Goal: Task Accomplishment & Management: Manage account settings

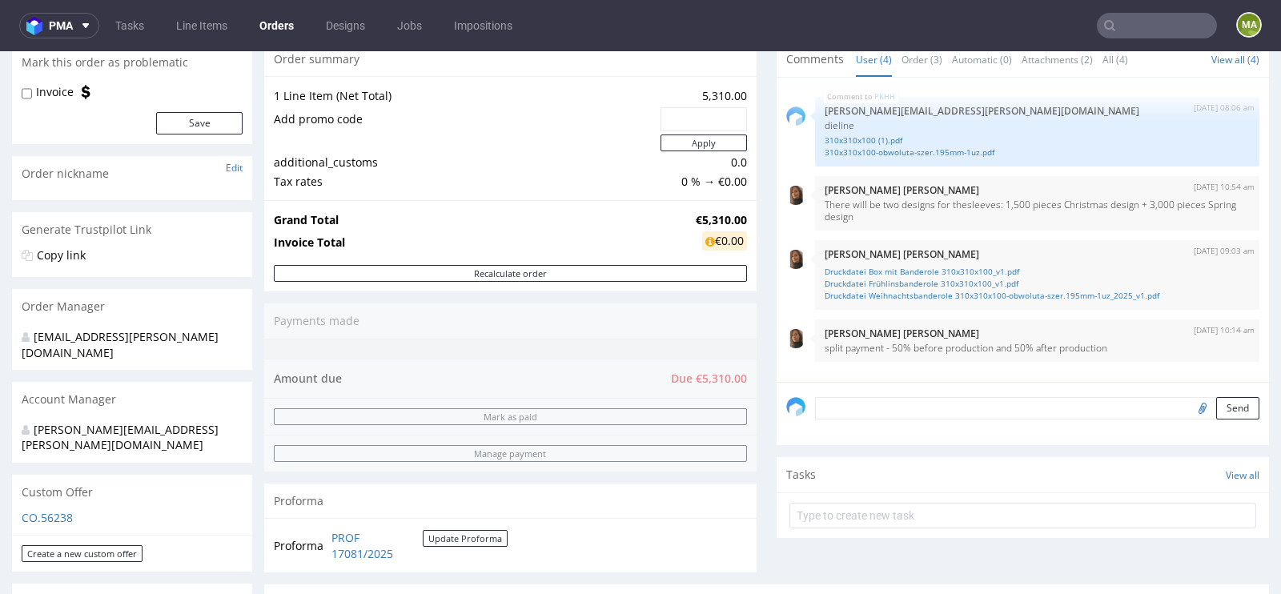
scroll to position [141, 0]
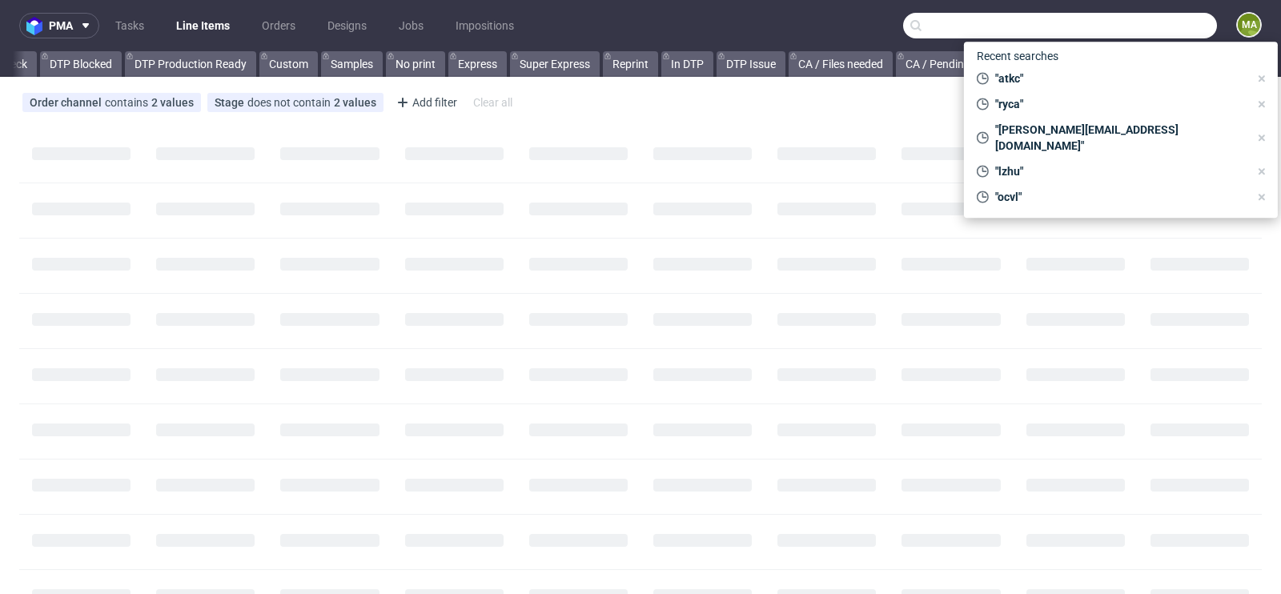
click at [1180, 26] on input "text" at bounding box center [1060, 26] width 314 height 26
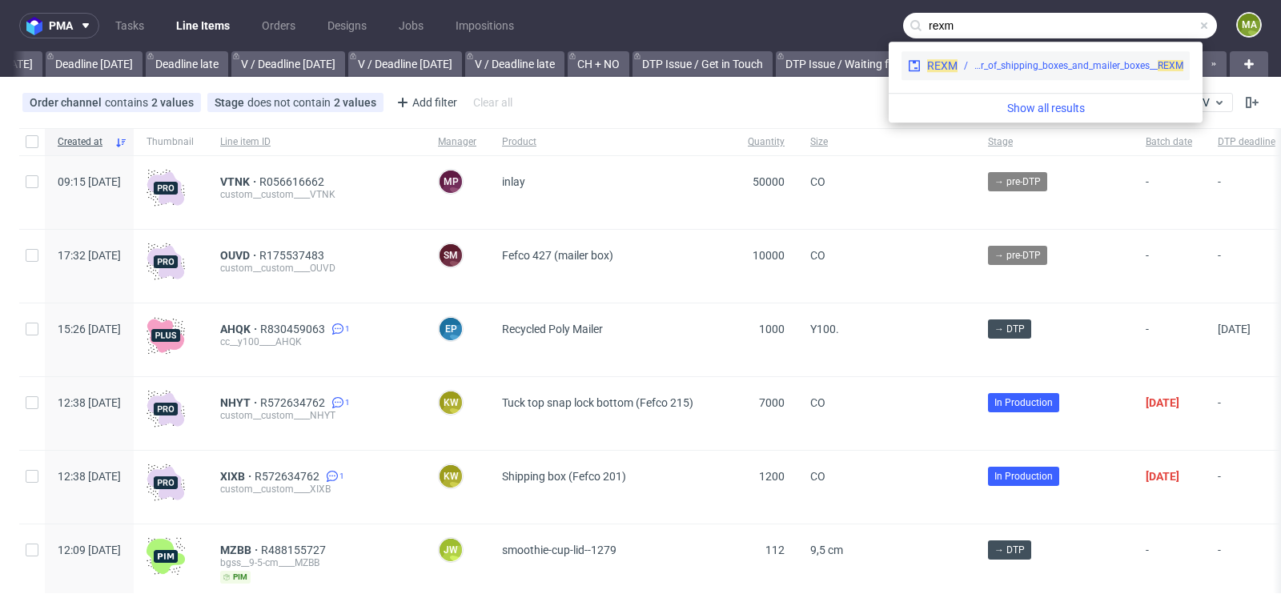
type input "rexm"
click at [1086, 65] on div "adp__custom__AUXIVO_-_Reorder_of_shipping_boxes_and_mailer_boxes__ REXM" at bounding box center [1078, 65] width 209 height 14
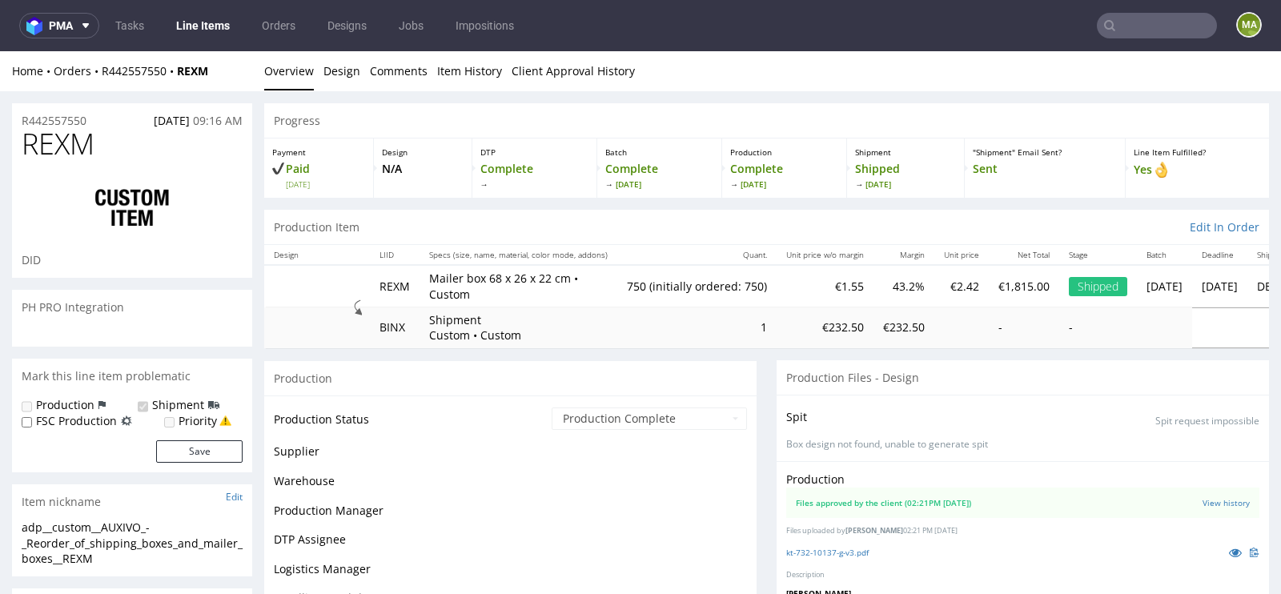
scroll to position [396, 0]
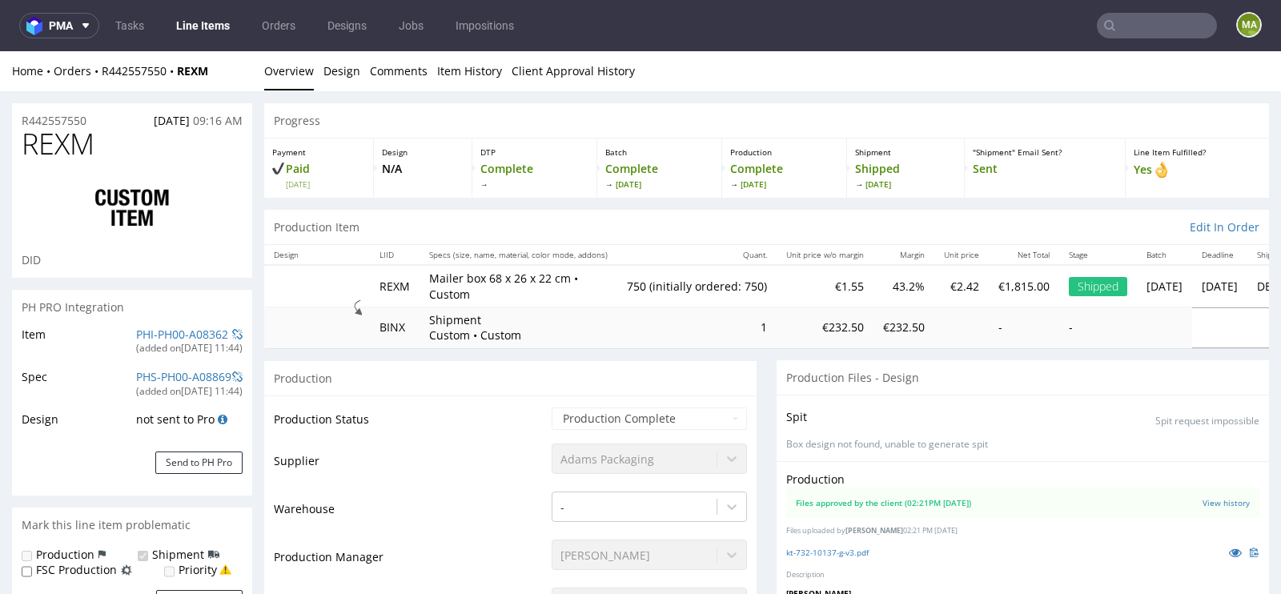
select select "in_progress"
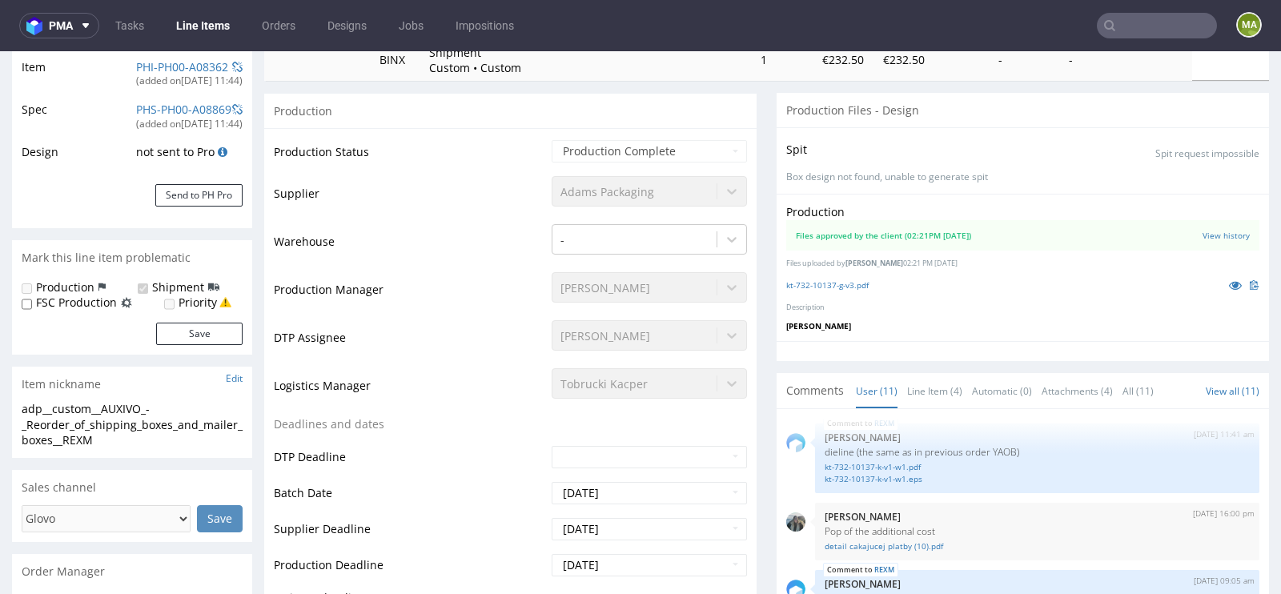
scroll to position [235, 0]
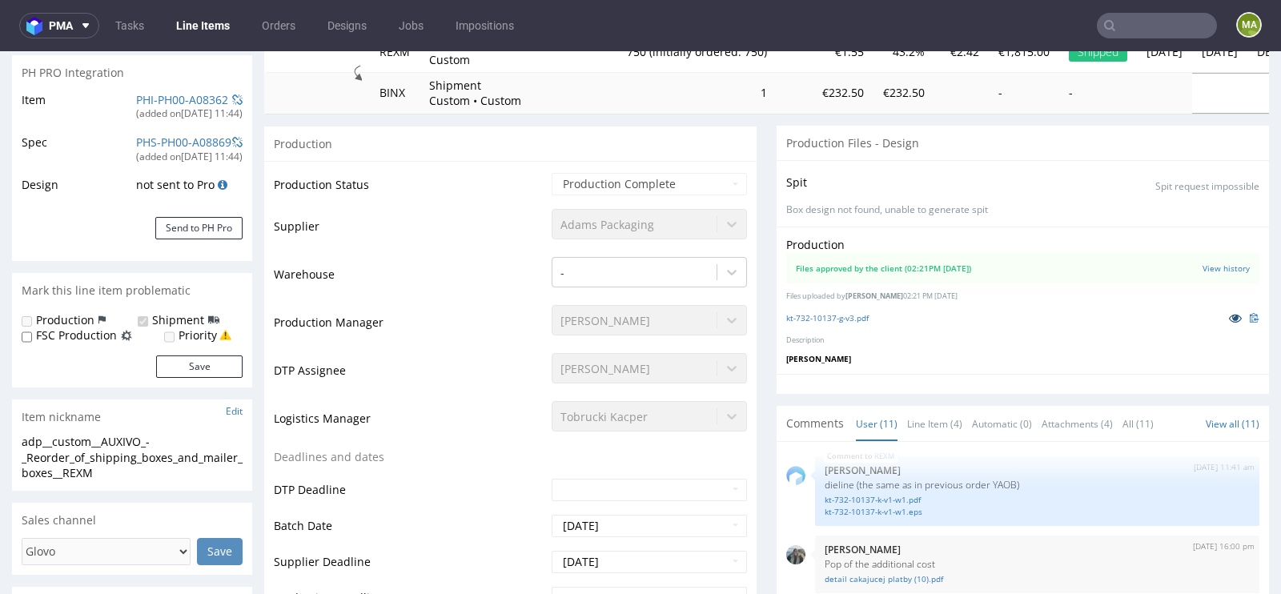
click at [1221, 315] on link at bounding box center [1235, 318] width 29 height 18
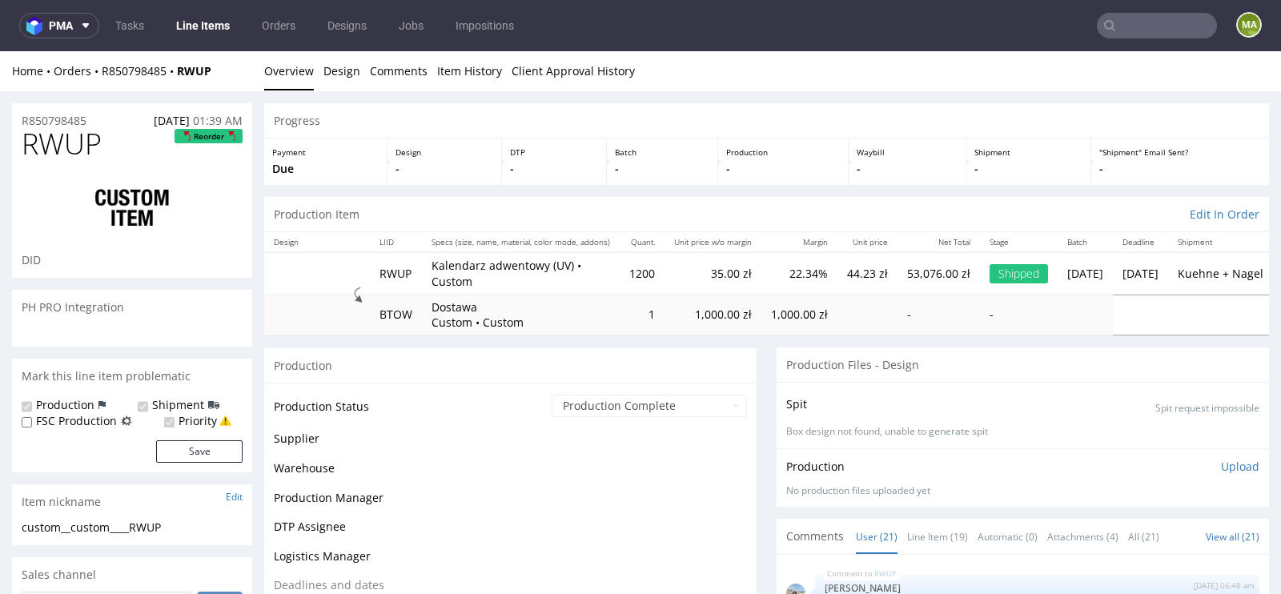
scroll to position [1289, 0]
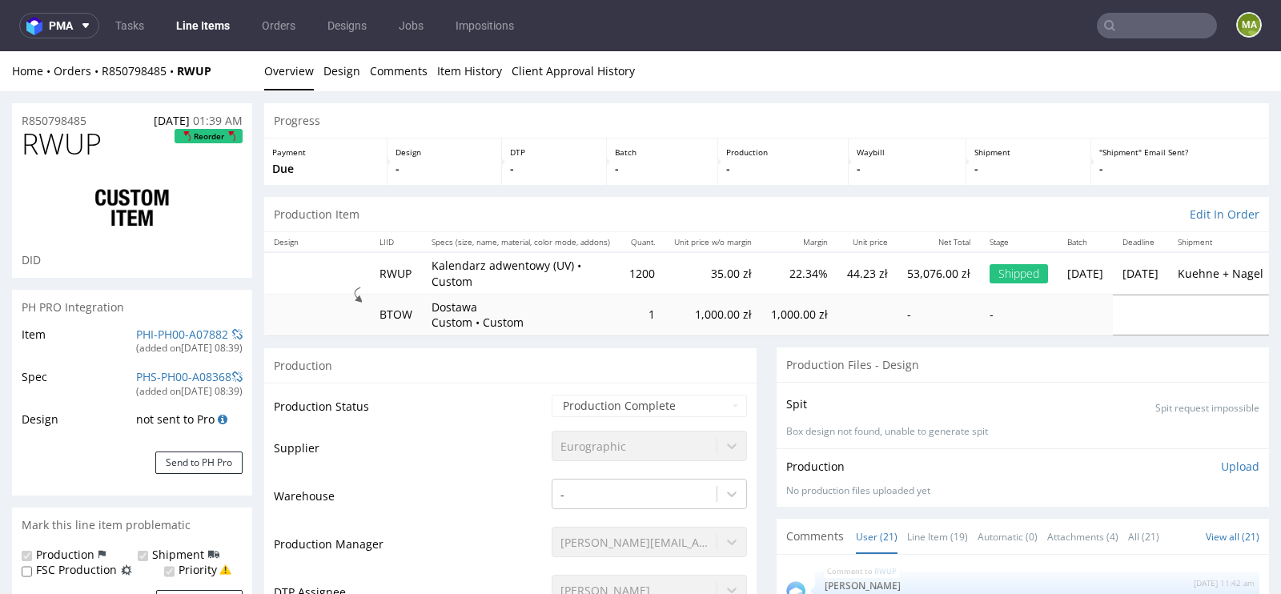
select select "in_progress"
drag, startPoint x: 94, startPoint y: 120, endPoint x: 0, endPoint y: 116, distance: 93.7
copy p "R850798485"
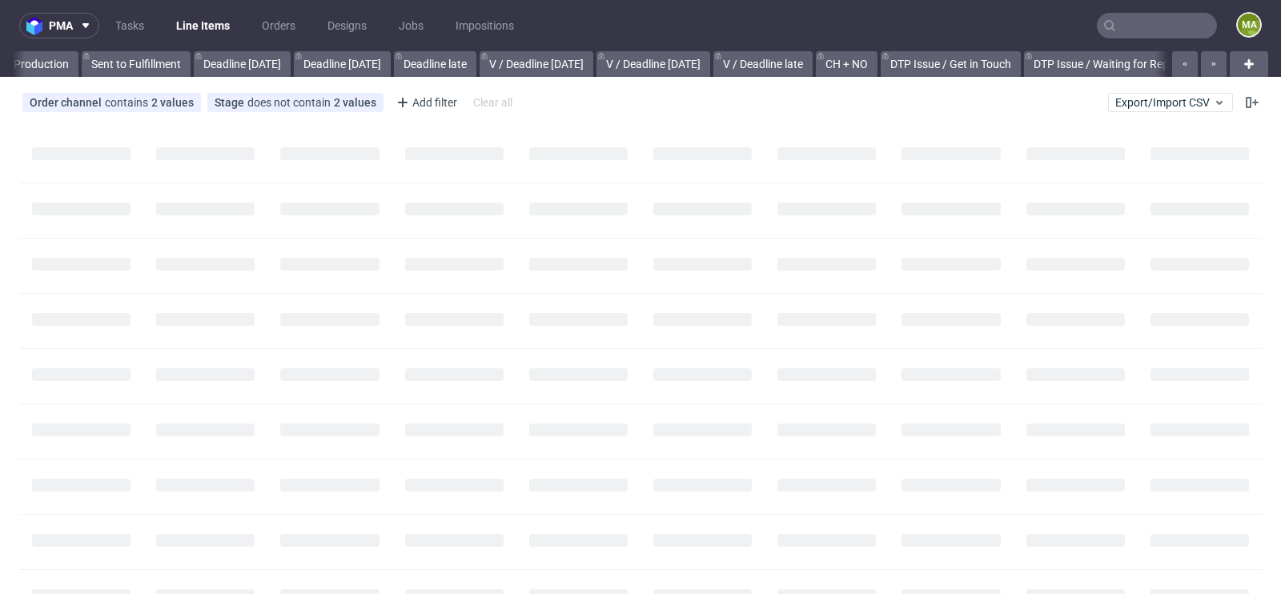
click at [1153, 30] on input "text" at bounding box center [1157, 26] width 120 height 26
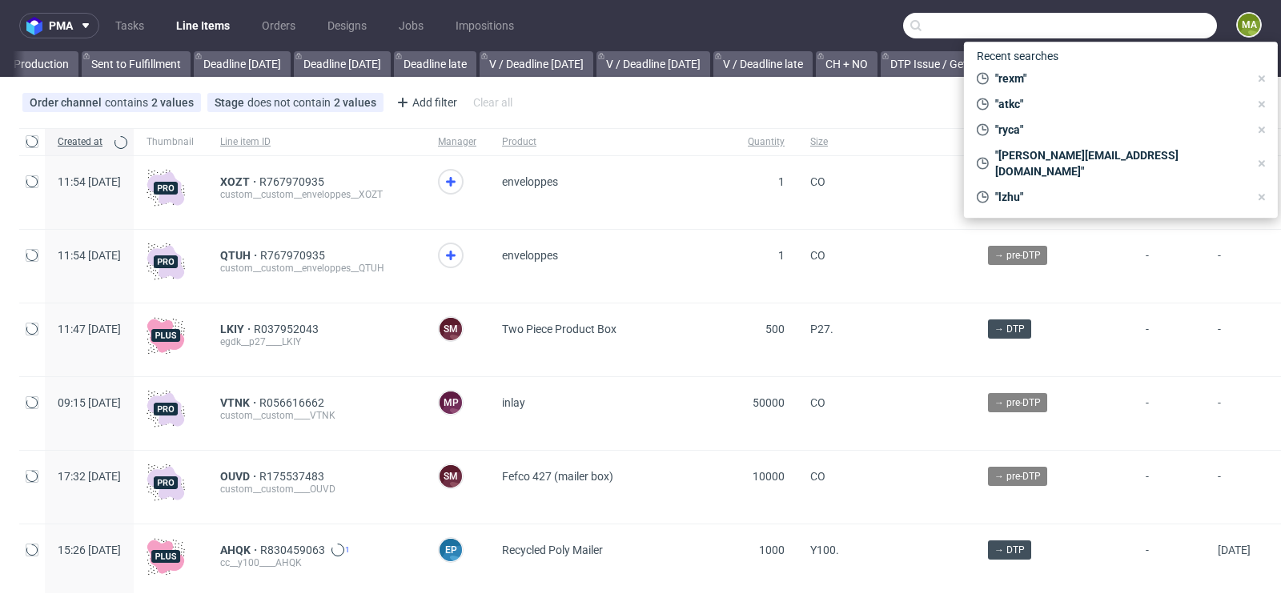
scroll to position [0, 1810]
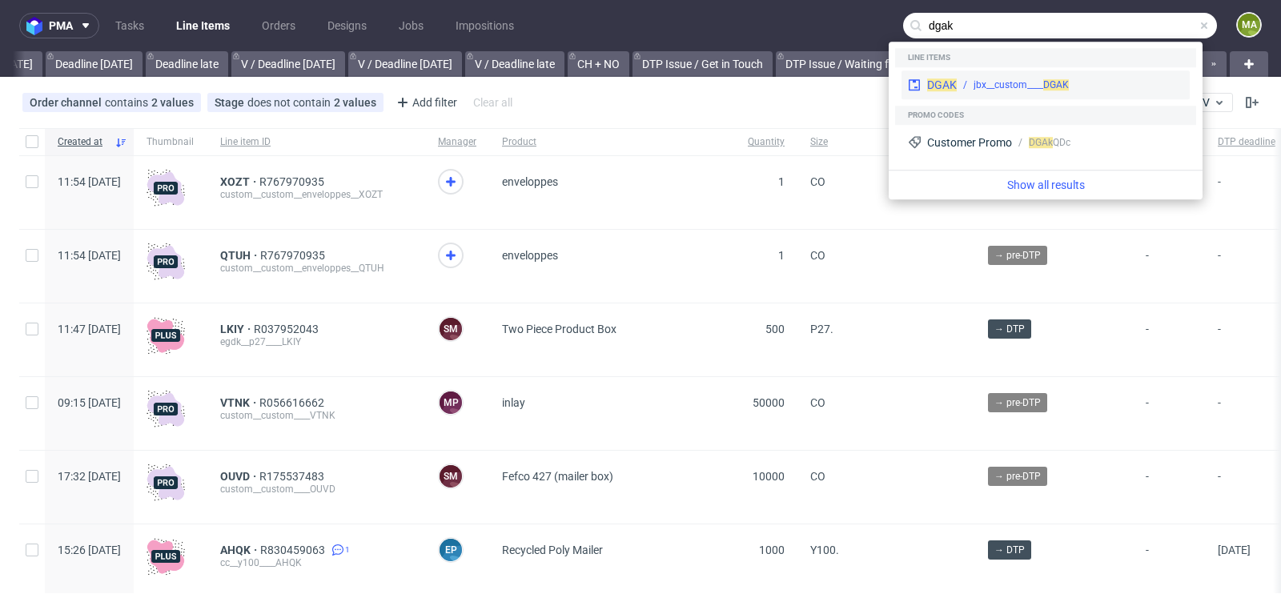
type input "dgak"
click at [1023, 79] on div "jbx__custom____ DGAK" at bounding box center [1020, 85] width 95 height 14
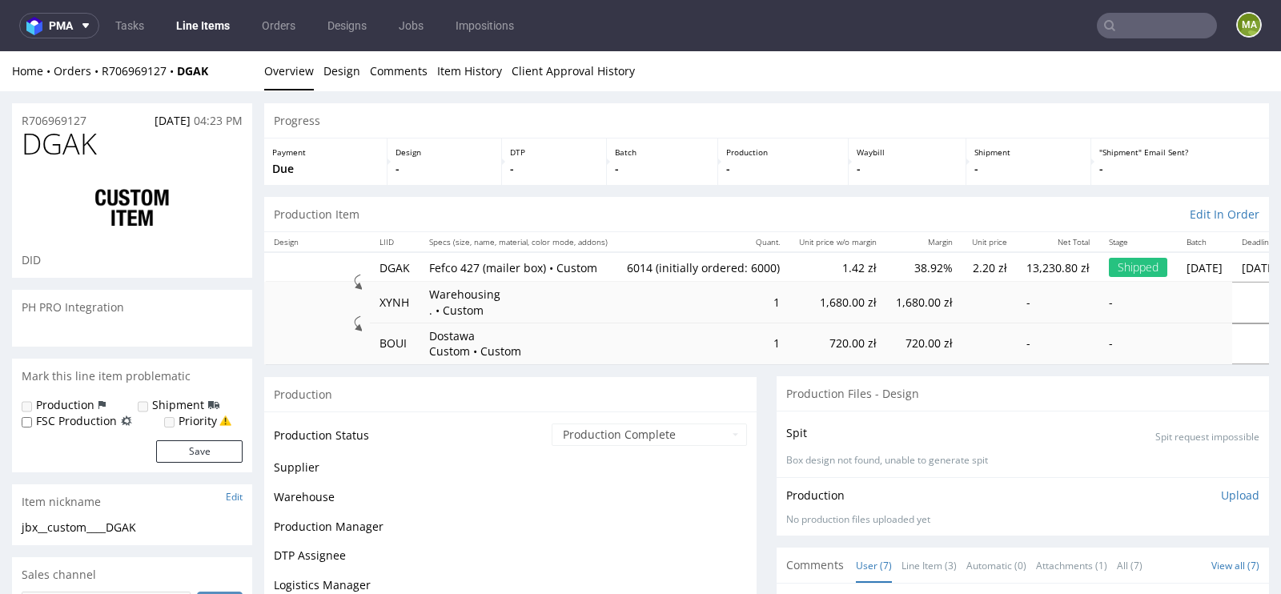
scroll to position [94, 0]
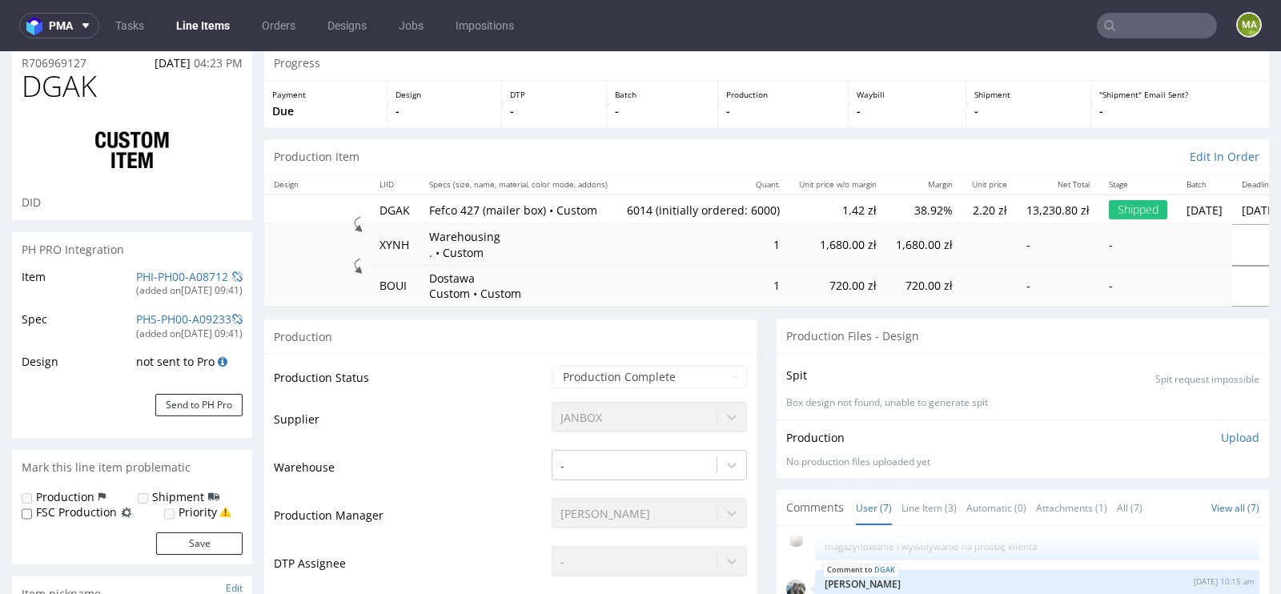
select select "in_progress"
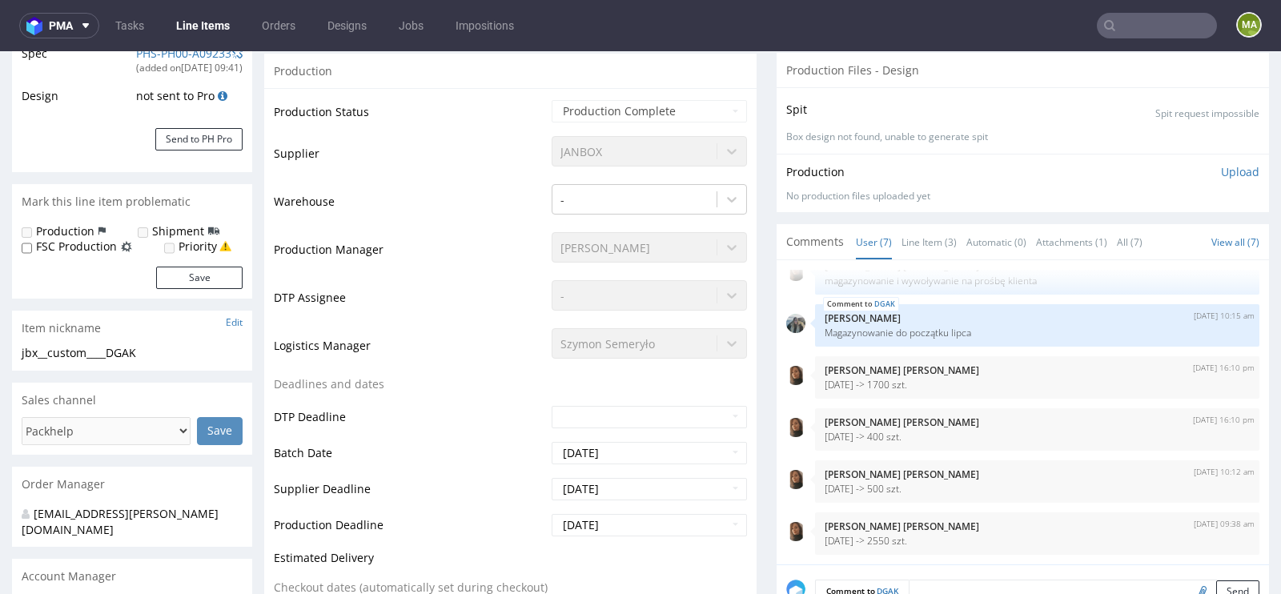
scroll to position [323, 0]
click at [907, 251] on link "Line Item (3)" at bounding box center [928, 243] width 55 height 34
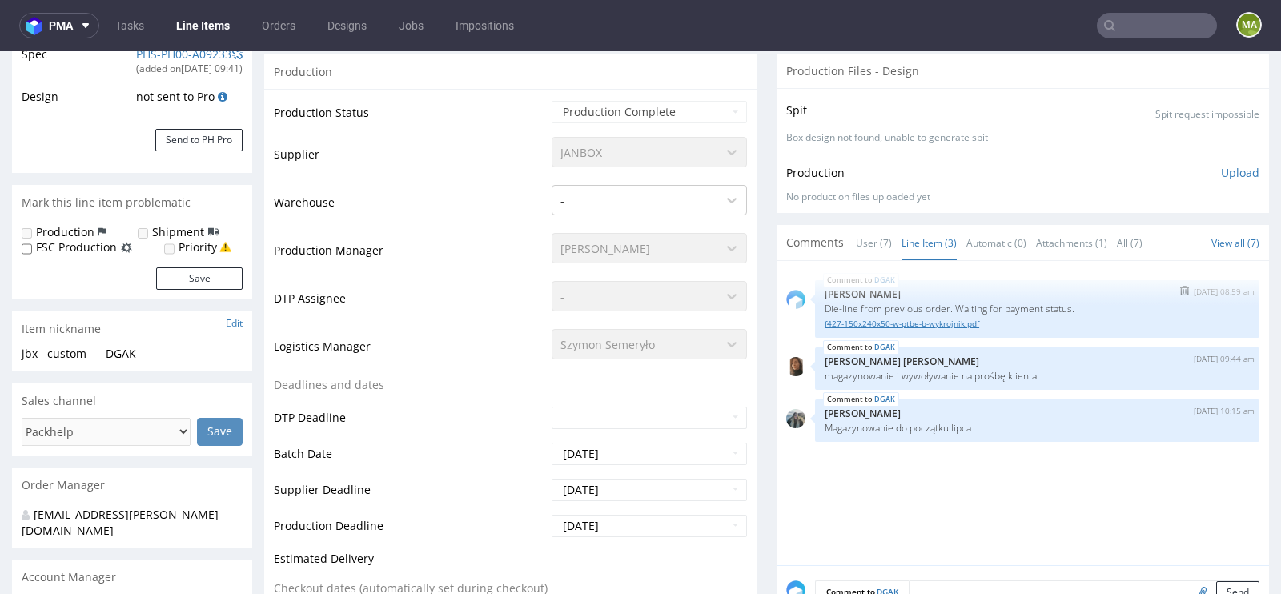
click at [901, 322] on link "f427-150x240x50-w-ptbe-b-wykrojnik.pdf" at bounding box center [1037, 324] width 425 height 12
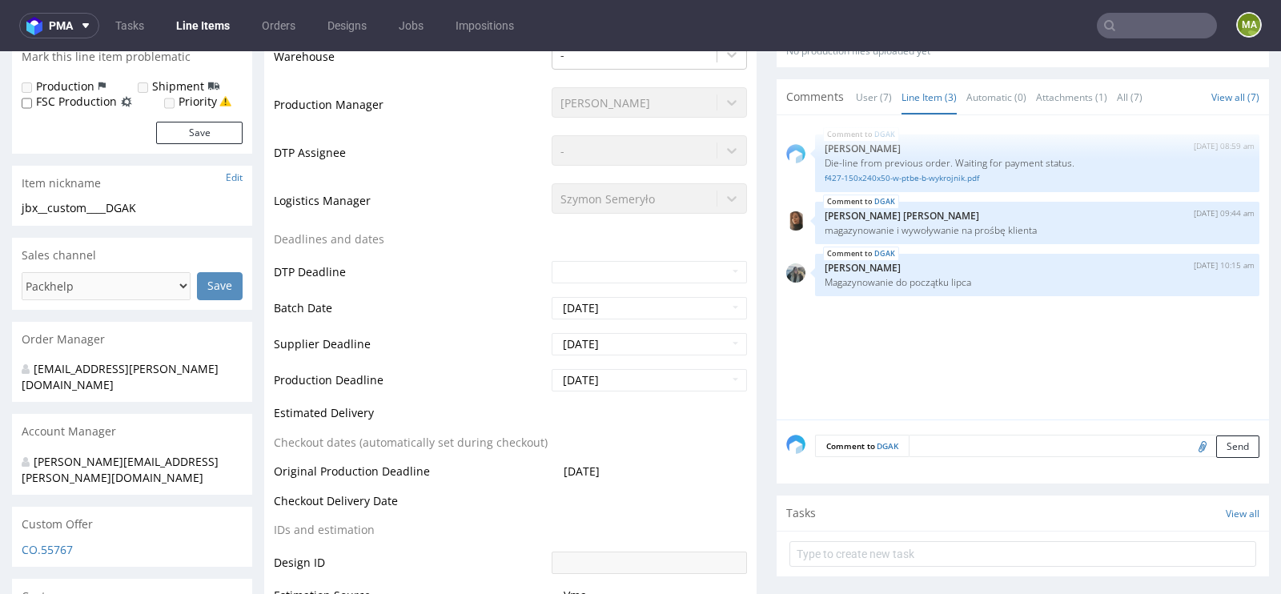
scroll to position [0, 0]
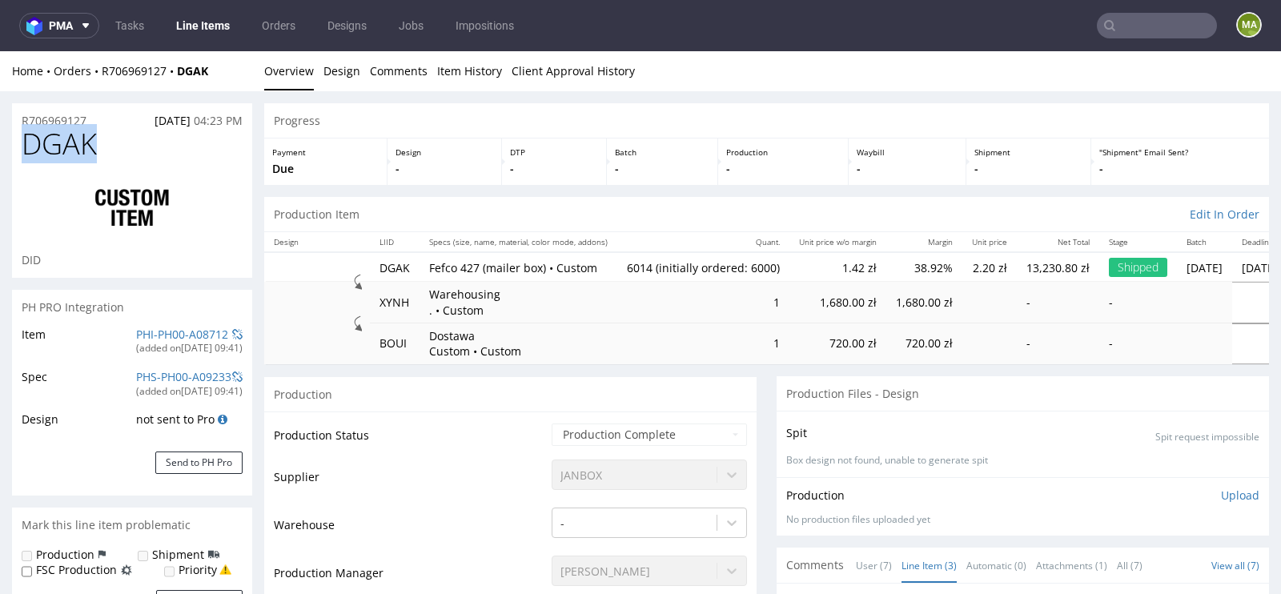
drag, startPoint x: 123, startPoint y: 144, endPoint x: 0, endPoint y: 144, distance: 123.3
copy span "DGAK"
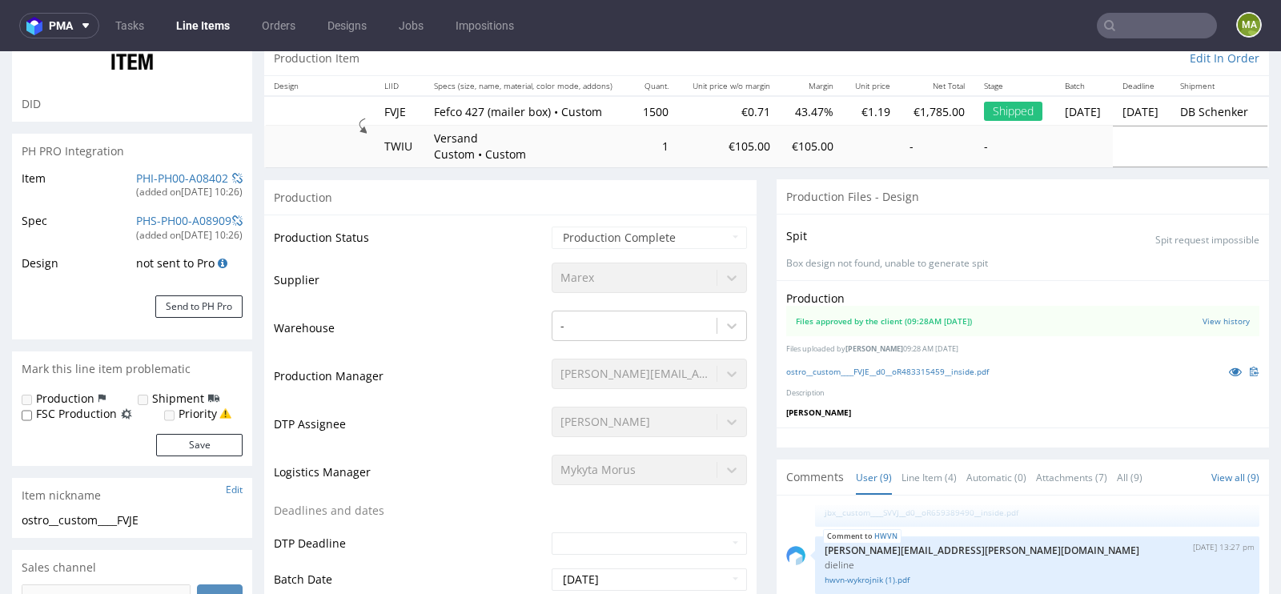
scroll to position [164, 0]
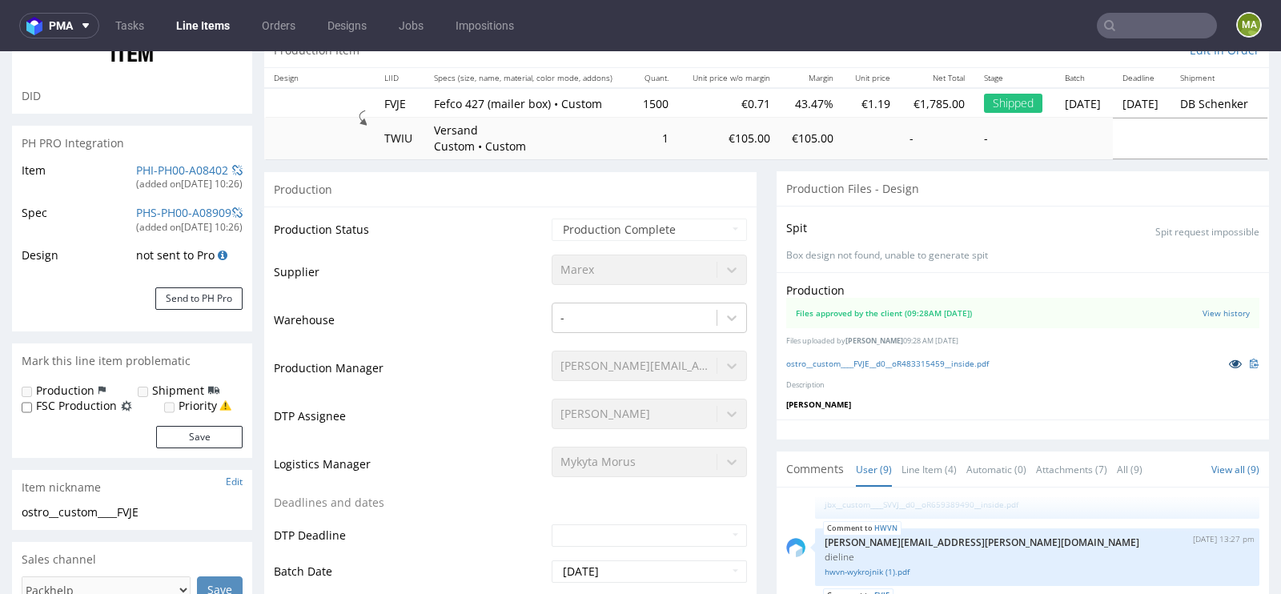
click at [1229, 358] on icon at bounding box center [1235, 363] width 13 height 11
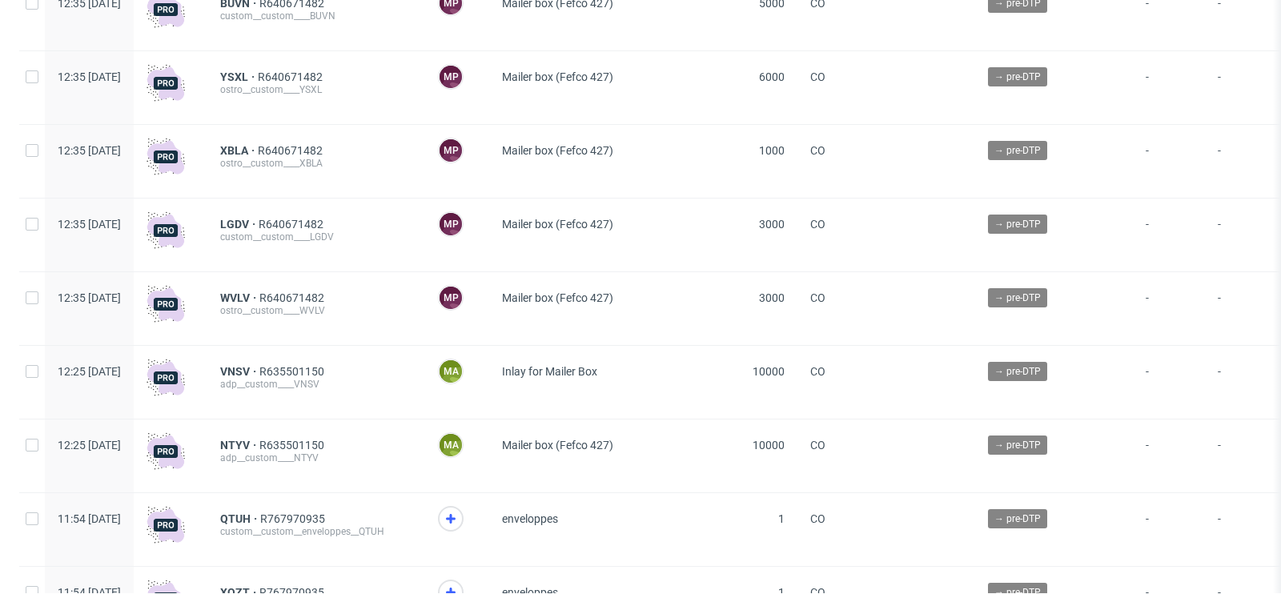
scroll to position [181, 0]
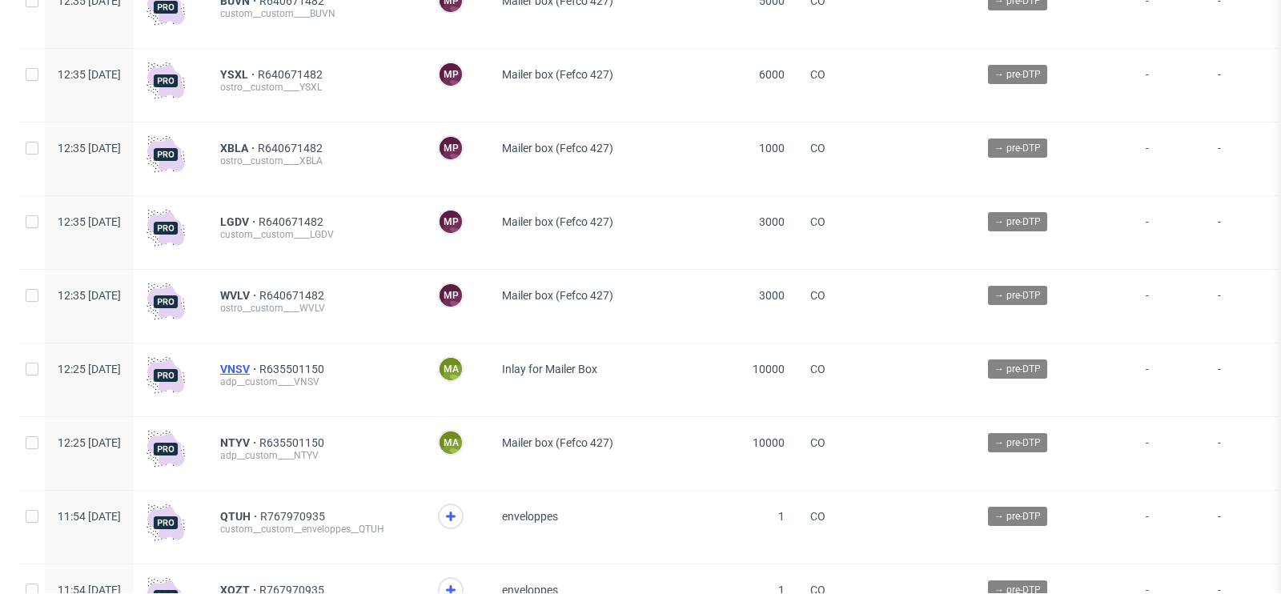
click at [259, 370] on span "VNSV" at bounding box center [239, 369] width 39 height 13
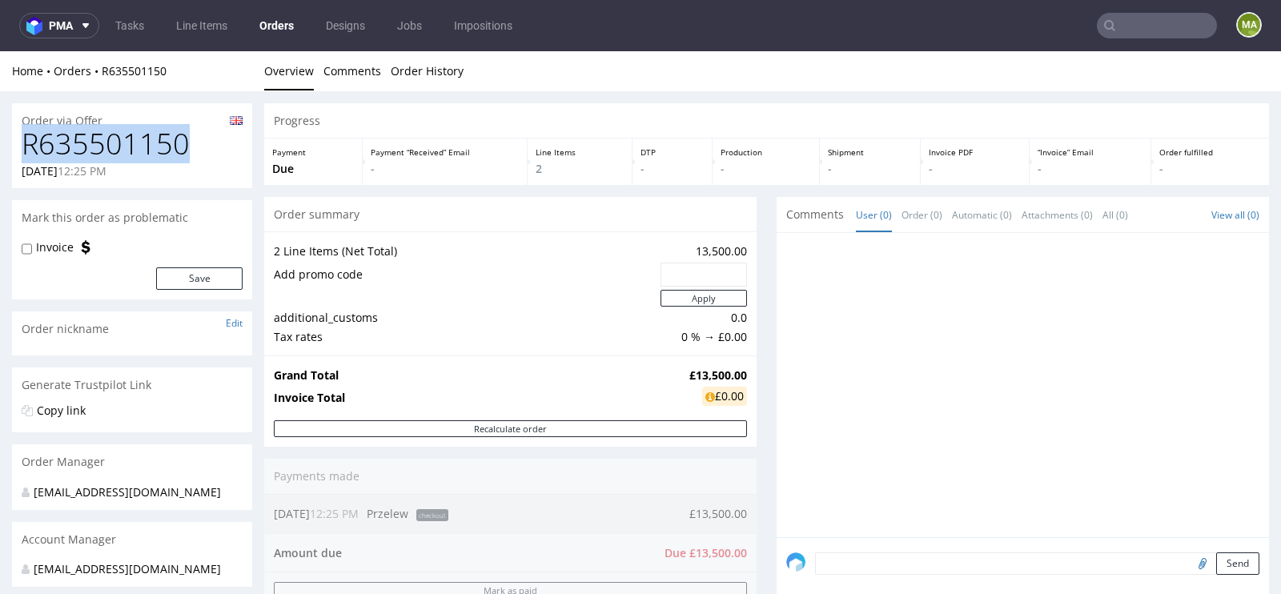
drag, startPoint x: 202, startPoint y: 139, endPoint x: 0, endPoint y: 139, distance: 201.7
copy h1 "R635501150"
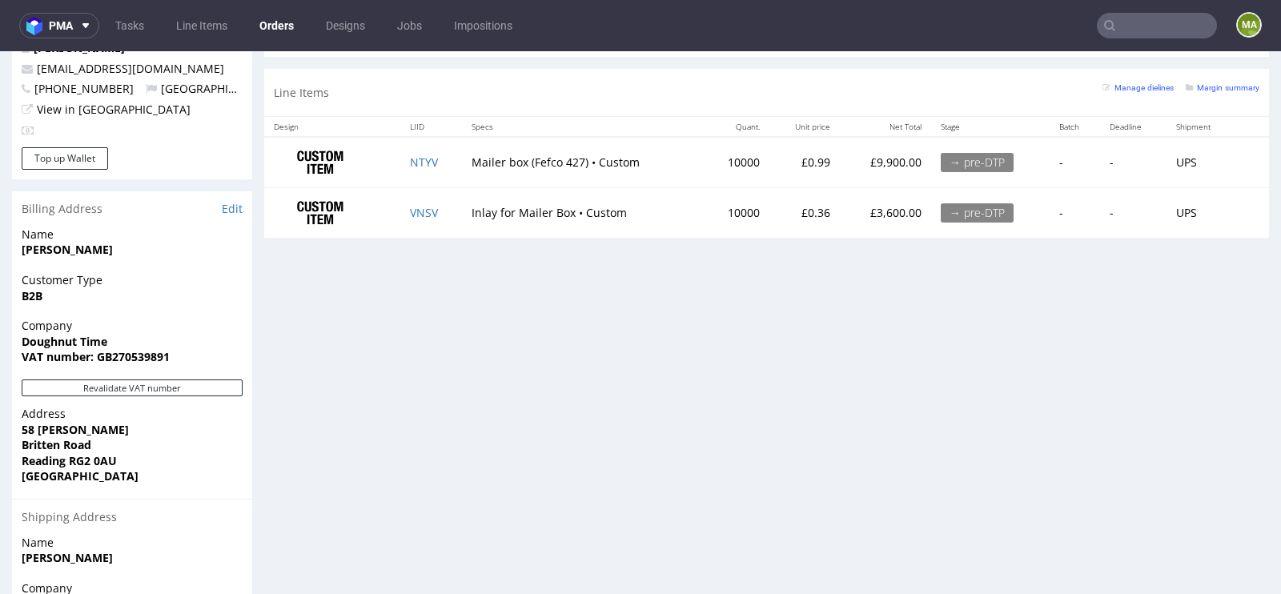
scroll to position [869, 0]
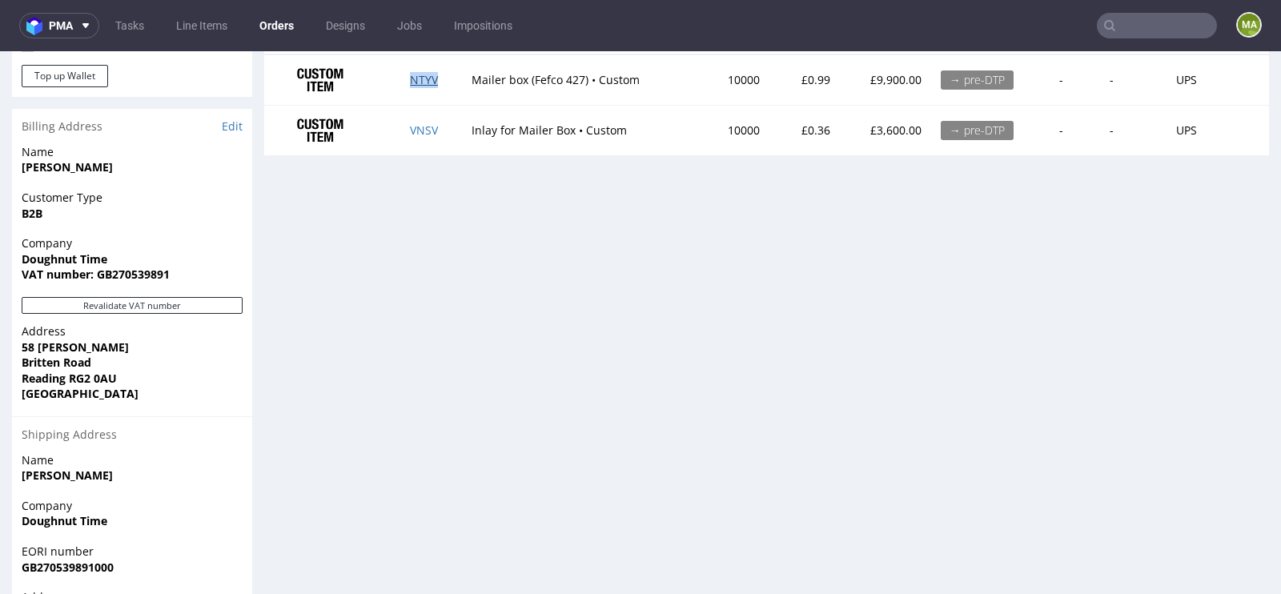
click at [423, 74] on link "NTYV" at bounding box center [424, 79] width 28 height 15
click at [423, 123] on link "VNSV" at bounding box center [424, 129] width 28 height 15
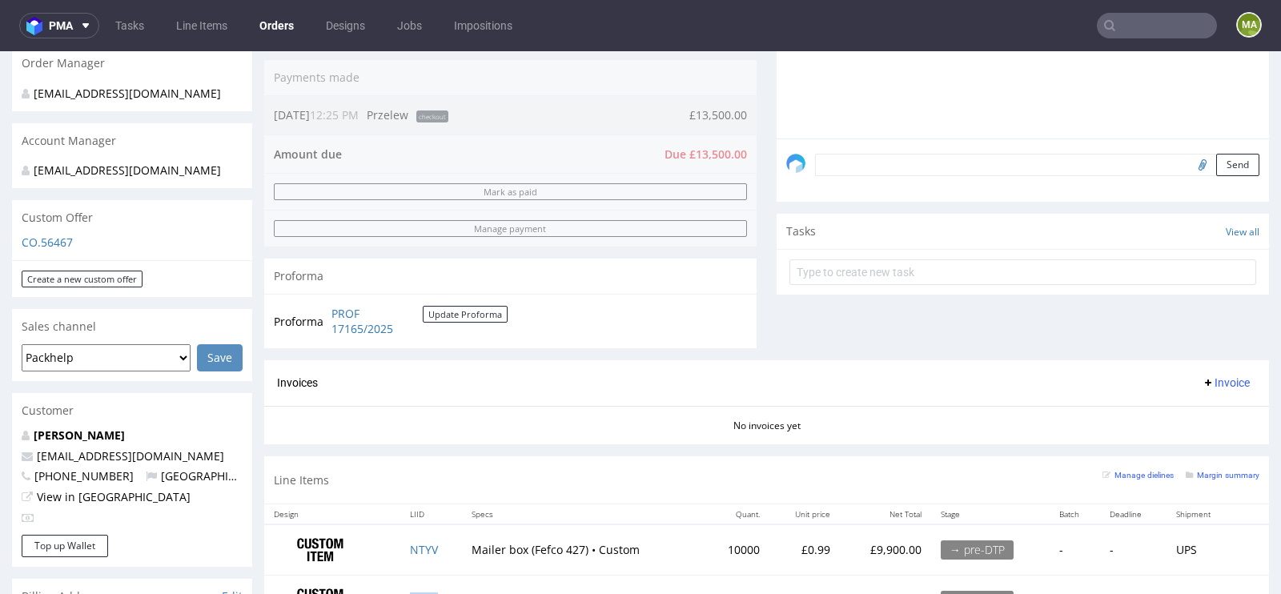
scroll to position [558, 0]
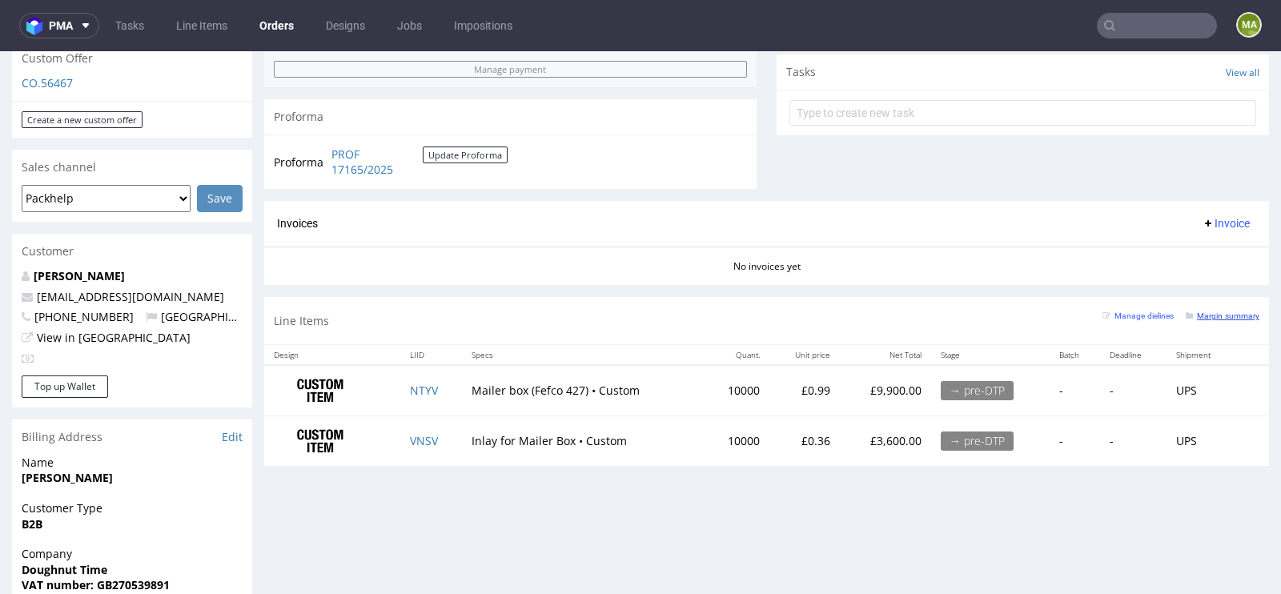
click at [1231, 311] on small "Margin summary" at bounding box center [1223, 315] width 74 height 9
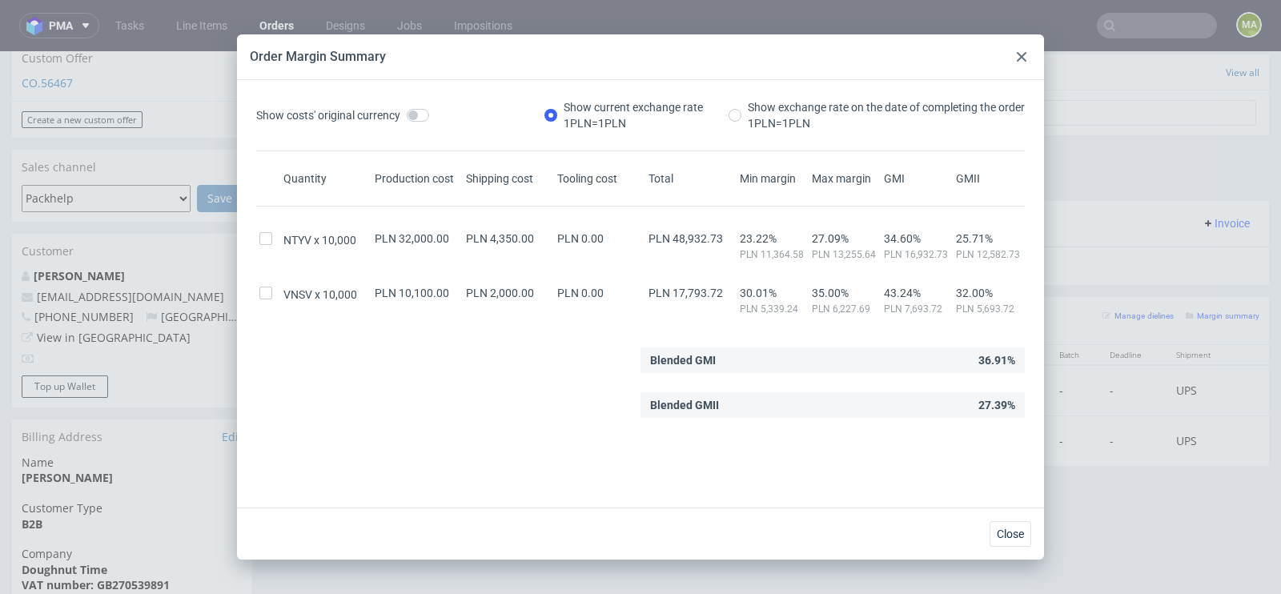
click at [1018, 60] on use at bounding box center [1022, 57] width 10 height 10
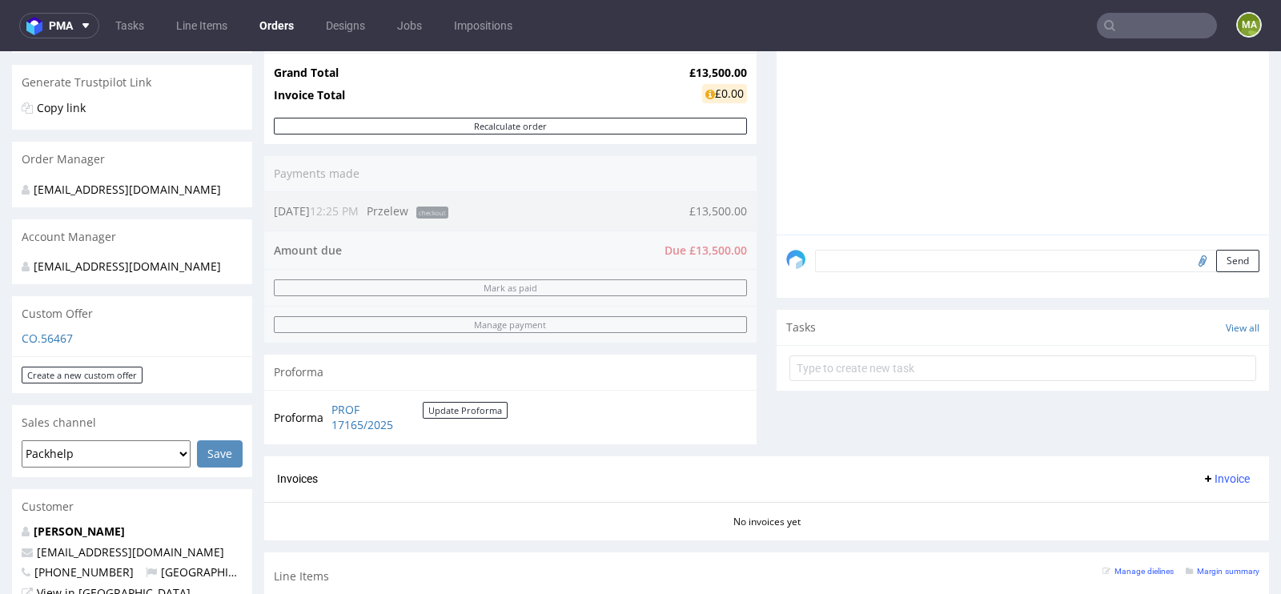
scroll to position [302, 0]
click at [870, 255] on textarea at bounding box center [1037, 262] width 444 height 22
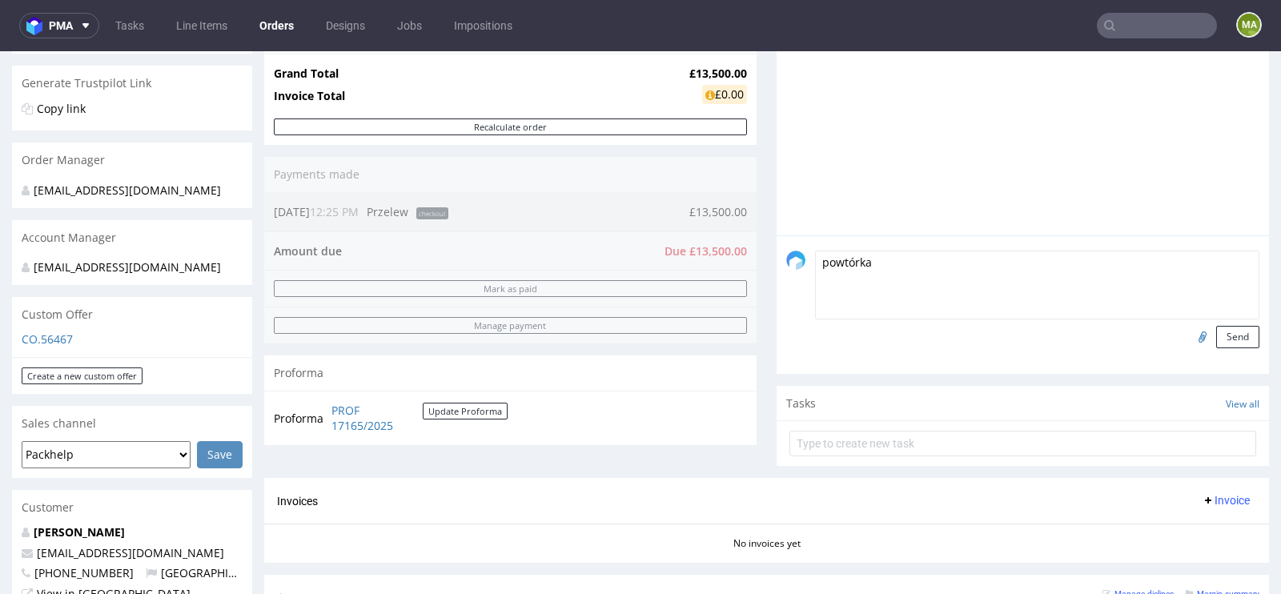
paste textarea "R166587402_BWLK, WYNU"
type textarea "powtórka R166587402_BWLK, WYNU; proszę o potwierdzenie plików z grafiką"
click at [1189, 326] on input "file" at bounding box center [1200, 336] width 22 height 21
type input "C:\fakepath\adp-custom-bwlk-d0-or166587402-outside-v2.pdf"
click at [1219, 340] on button "Send" at bounding box center [1237, 337] width 43 height 22
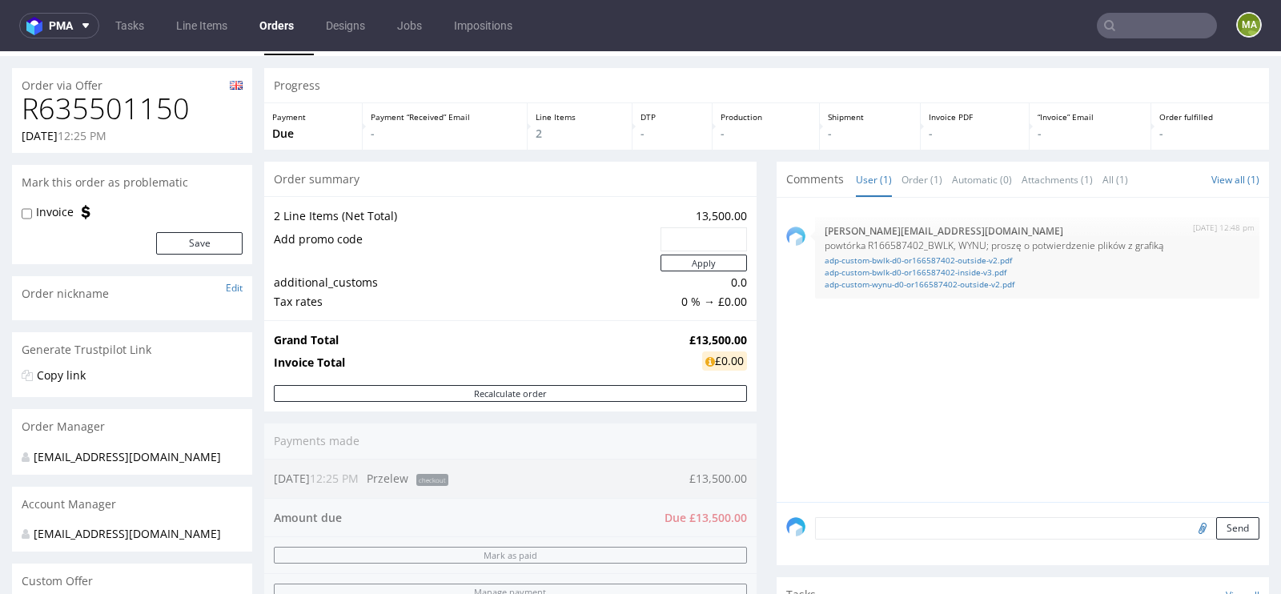
scroll to position [43, 0]
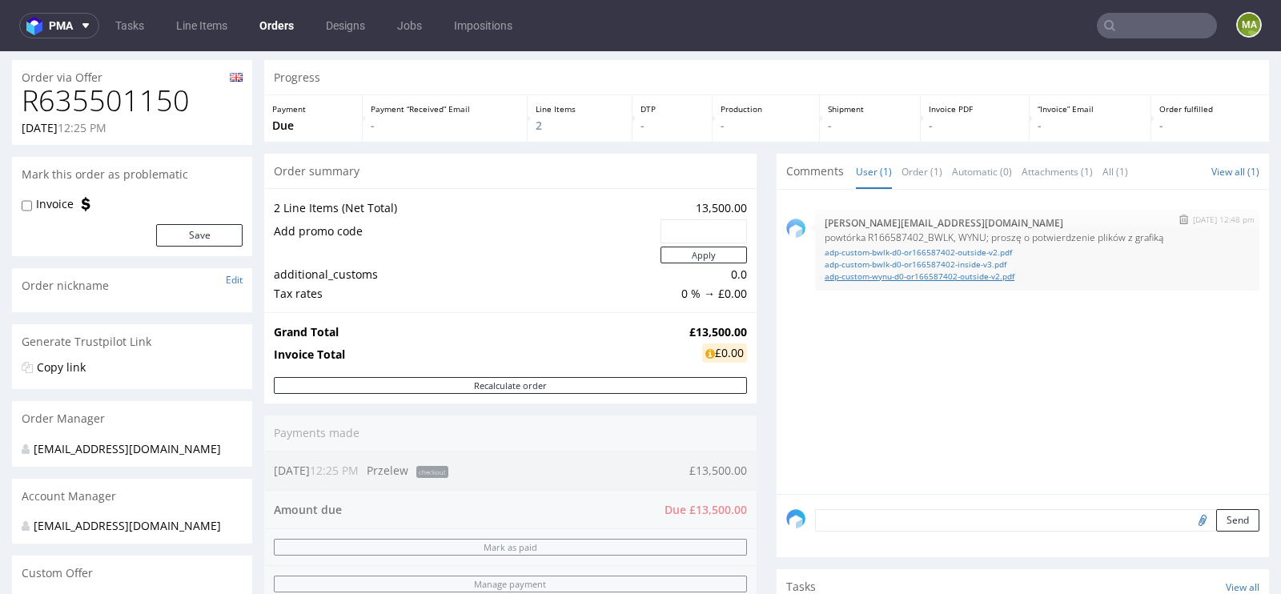
click at [890, 275] on link "adp-custom-wynu-d0-or166587402-outside-v2.pdf" at bounding box center [1037, 277] width 425 height 12
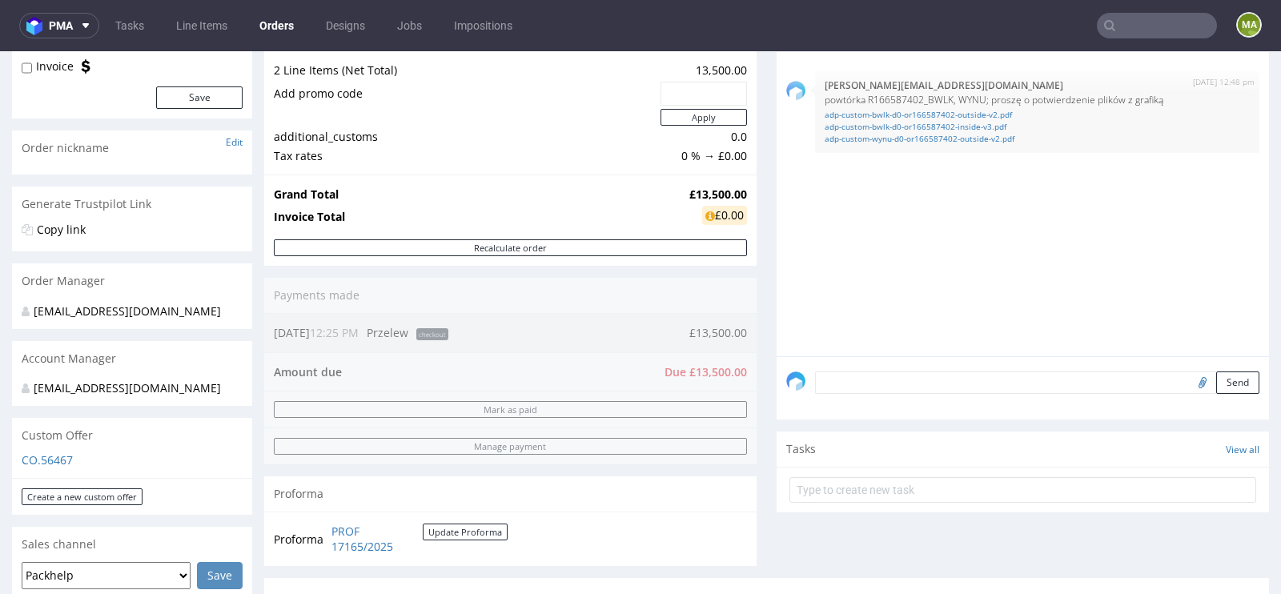
scroll to position [0, 0]
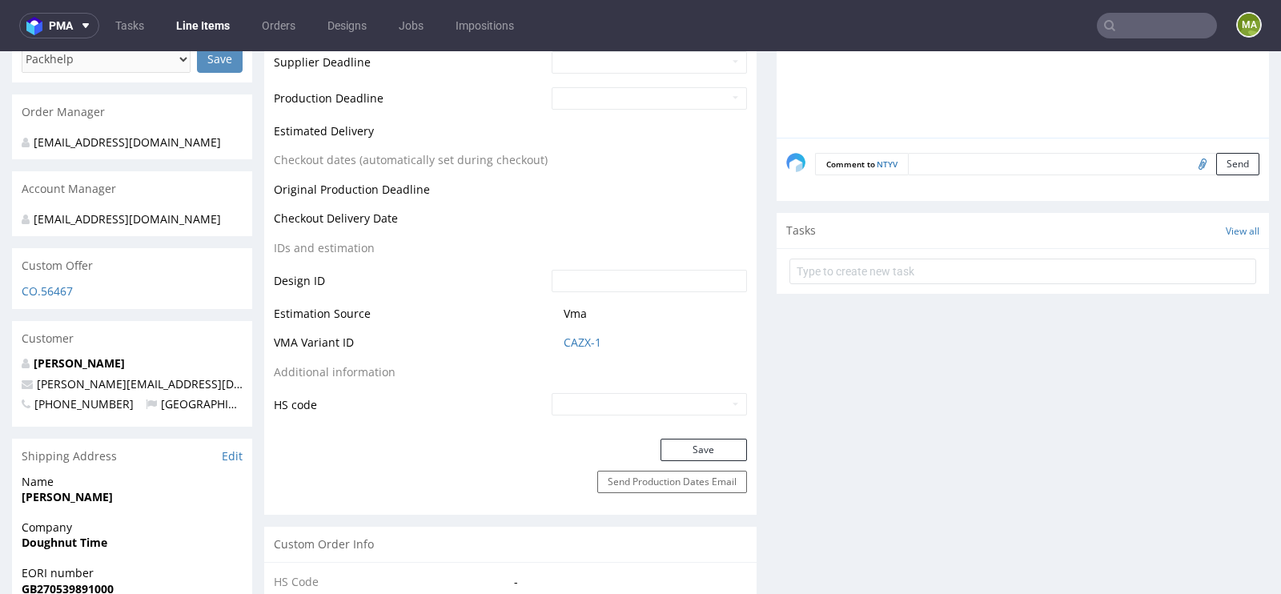
scroll to position [675, 0]
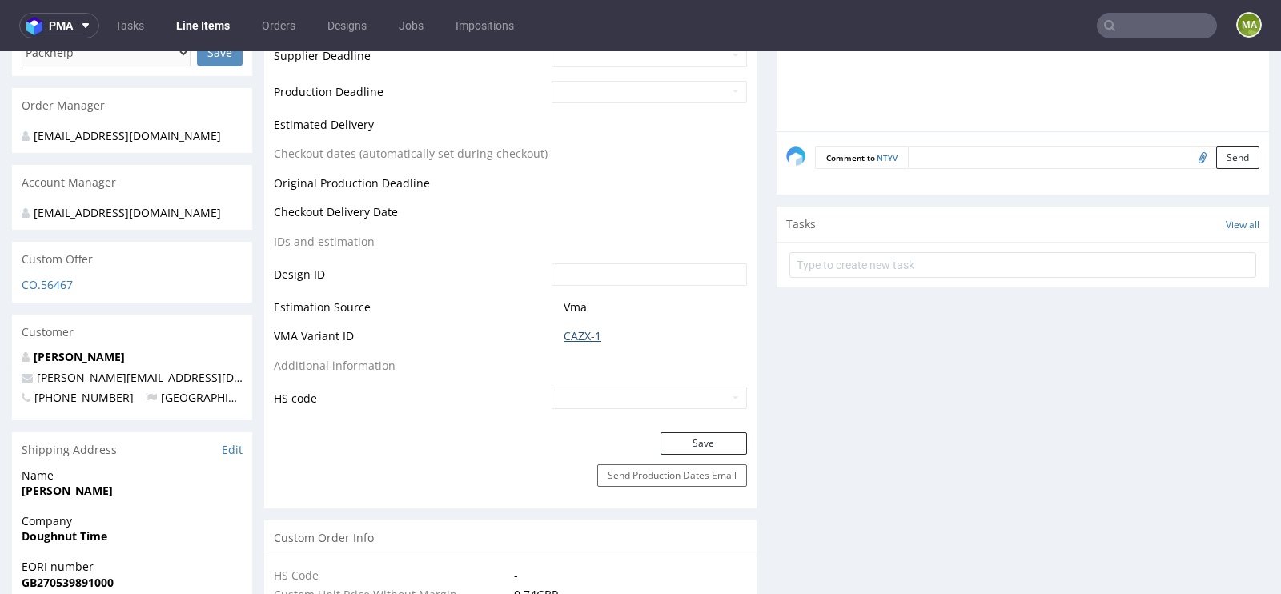
click at [568, 335] on link "CAZX-1" at bounding box center [583, 336] width 38 height 16
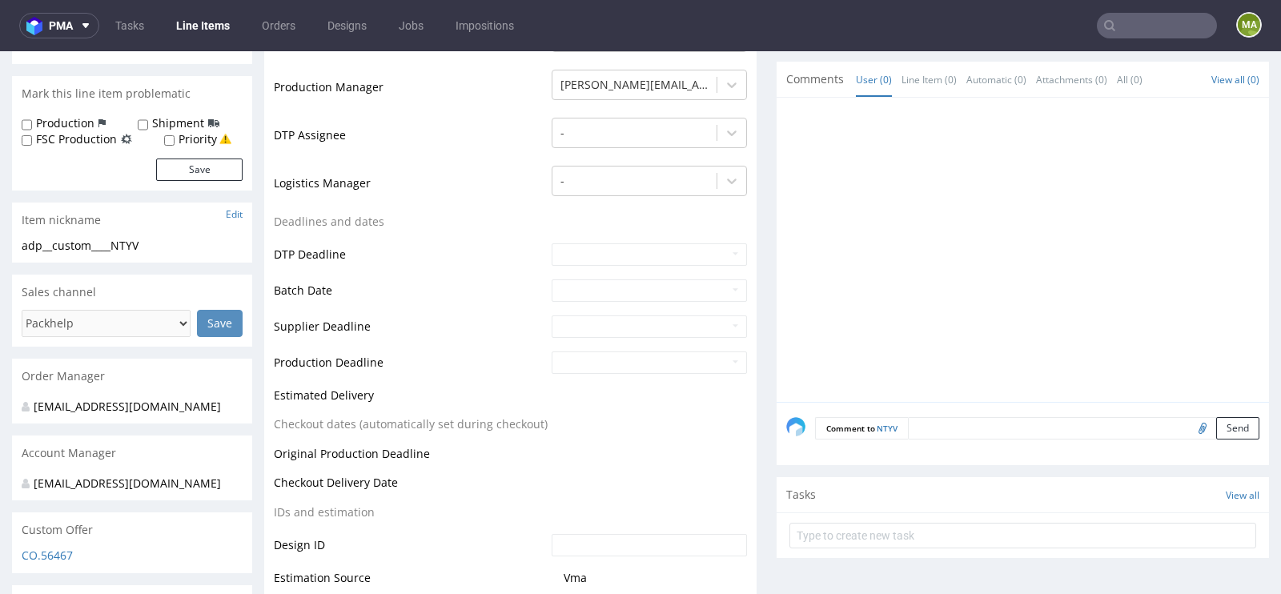
scroll to position [0, 0]
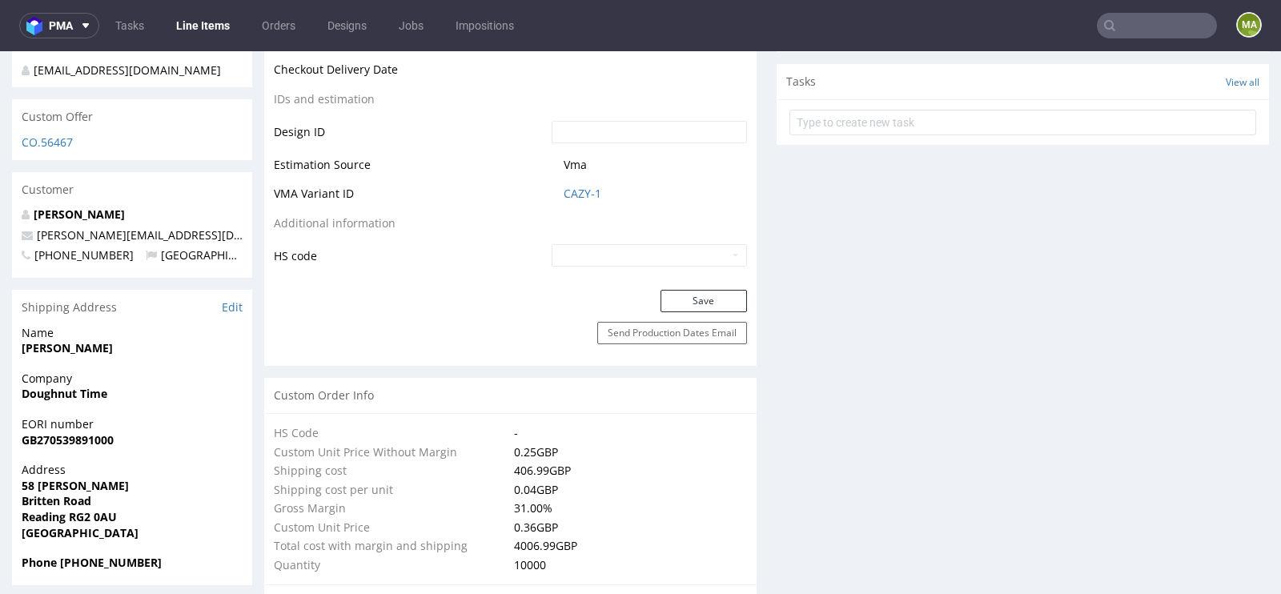
scroll to position [810, 0]
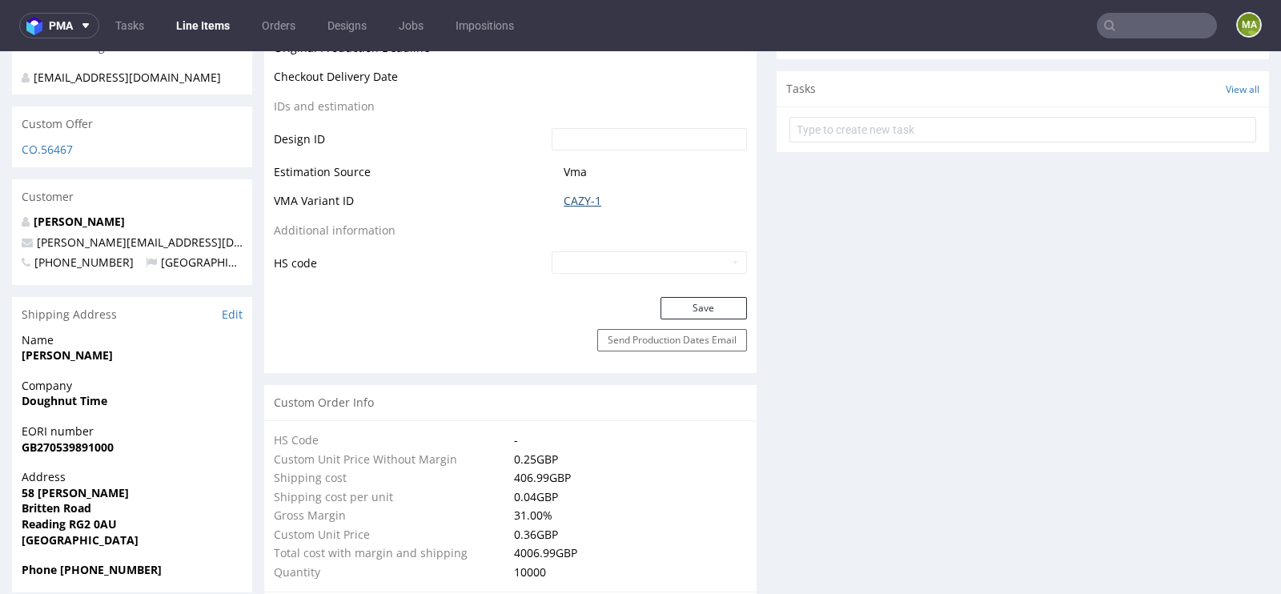
click at [583, 193] on link "CAZY-1" at bounding box center [583, 201] width 38 height 16
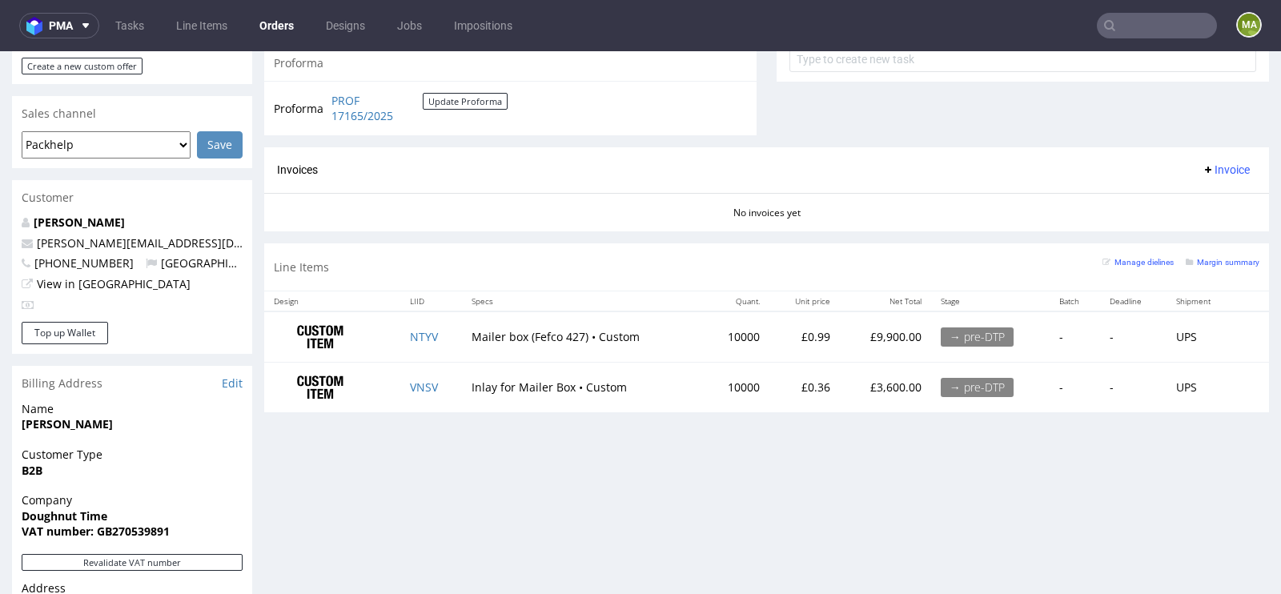
scroll to position [612, 0]
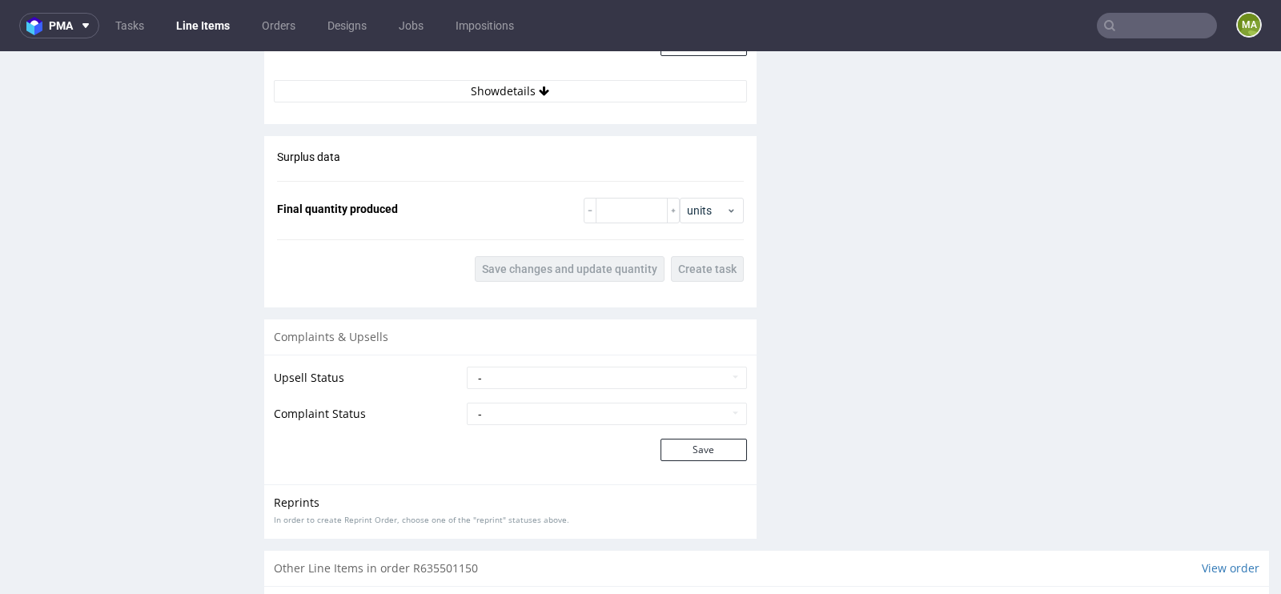
scroll to position [2502, 0]
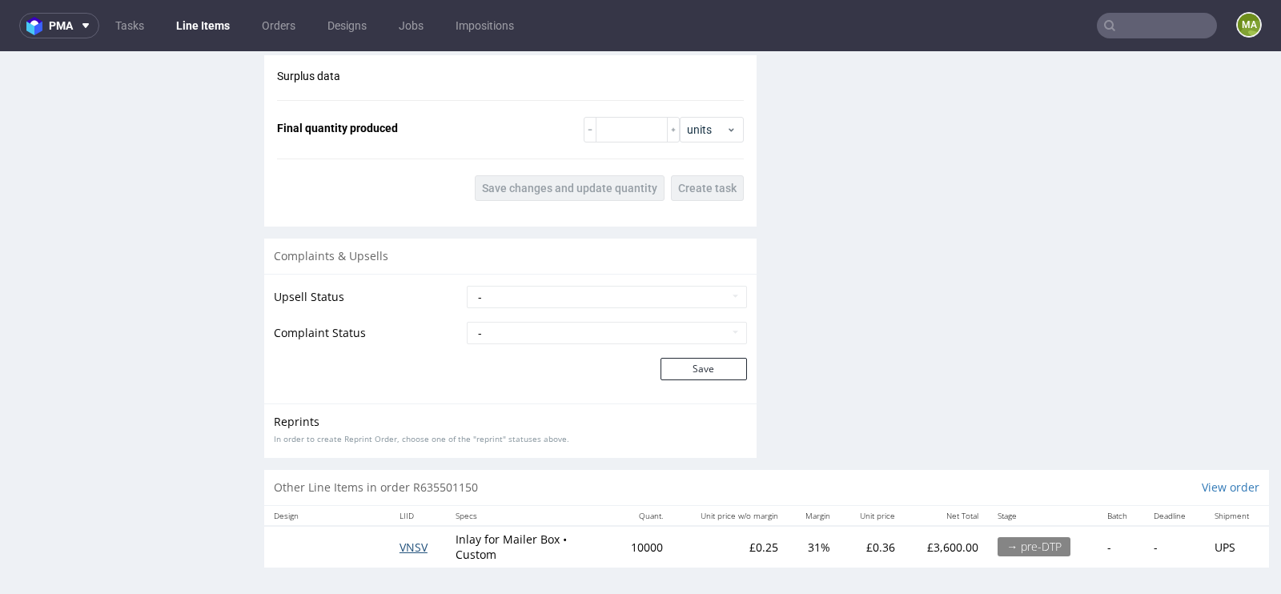
click at [420, 543] on span "VNSV" at bounding box center [413, 547] width 28 height 15
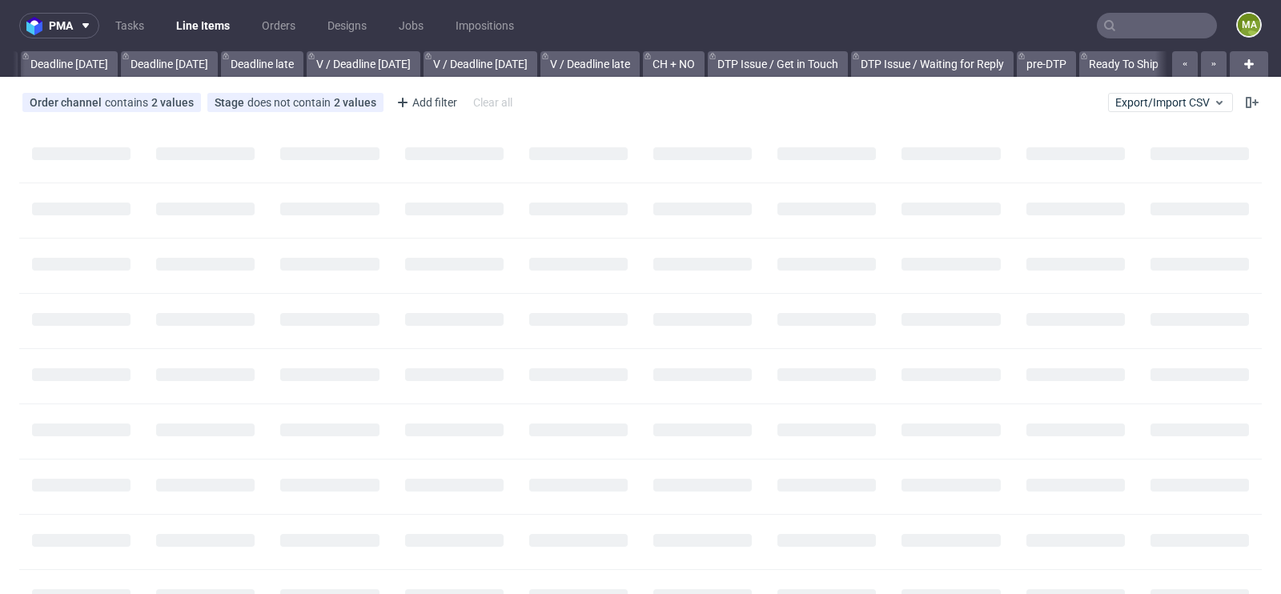
scroll to position [0, 1810]
click at [1139, 30] on input "text" at bounding box center [1157, 26] width 120 height 26
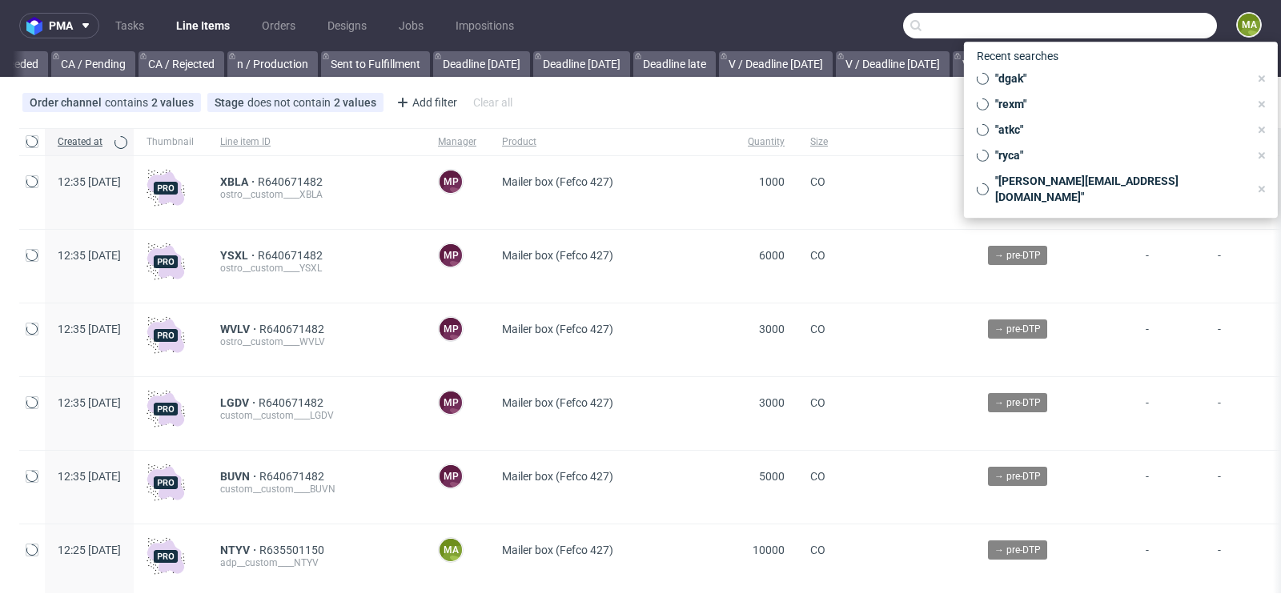
paste input "R387302562"
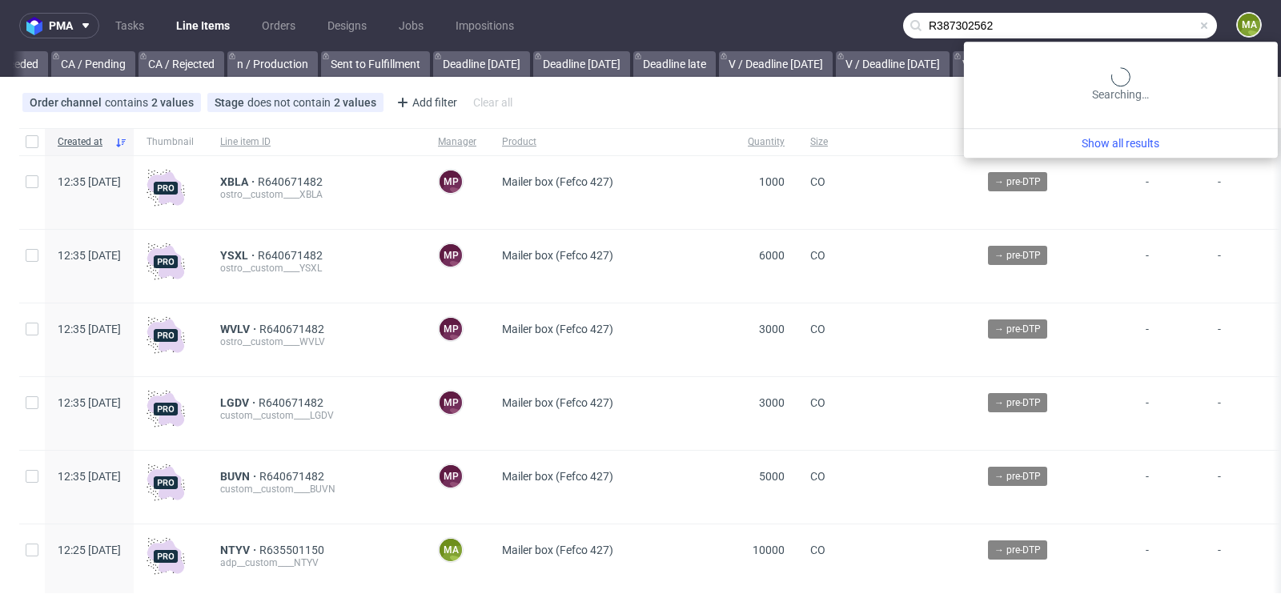
scroll to position [0, 1810]
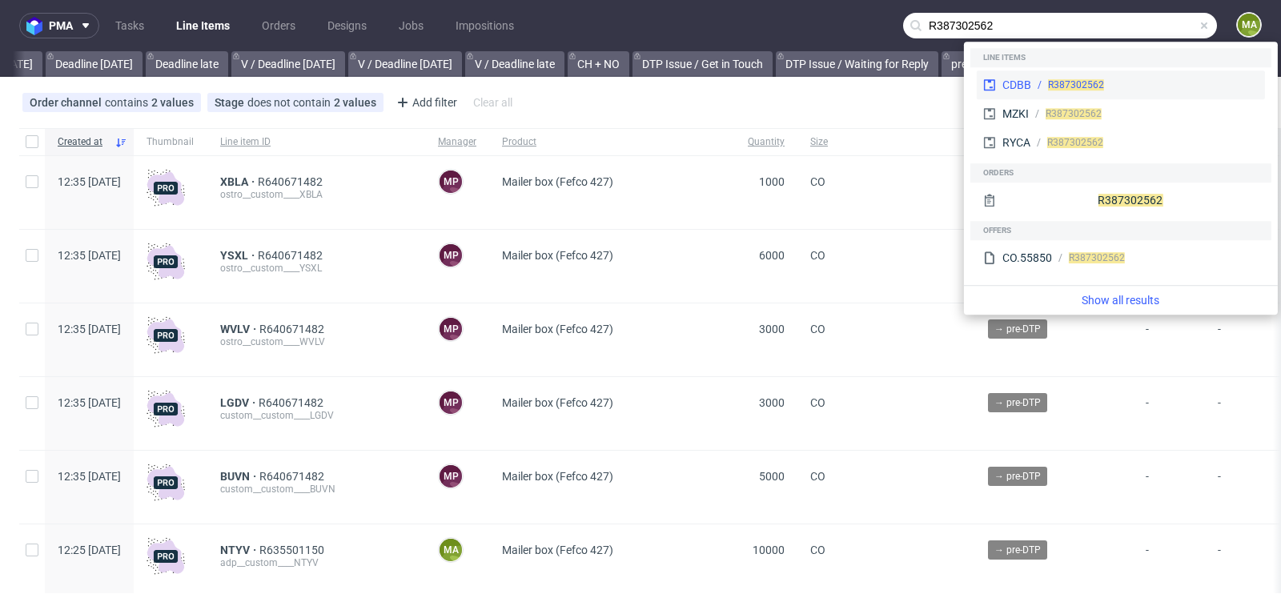
type input "R387302562"
click at [1027, 74] on div "CDBB R387302562" at bounding box center [1121, 84] width 288 height 29
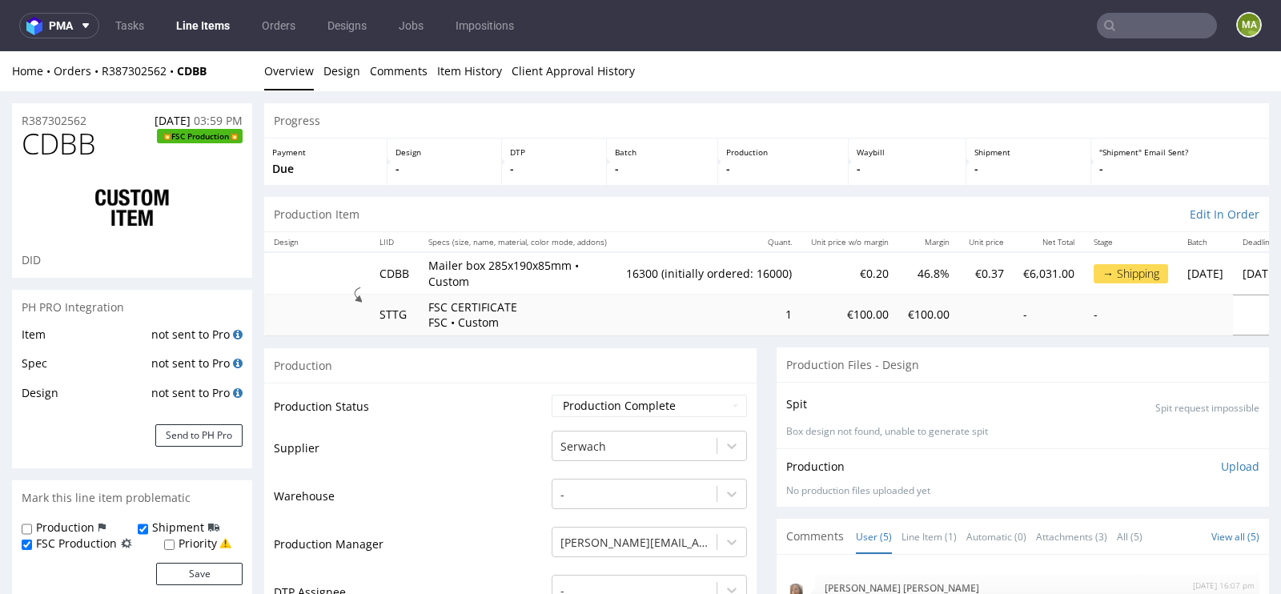
scroll to position [9, 0]
type input "16300"
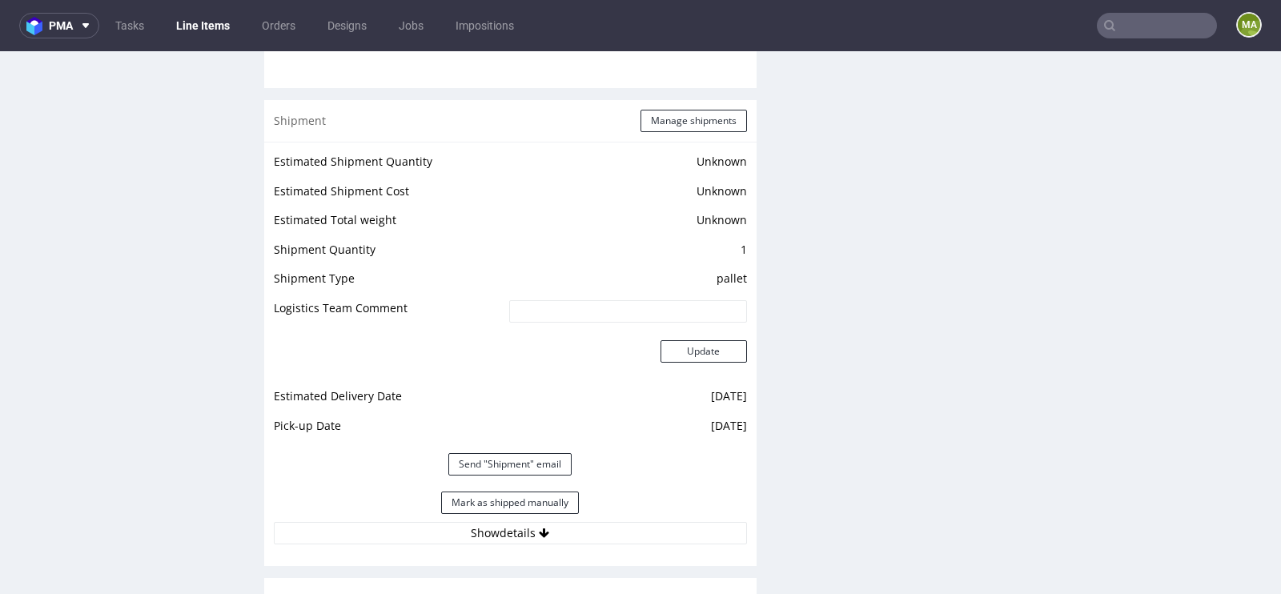
scroll to position [2182, 0]
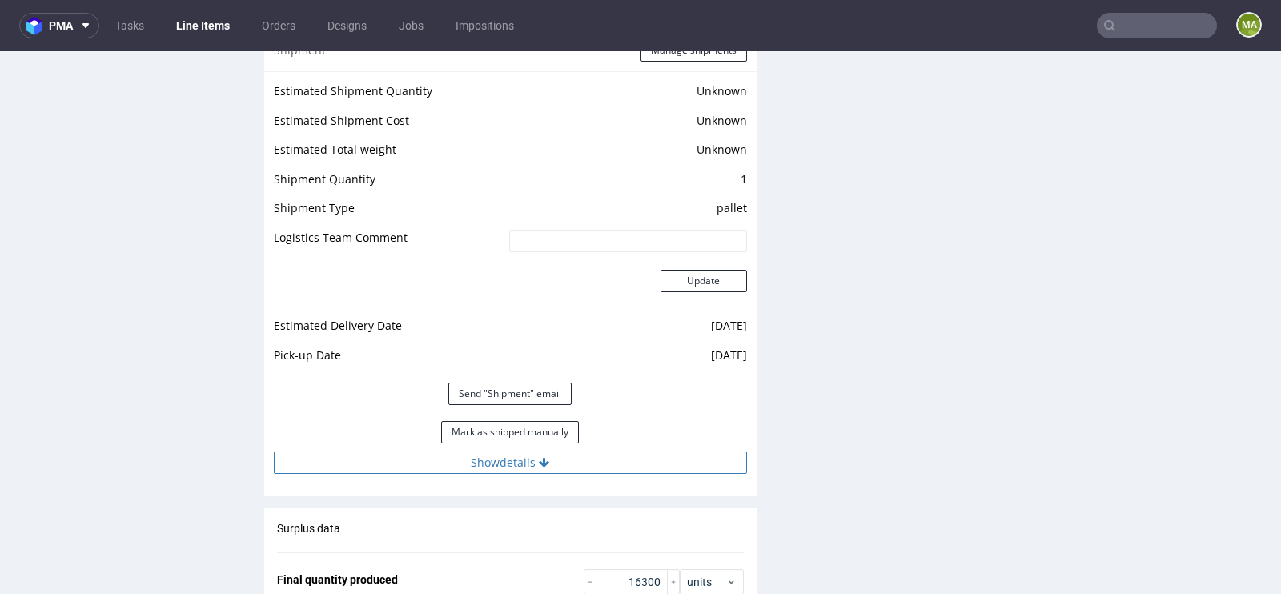
click at [489, 452] on button "Show details" at bounding box center [510, 463] width 473 height 22
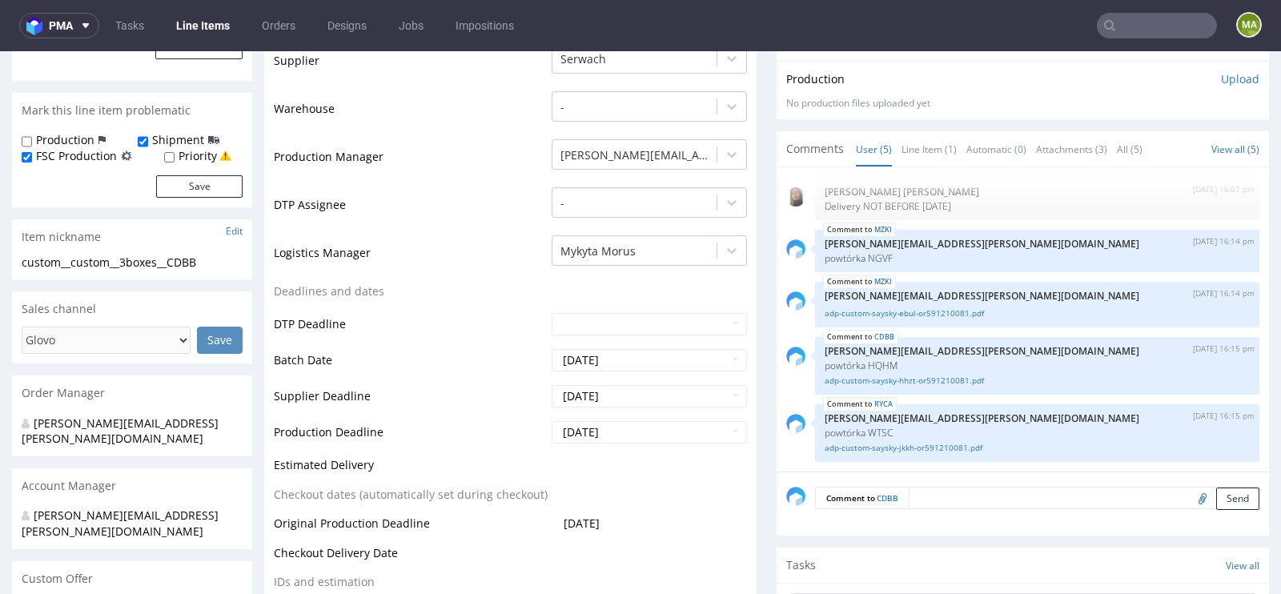
scroll to position [0, 0]
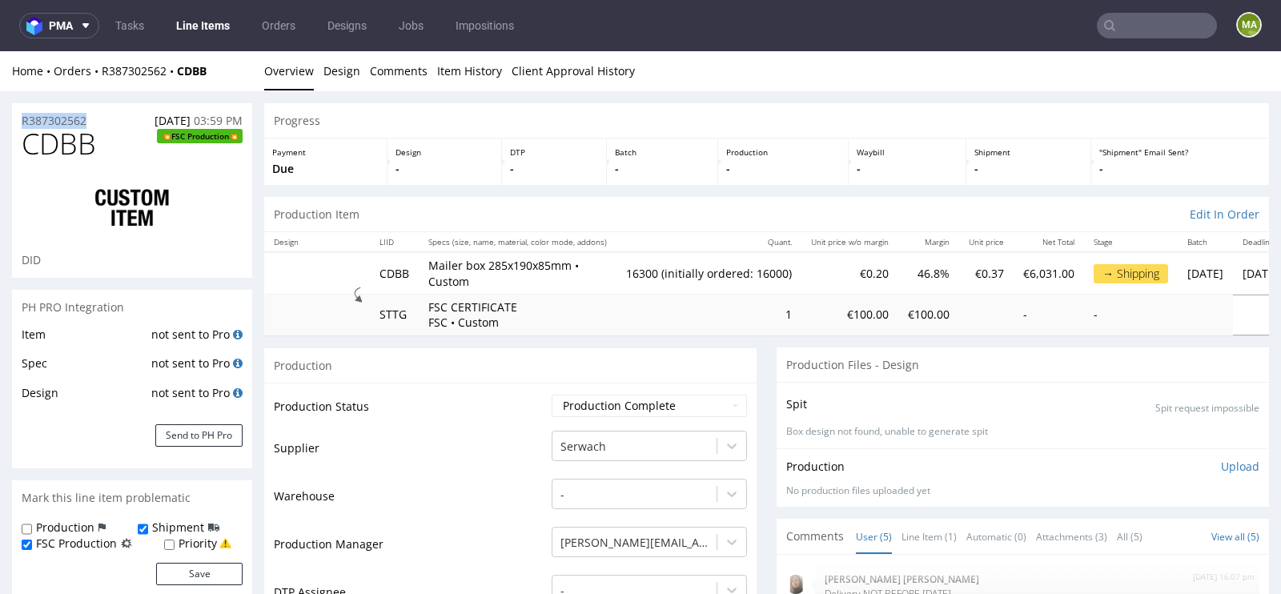
drag, startPoint x: 95, startPoint y: 118, endPoint x: 0, endPoint y: 118, distance: 95.3
copy p "R387302562"
click at [483, 71] on link "Item History" at bounding box center [469, 70] width 65 height 39
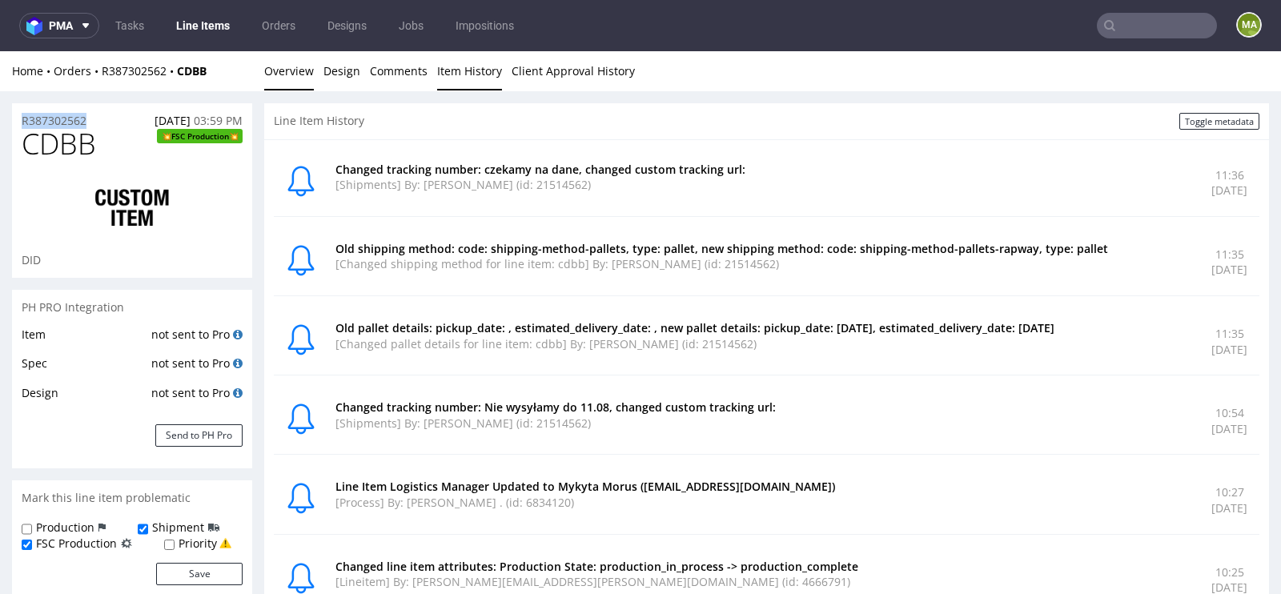
click at [298, 70] on link "Overview" at bounding box center [289, 70] width 50 height 39
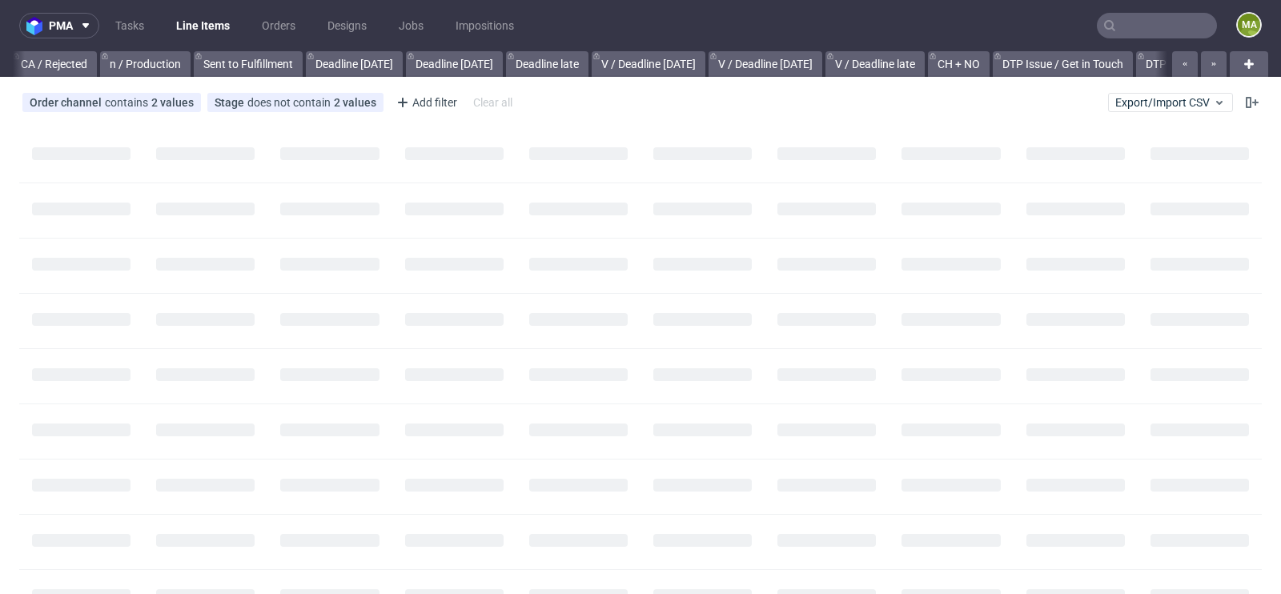
click at [1138, 14] on input "text" at bounding box center [1157, 26] width 120 height 26
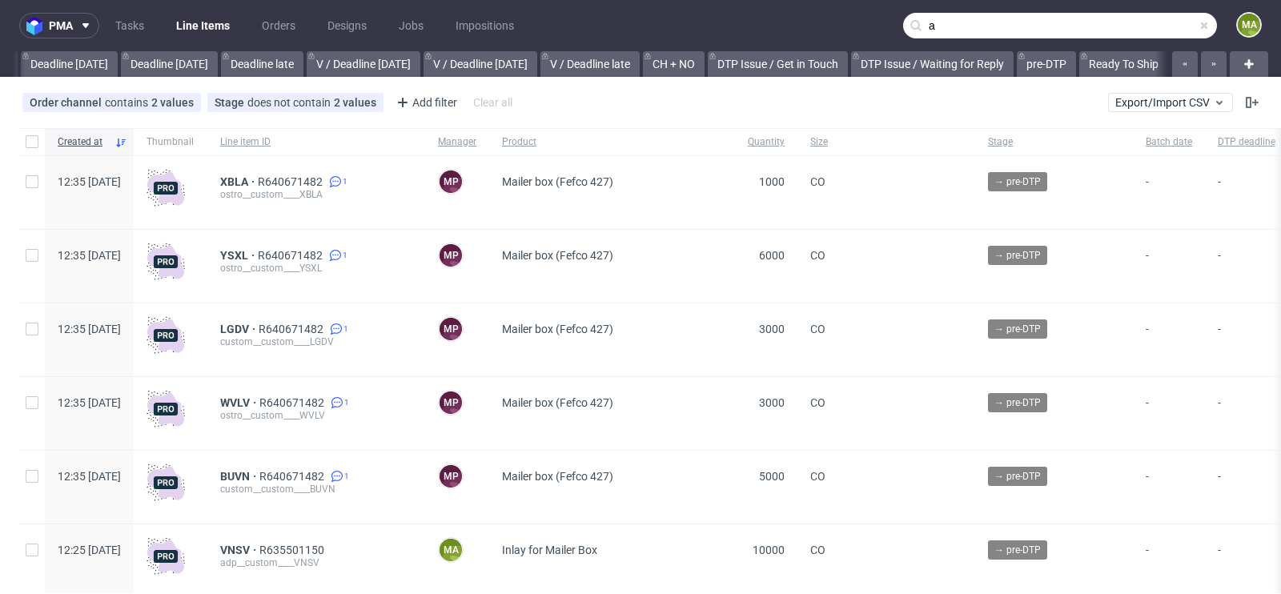
scroll to position [0, 1810]
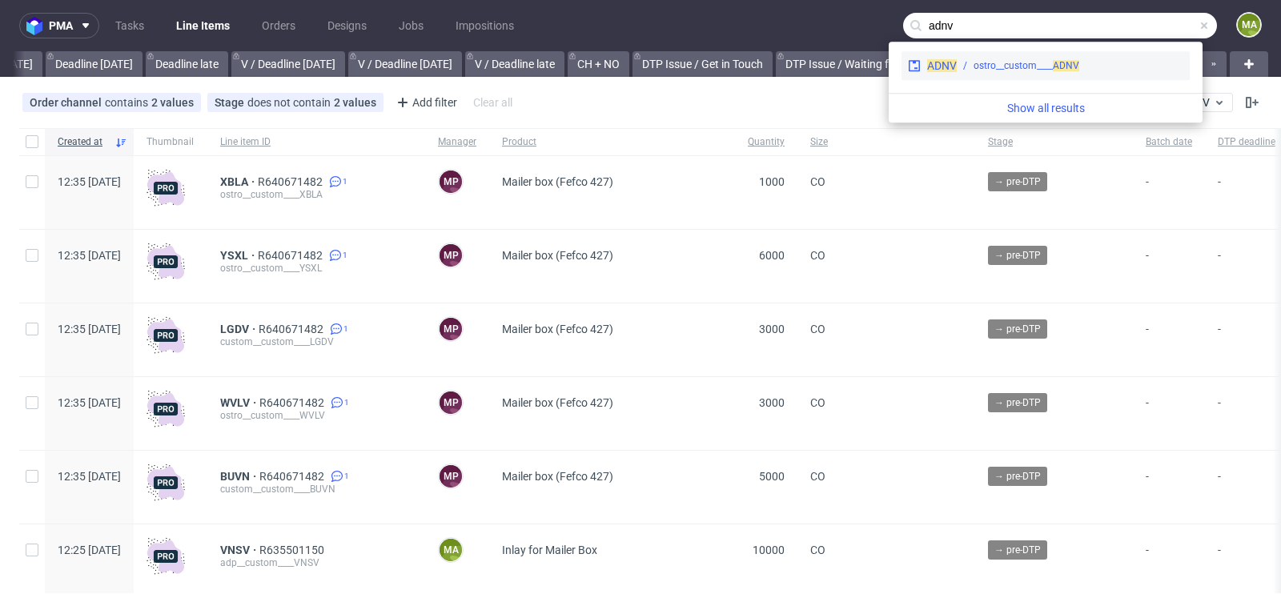
type input "adnv"
click at [1035, 78] on div "ADNV ostro__custom____ ADNV" at bounding box center [1045, 65] width 288 height 29
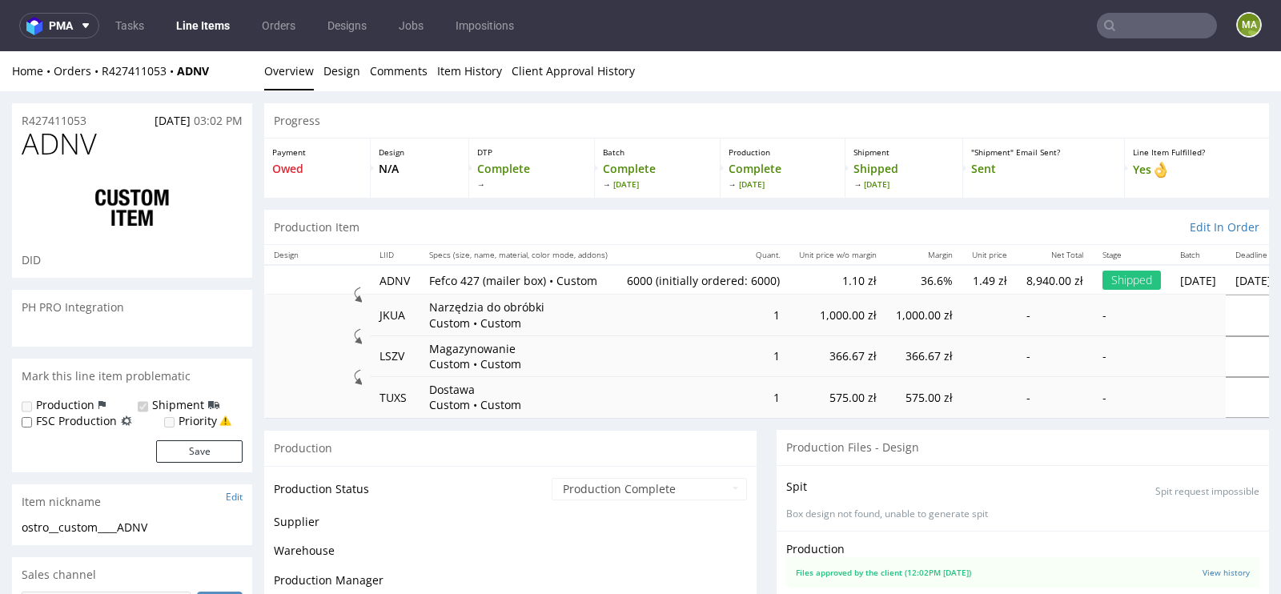
scroll to position [736, 0]
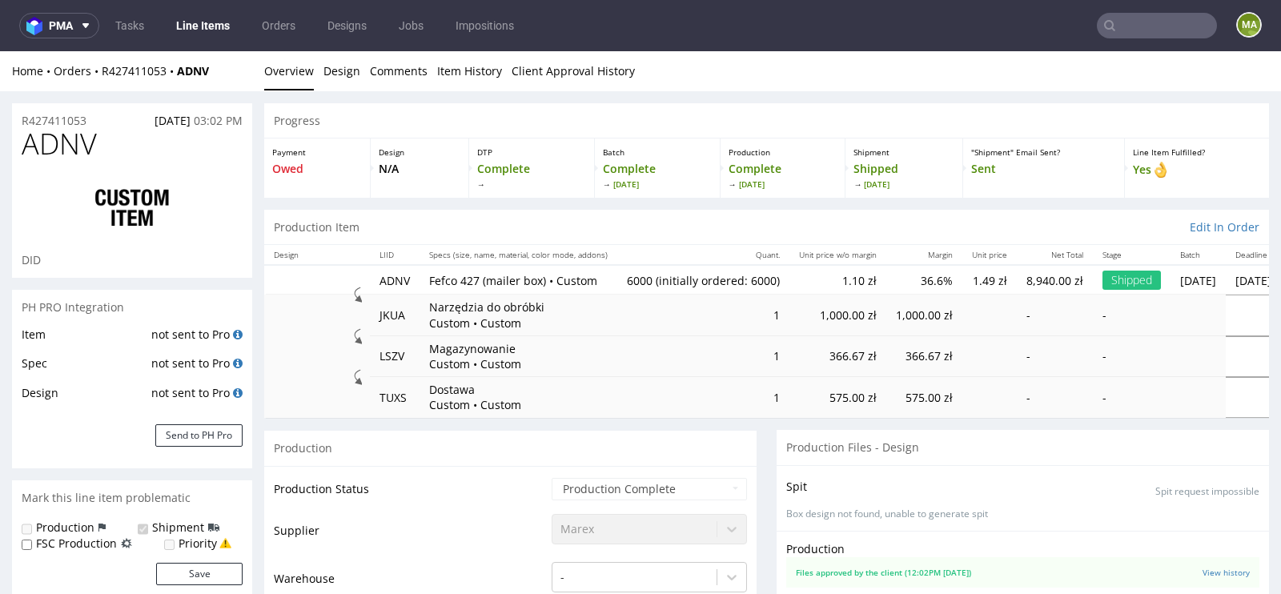
select select "in_progress"
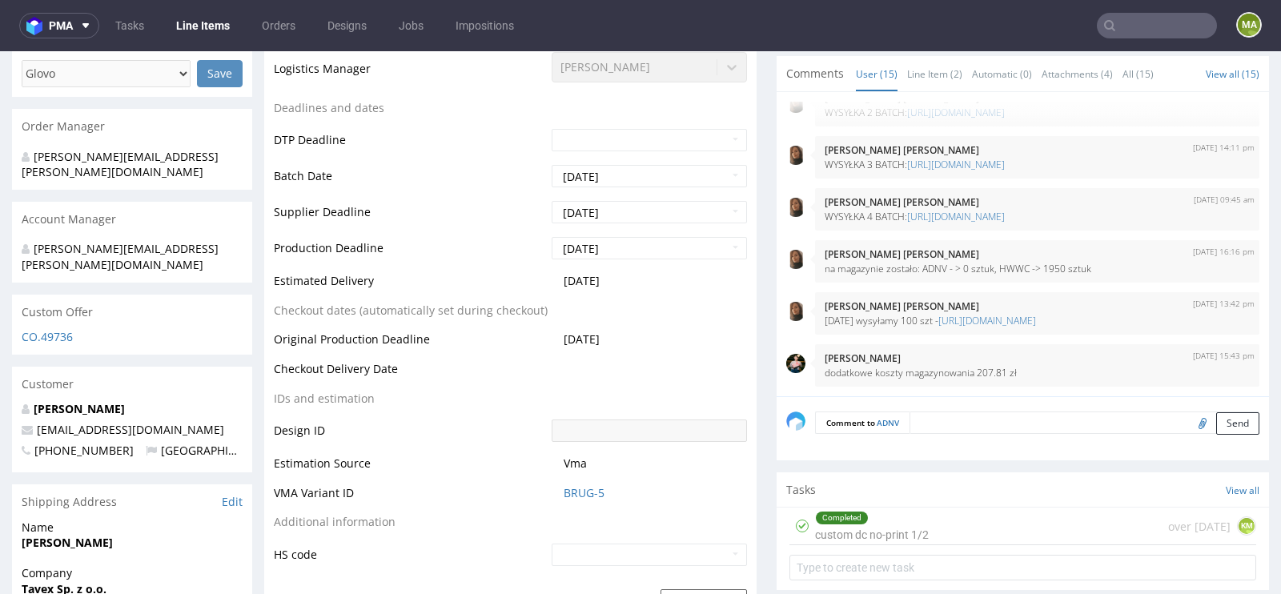
scroll to position [668, 0]
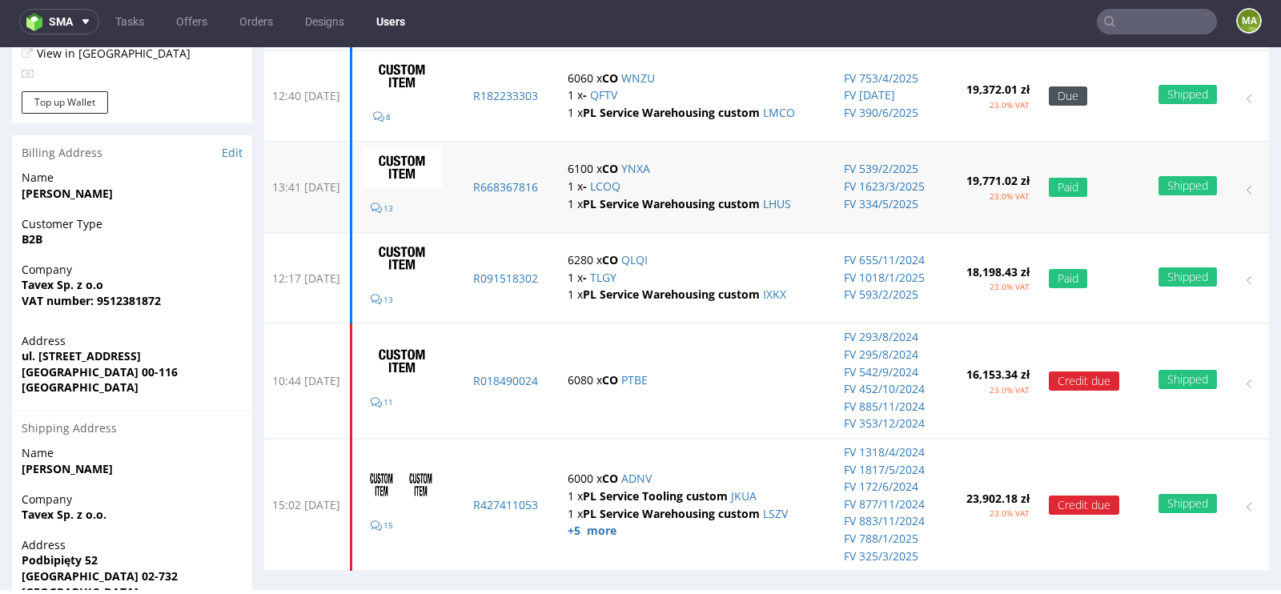
scroll to position [248, 0]
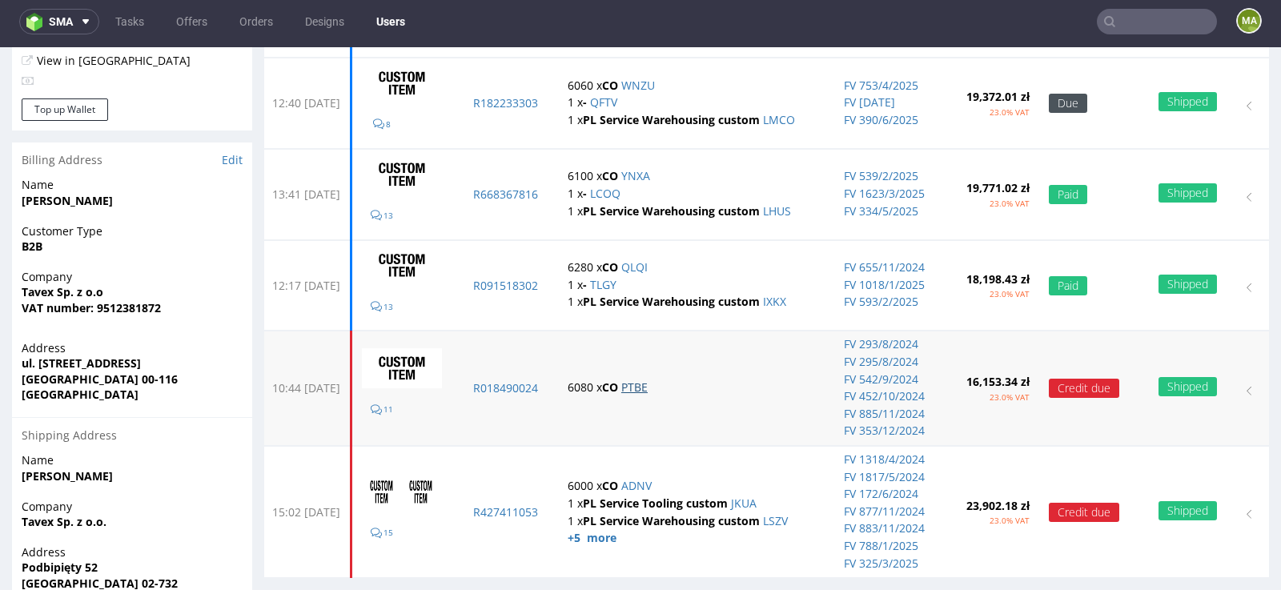
click at [648, 380] on link "PTBE" at bounding box center [634, 386] width 26 height 15
click at [648, 266] on link "QLQI" at bounding box center [634, 266] width 26 height 15
click at [650, 174] on link "YNXA" at bounding box center [635, 175] width 29 height 15
click at [648, 380] on link "PTBE" at bounding box center [634, 386] width 26 height 15
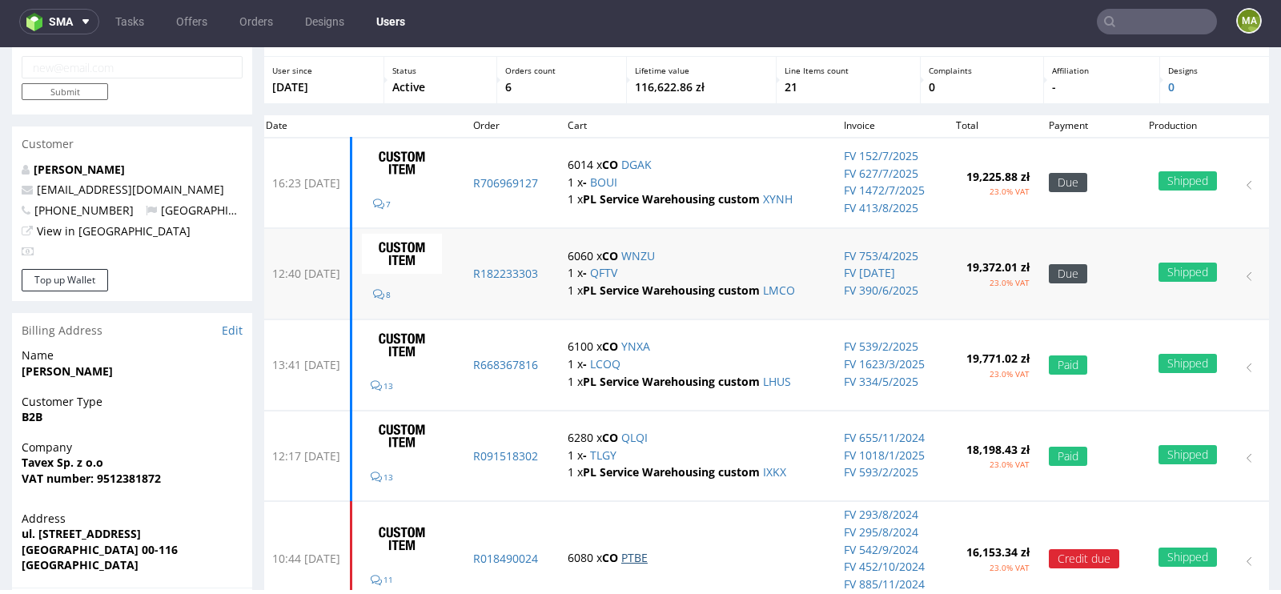
scroll to position [74, 0]
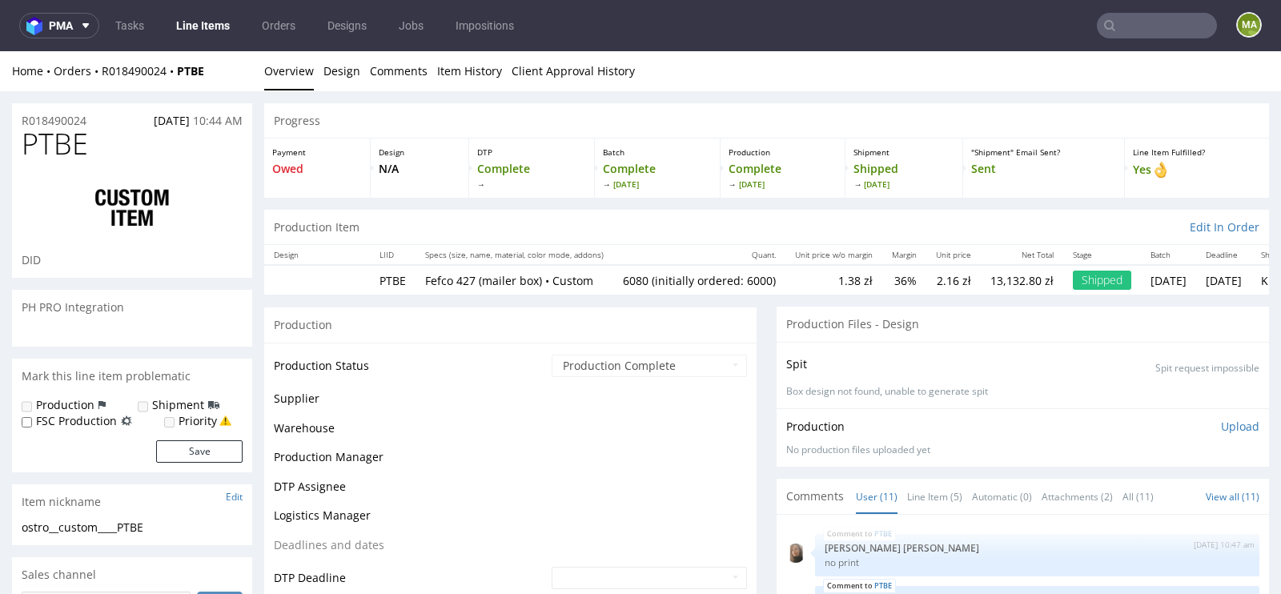
scroll to position [369, 0]
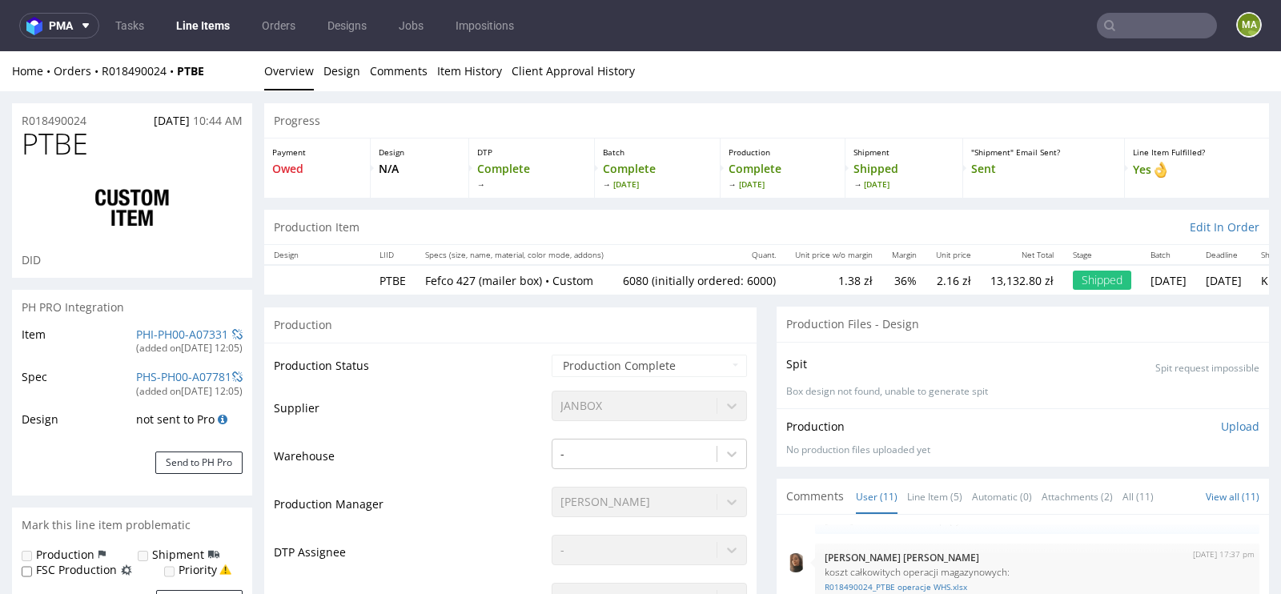
select select "in_progress"
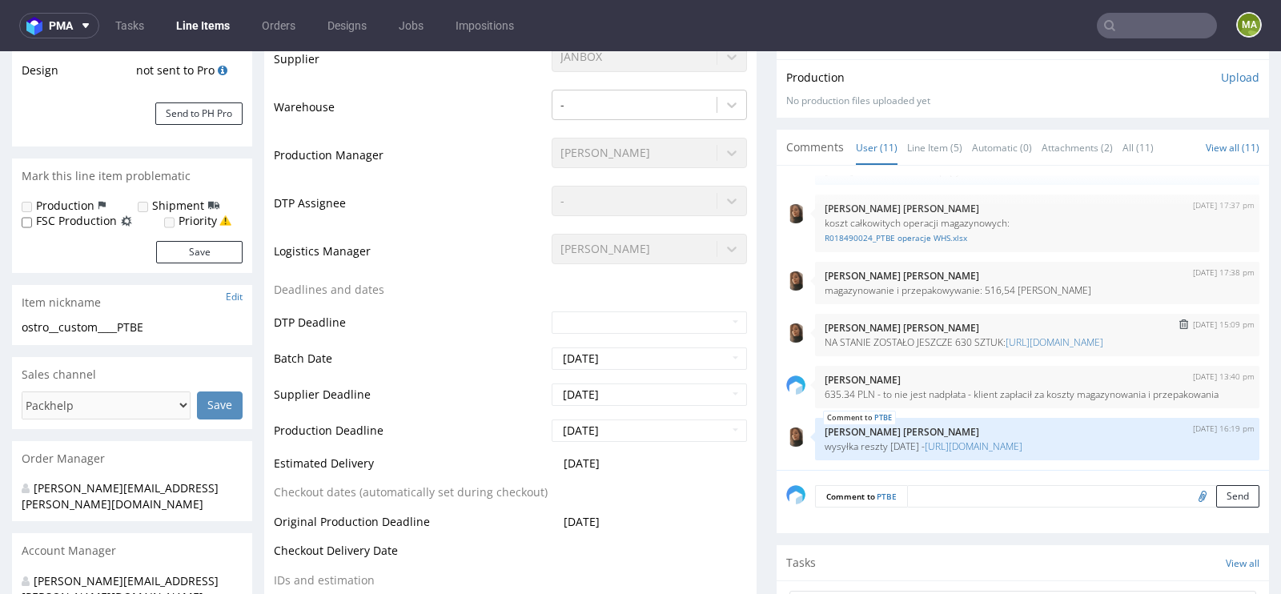
scroll to position [0, 0]
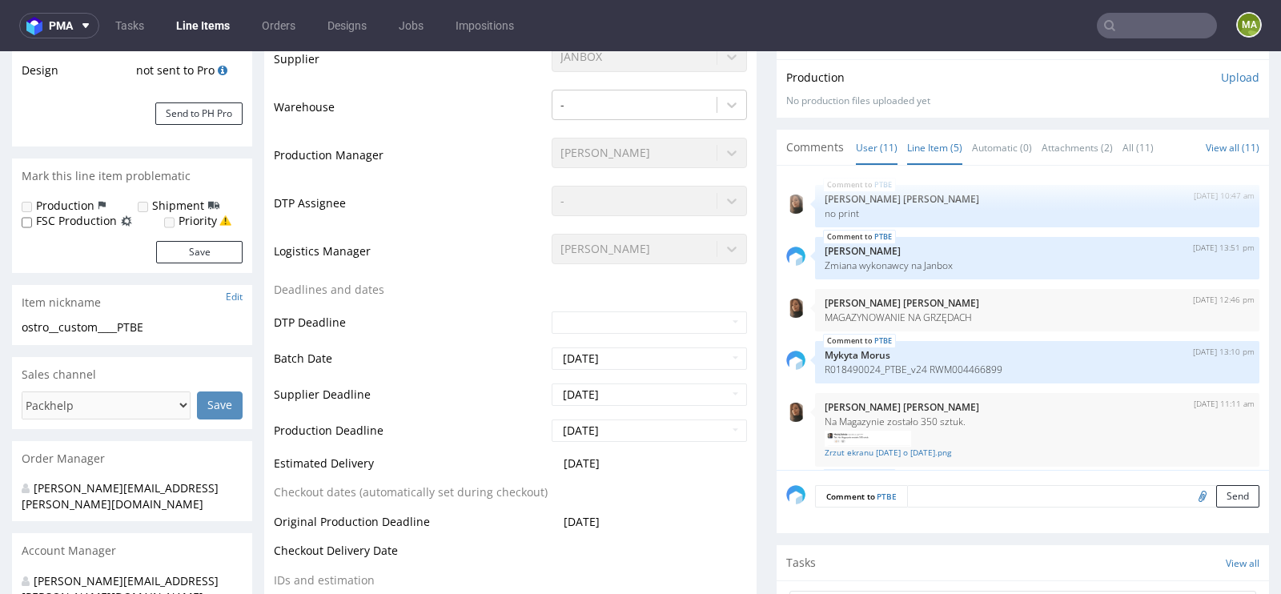
click at [944, 150] on link "Line Item (5)" at bounding box center [934, 147] width 55 height 34
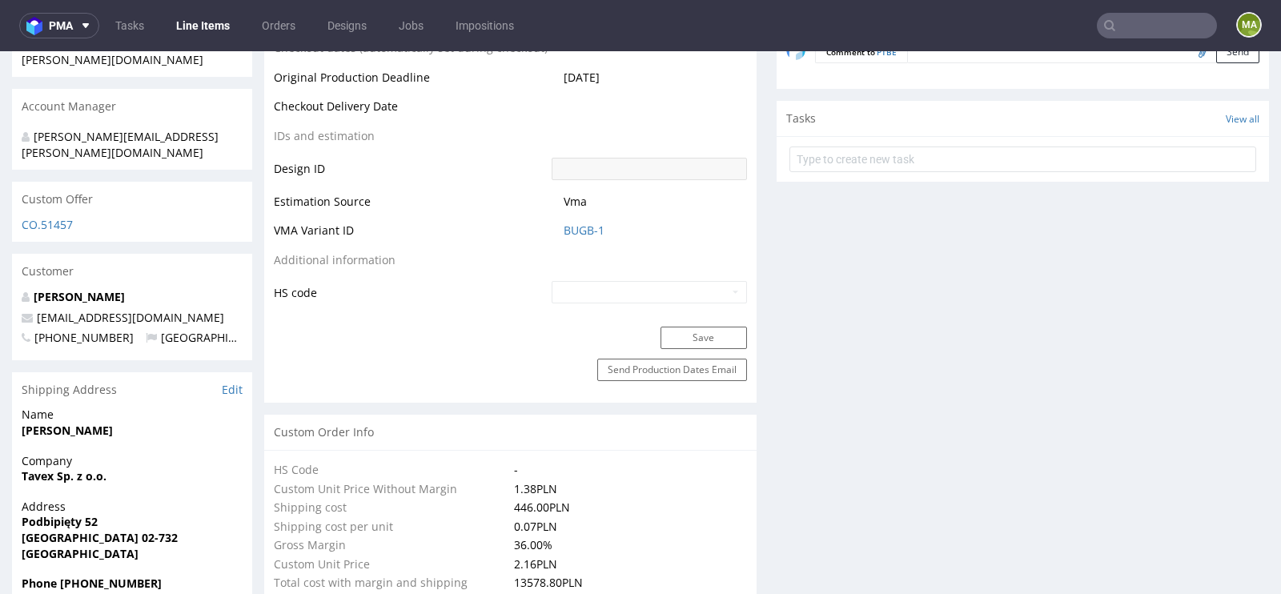
scroll to position [805, 0]
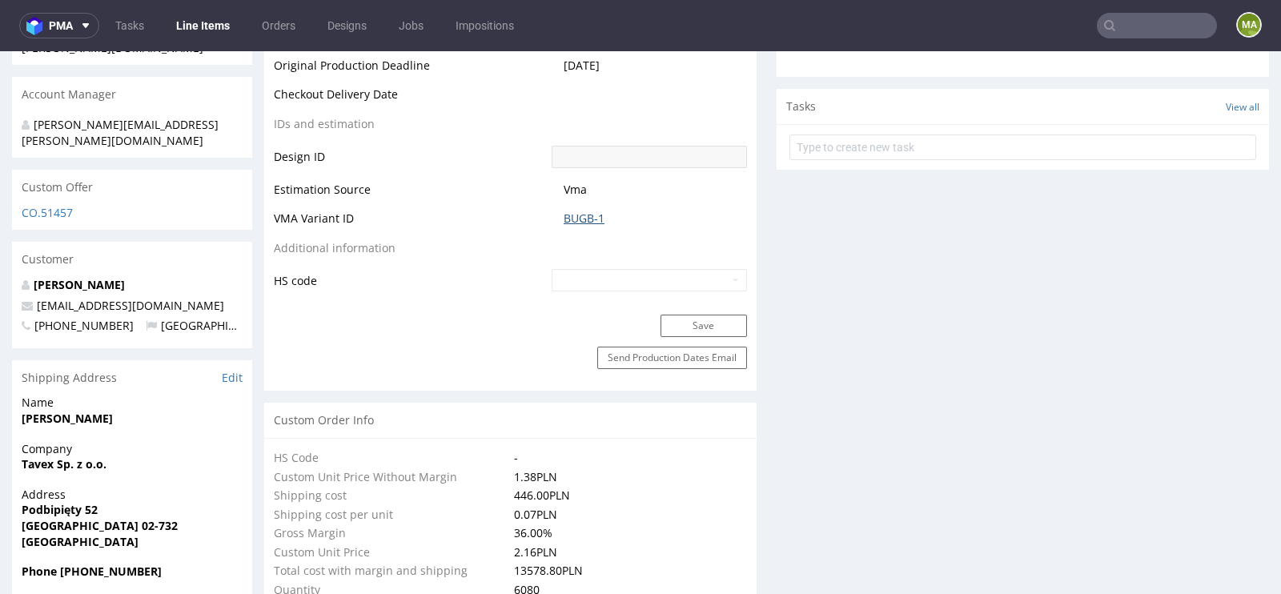
click at [587, 215] on link "BUGB-1" at bounding box center [584, 219] width 41 height 16
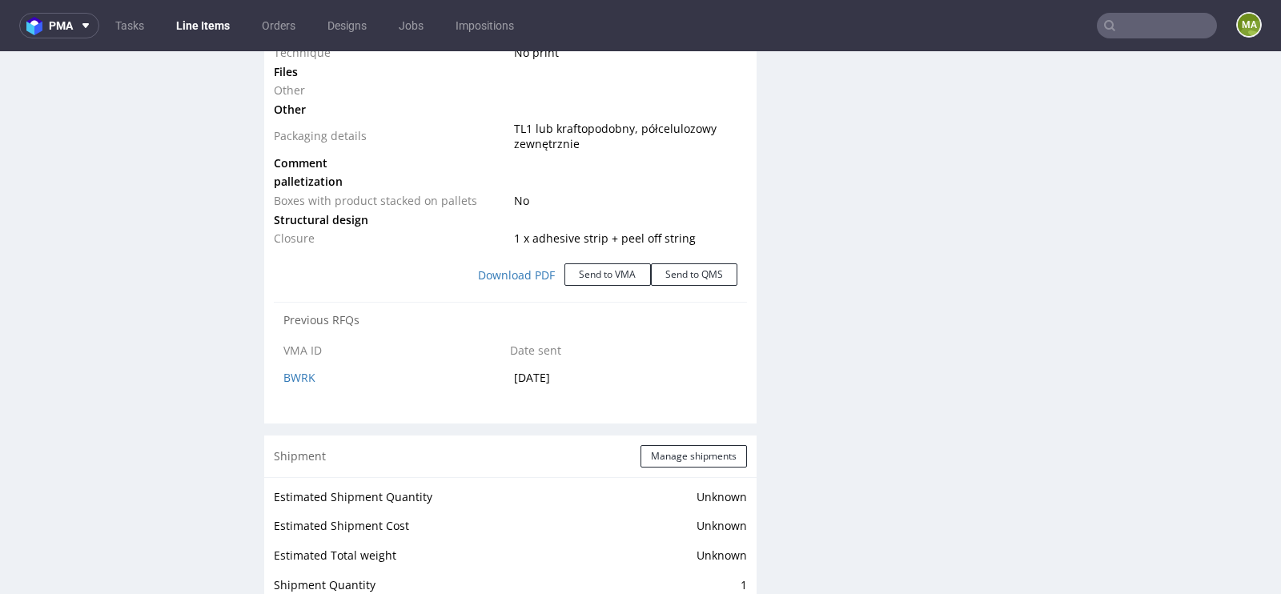
scroll to position [1858, 0]
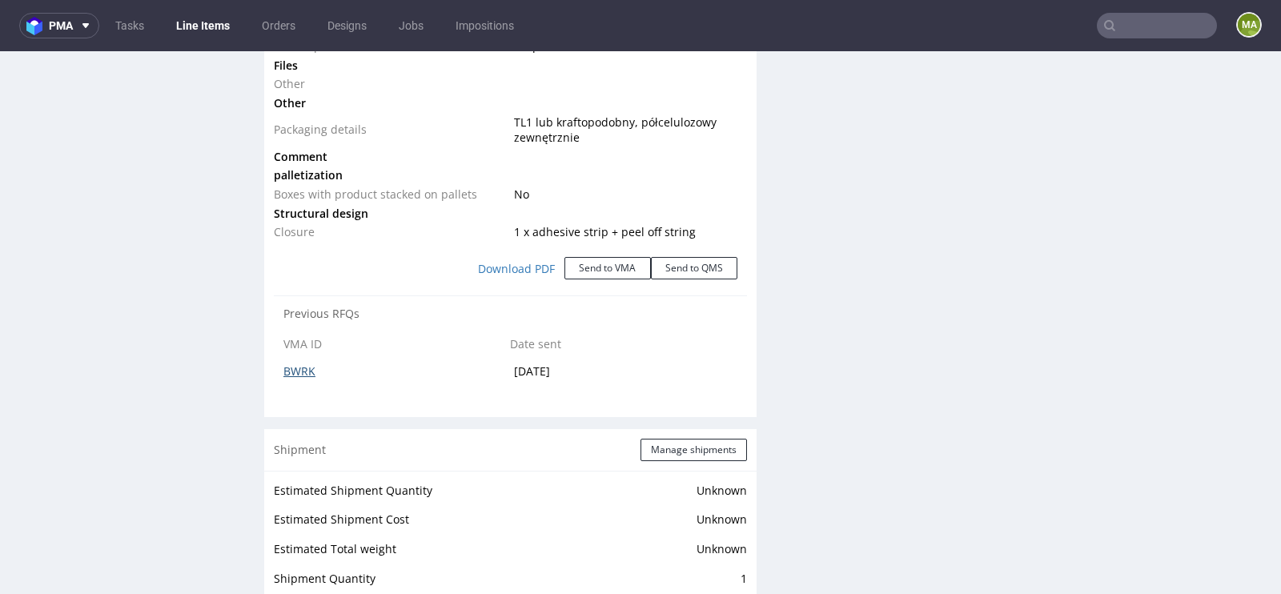
click at [293, 370] on link "BWRK" at bounding box center [299, 370] width 32 height 15
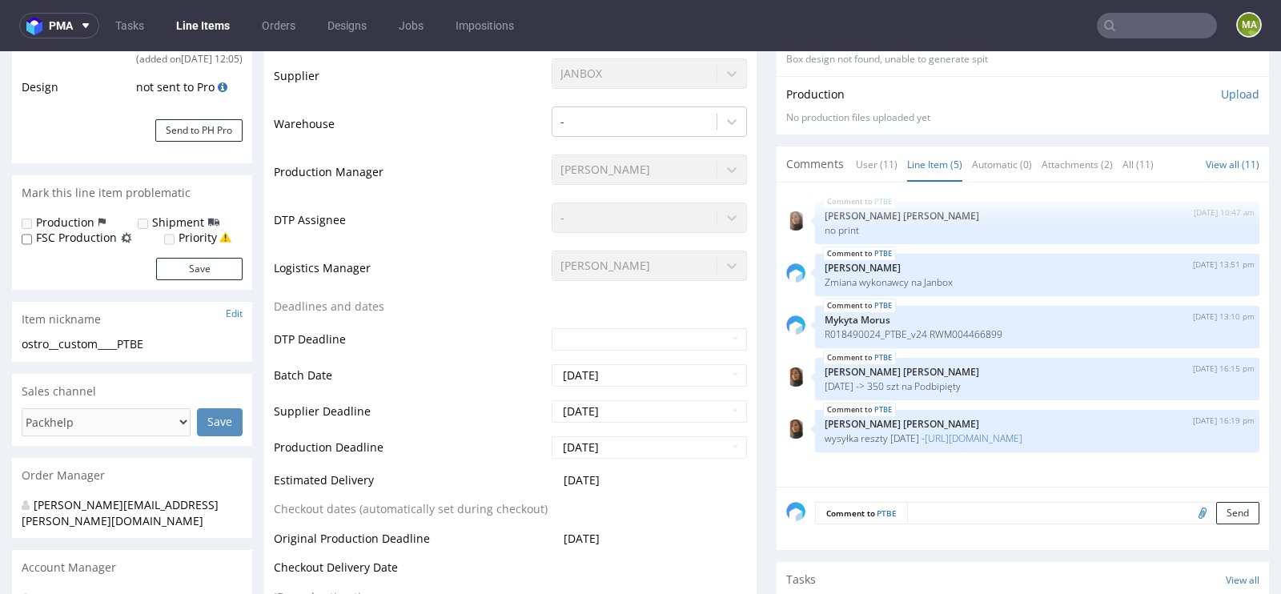
scroll to position [0, 0]
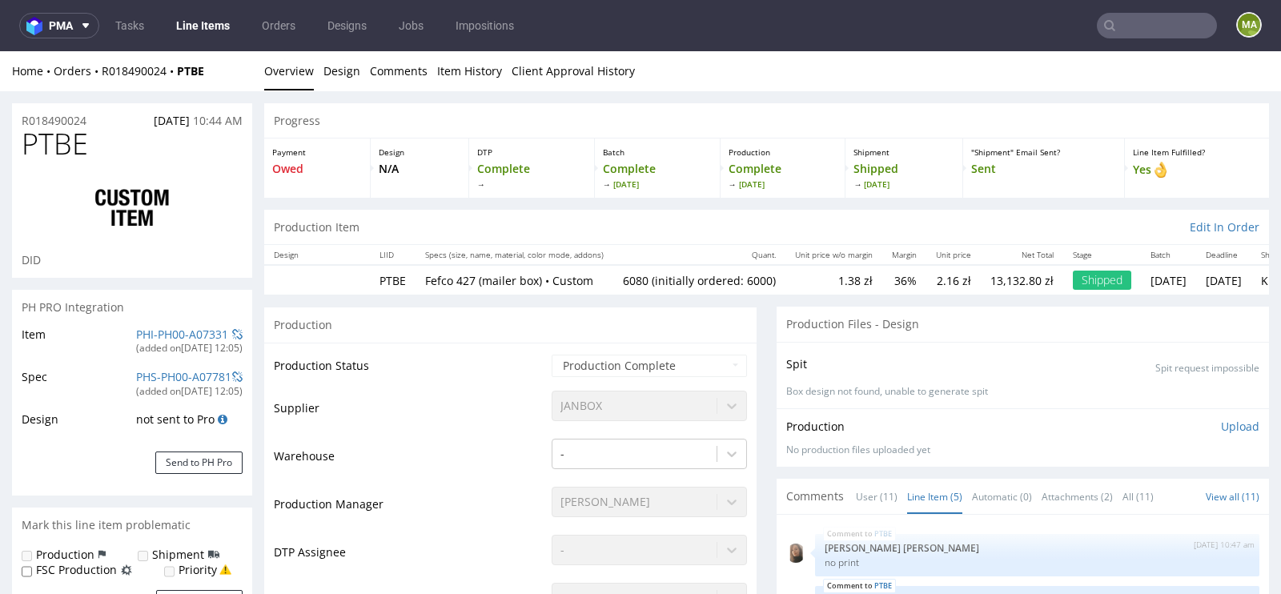
click at [1128, 27] on input "text" at bounding box center [1157, 26] width 120 height 26
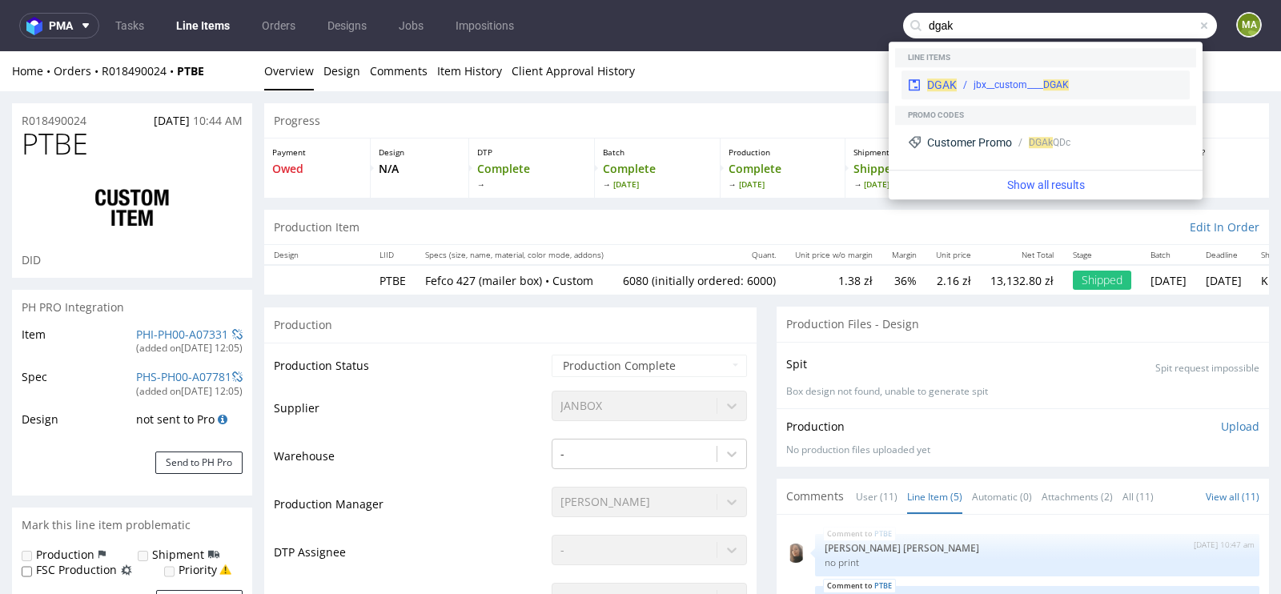
type input "dgak"
click at [1069, 73] on div "DGAK jbx__custom____ DGAK" at bounding box center [1045, 84] width 288 height 29
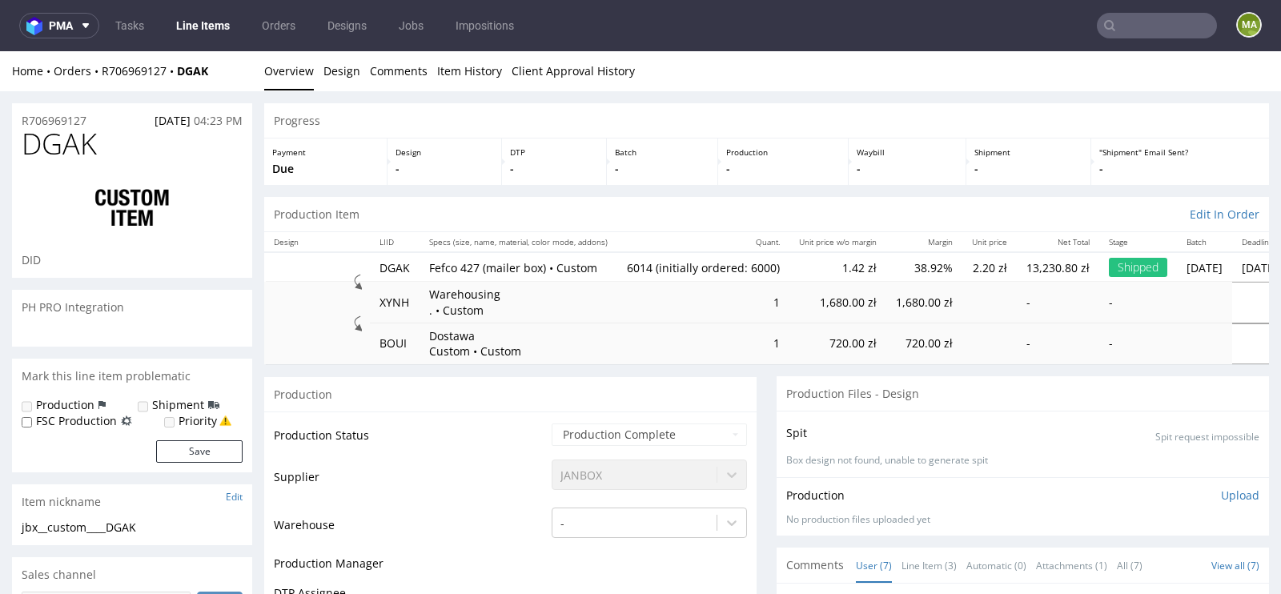
scroll to position [94, 0]
select select "in_progress"
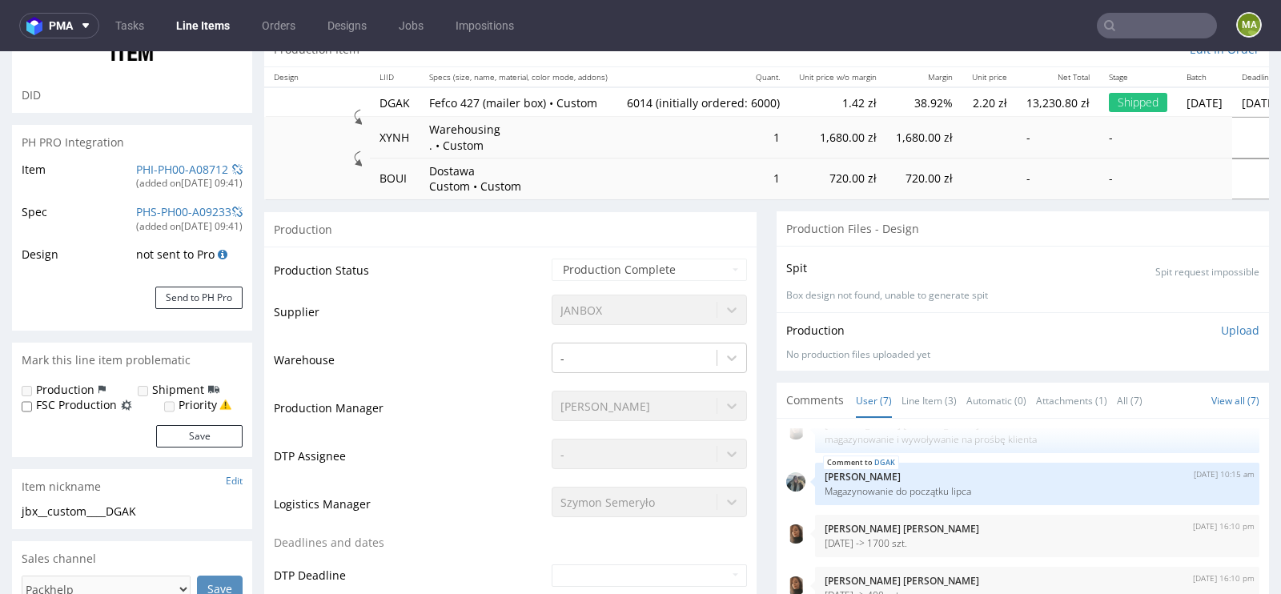
scroll to position [163, 0]
click at [195, 182] on div "(added on 11.06.2025, 09:41 )" at bounding box center [189, 186] width 106 height 14
click at [192, 179] on div "(added on 11.06.2025, 09:41 )" at bounding box center [189, 186] width 106 height 14
click at [191, 172] on link "PHI-PH00-A08712" at bounding box center [182, 170] width 92 height 15
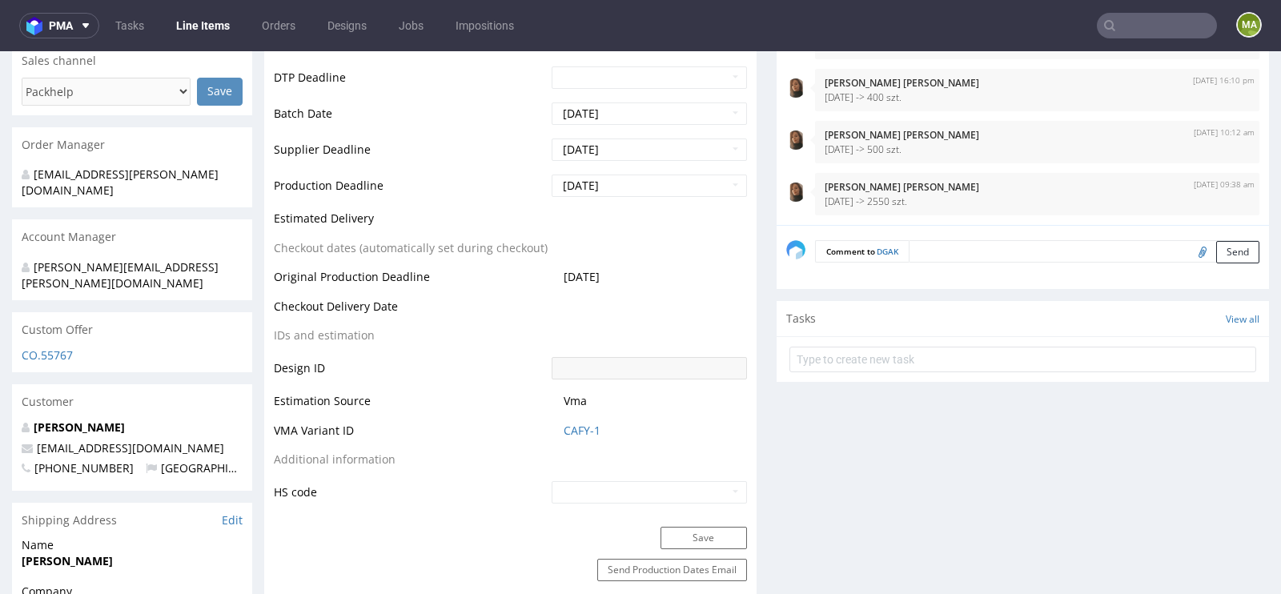
scroll to position [742, 0]
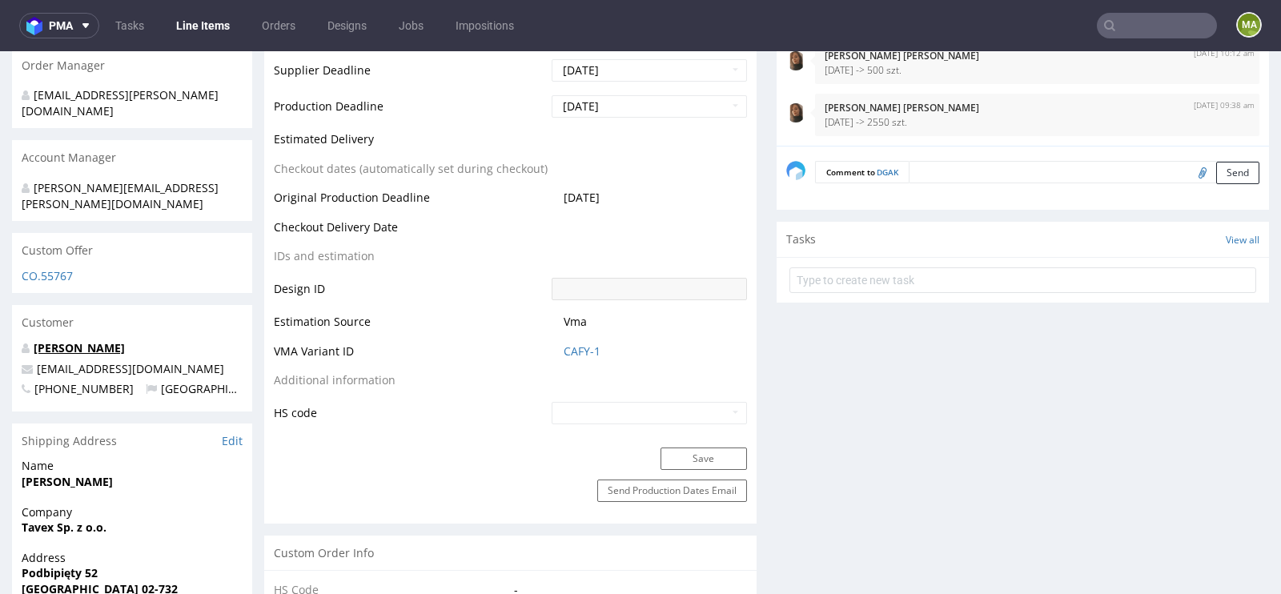
click at [81, 340] on link "Agata Wąsik" at bounding box center [79, 347] width 91 height 15
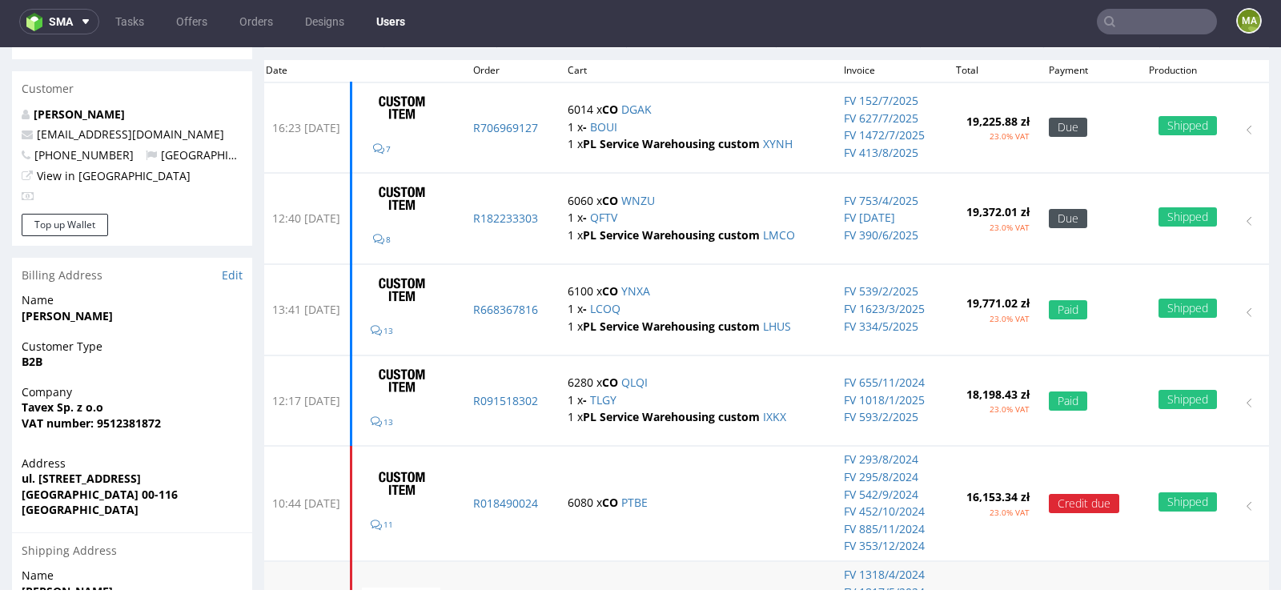
scroll to position [126, 0]
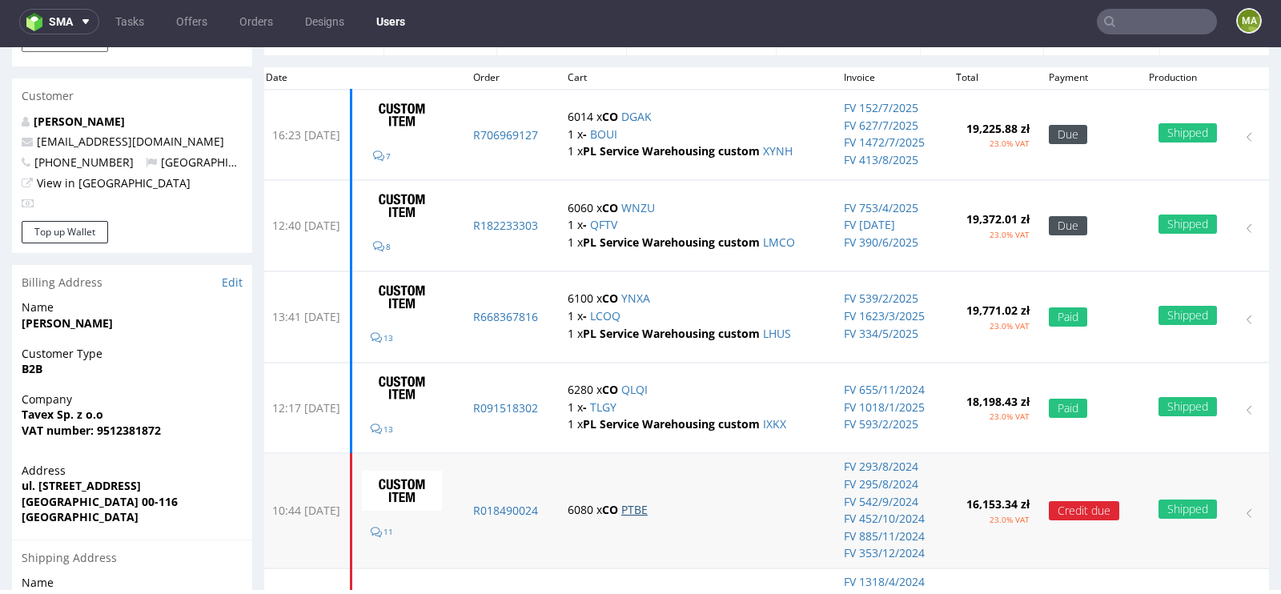
click at [648, 502] on link "PTBE" at bounding box center [634, 509] width 26 height 15
click at [648, 386] on link "QLQI" at bounding box center [634, 389] width 26 height 15
click at [650, 295] on link "YNXA" at bounding box center [635, 298] width 29 height 15
click at [655, 201] on link "WNZU" at bounding box center [638, 207] width 34 height 15
click at [652, 121] on link "DGAK" at bounding box center [636, 116] width 30 height 15
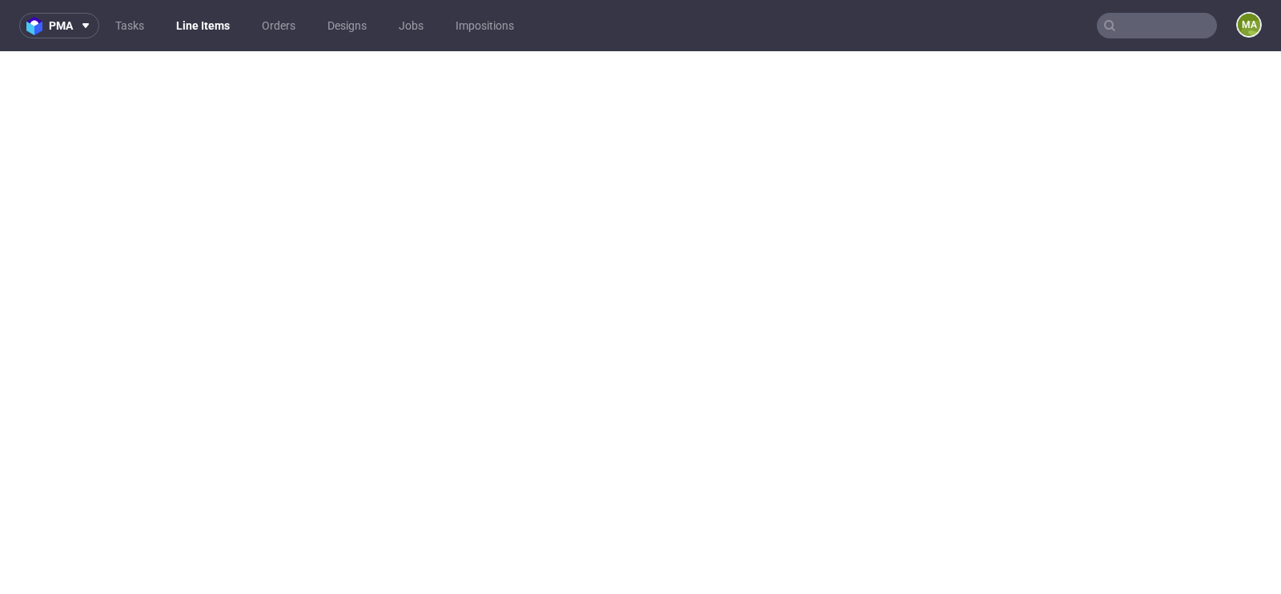
select select "in_progress"
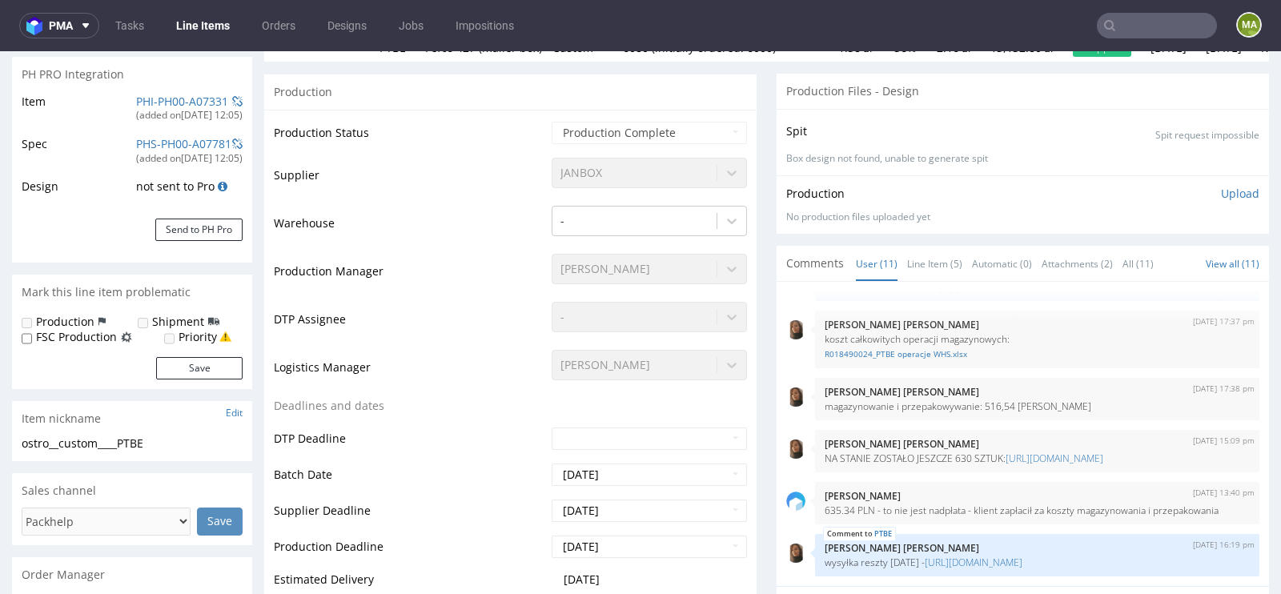
scroll to position [303, 0]
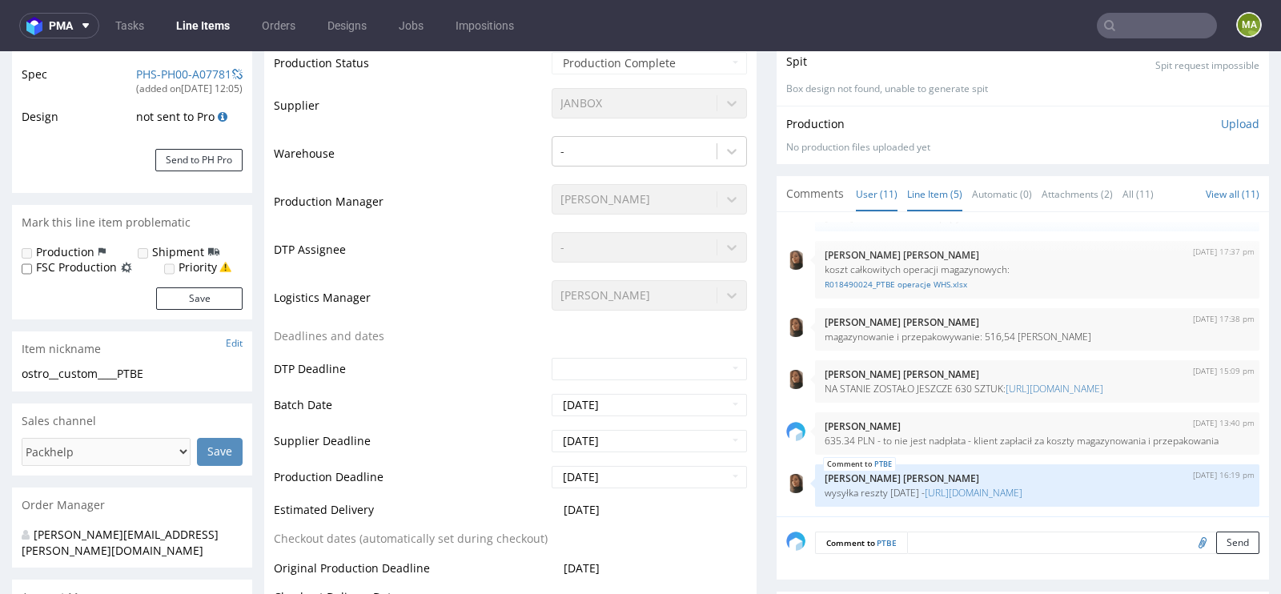
click at [915, 187] on link "Line Item (5)" at bounding box center [934, 194] width 55 height 34
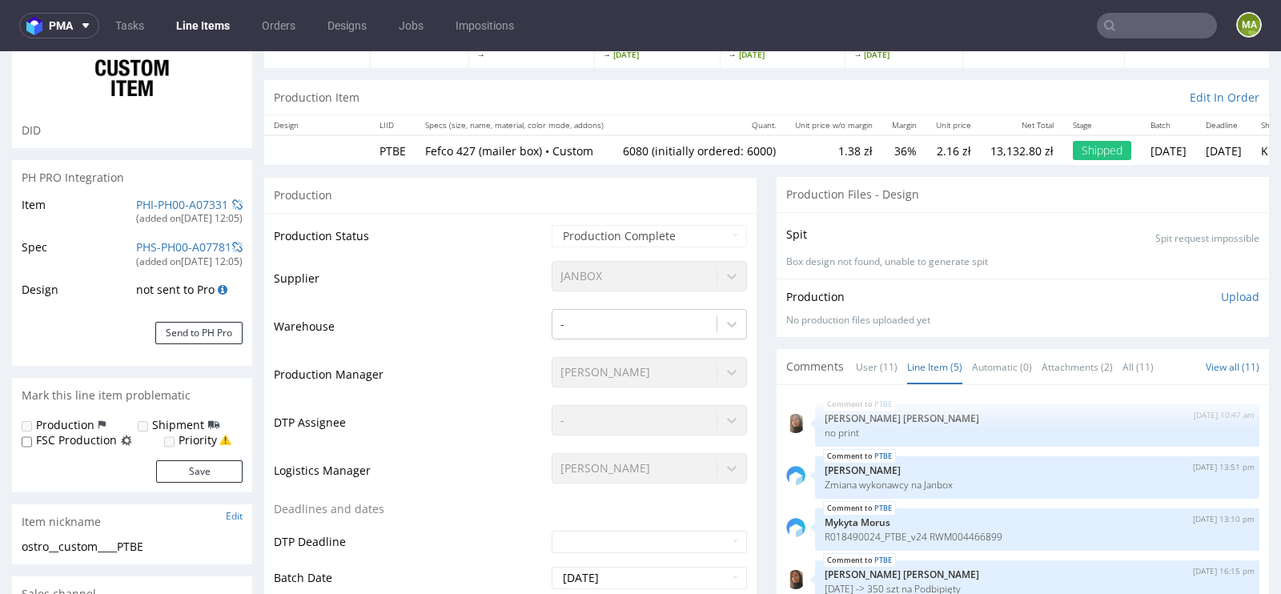
scroll to position [0, 0]
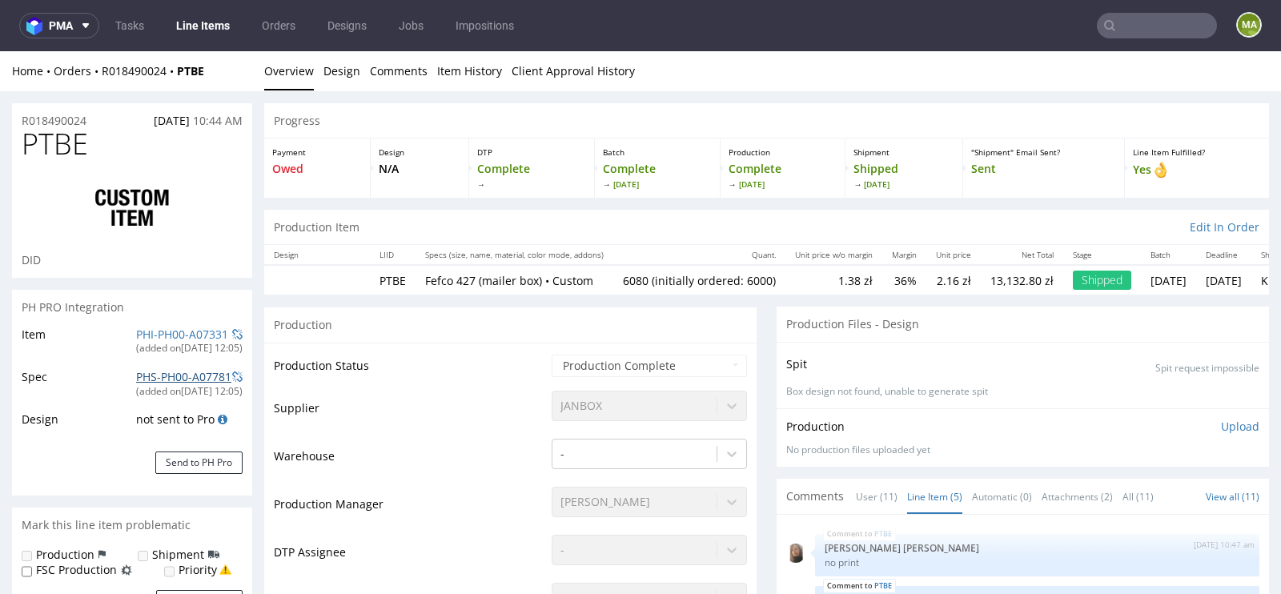
click at [166, 375] on link "PHS-PH00-A07781" at bounding box center [183, 376] width 95 height 15
click at [170, 331] on link "PHI-PH00-A07331" at bounding box center [182, 334] width 92 height 15
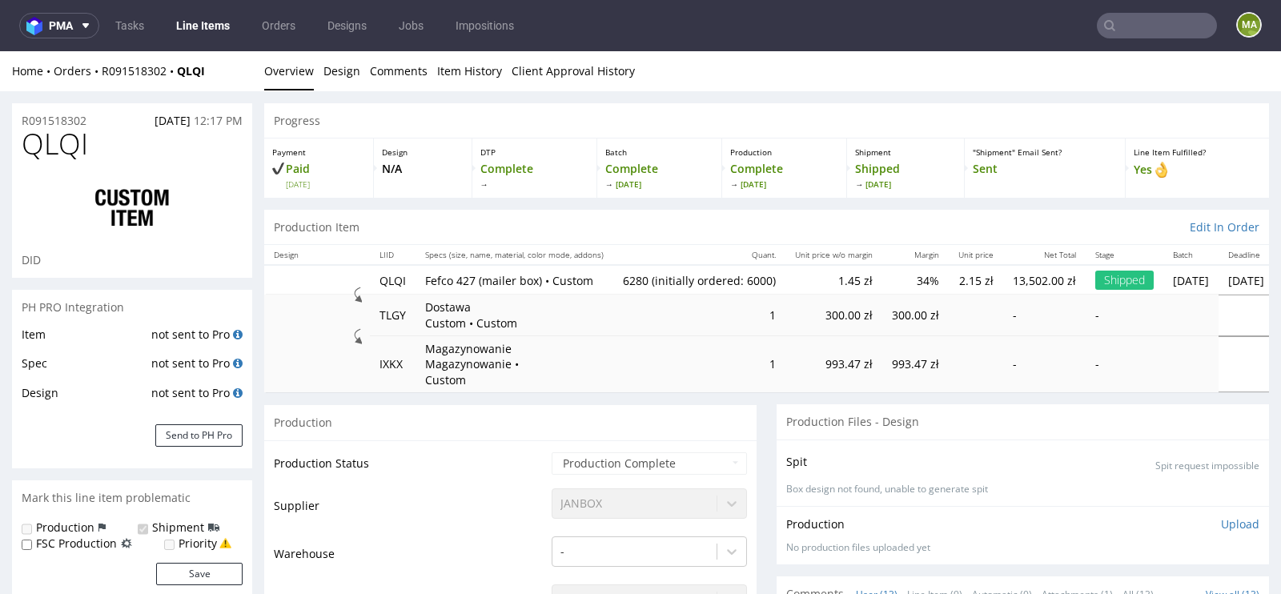
select select "in_progress"
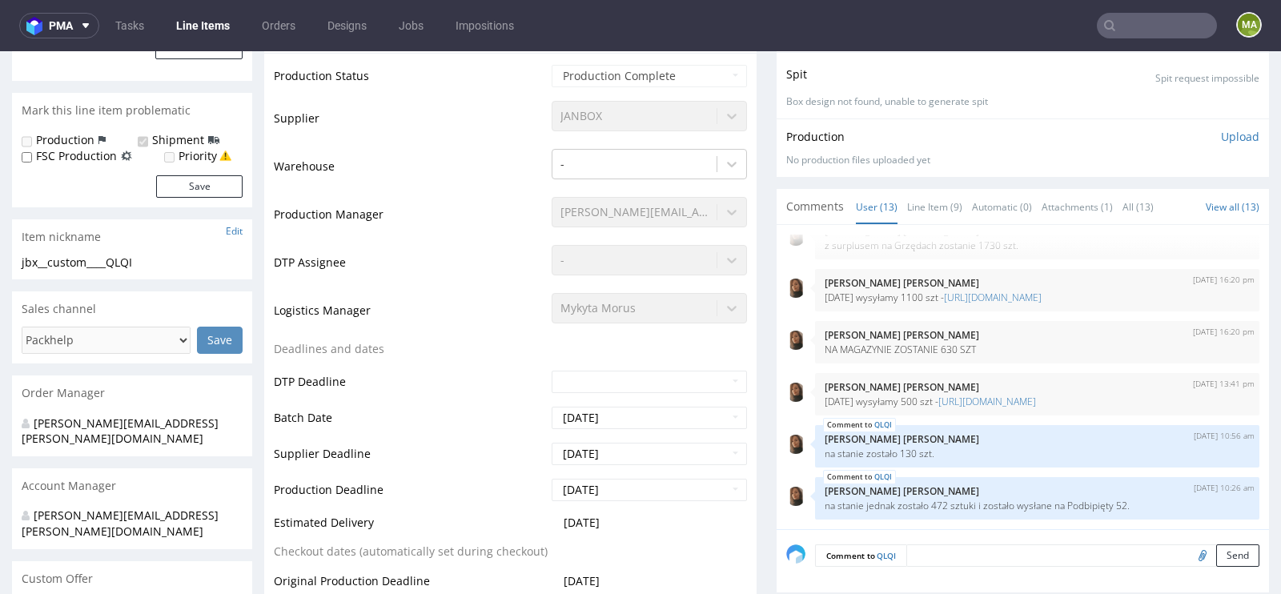
scroll to position [414, 0]
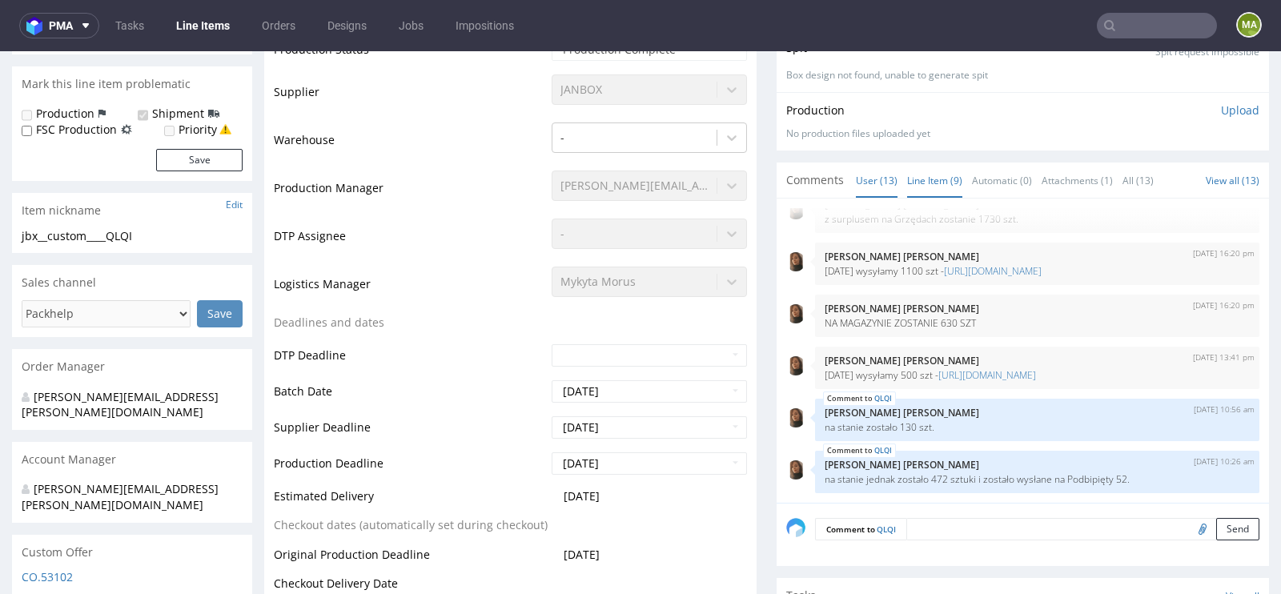
click at [907, 191] on link "Line Item (9)" at bounding box center [934, 180] width 55 height 34
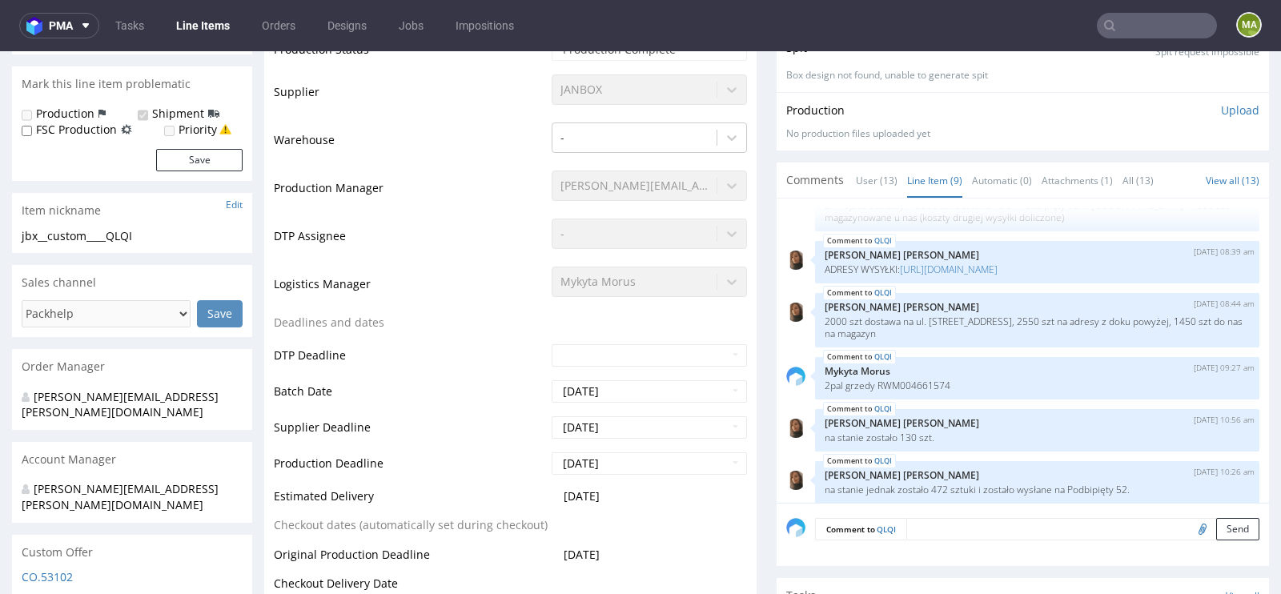
scroll to position [234, 0]
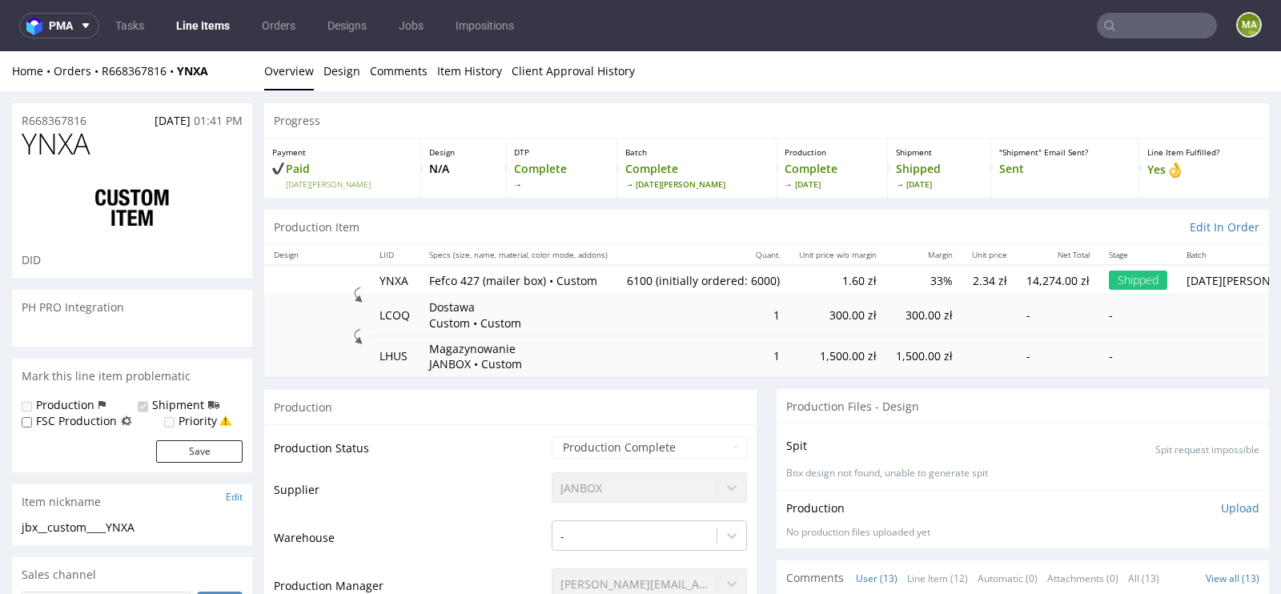
select select "in_progress"
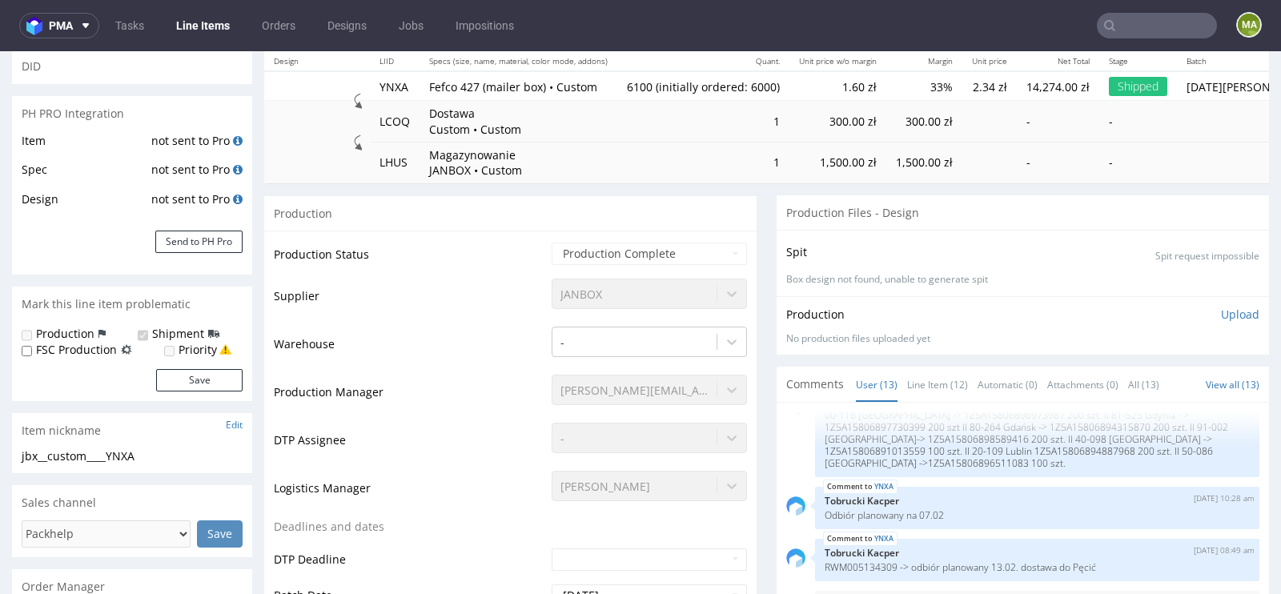
scroll to position [315, 0]
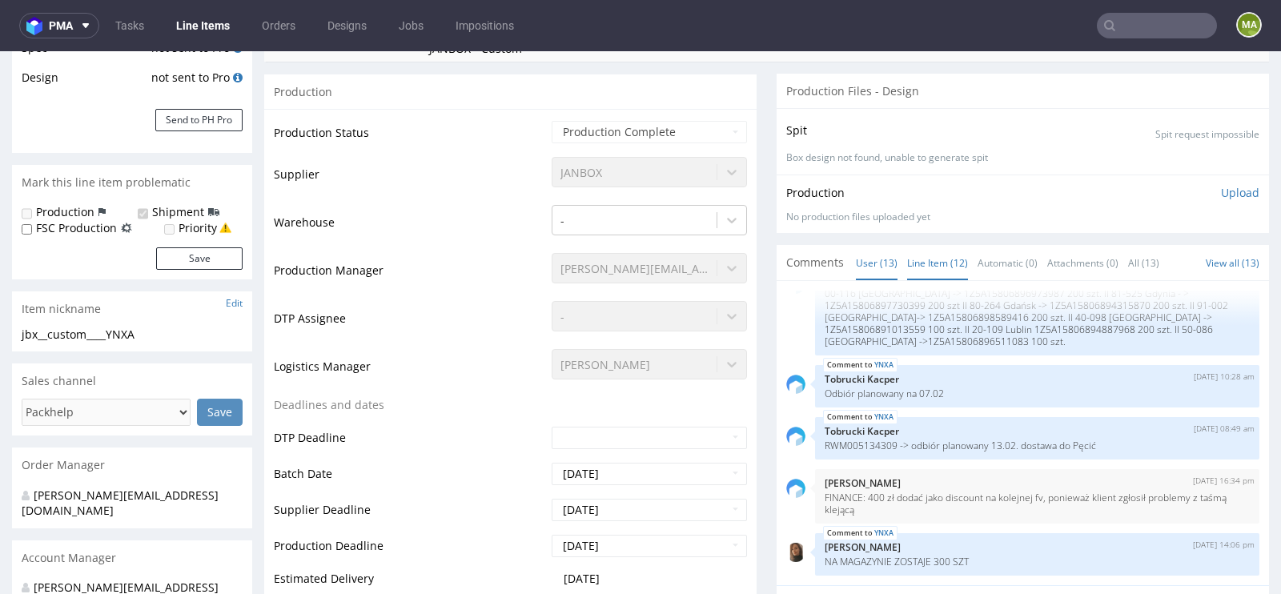
click at [949, 259] on link "Line Item (12)" at bounding box center [937, 263] width 61 height 34
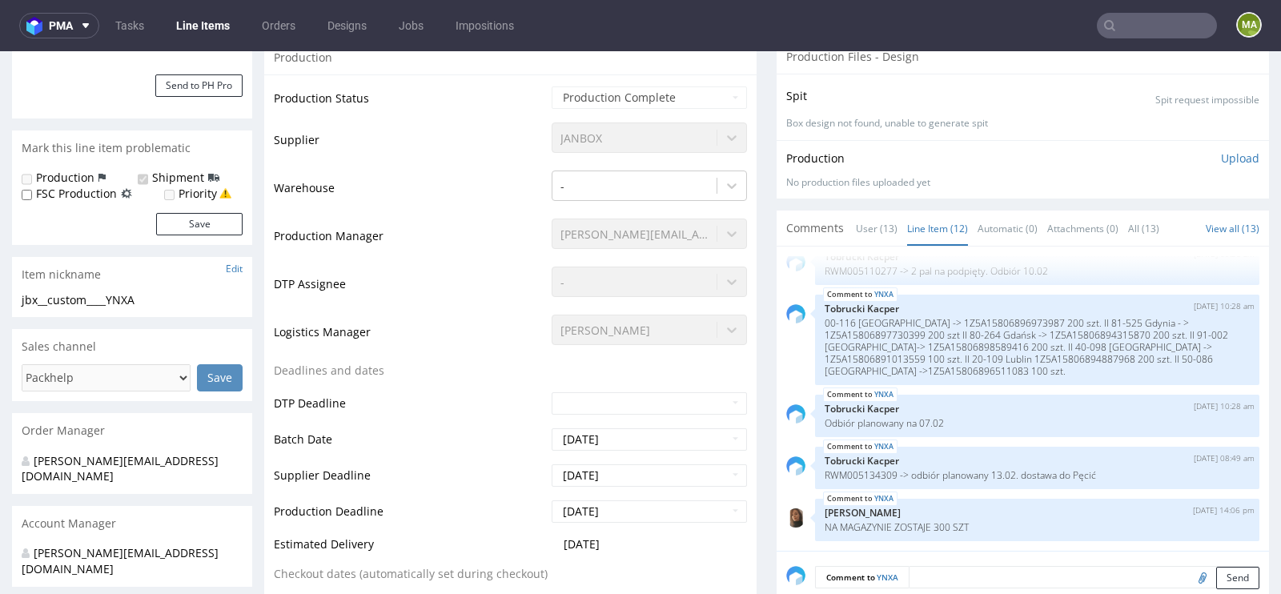
scroll to position [354, 0]
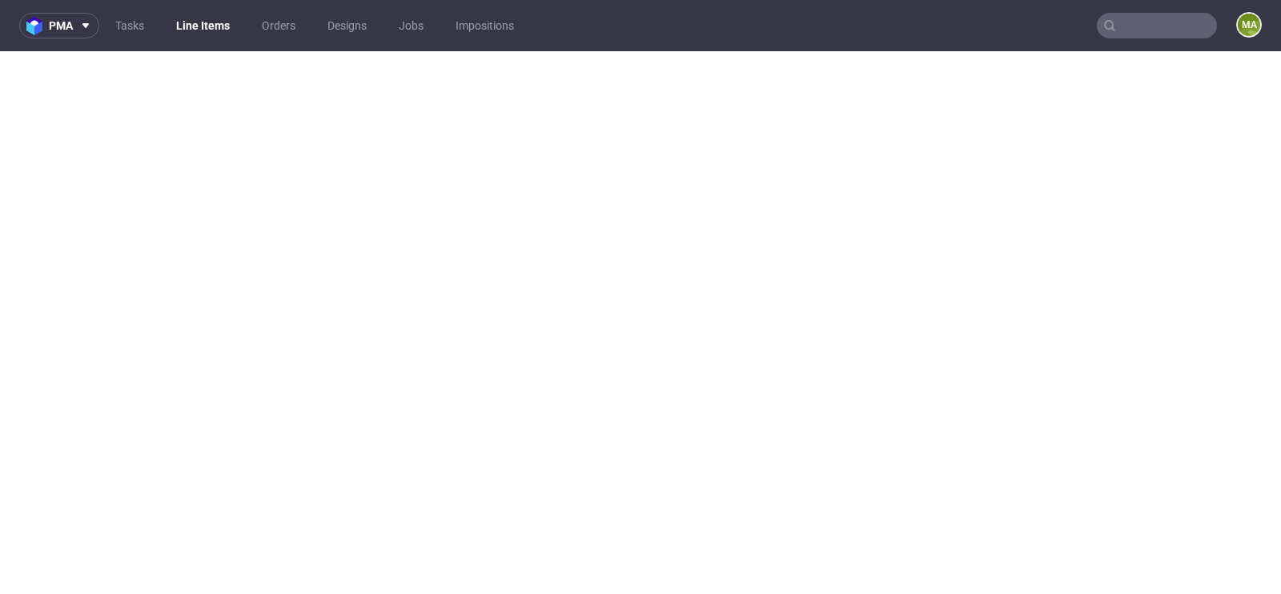
select select "in_progress"
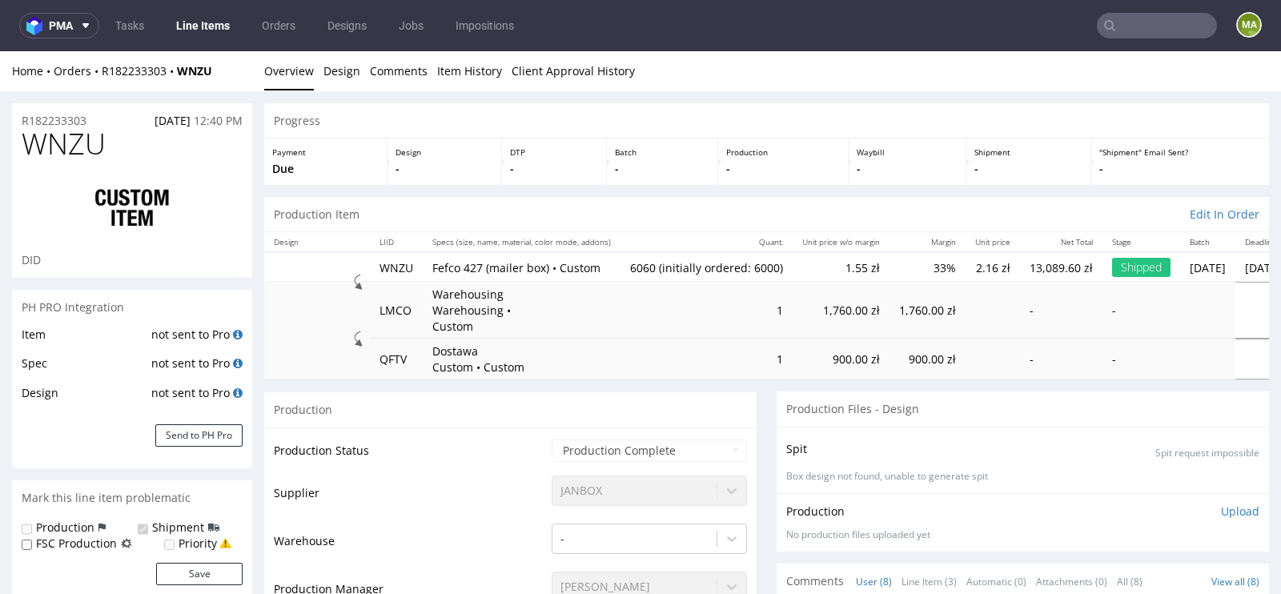
scroll to position [203, 0]
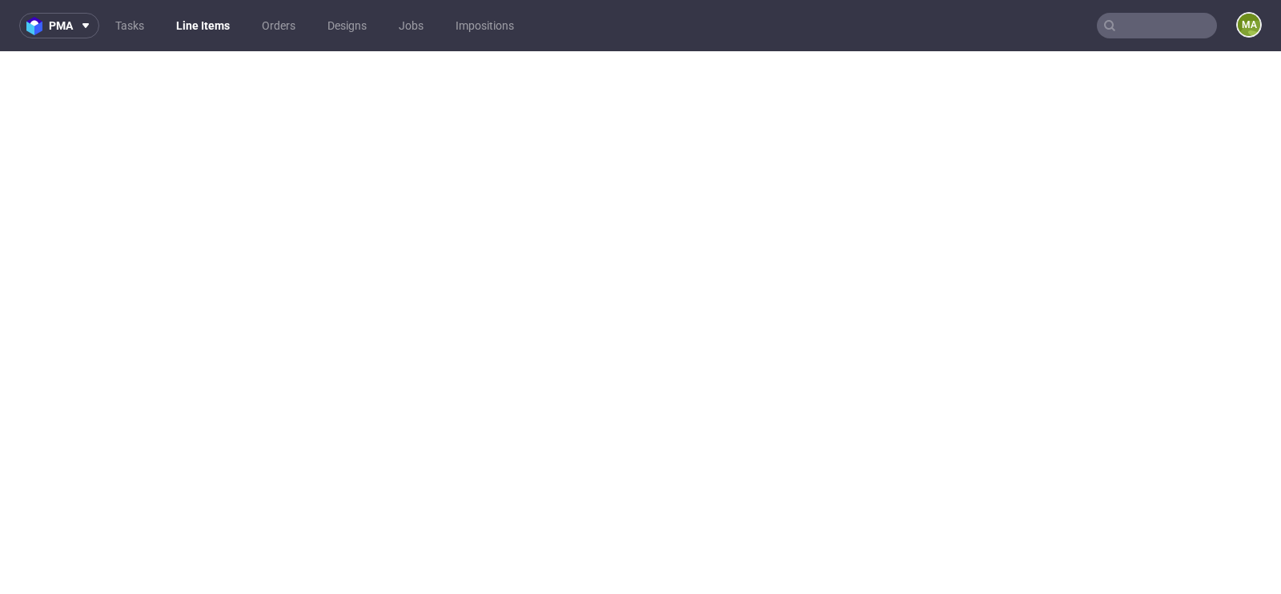
select select "in_progress"
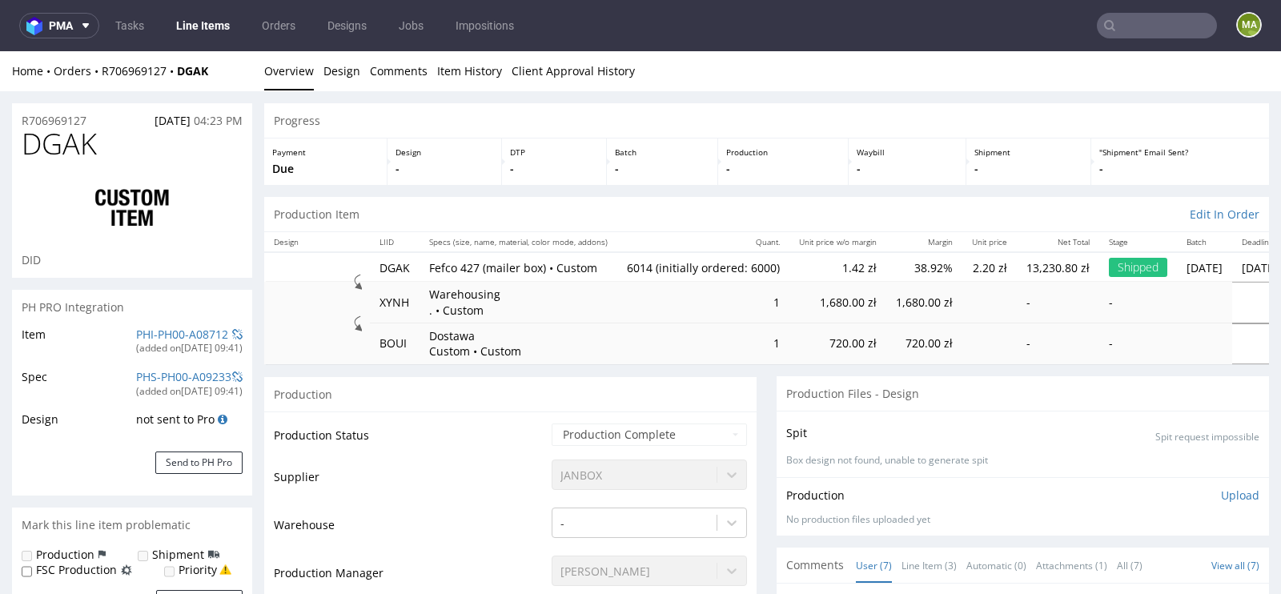
scroll to position [94, 0]
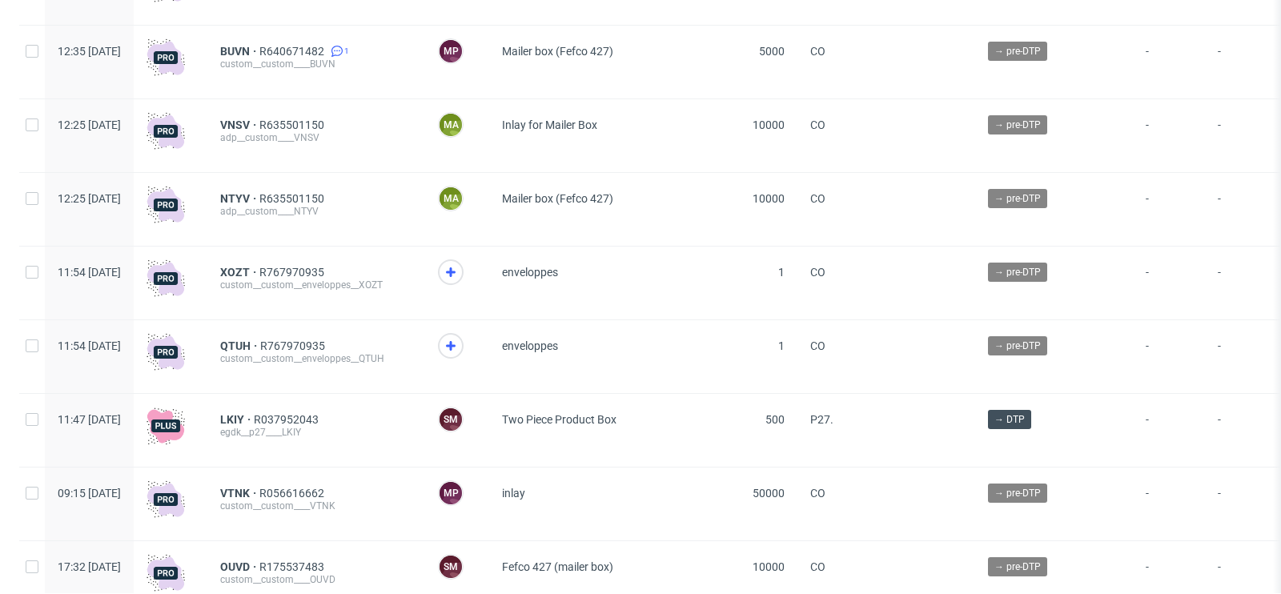
scroll to position [426, 0]
click at [259, 195] on span "NTYV" at bounding box center [239, 197] width 39 height 13
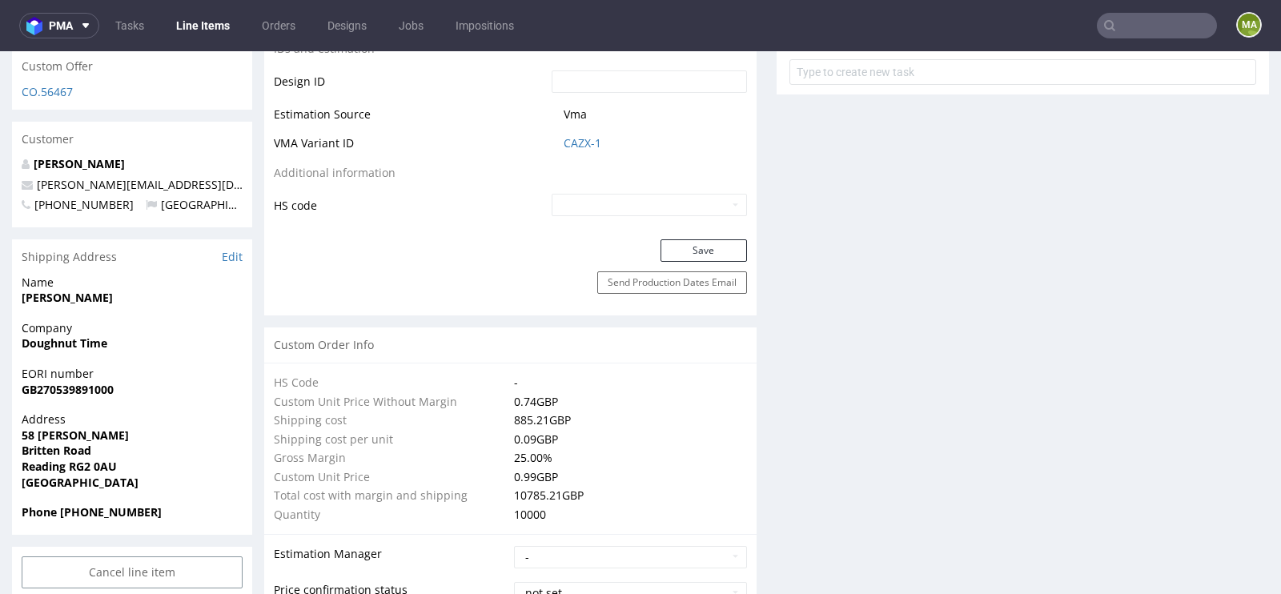
scroll to position [785, 0]
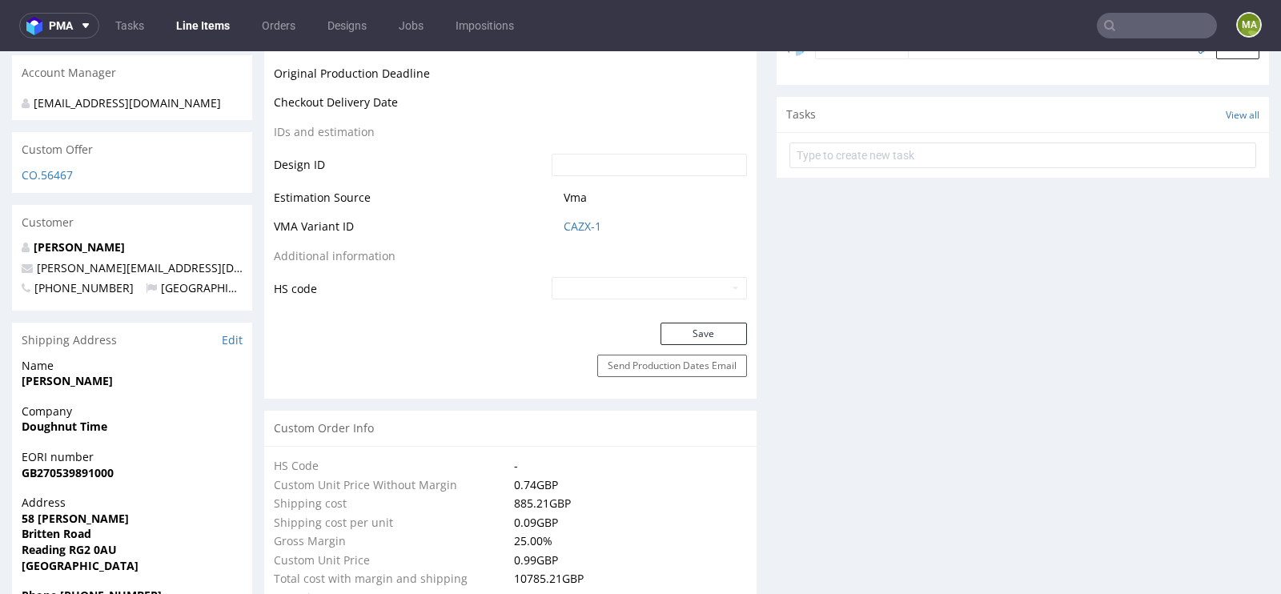
click at [584, 235] on td "CAZX-1" at bounding box center [647, 232] width 199 height 30
click at [584, 227] on link "CAZX-1" at bounding box center [583, 227] width 38 height 16
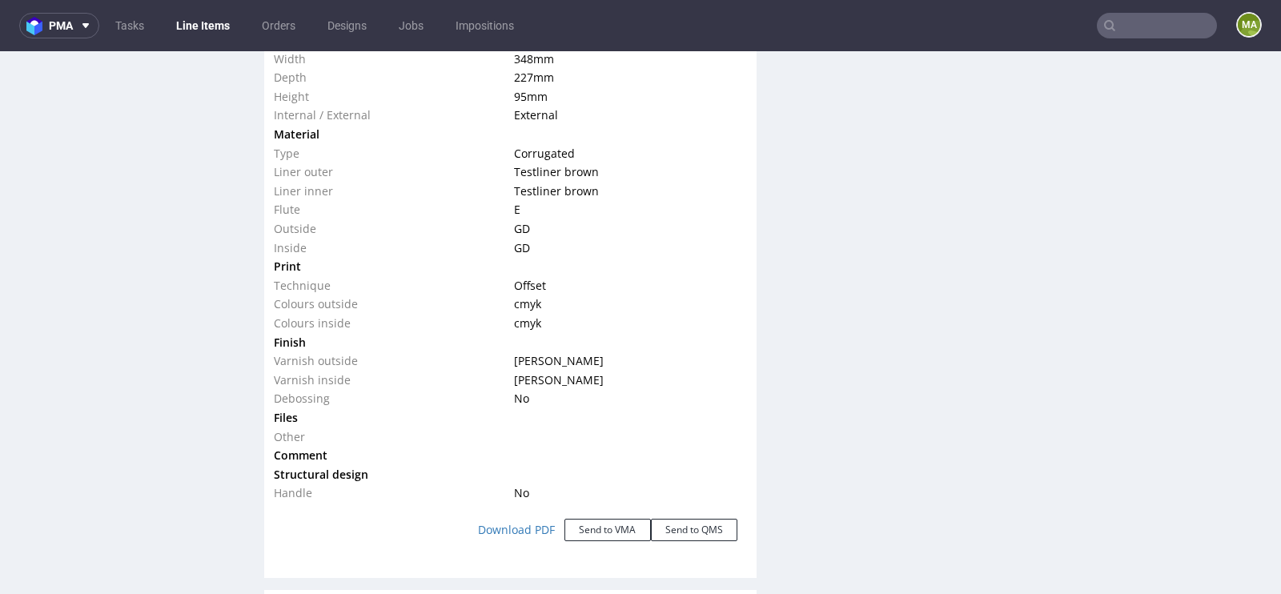
scroll to position [2502, 0]
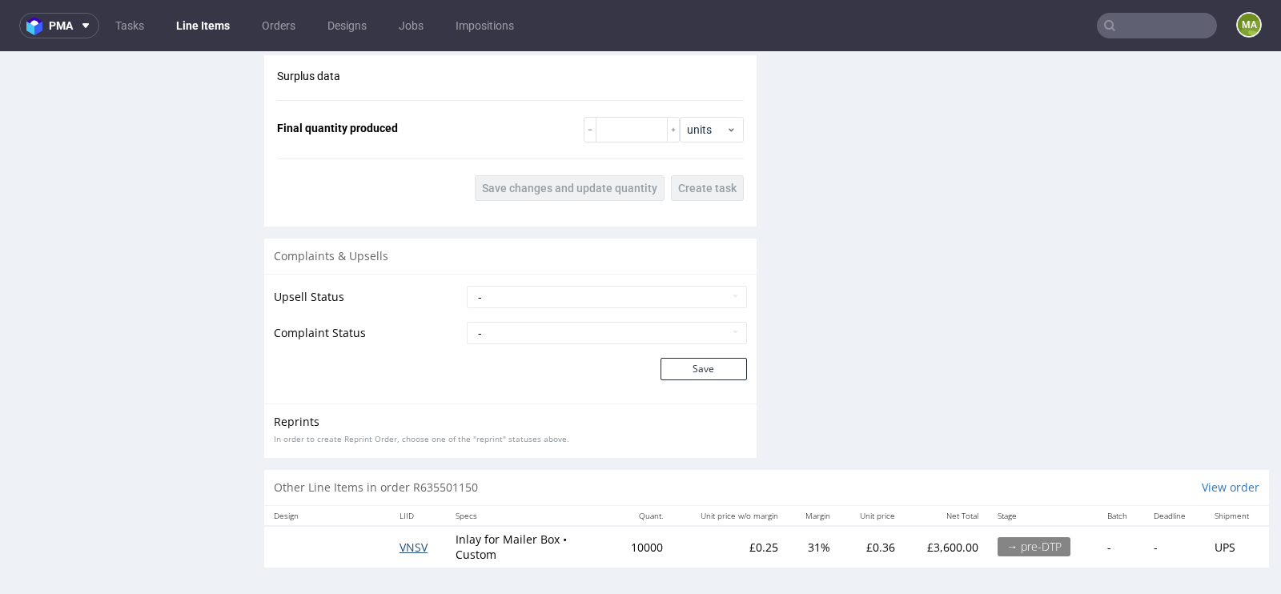
click at [416, 540] on span "VNSV" at bounding box center [413, 547] width 28 height 15
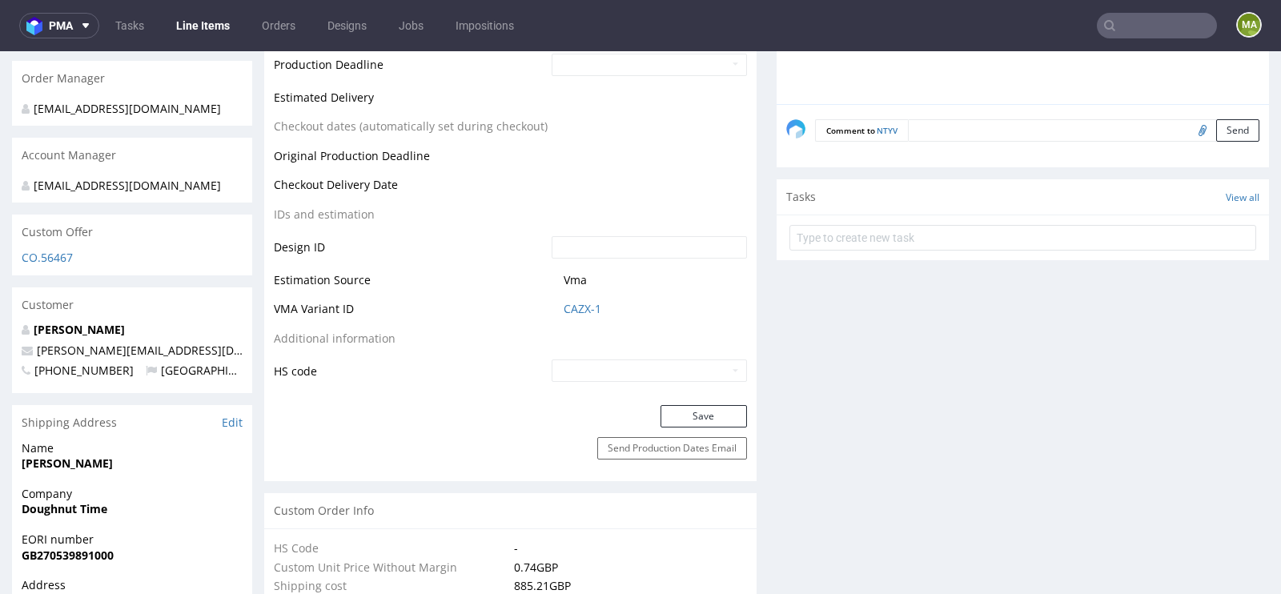
scroll to position [695, 0]
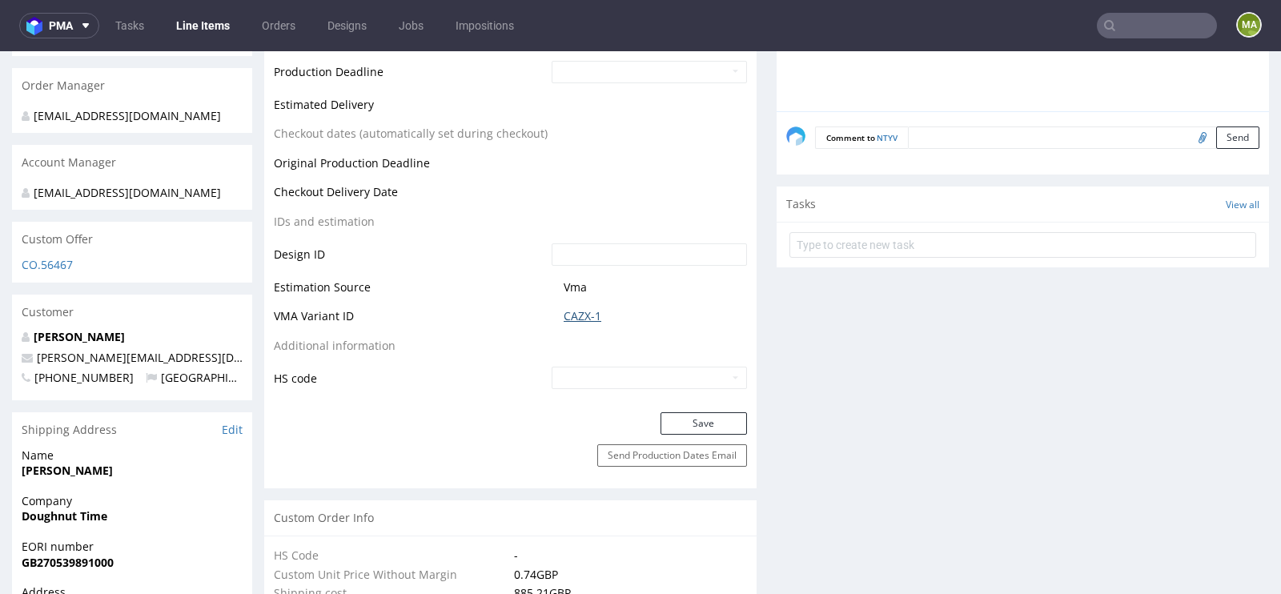
click at [566, 312] on link "CAZX-1" at bounding box center [583, 316] width 38 height 16
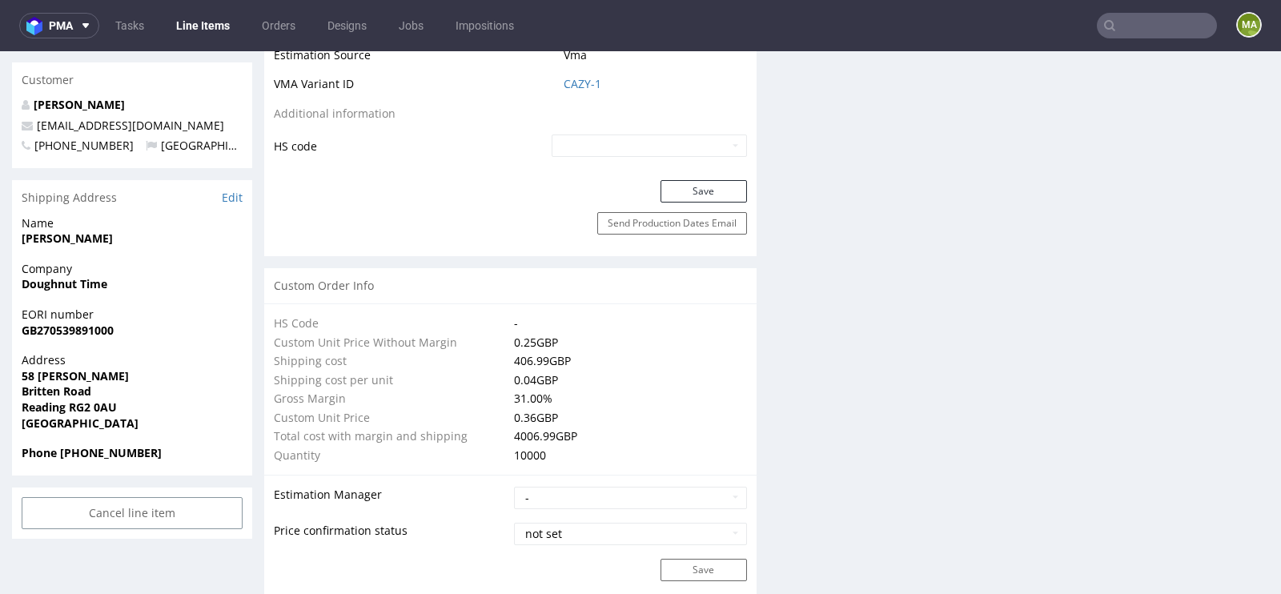
scroll to position [941, 0]
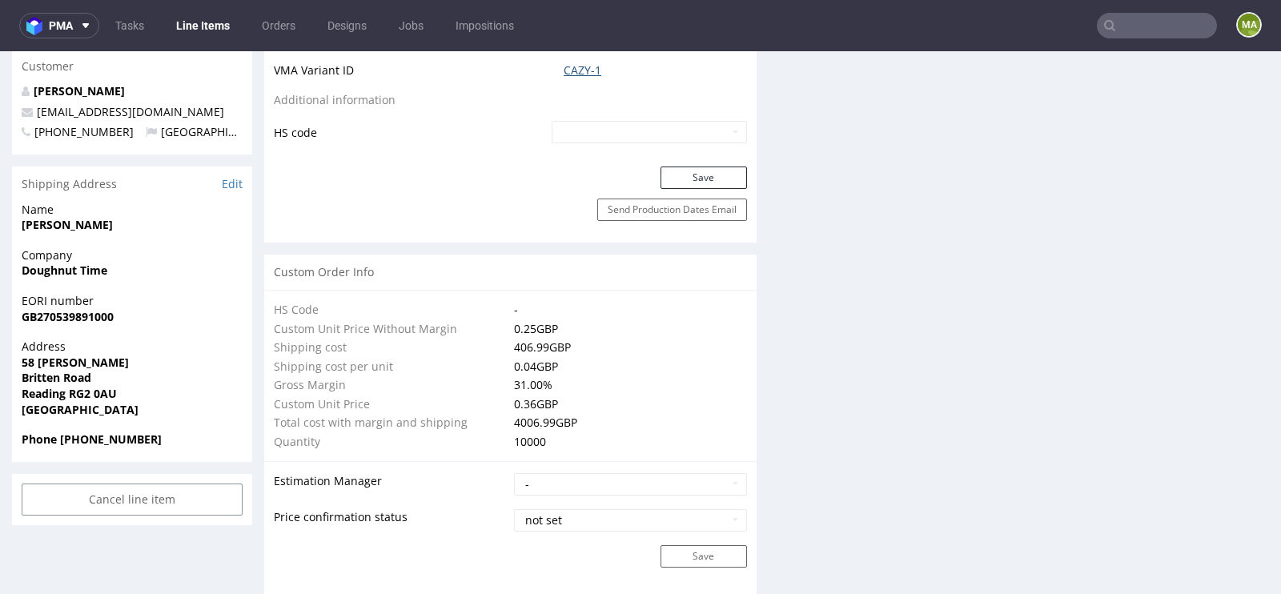
click at [588, 66] on link "CAZY-1" at bounding box center [583, 70] width 38 height 16
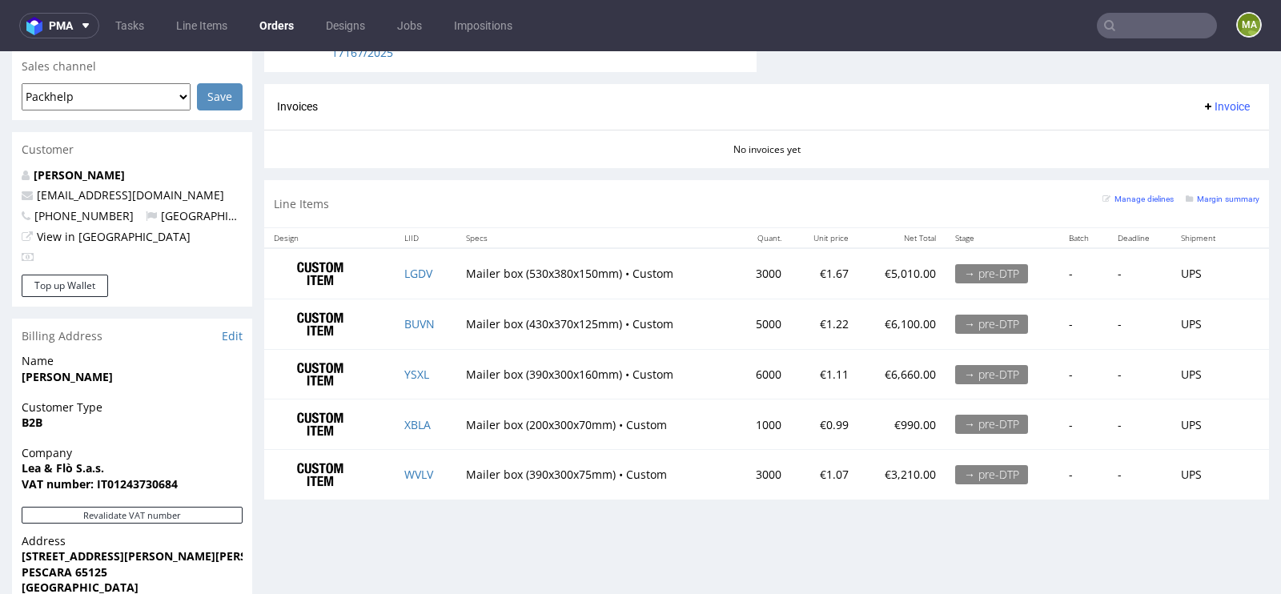
scroll to position [699, 0]
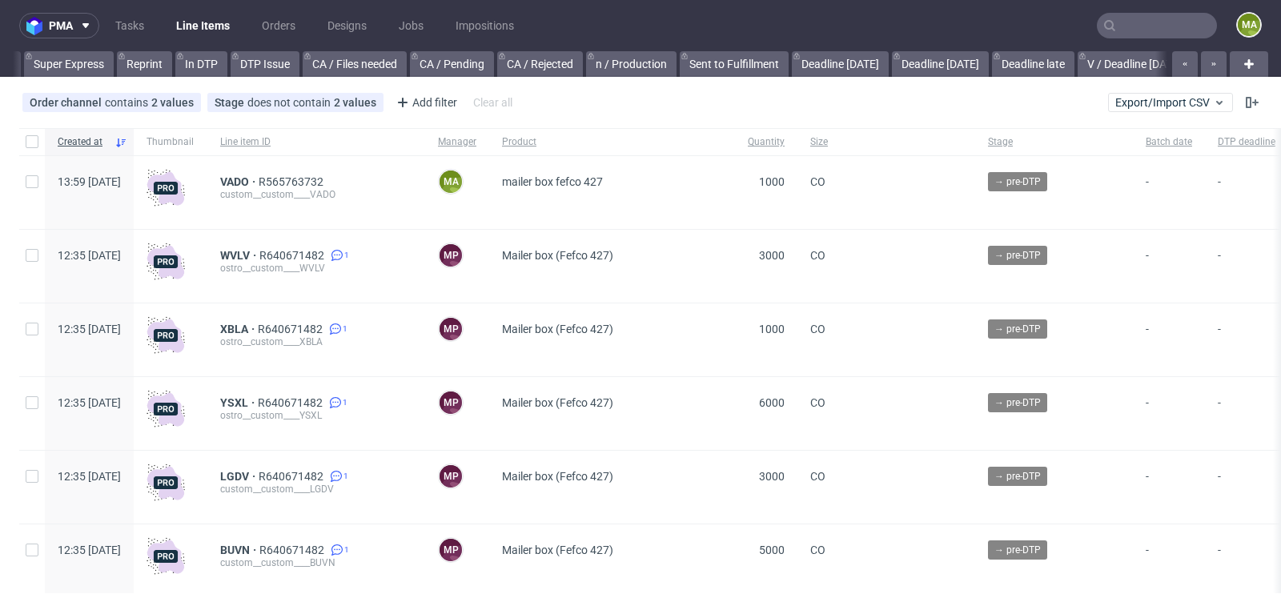
scroll to position [0, 1810]
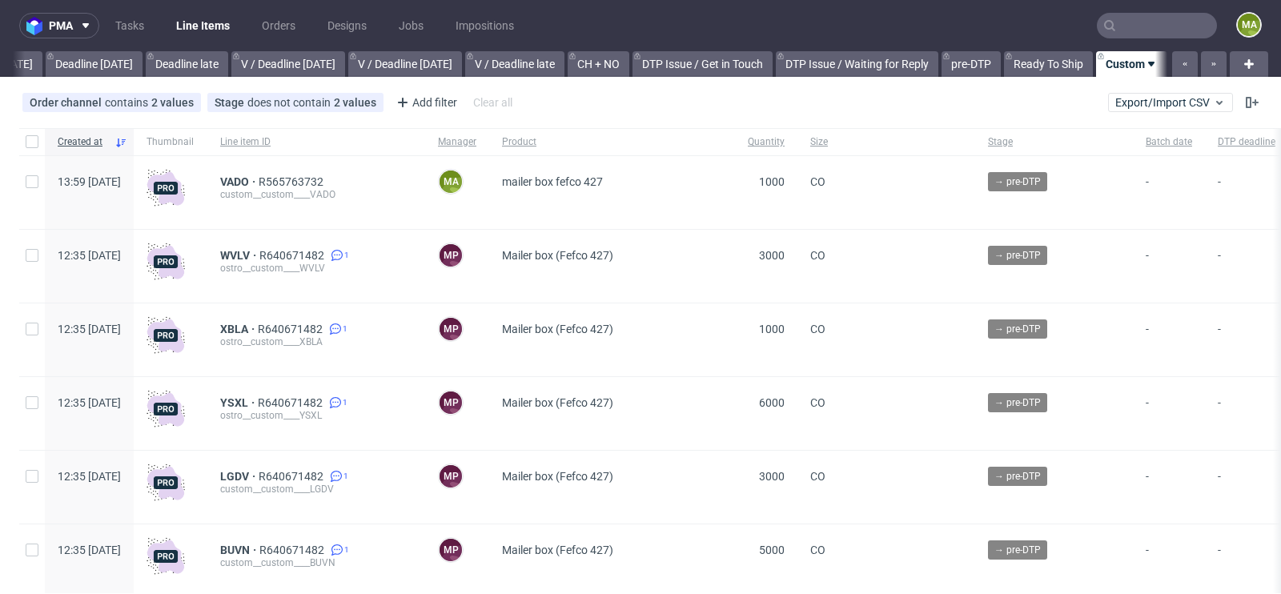
click at [283, 173] on div "VADO R565763732 custom__custom____VADO" at bounding box center [316, 192] width 218 height 73
click at [259, 179] on span "VADO" at bounding box center [239, 181] width 38 height 13
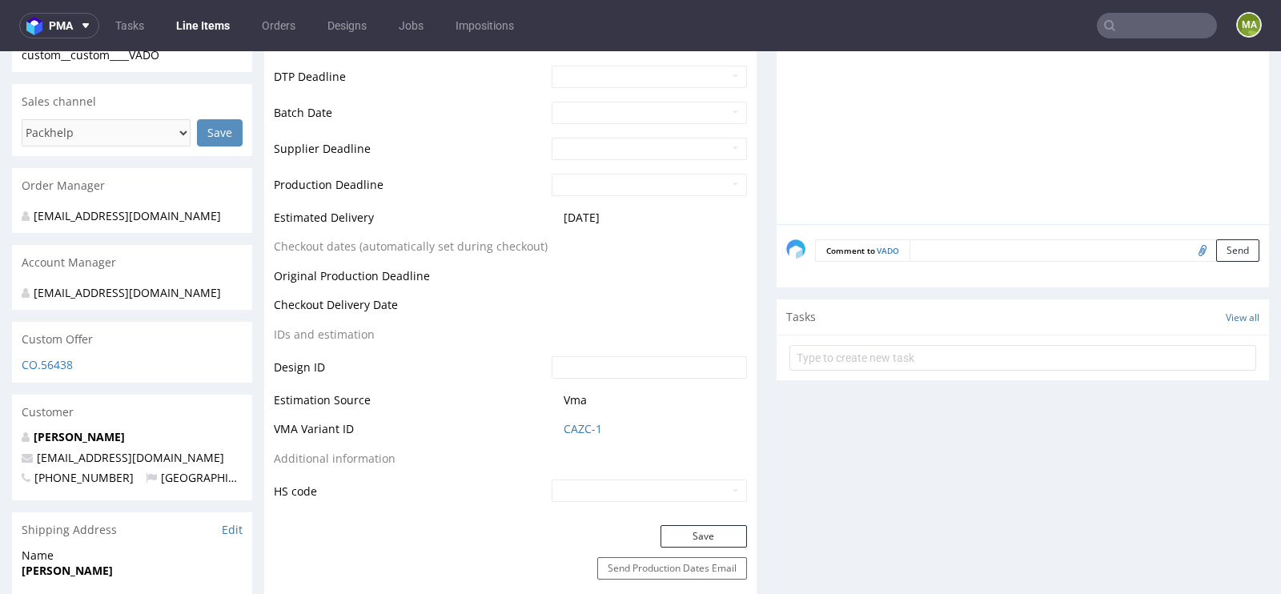
scroll to position [605, 0]
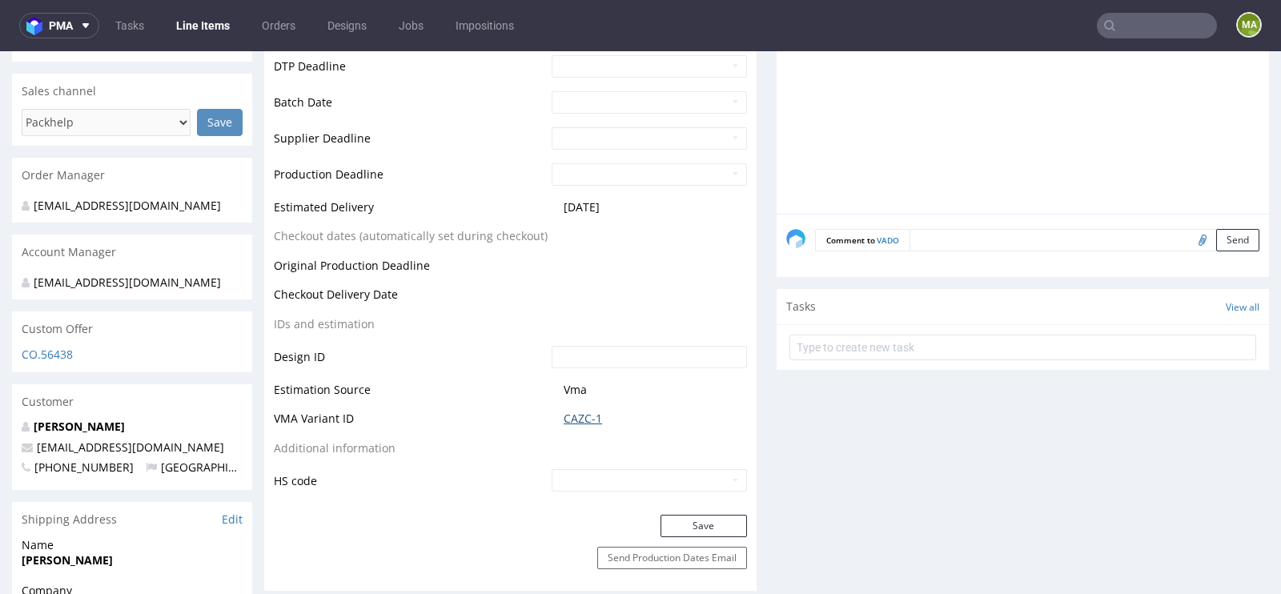
click at [572, 415] on link "CAZC-1" at bounding box center [583, 419] width 38 height 16
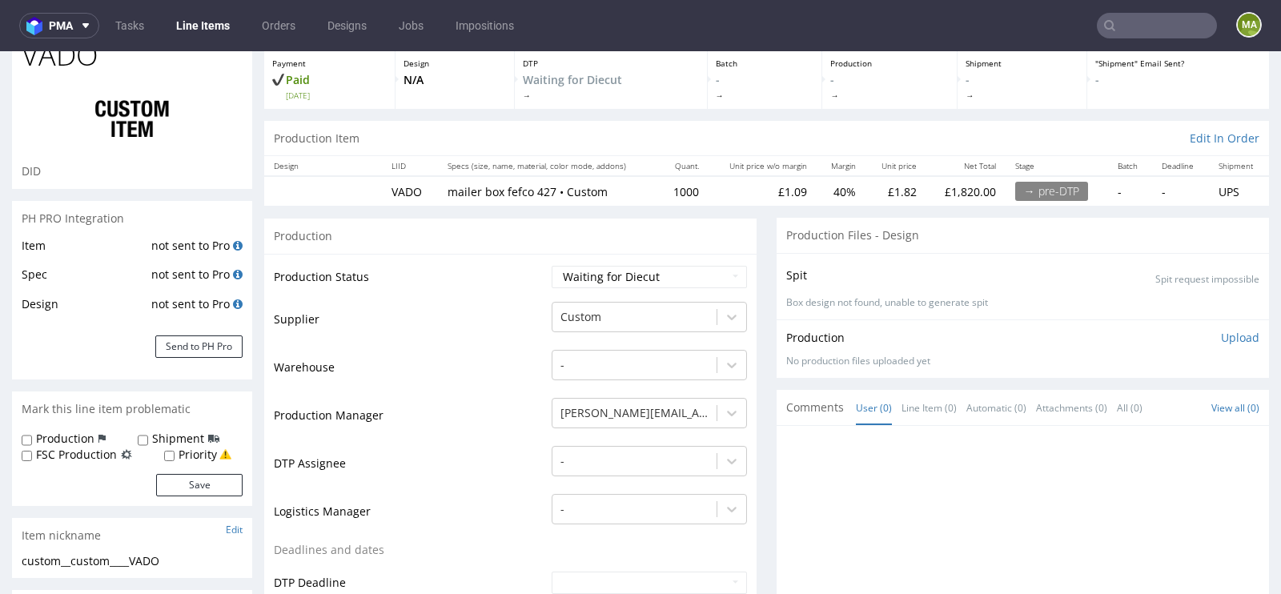
scroll to position [0, 0]
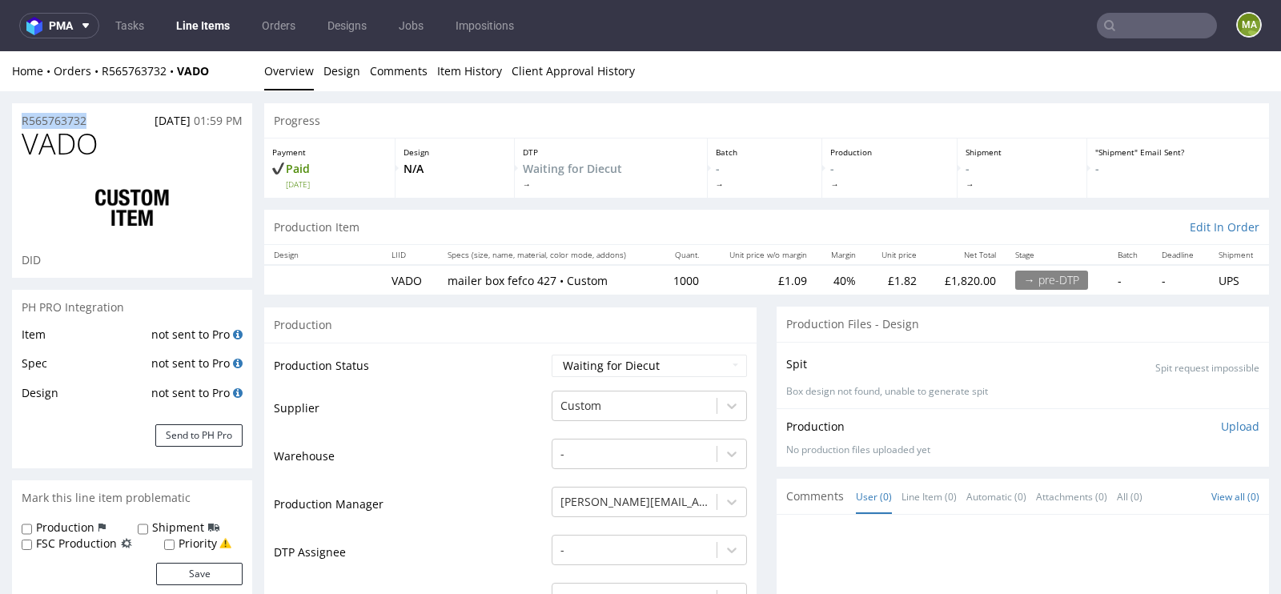
drag, startPoint x: 114, startPoint y: 118, endPoint x: 0, endPoint y: 116, distance: 113.7
copy p "R565763732"
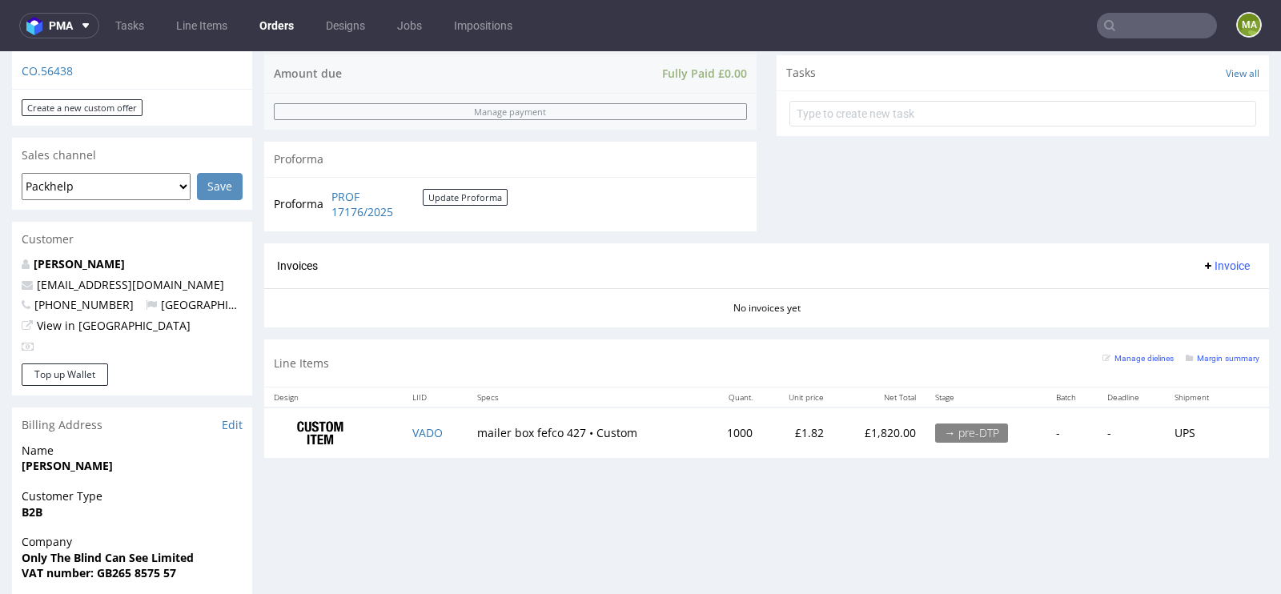
scroll to position [579, 0]
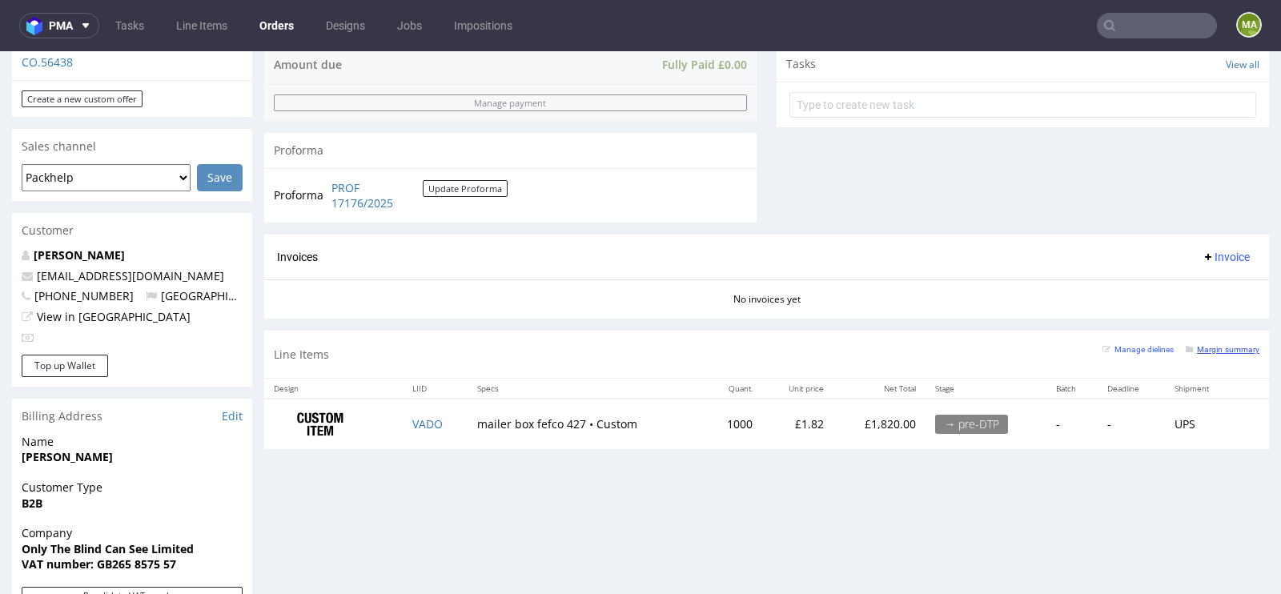
click at [1209, 345] on small "Margin summary" at bounding box center [1223, 349] width 74 height 9
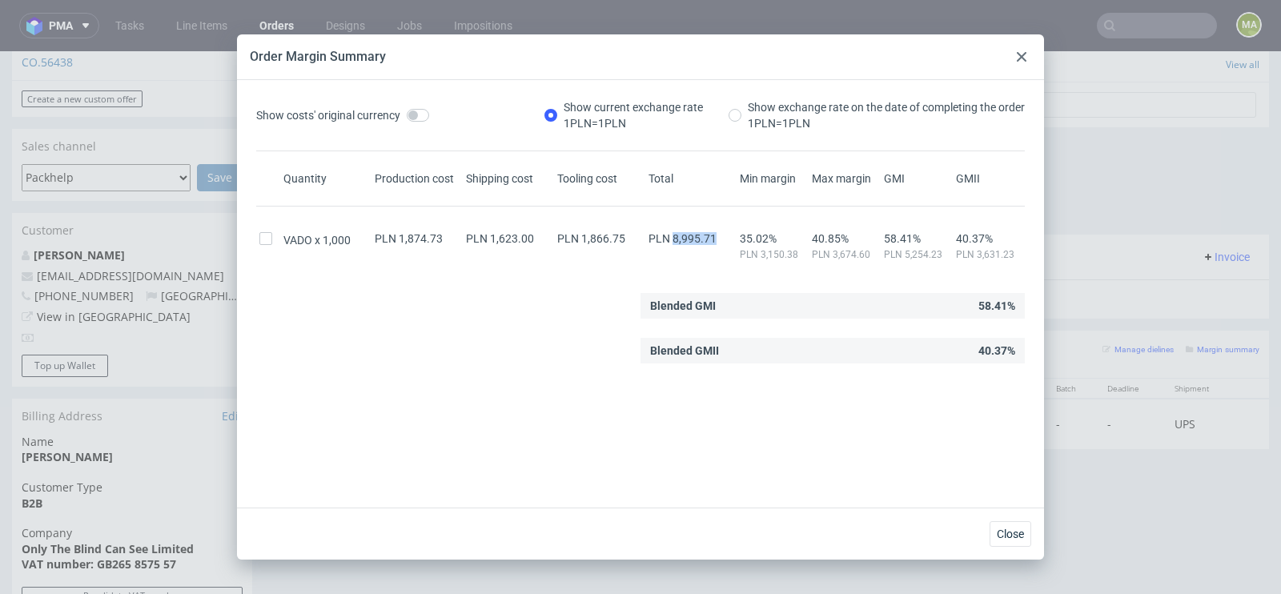
drag, startPoint x: 674, startPoint y: 236, endPoint x: 720, endPoint y: 236, distance: 45.6
click at [720, 236] on div "PLN 8,995.71" at bounding box center [690, 238] width 91 height 13
copy span "8,995.71"
drag, startPoint x: 399, startPoint y: 235, endPoint x: 450, endPoint y: 235, distance: 51.2
click at [451, 235] on div "PLN 1,874.73" at bounding box center [416, 238] width 91 height 13
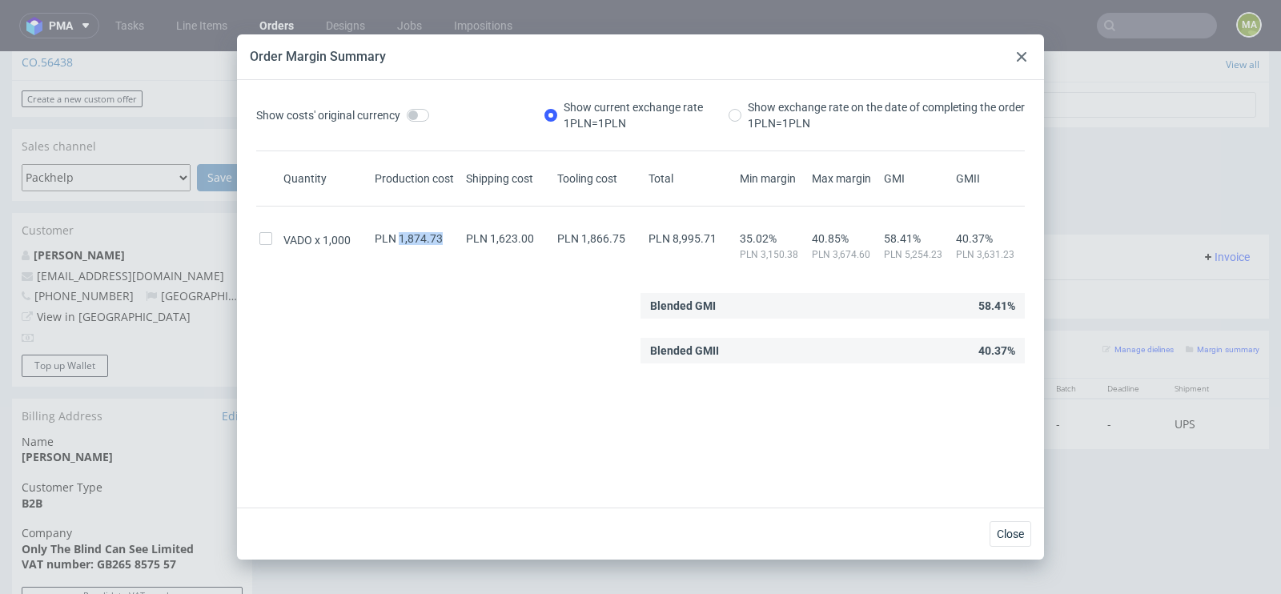
copy span "1,874.73"
drag, startPoint x: 583, startPoint y: 239, endPoint x: 631, endPoint y: 239, distance: 48.0
click at [631, 239] on div "PLN 1,866.75" at bounding box center [599, 238] width 91 height 13
copy span "1,866.75"
click at [475, 171] on div "Shipping cost" at bounding box center [508, 179] width 91 height 16
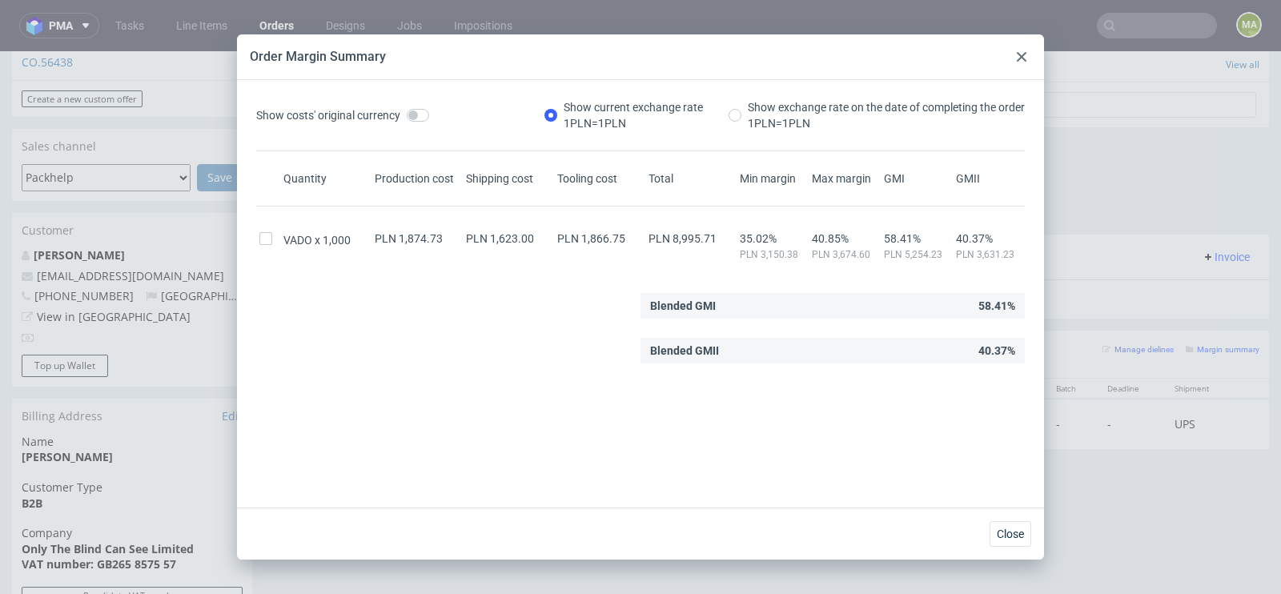
click at [247, 342] on div "Show costs' original currency Show current exchange rate 1 PLN = 1 PLN Show exc…" at bounding box center [640, 293] width 807 height 427
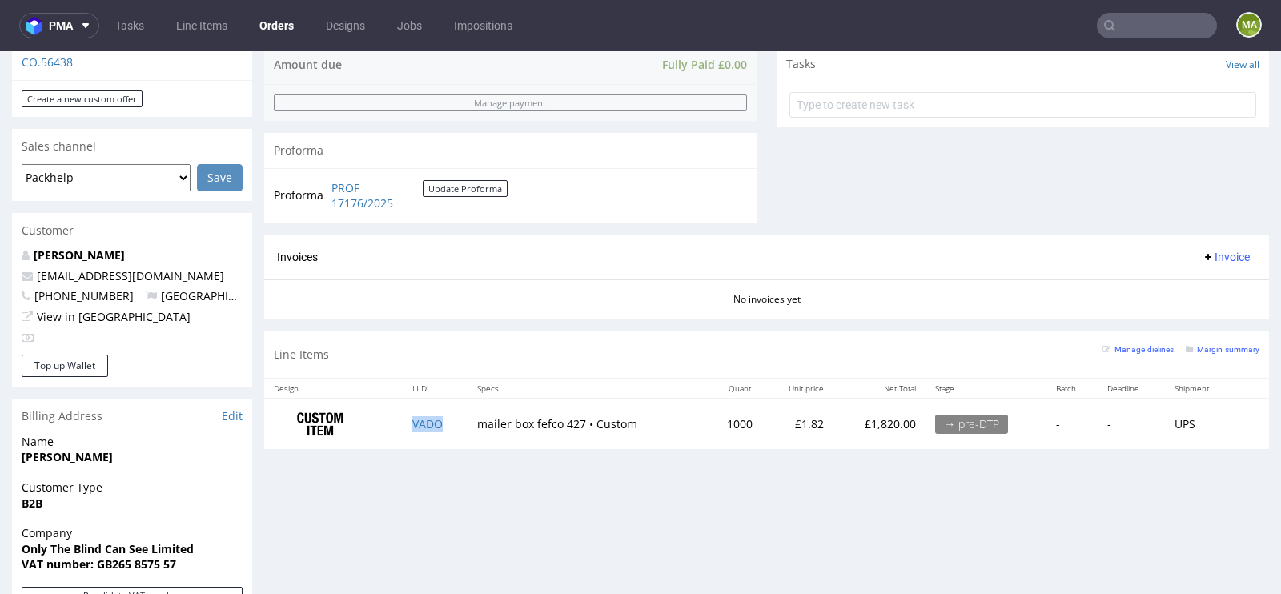
click at [419, 411] on td "VADO" at bounding box center [435, 424] width 65 height 50
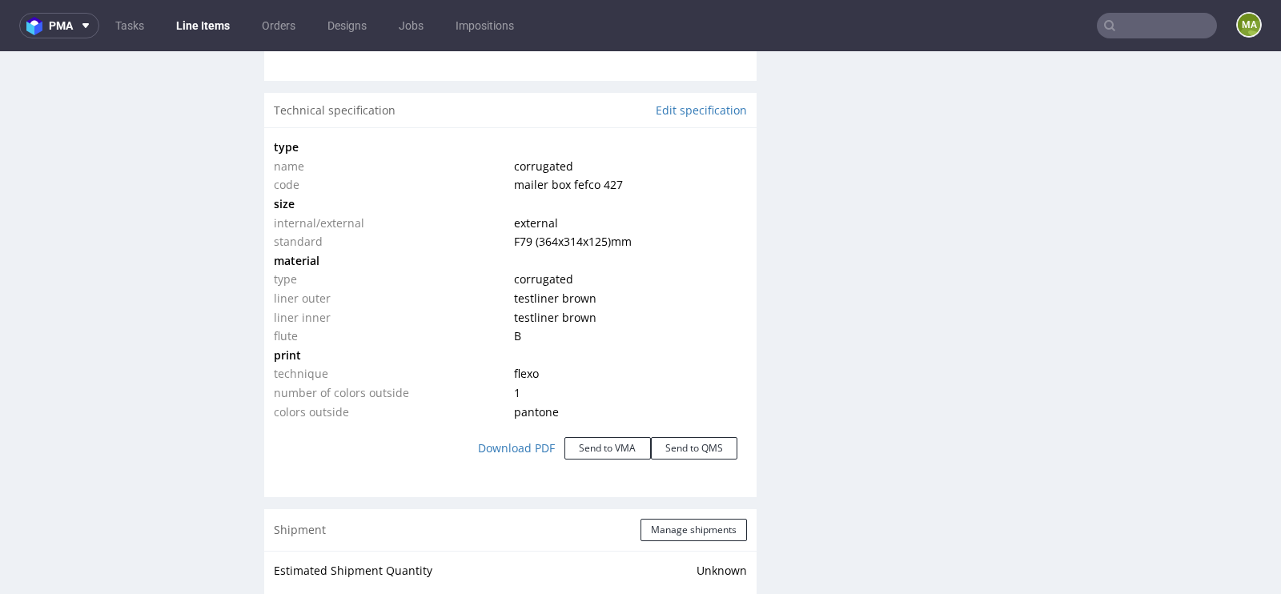
scroll to position [1476, 0]
click button "Send to VMA"
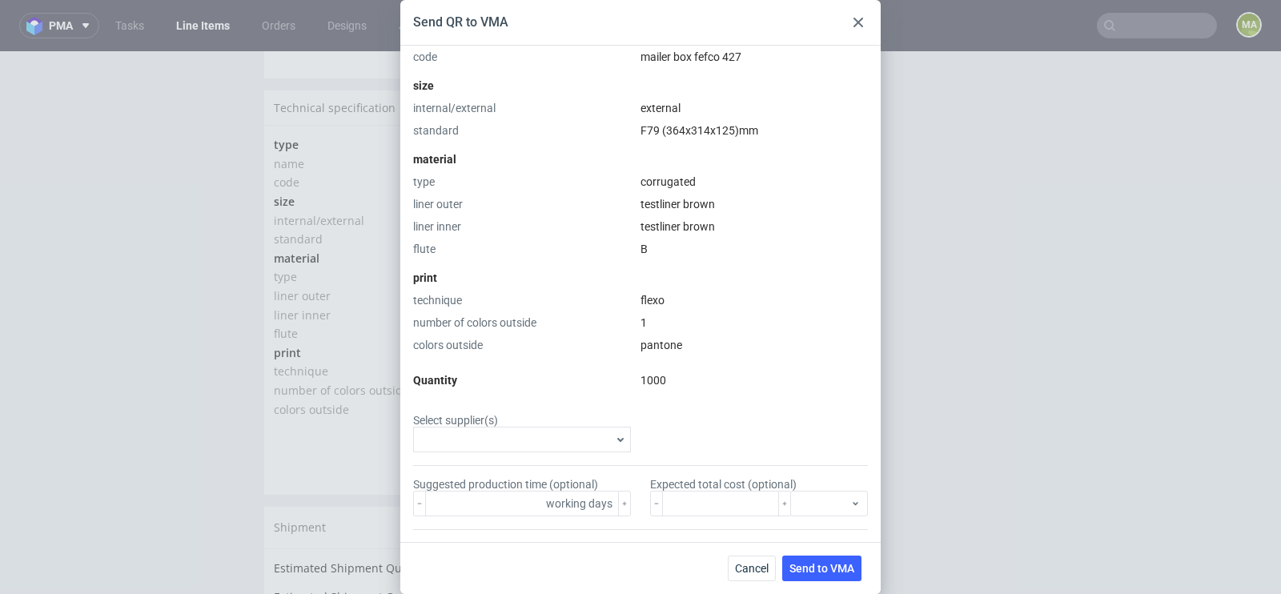
scroll to position [415, 0]
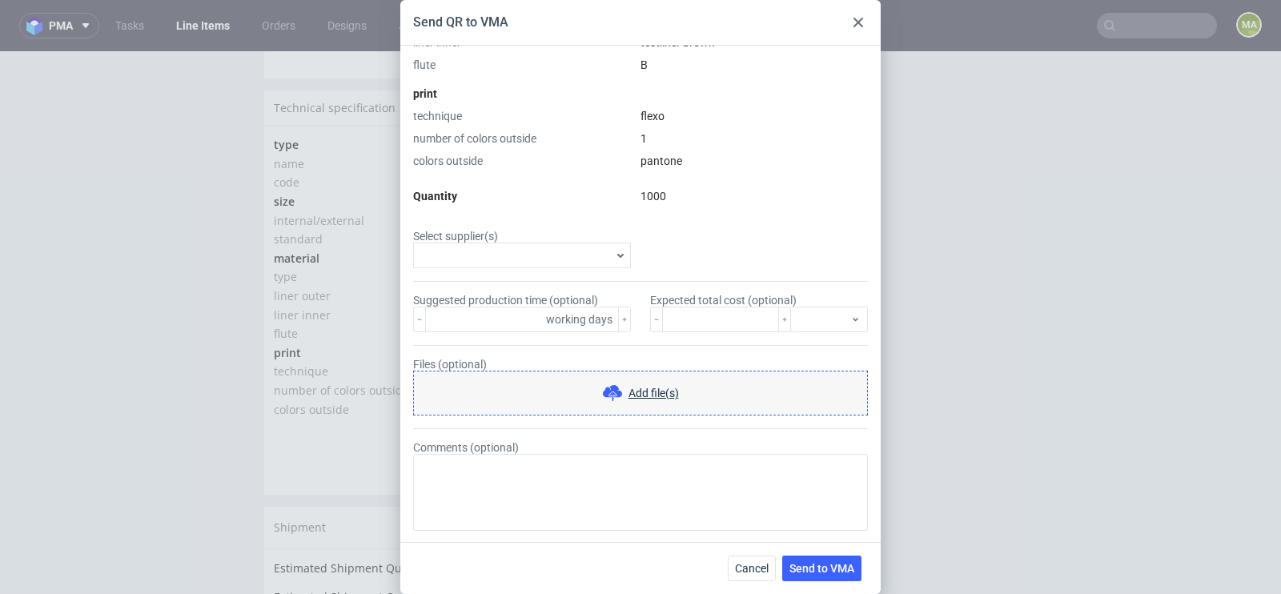
click at [502, 276] on form "Select supplier(s) Suggested production time (optional) working days Expected t…" at bounding box center [640, 380] width 455 height 301
click at [504, 257] on input "Select supplier(s)" at bounding box center [514, 255] width 194 height 14
type input "mare"
click at [496, 278] on label "Marex" at bounding box center [521, 288] width 205 height 22
click at [439, 282] on input "Marex" at bounding box center [432, 288] width 13 height 13
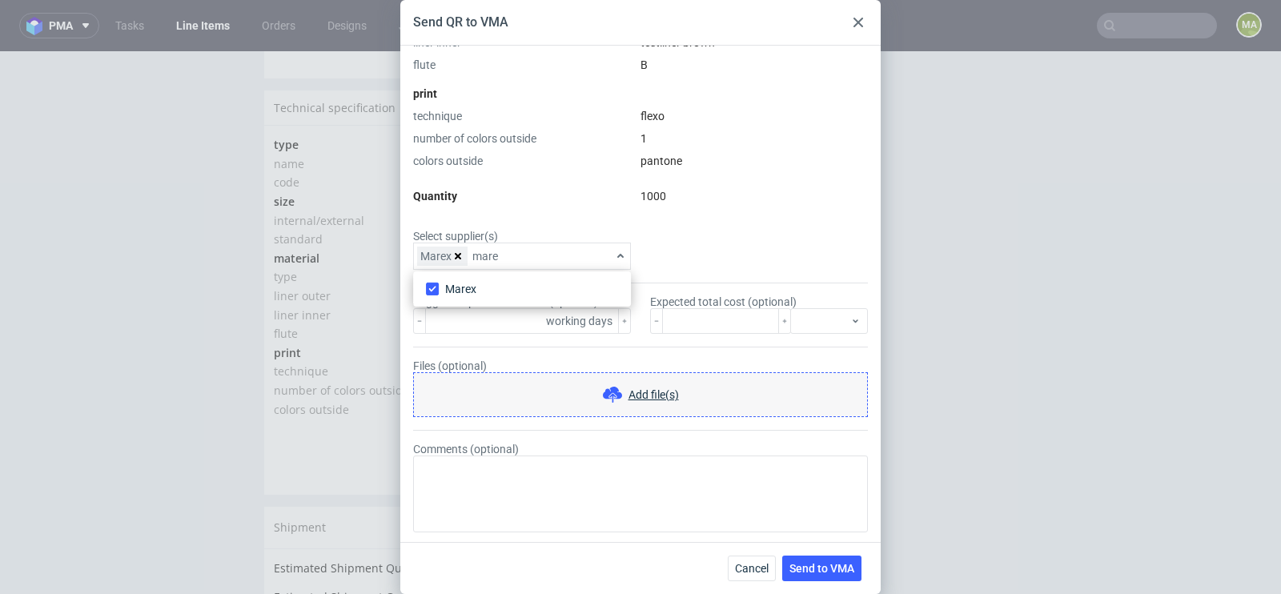
click at [527, 268] on form "Select supplier(s) Marex mare Suggested production time (optional) working days…" at bounding box center [640, 381] width 455 height 303
click at [535, 255] on input "Select supplier(s) Marex" at bounding box center [541, 256] width 140 height 14
click at [496, 292] on label "JANBOX" at bounding box center [521, 289] width 205 height 22
click at [439, 292] on input "JANBOX" at bounding box center [432, 289] width 13 height 13
click at [583, 253] on input "janbox" at bounding box center [574, 256] width 74 height 14
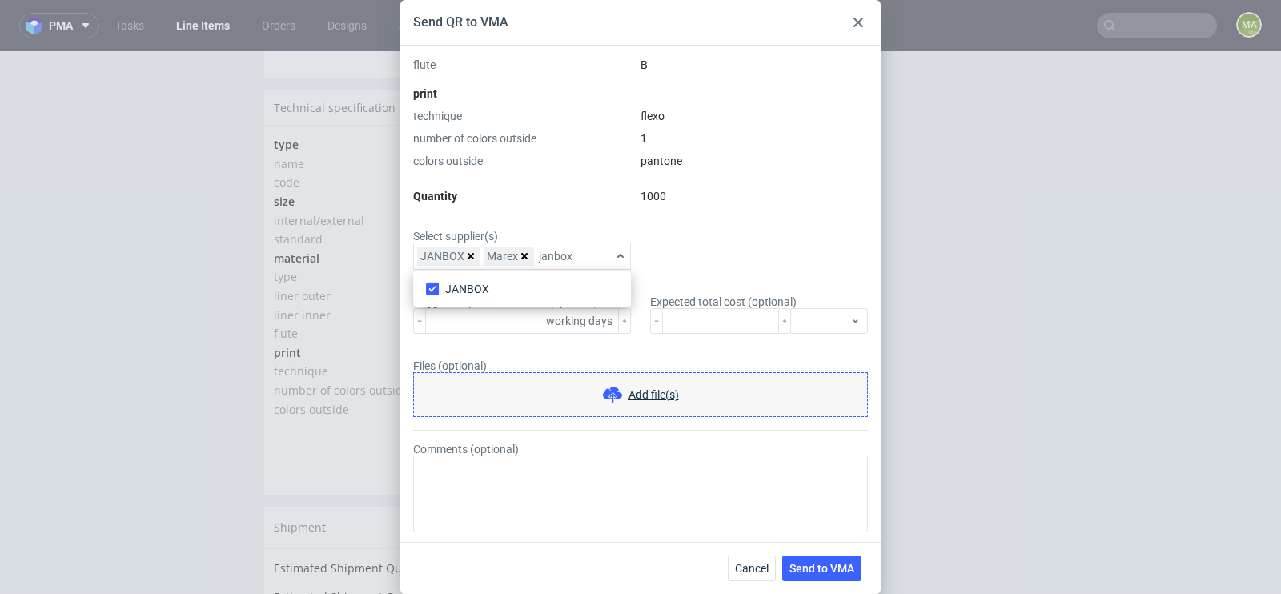
click at [583, 253] on input "janbox" at bounding box center [574, 256] width 74 height 14
click at [511, 279] on label "Serwach" at bounding box center [521, 289] width 205 height 22
click at [439, 283] on input "Serwach" at bounding box center [432, 289] width 13 height 13
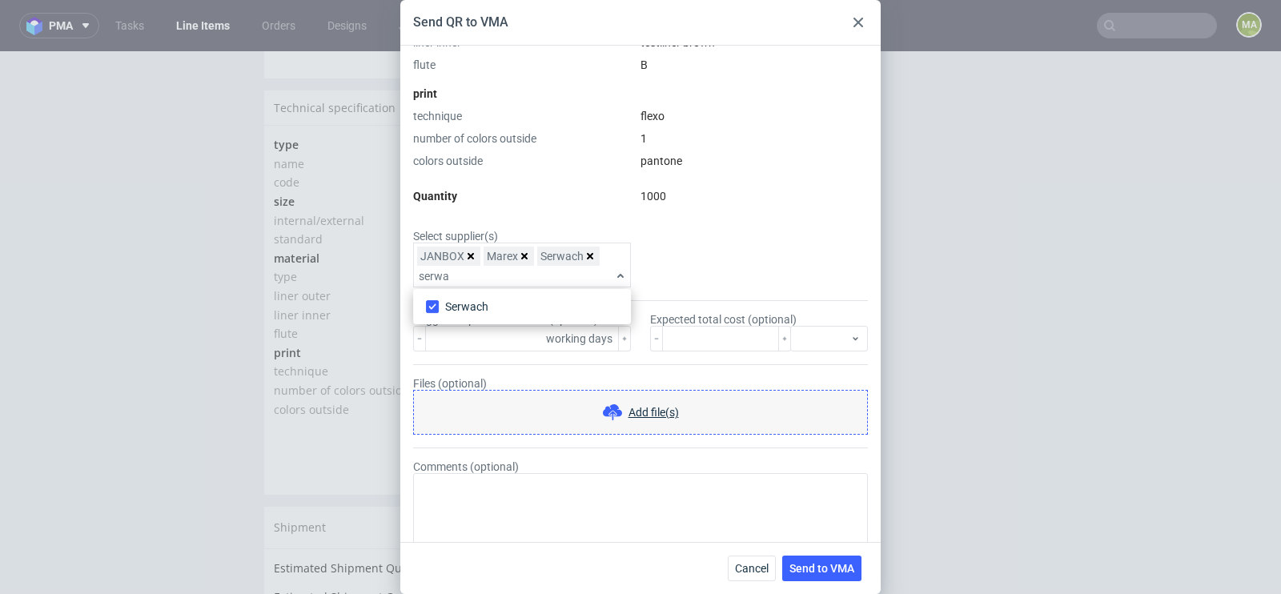
click at [532, 275] on input "serwa" at bounding box center [514, 276] width 194 height 14
type input "karton-pa"
click at [452, 310] on span "Karton Pak Cieszyn" at bounding box center [494, 307] width 98 height 16
click at [439, 310] on input "Karton Pak Cieszyn" at bounding box center [432, 306] width 13 height 13
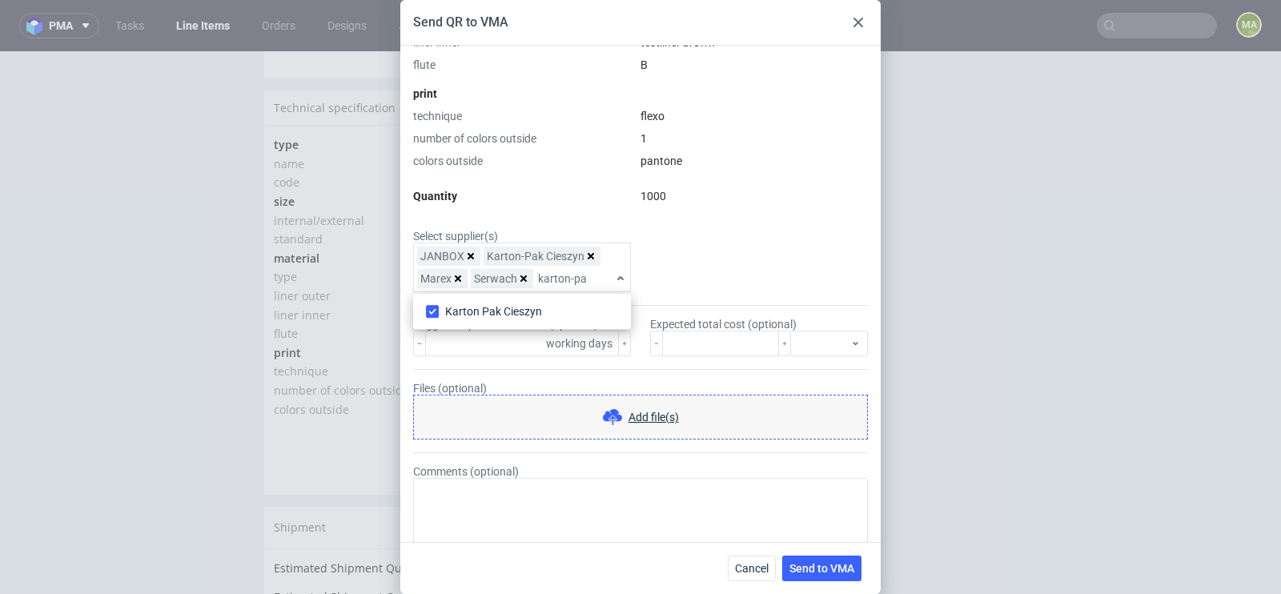
click at [578, 279] on input "karton-pa" at bounding box center [573, 278] width 74 height 14
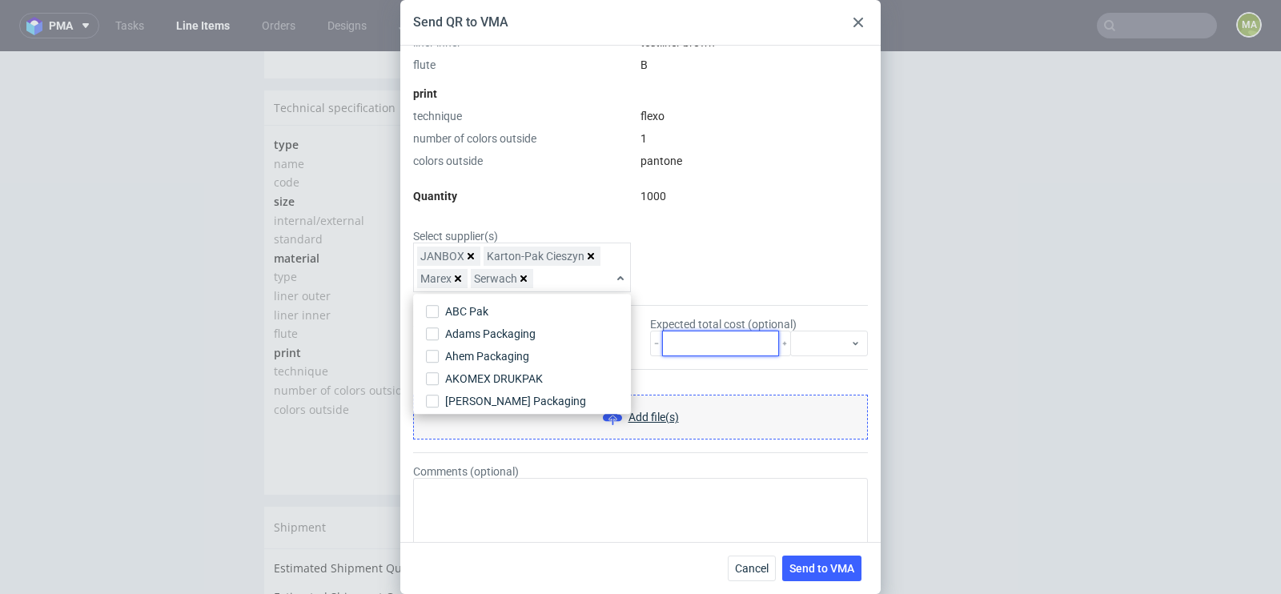
click at [717, 339] on input "number" at bounding box center [720, 344] width 117 height 26
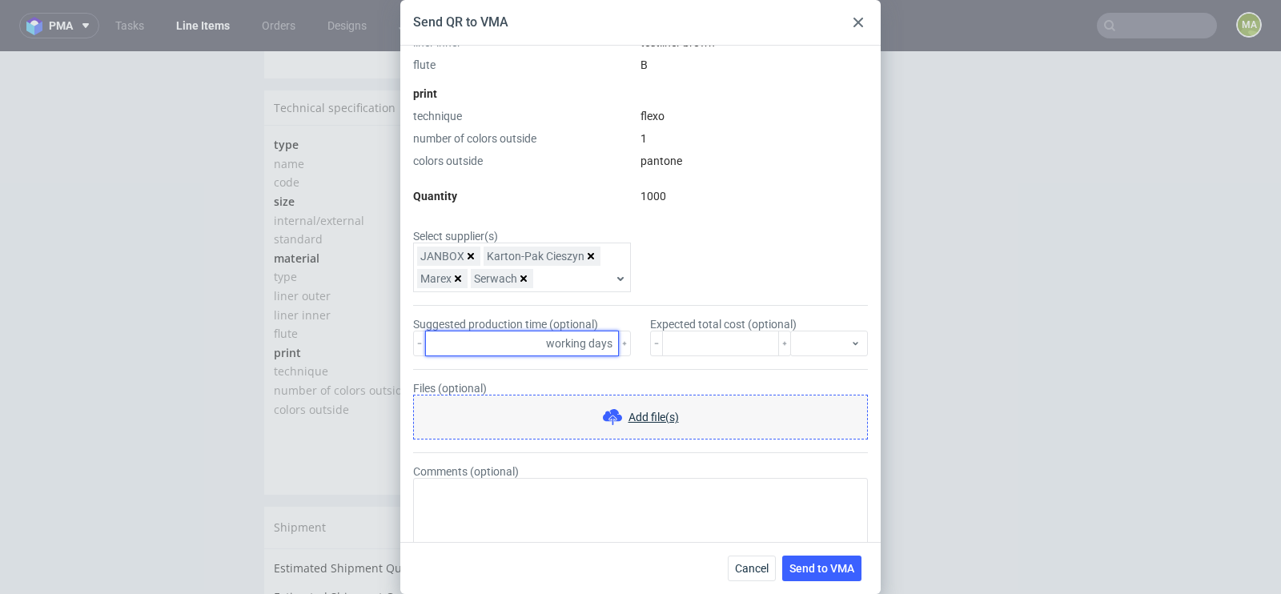
click at [506, 340] on input "number" at bounding box center [522, 344] width 194 height 26
type input "15"
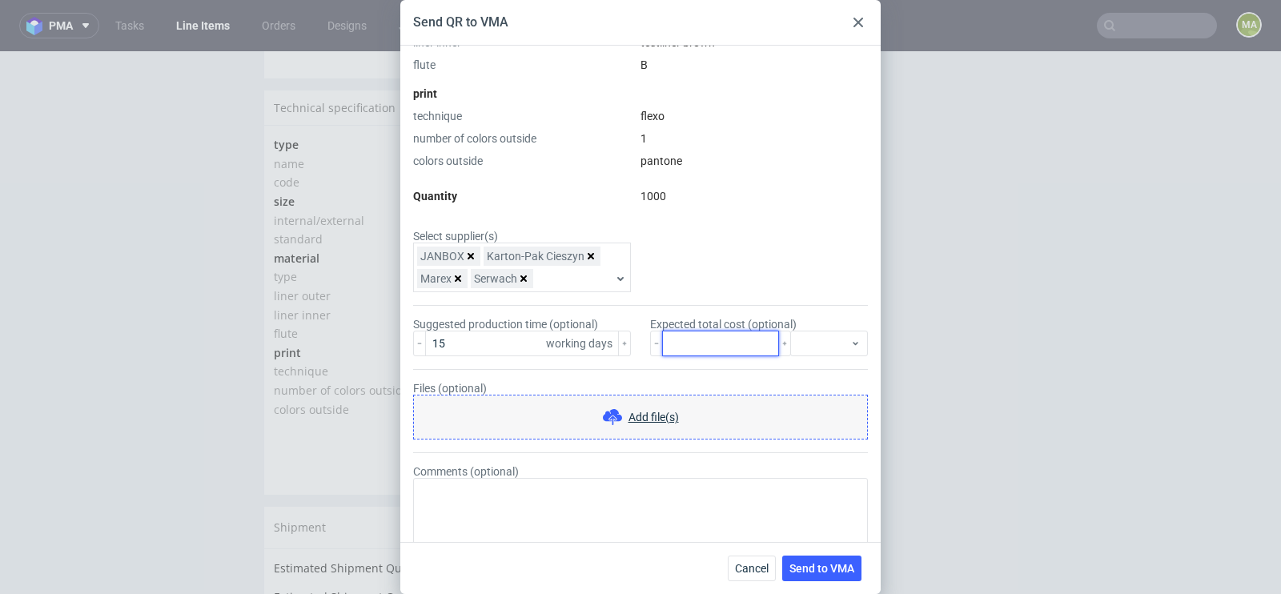
click at [753, 344] on input "number" at bounding box center [720, 344] width 117 height 26
type input "3700"
click at [853, 349] on div at bounding box center [829, 344] width 78 height 26
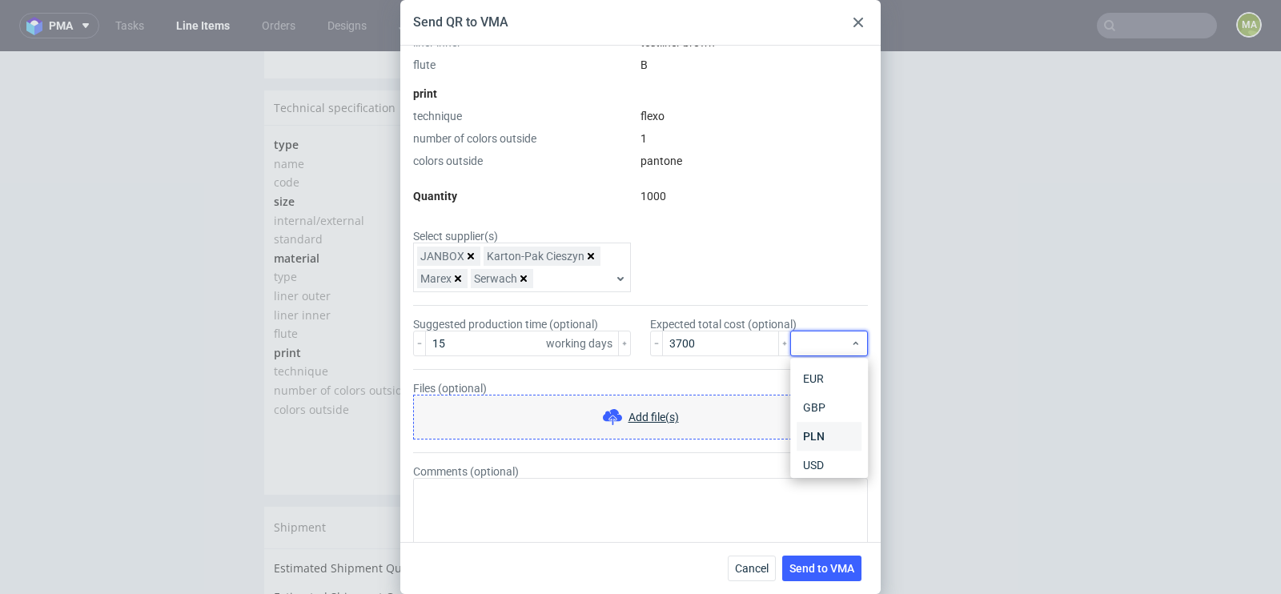
click at [820, 429] on div "PLN" at bounding box center [829, 436] width 65 height 29
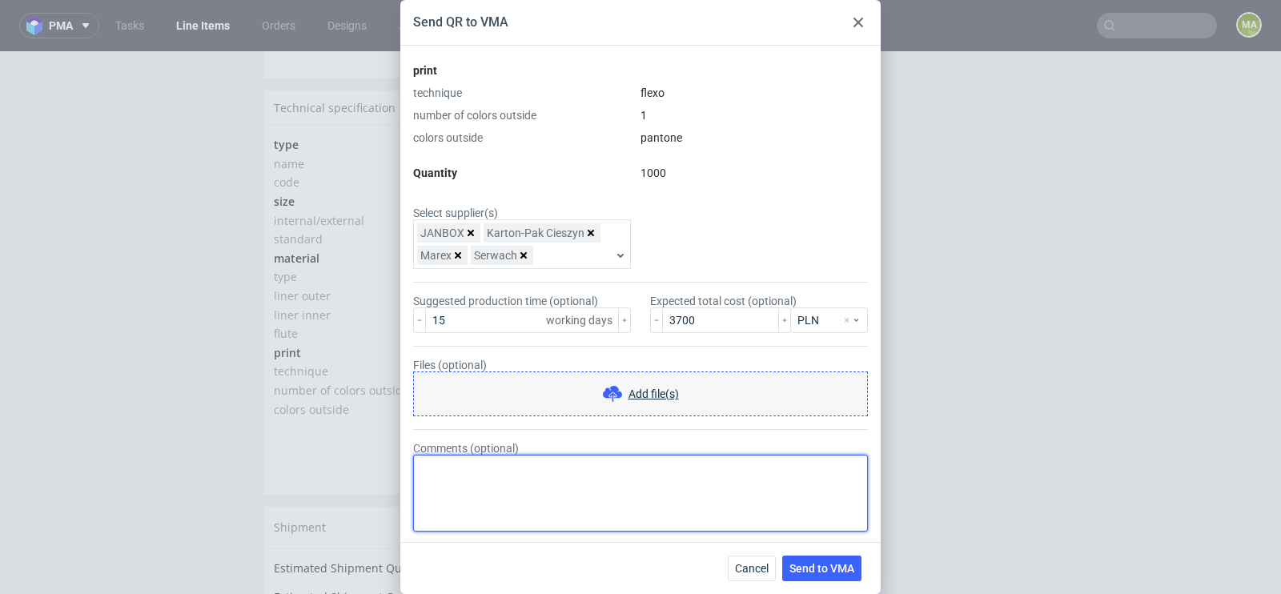
click at [569, 462] on textarea "Comments (optional)" at bounding box center [640, 493] width 455 height 77
type textarea "standardowy rozmiar, koszty wykrojnika powinny odejść"
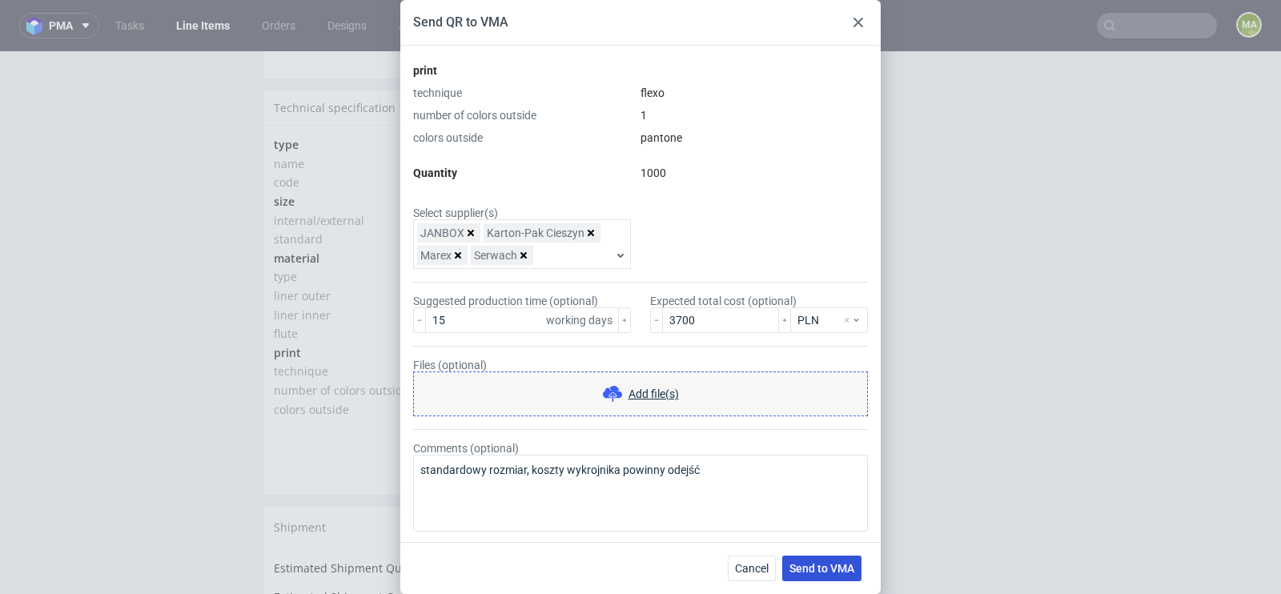
click at [844, 567] on span "Send to VMA" at bounding box center [821, 568] width 65 height 11
click at [829, 564] on span "Send to VMA" at bounding box center [821, 568] width 65 height 11
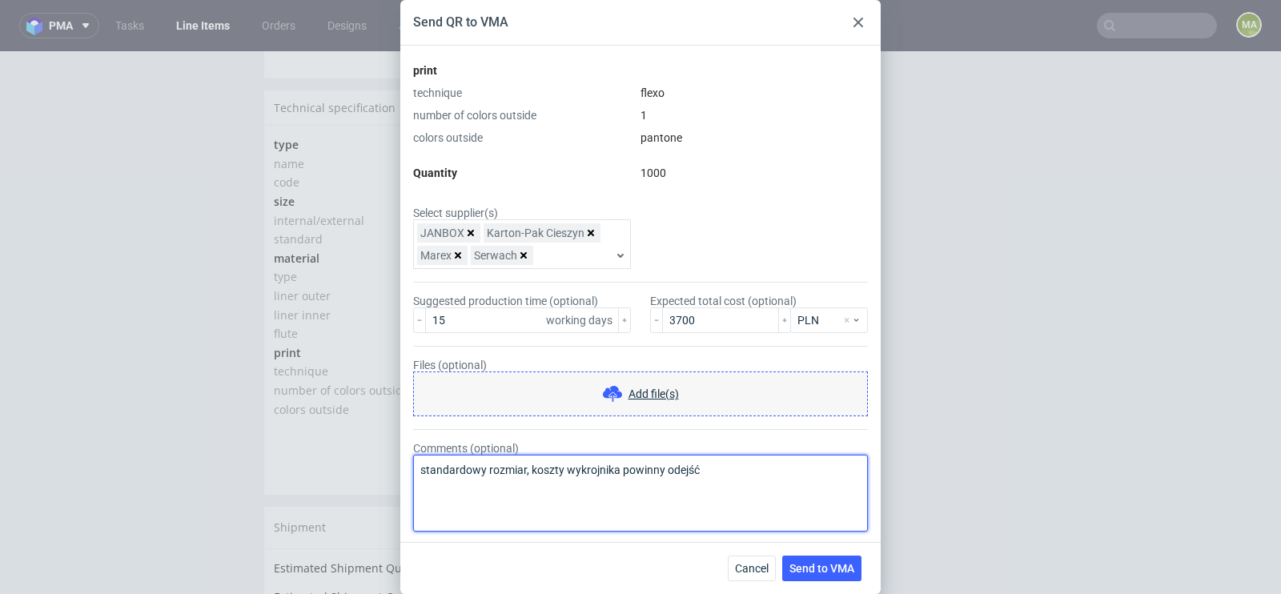
drag, startPoint x: 748, startPoint y: 492, endPoint x: 452, endPoint y: 476, distance: 297.4
click at [454, 476] on textarea "standardowy rozmiar, koszty wykrojnika powinny odejść" at bounding box center [640, 493] width 455 height 77
click at [452, 476] on textarea "standardowy rozmiar, koszty wykrojnika powinny odejść" at bounding box center [640, 493] width 455 height 77
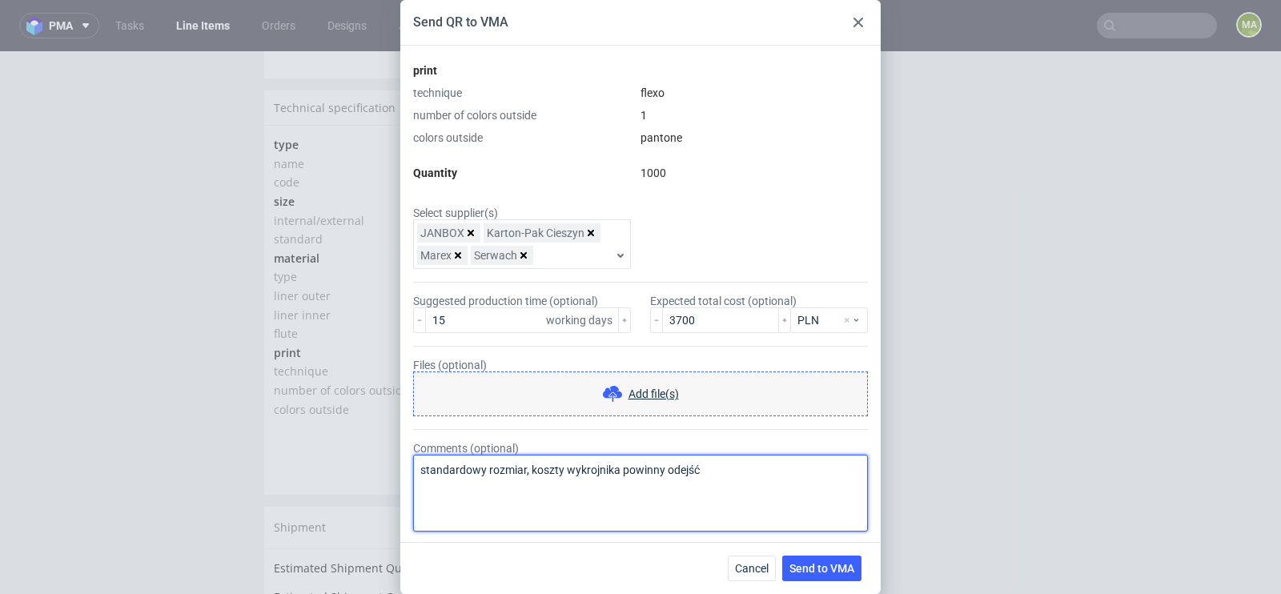
click at [452, 476] on textarea "standardowy rozmiar, koszty wykrojnika powinny odejść" at bounding box center [640, 493] width 455 height 77
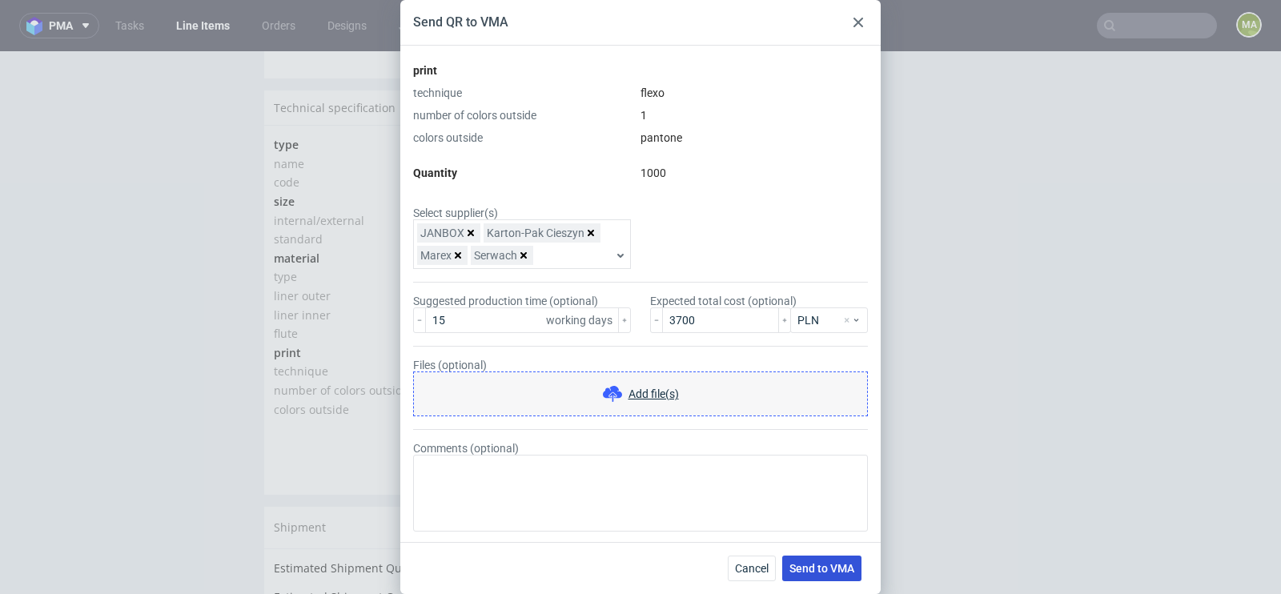
click at [843, 563] on span "Send to VMA" at bounding box center [821, 568] width 65 height 11
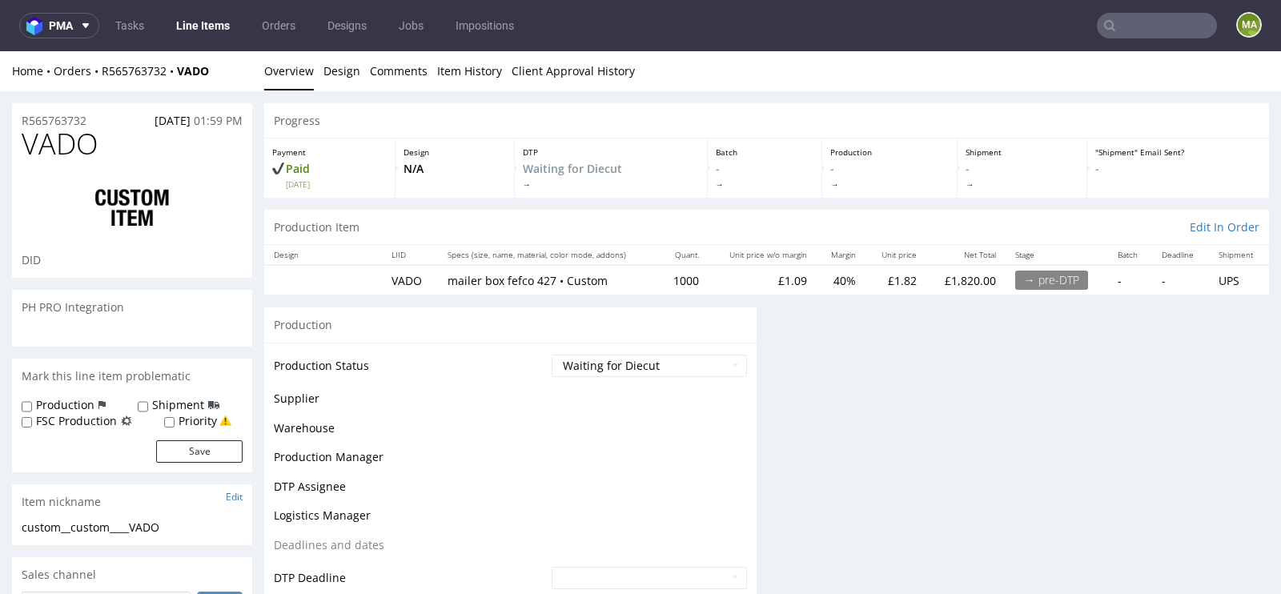
scroll to position [0, 0]
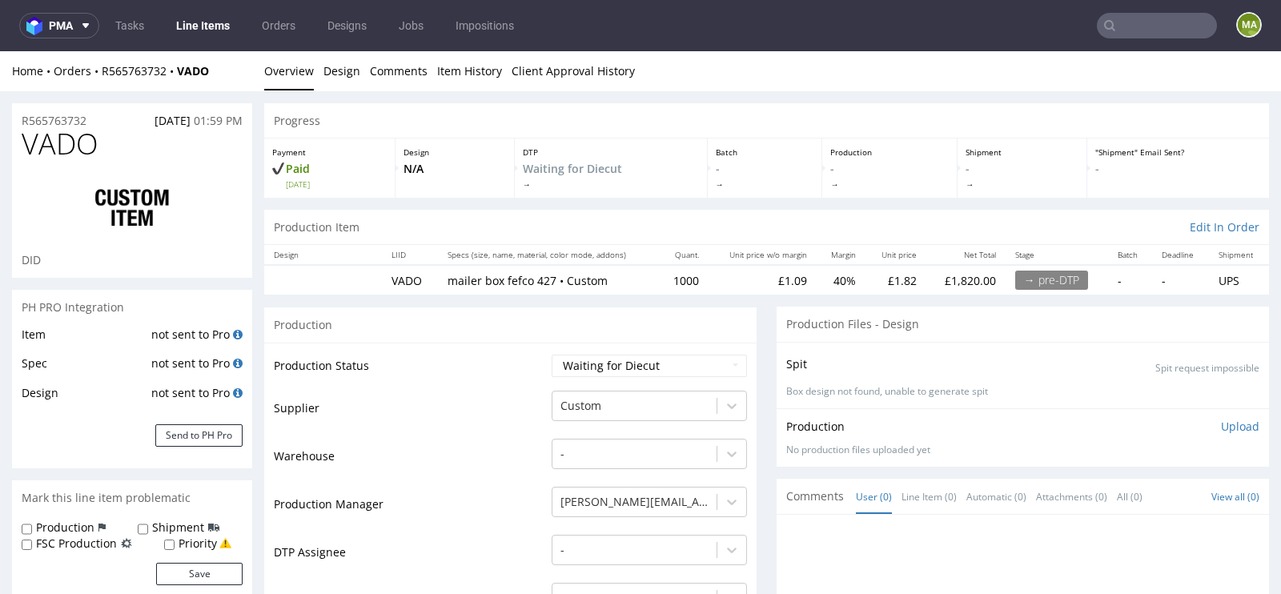
select select "in_progress"
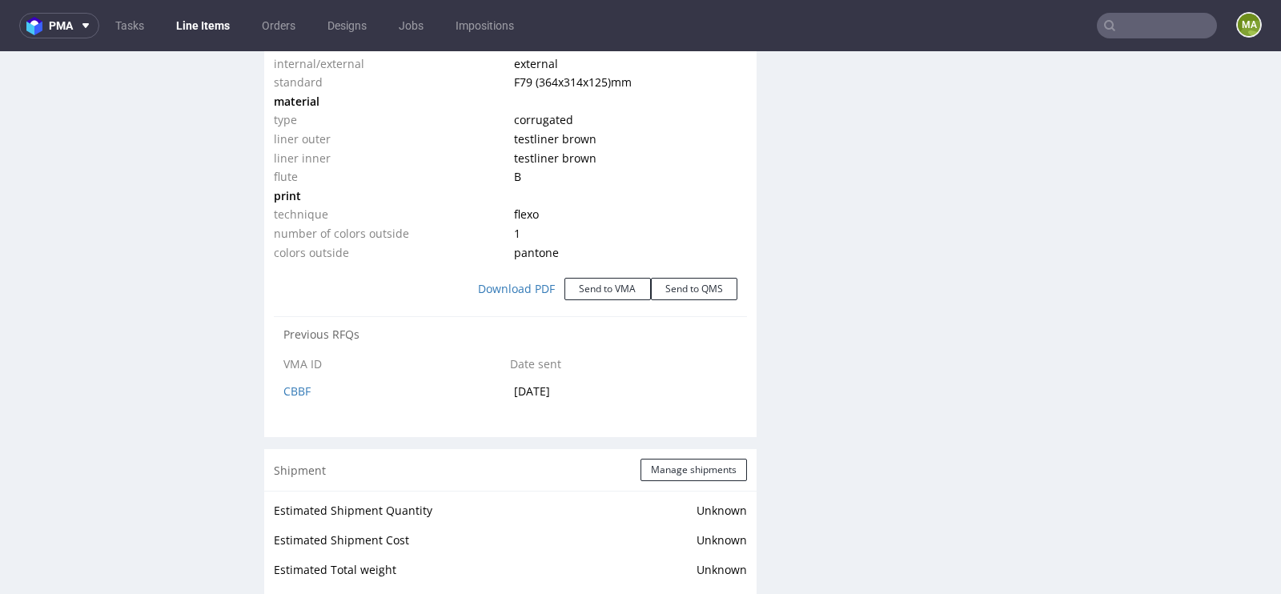
scroll to position [1635, 0]
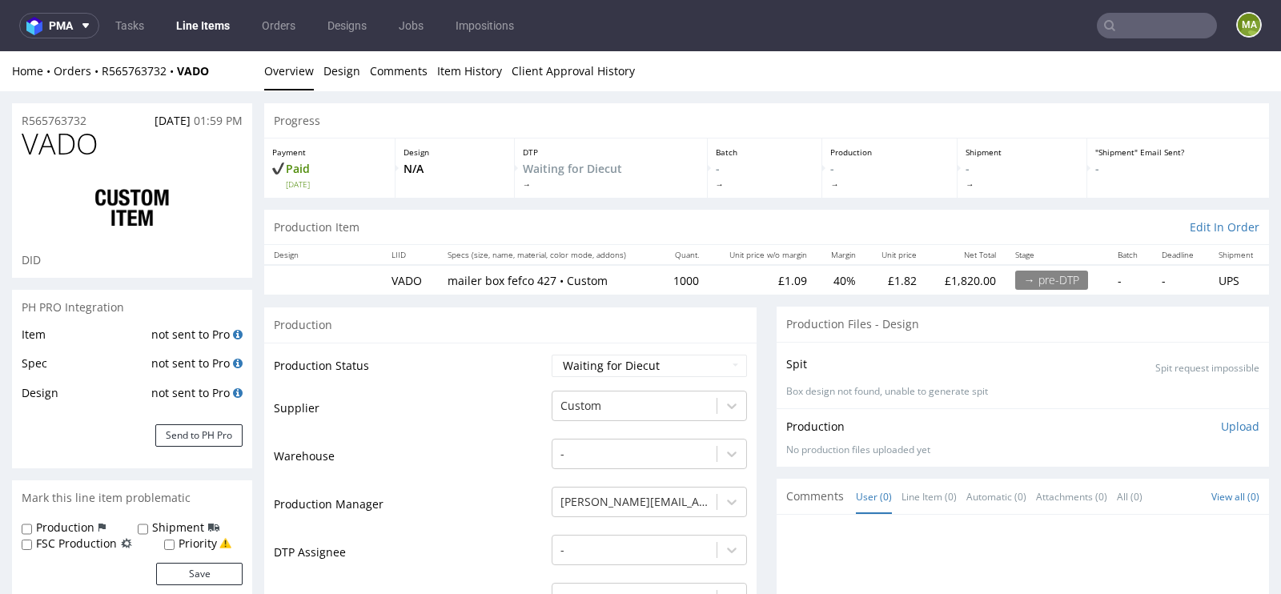
select select "in_progress"
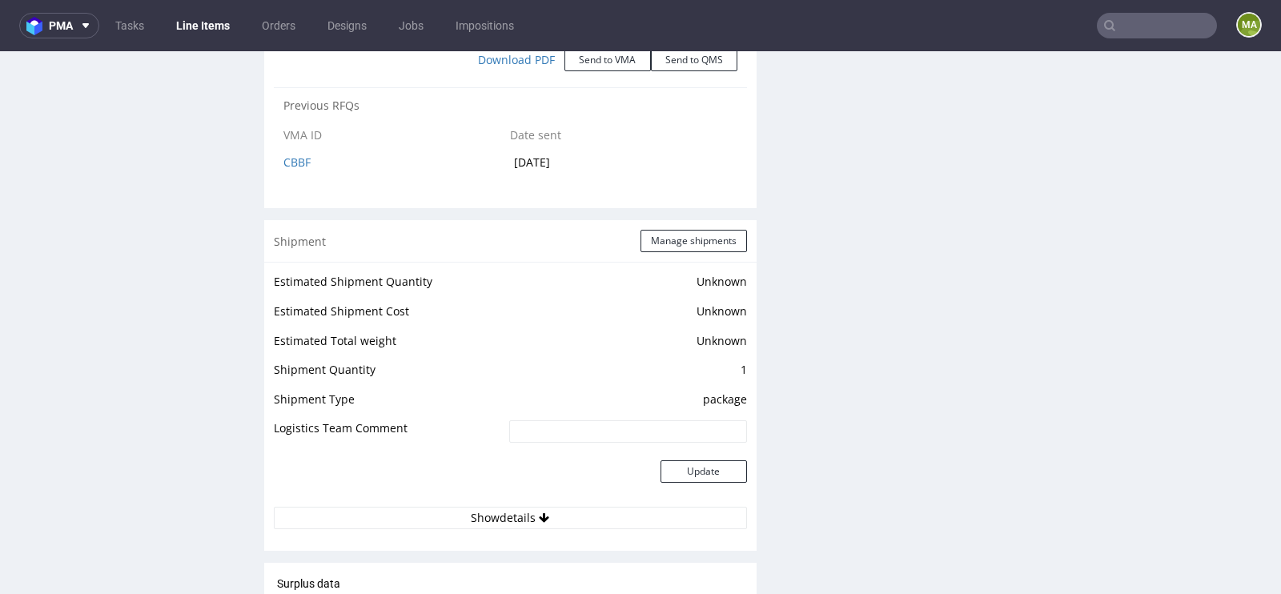
scroll to position [1831, 0]
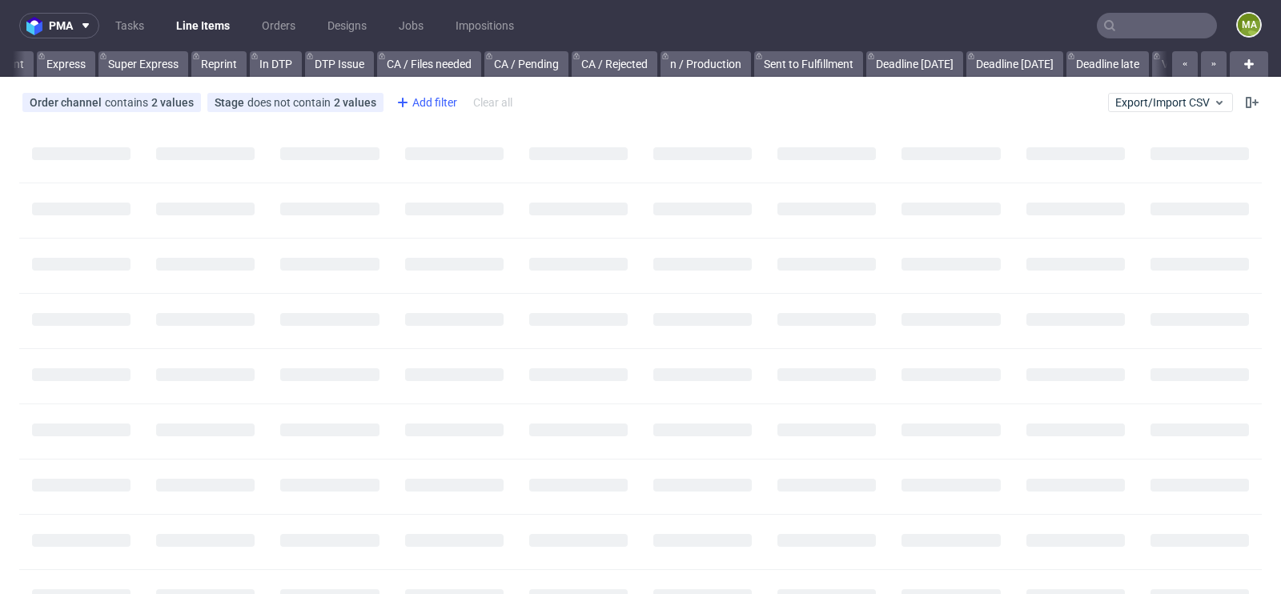
click at [437, 106] on div "Add filter" at bounding box center [425, 103] width 70 height 26
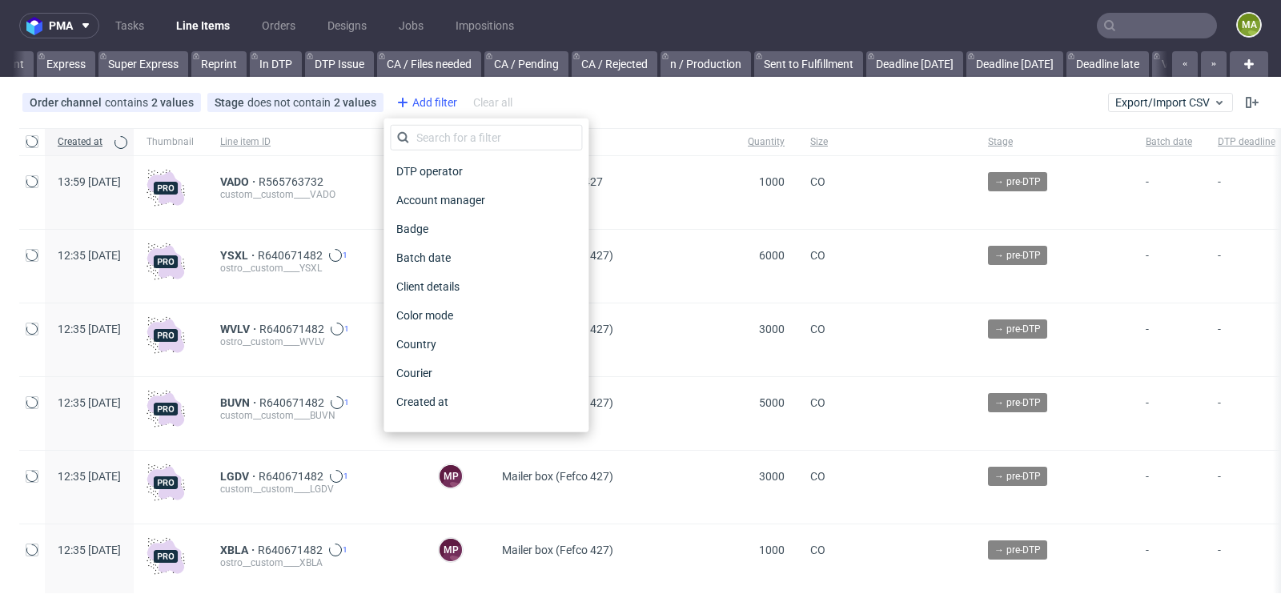
scroll to position [0, 1810]
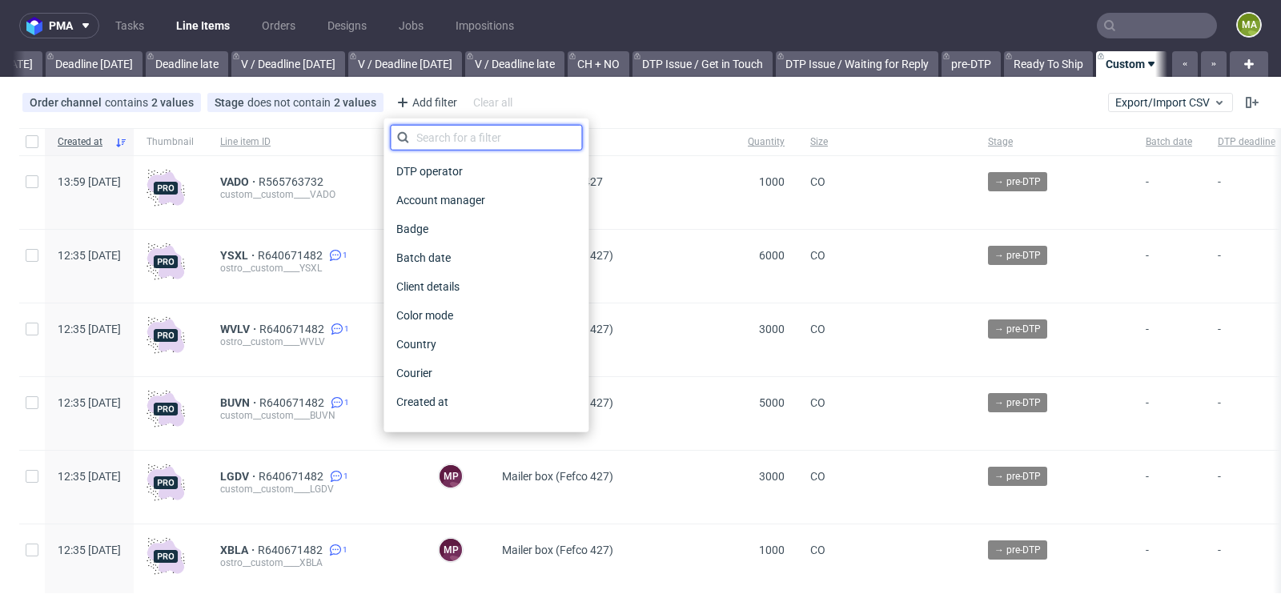
click at [460, 137] on input "text" at bounding box center [486, 138] width 192 height 26
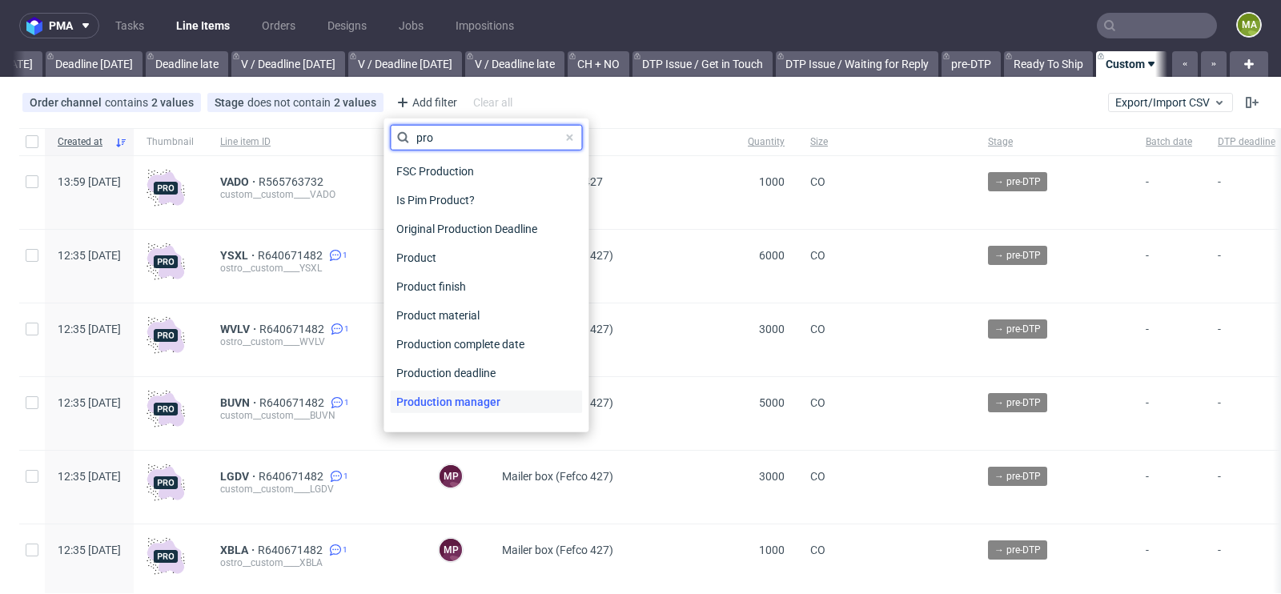
type input "pro"
click at [464, 396] on span "Production manager" at bounding box center [448, 402] width 117 height 22
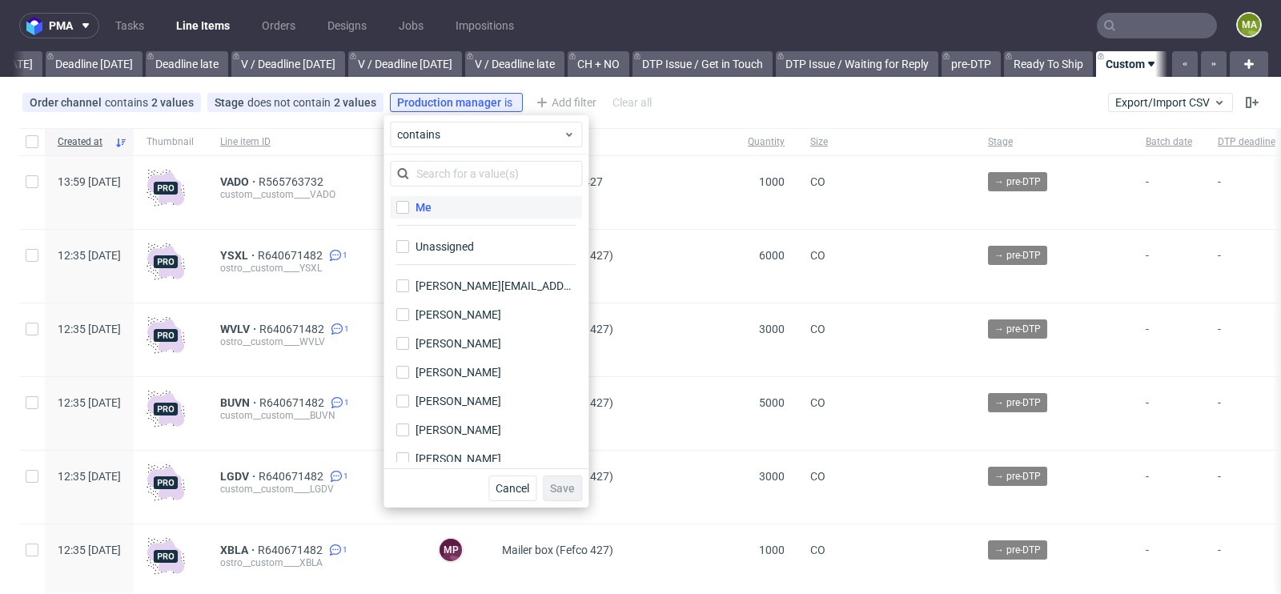
click at [443, 210] on label "Me" at bounding box center [486, 207] width 192 height 22
click at [409, 210] on input "Me" at bounding box center [402, 207] width 13 height 13
checkbox input "true"
click at [563, 476] on button "Save" at bounding box center [562, 489] width 39 height 26
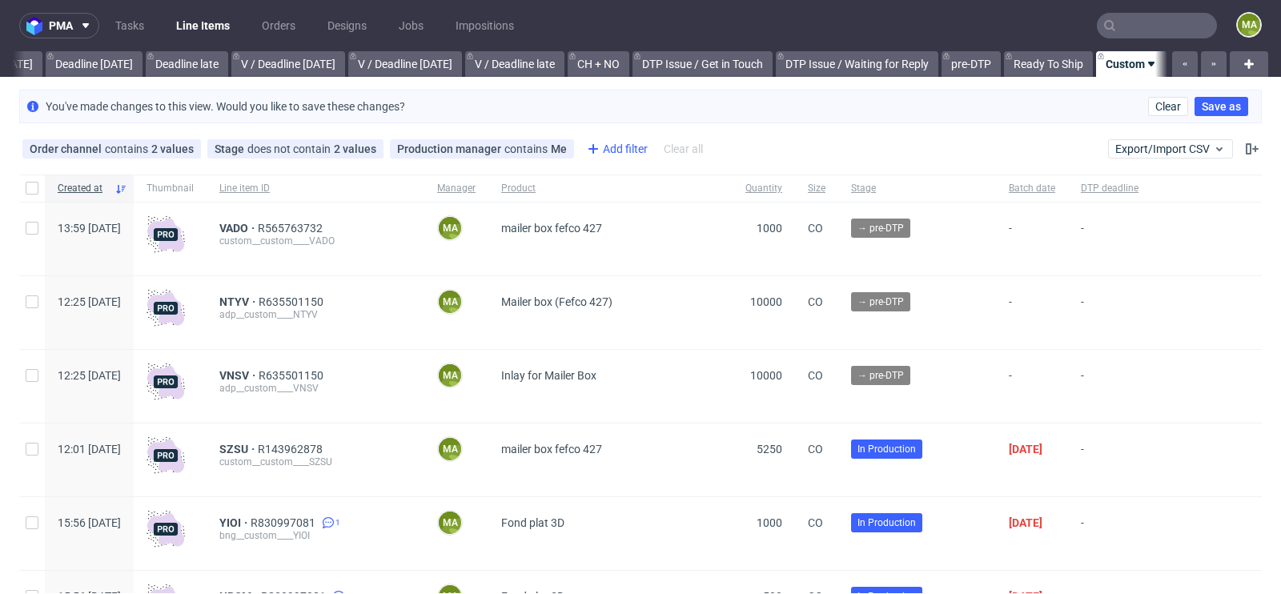
click at [623, 149] on div "Add filter" at bounding box center [615, 149] width 70 height 26
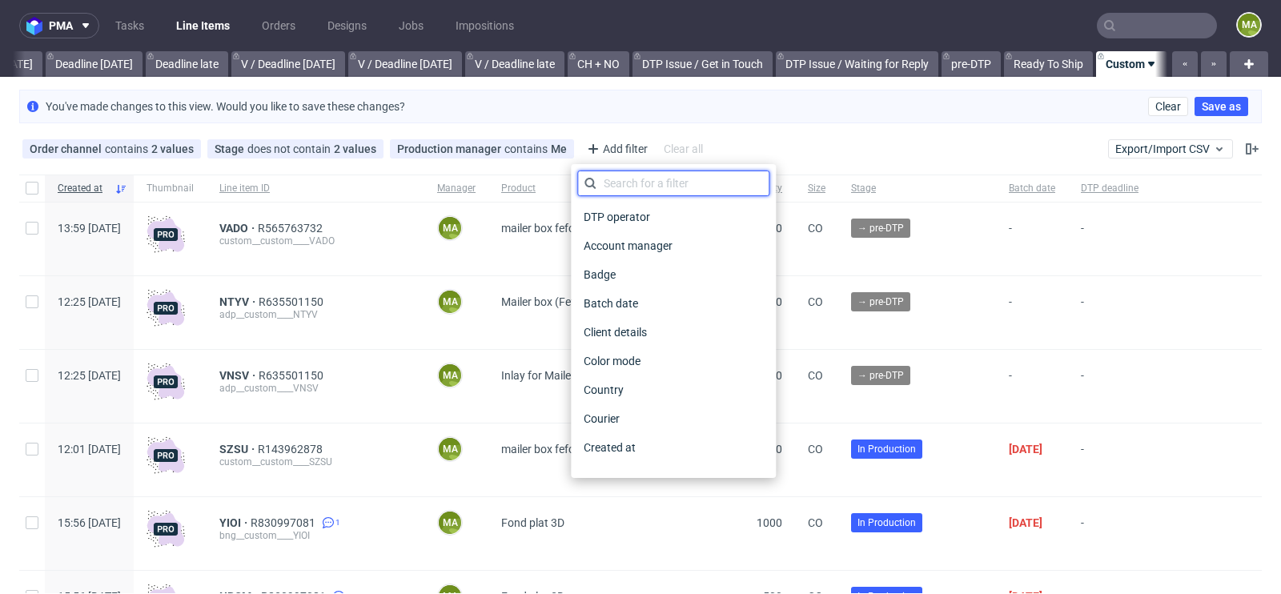
click at [632, 184] on input "text" at bounding box center [673, 184] width 192 height 26
type input "r"
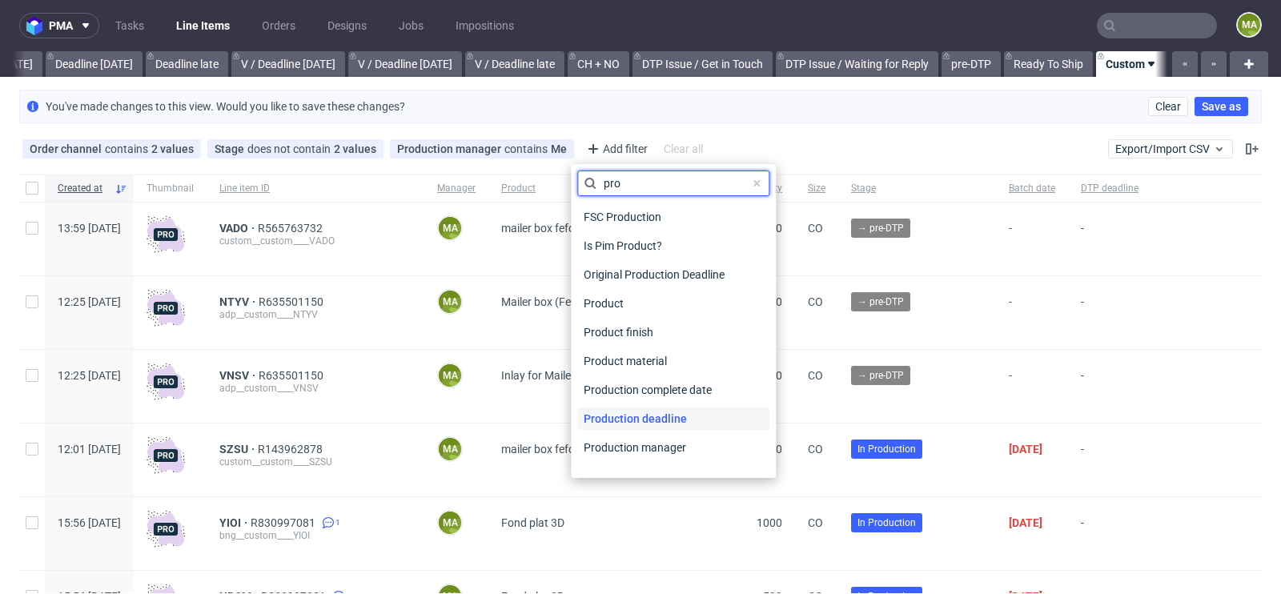
type input "pro"
click at [655, 409] on span "Production deadline" at bounding box center [635, 418] width 116 height 22
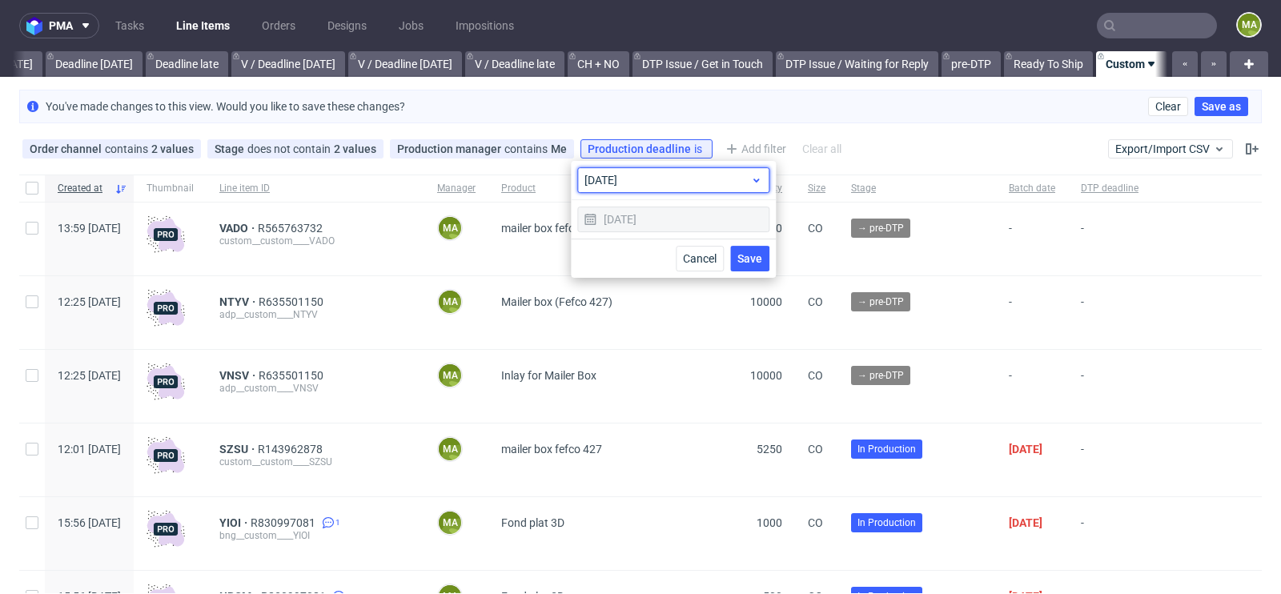
click at [716, 175] on span "today" at bounding box center [667, 180] width 166 height 16
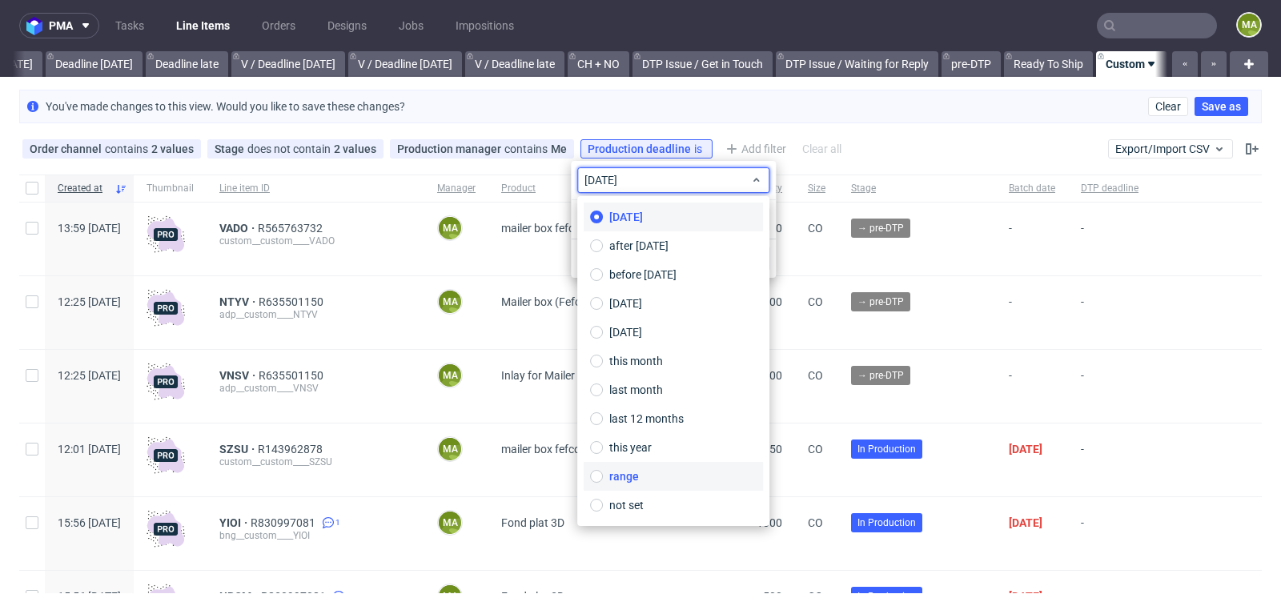
click at [616, 482] on span "range" at bounding box center [624, 476] width 30 height 16
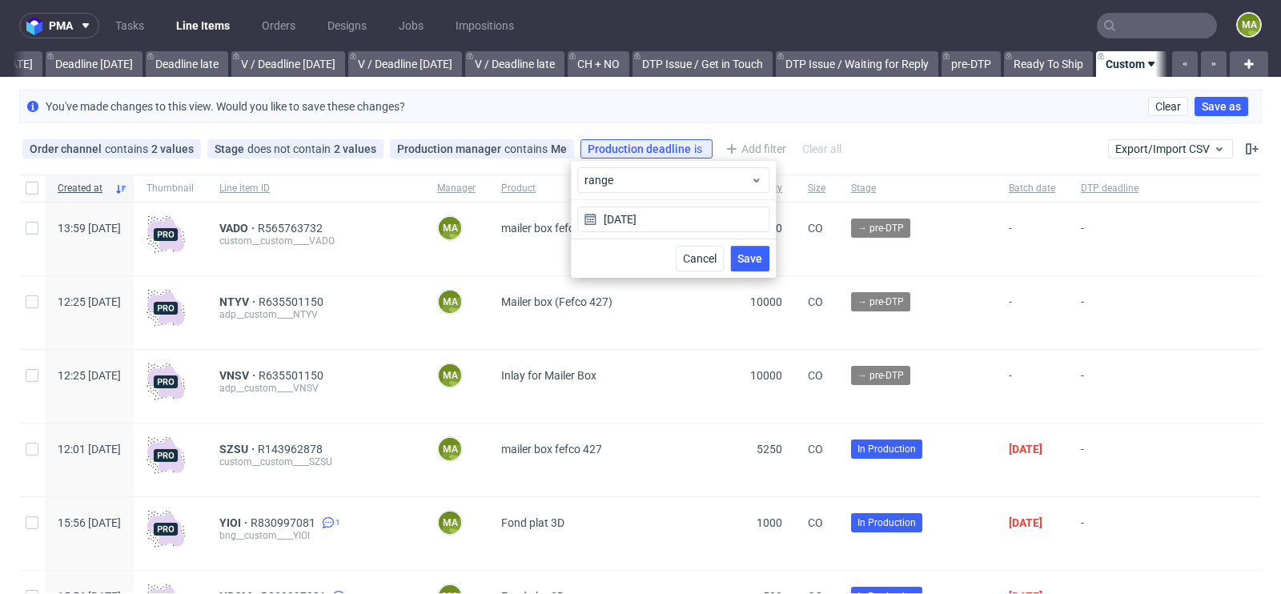
click at [675, 195] on div "range" at bounding box center [673, 180] width 205 height 39
click at [653, 228] on input "13/08/2025" at bounding box center [673, 220] width 192 height 26
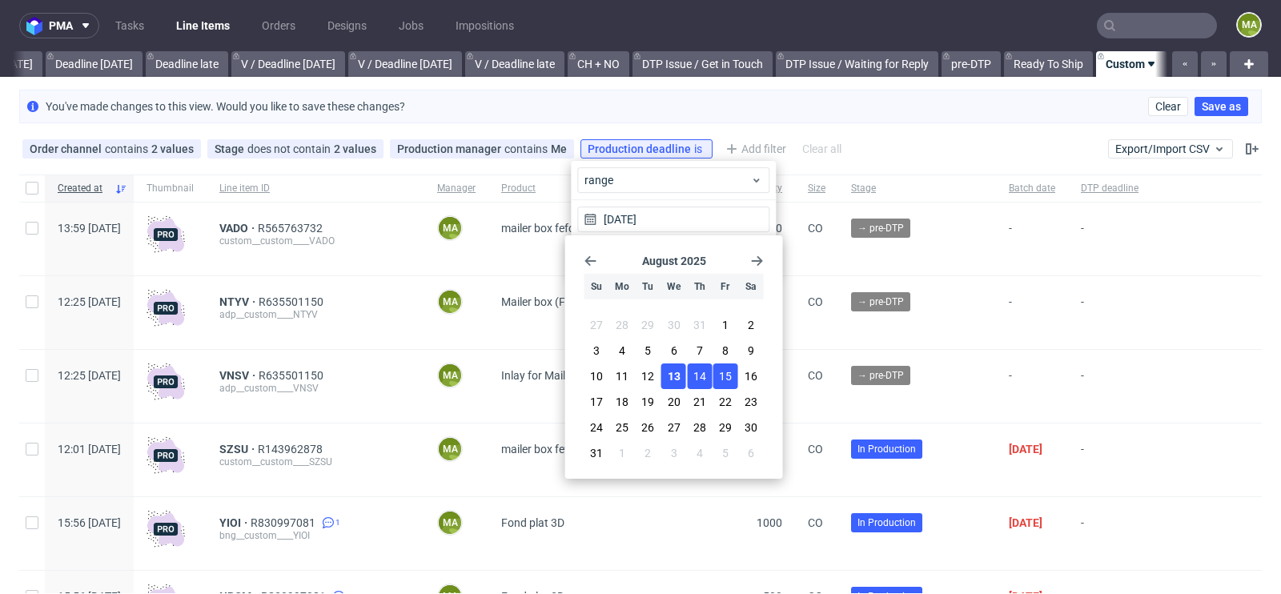
click at [720, 370] on span "15" at bounding box center [725, 376] width 13 height 16
type input "13/08/2025 - 15/08/2025"
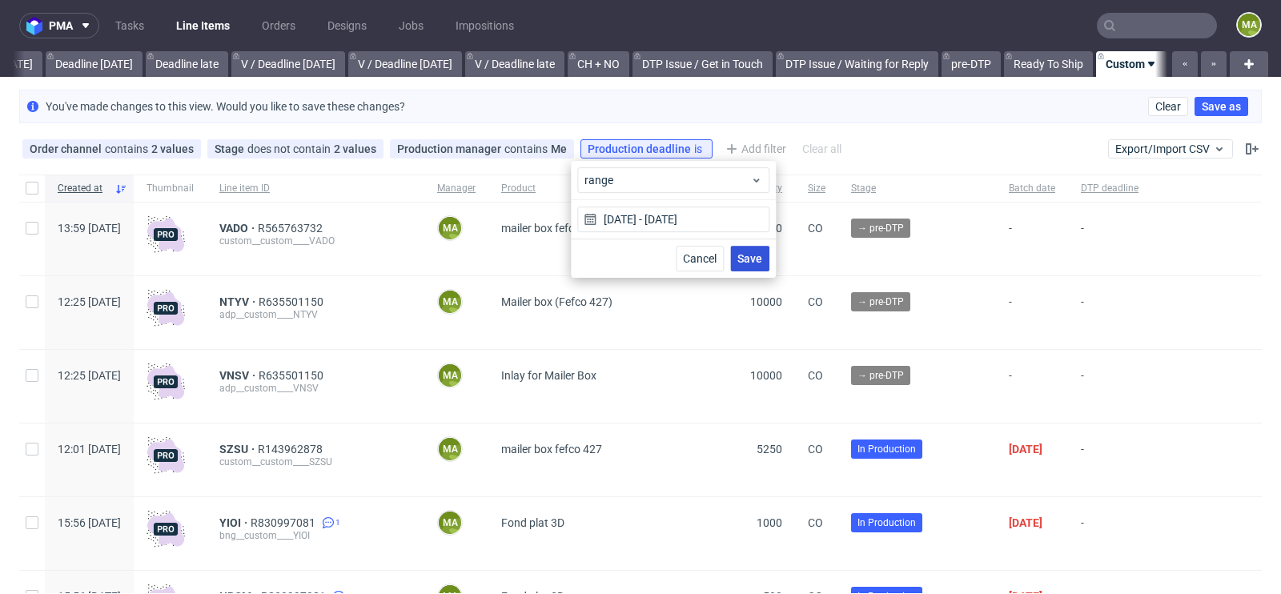
click at [756, 250] on button "Save" at bounding box center [749, 259] width 39 height 26
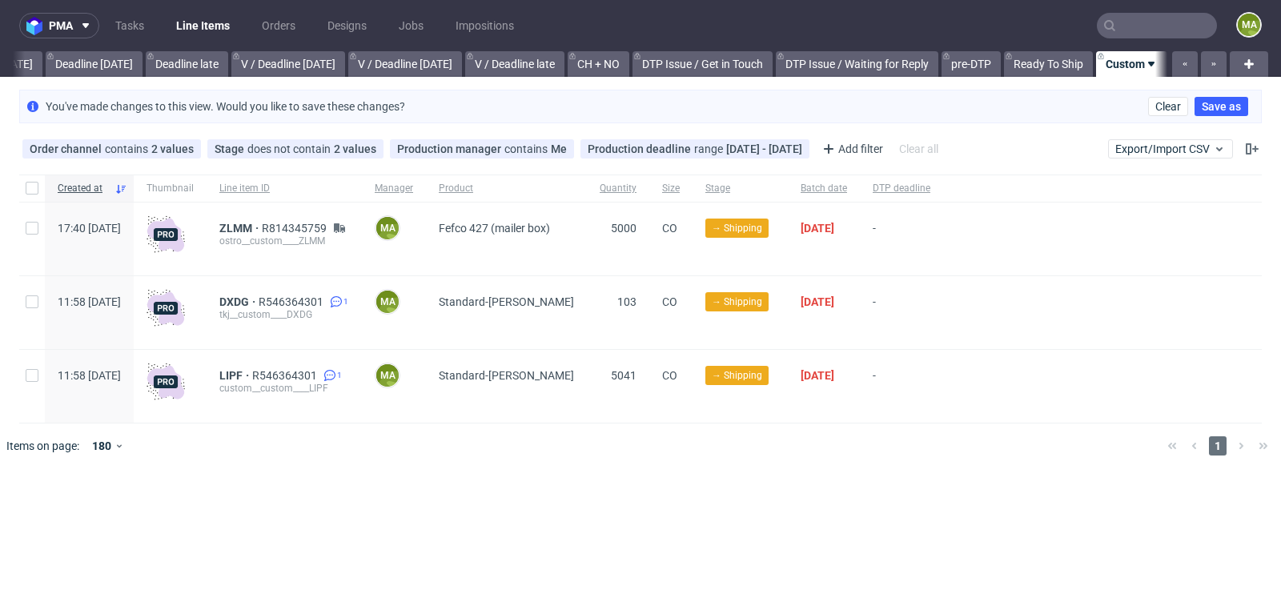
scroll to position [0, 1796]
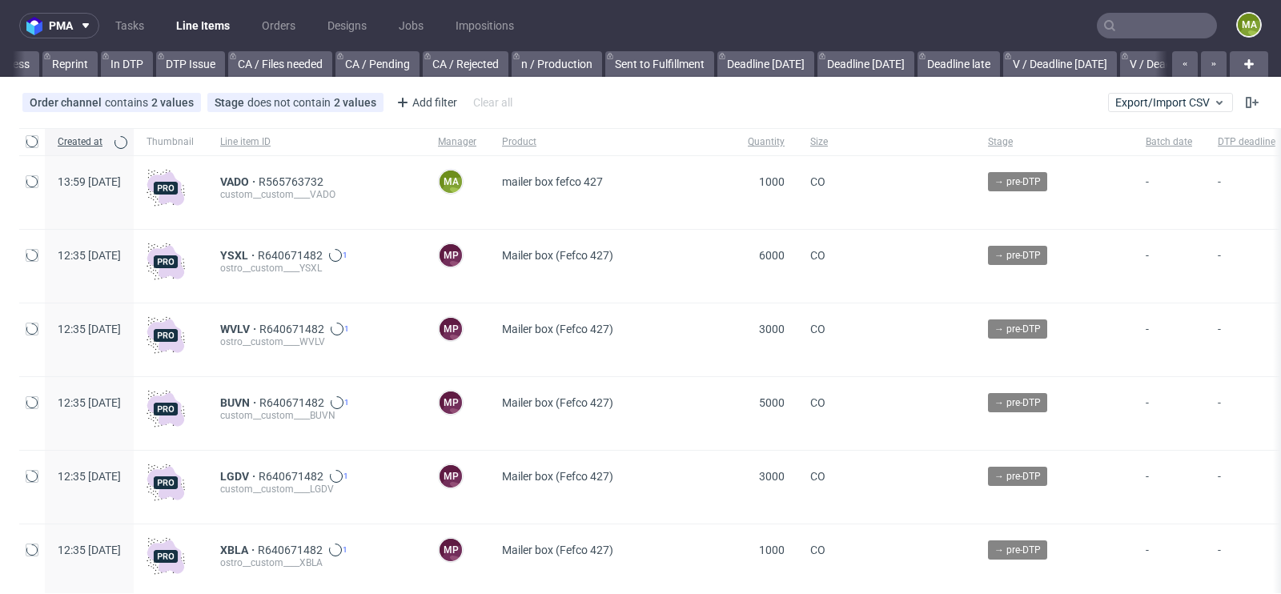
scroll to position [0, 1810]
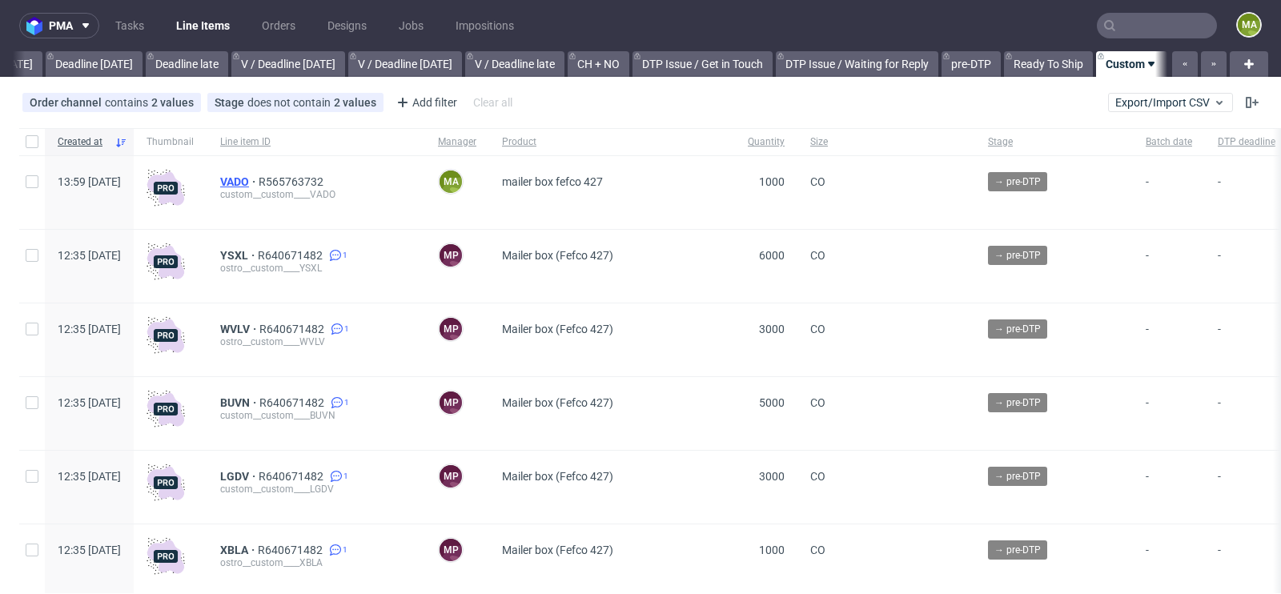
click at [259, 183] on span "VADO" at bounding box center [239, 181] width 38 height 13
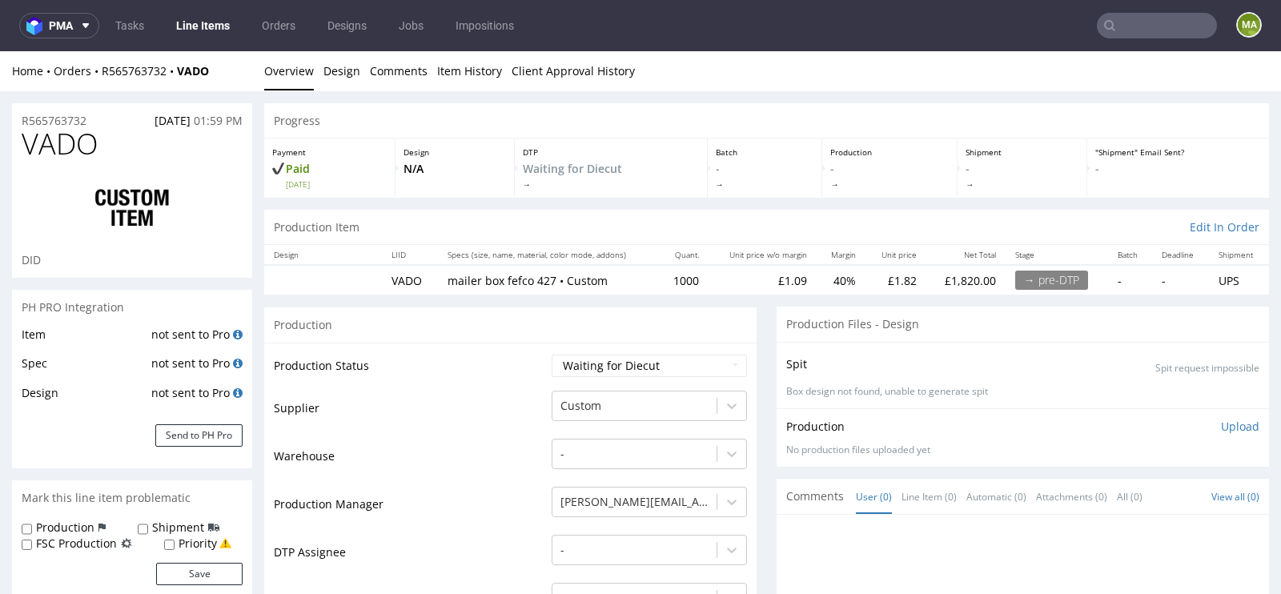
select select "in_progress"
click at [589, 413] on div "Custom" at bounding box center [649, 402] width 195 height 22
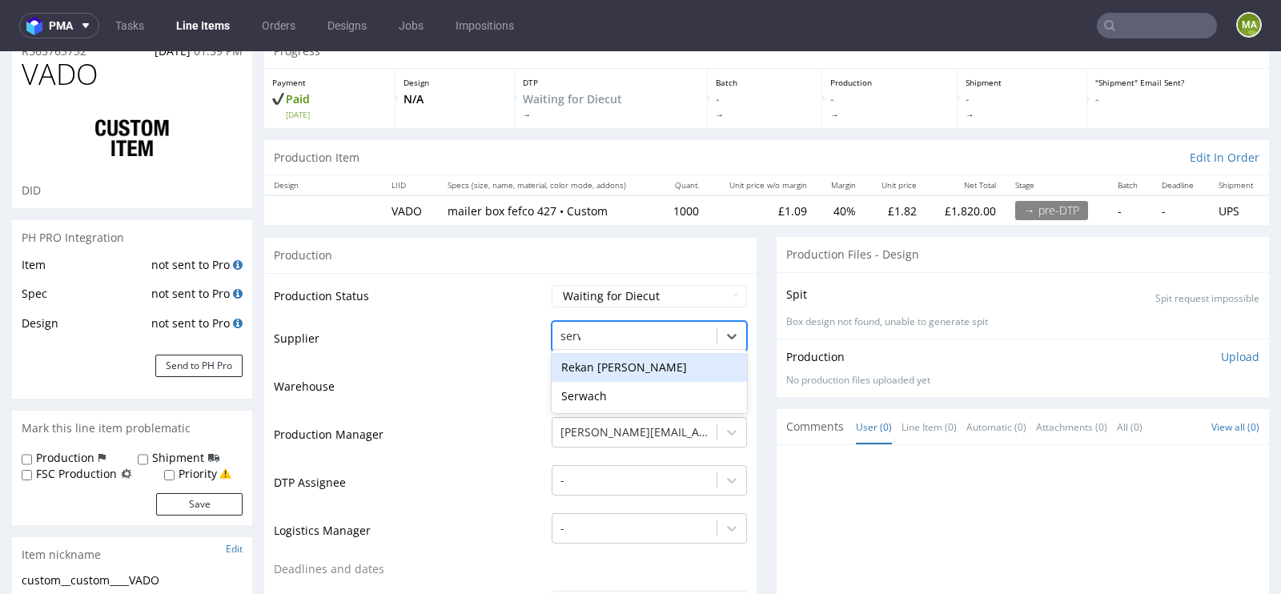
type input "serwa"
click at [588, 367] on div "Serwach" at bounding box center [649, 367] width 195 height 29
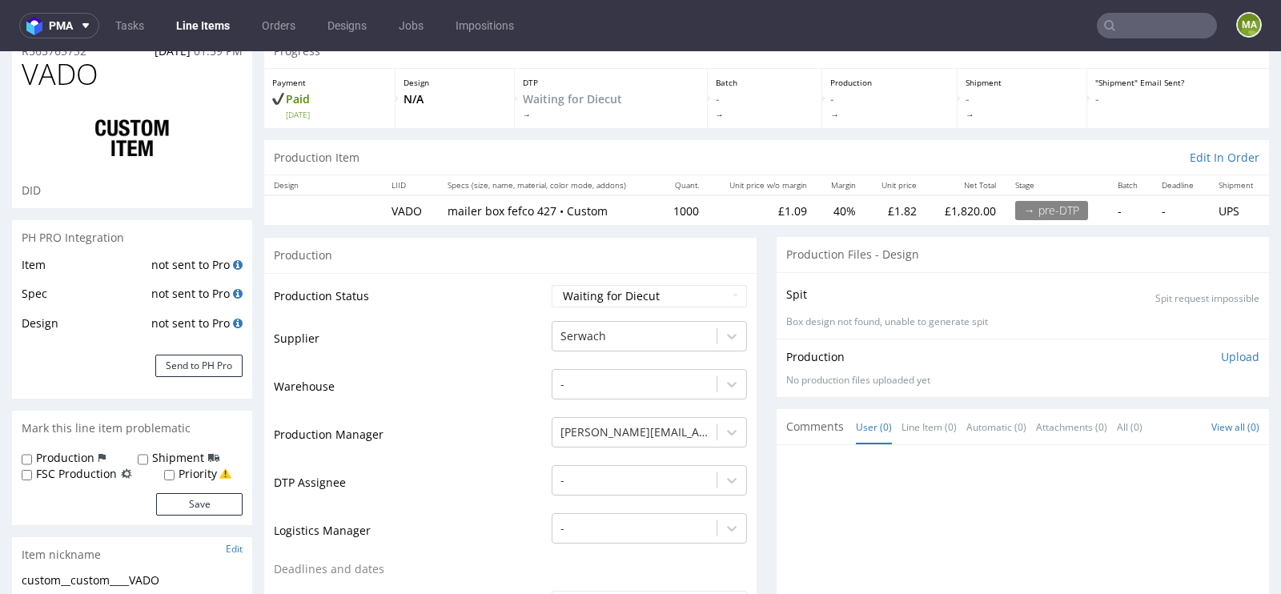
click at [504, 410] on td "Warehouse" at bounding box center [411, 391] width 274 height 48
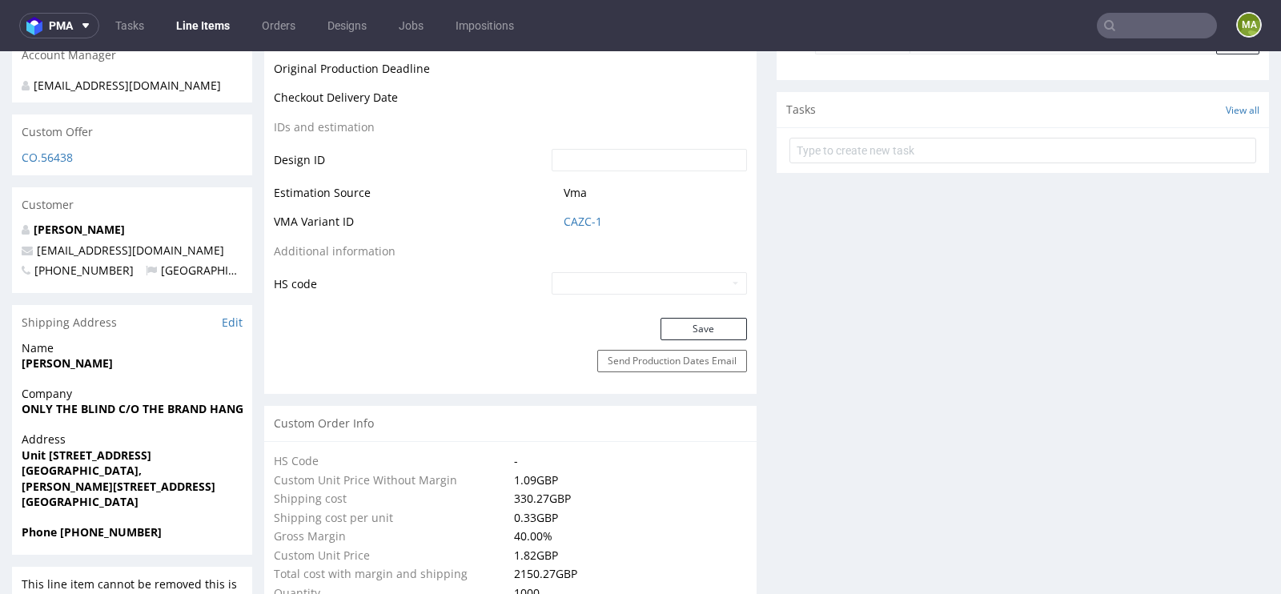
scroll to position [915, 0]
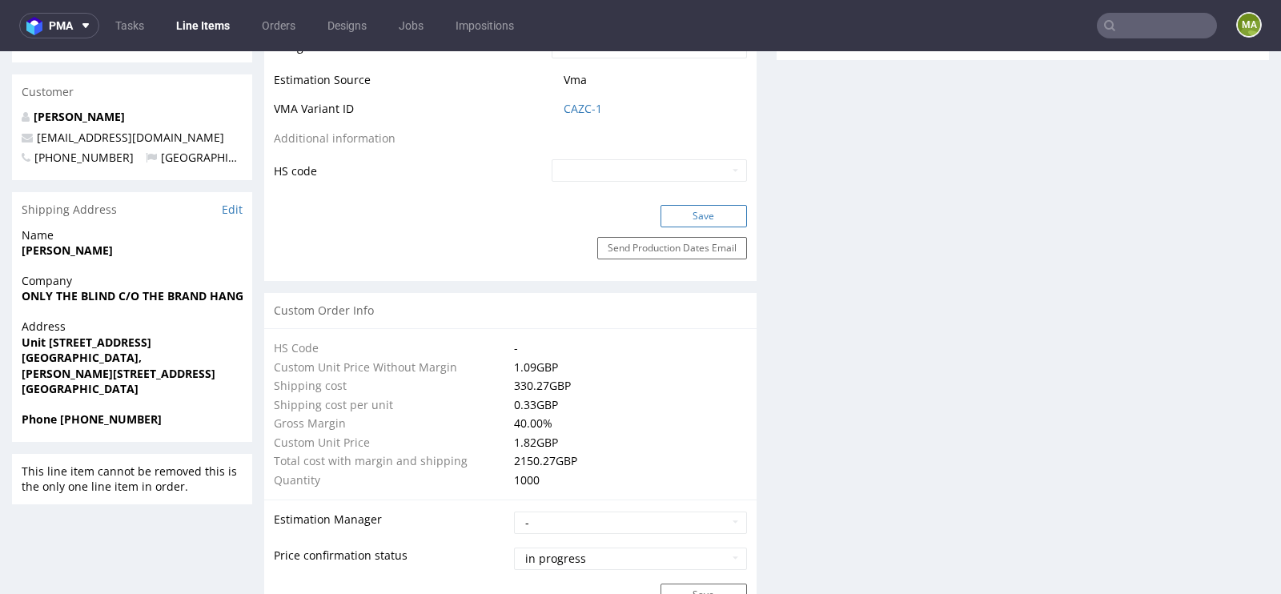
click at [689, 214] on button "Save" at bounding box center [703, 216] width 86 height 22
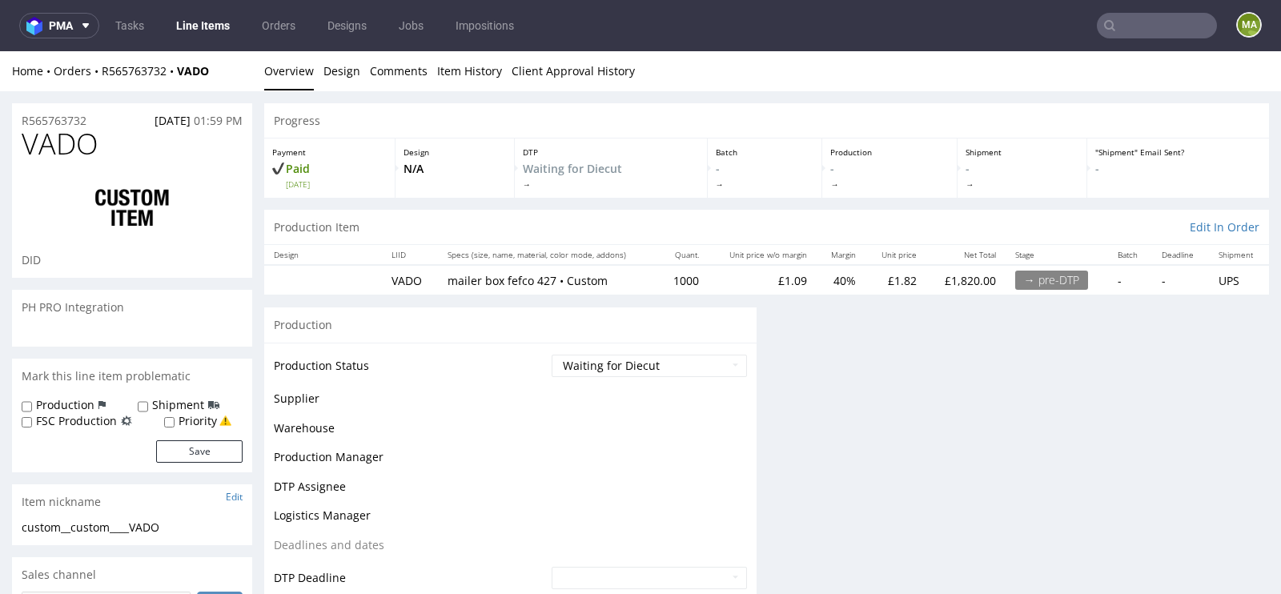
scroll to position [0, 0]
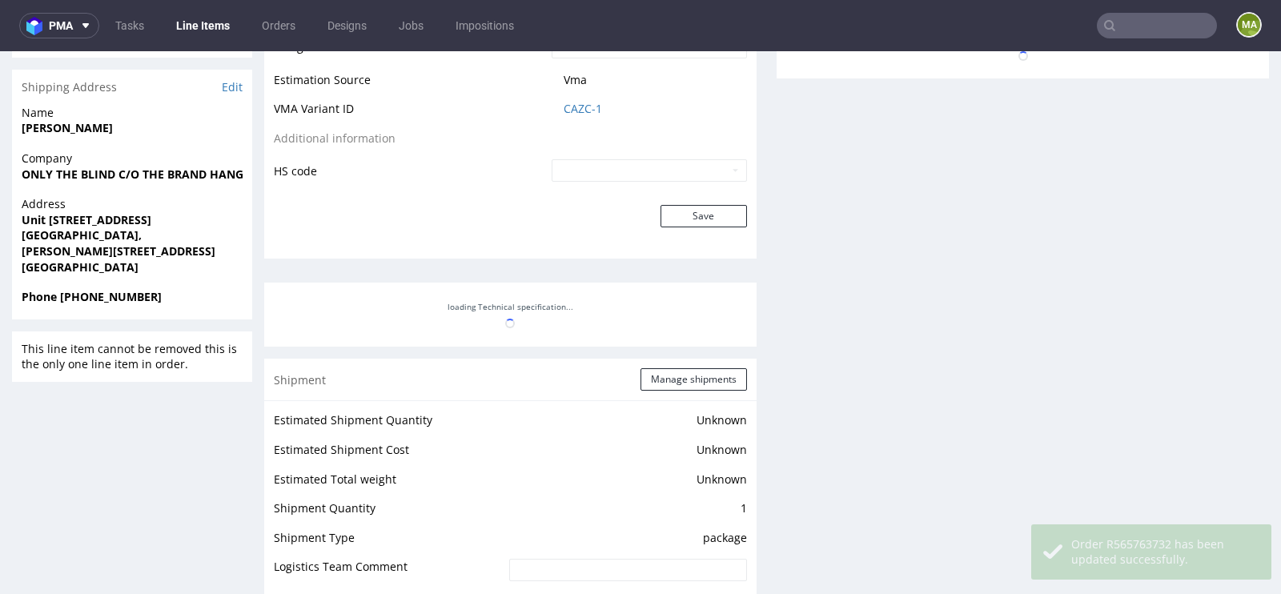
select select "in_progress"
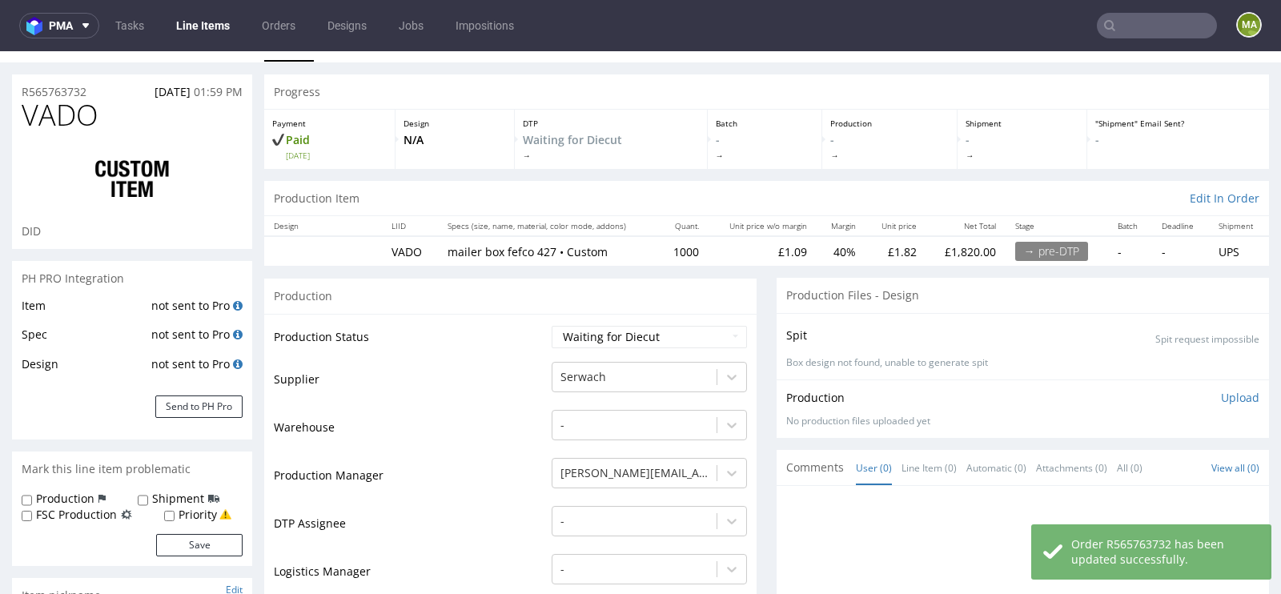
scroll to position [49, 0]
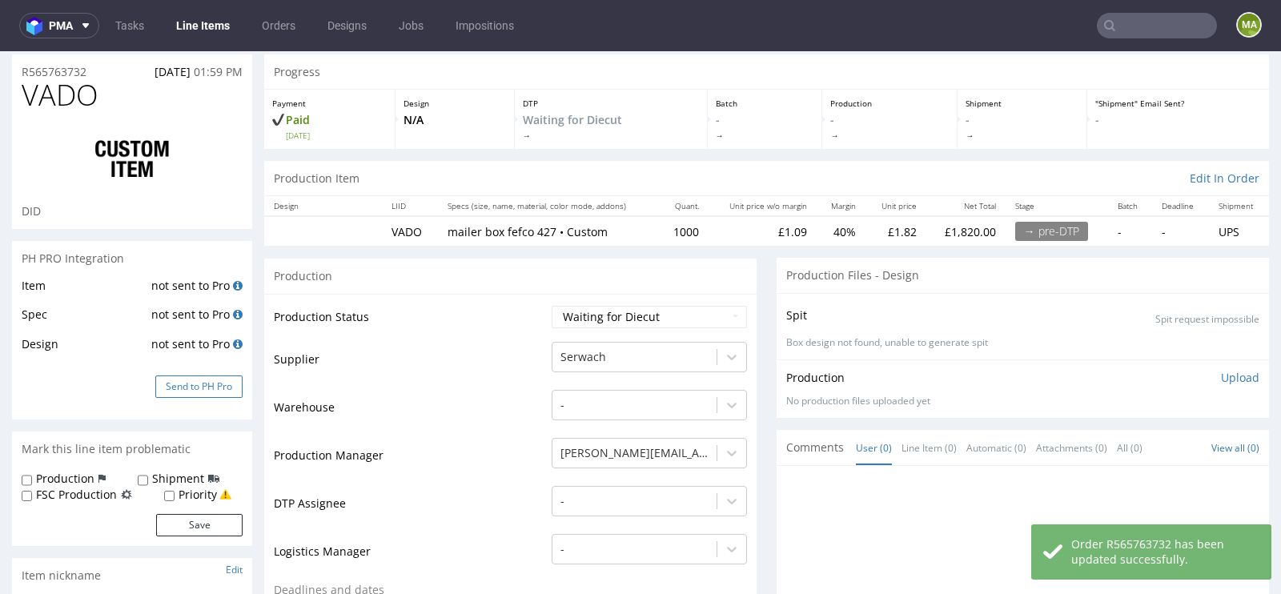
click at [187, 392] on button "Send to PH Pro" at bounding box center [198, 386] width 87 height 22
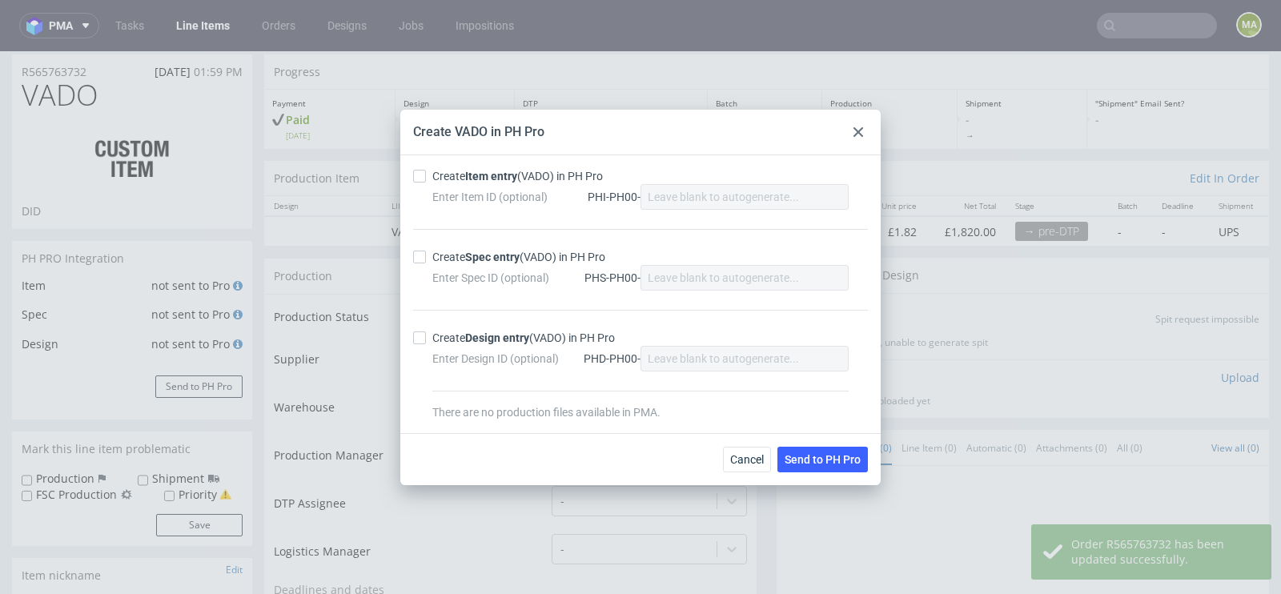
click at [530, 178] on div "Create Item entry (VADO) in PH Pro" at bounding box center [517, 176] width 171 height 16
click at [426, 178] on input "Create Item entry (VADO) in PH Pro" at bounding box center [419, 176] width 13 height 13
checkbox input "true"
click at [480, 258] on strong "Spec entry" at bounding box center [492, 257] width 54 height 13
click at [426, 258] on input "Create Spec entry (VADO) in PH Pro" at bounding box center [419, 257] width 13 height 13
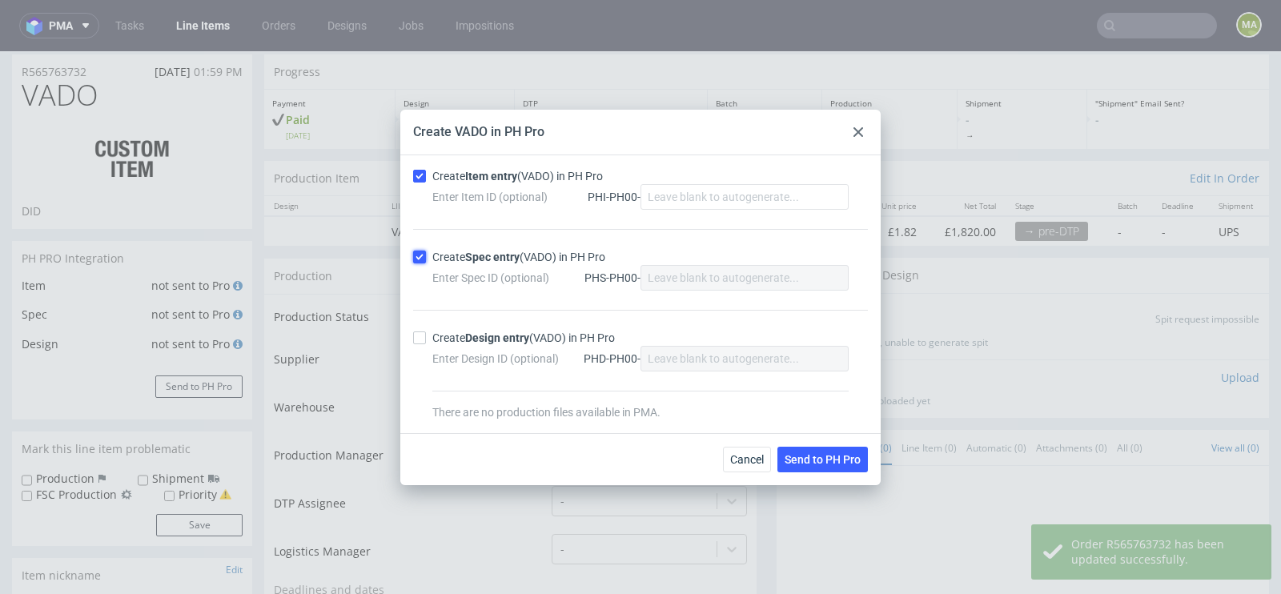
checkbox input "true"
click at [818, 451] on button "Send to PH Pro" at bounding box center [822, 460] width 90 height 26
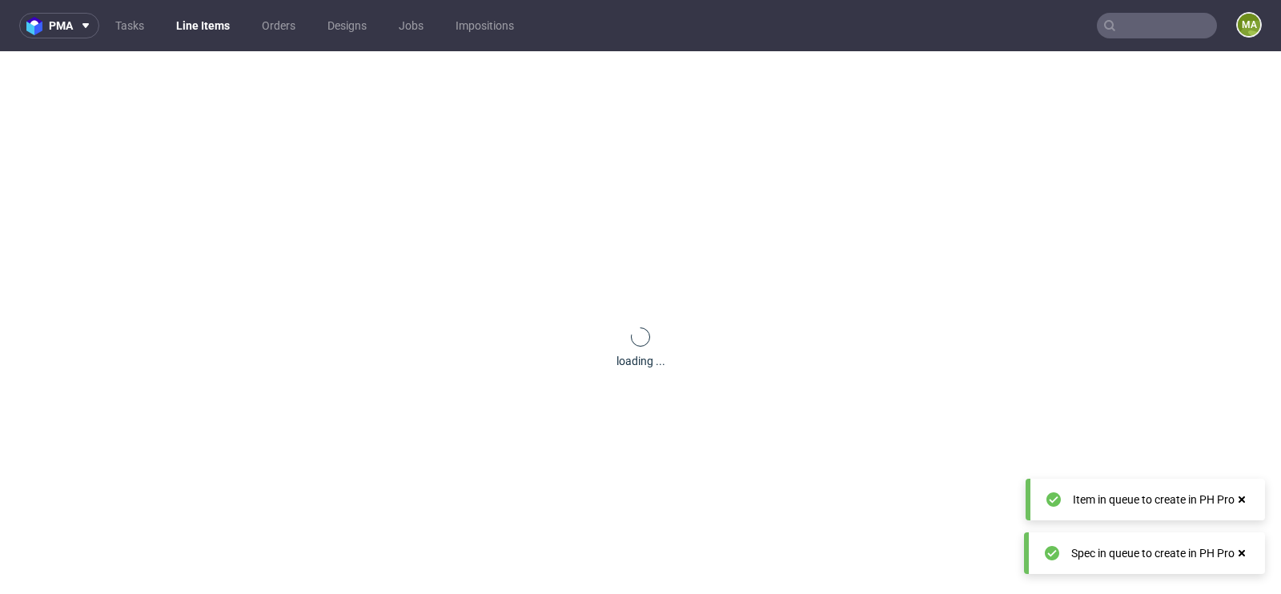
scroll to position [0, 0]
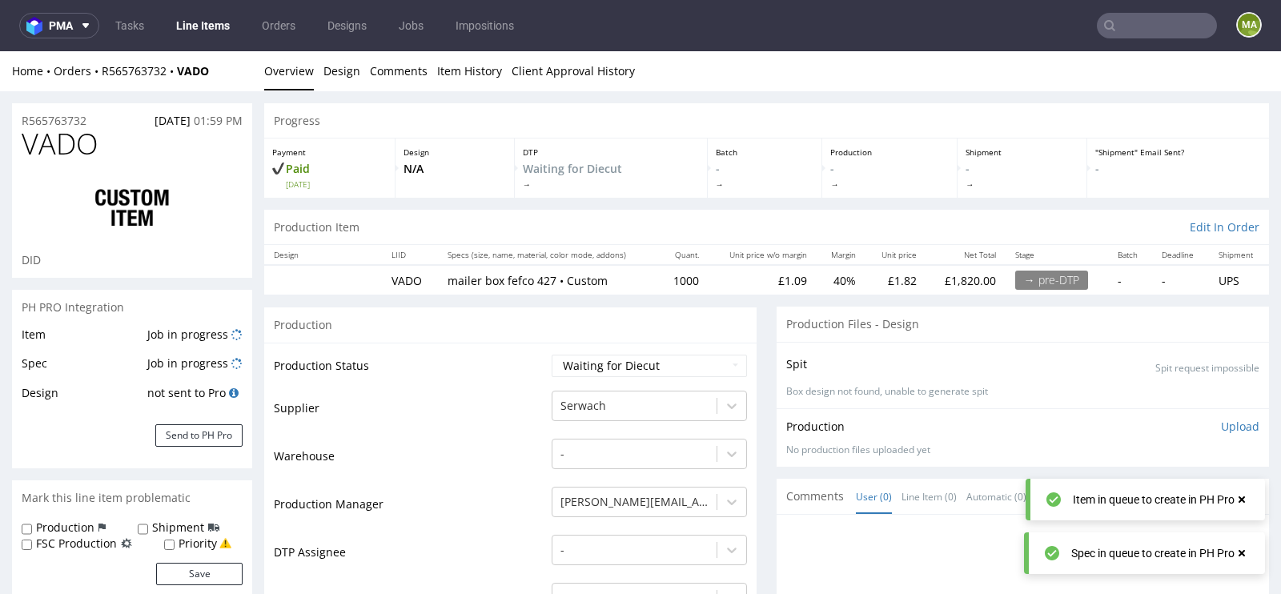
select select "in_progress"
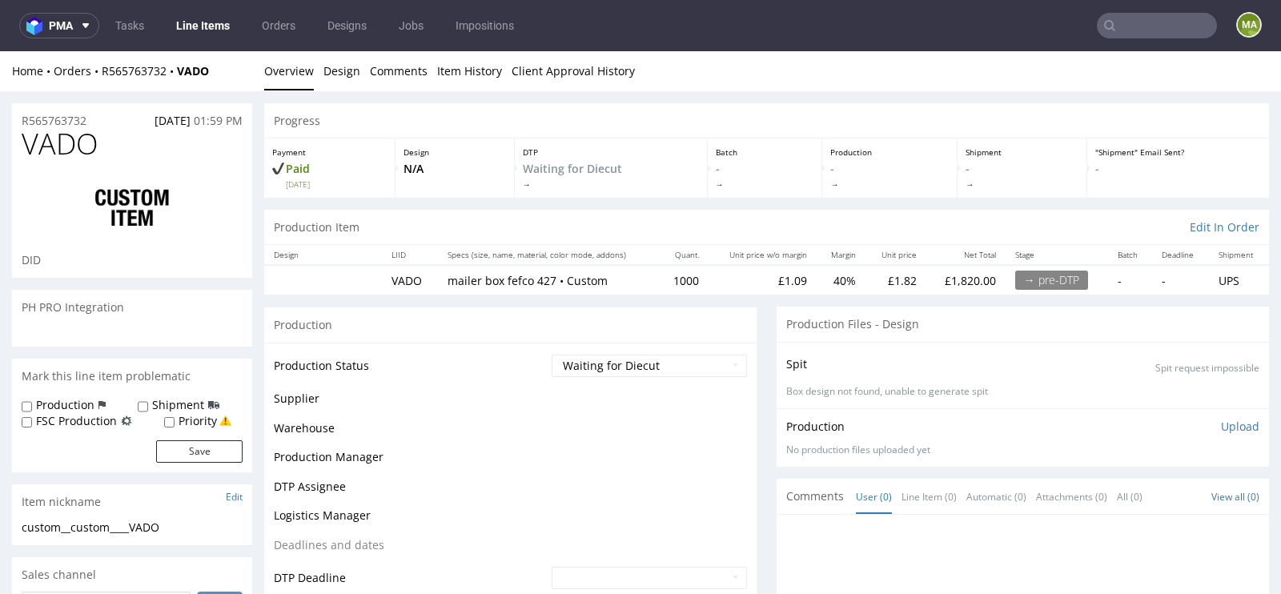
select select "in_progress"
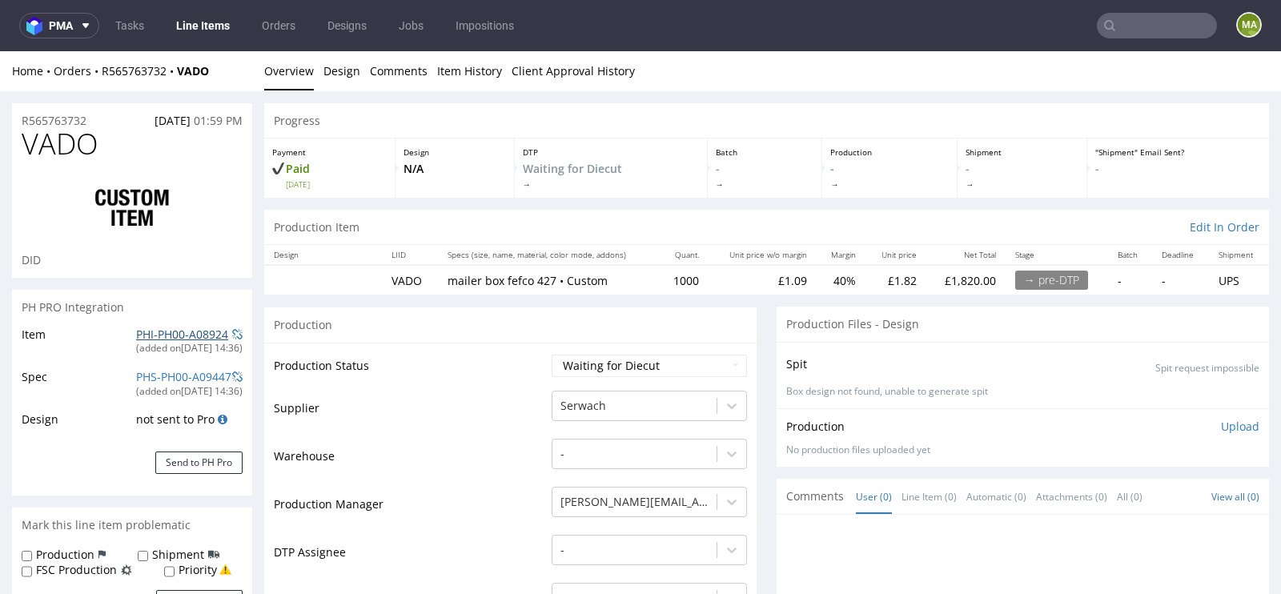
click at [151, 334] on link "PHI-PH00-A08924" at bounding box center [182, 334] width 92 height 15
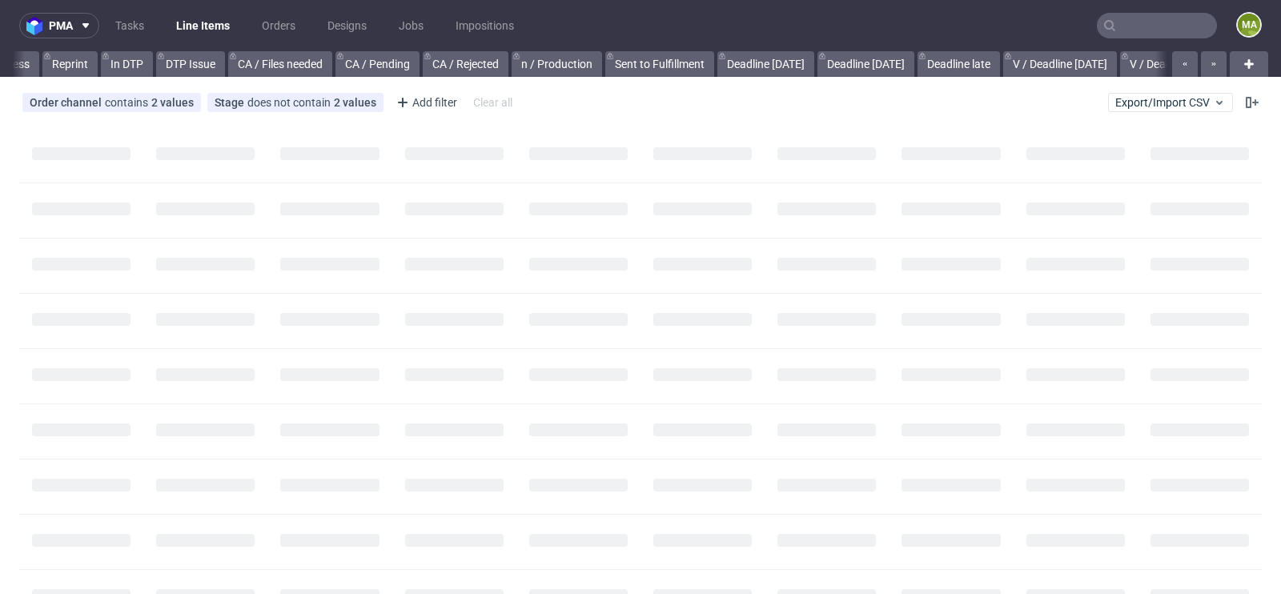
click at [1105, 25] on input "text" at bounding box center [1157, 26] width 120 height 26
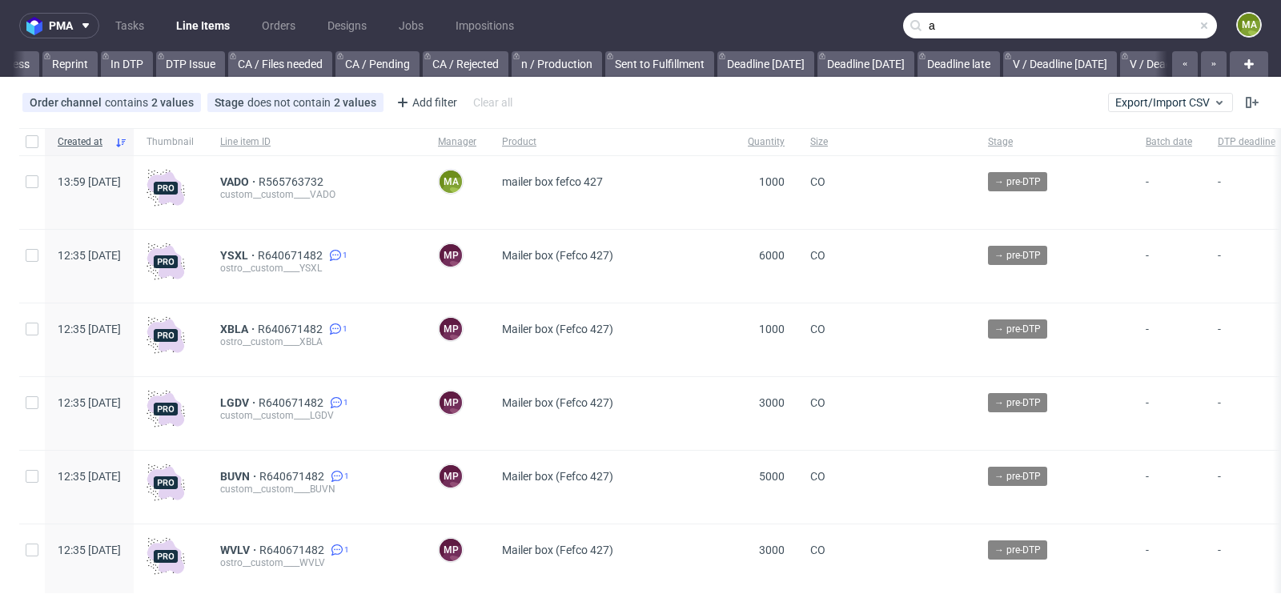
scroll to position [0, 1810]
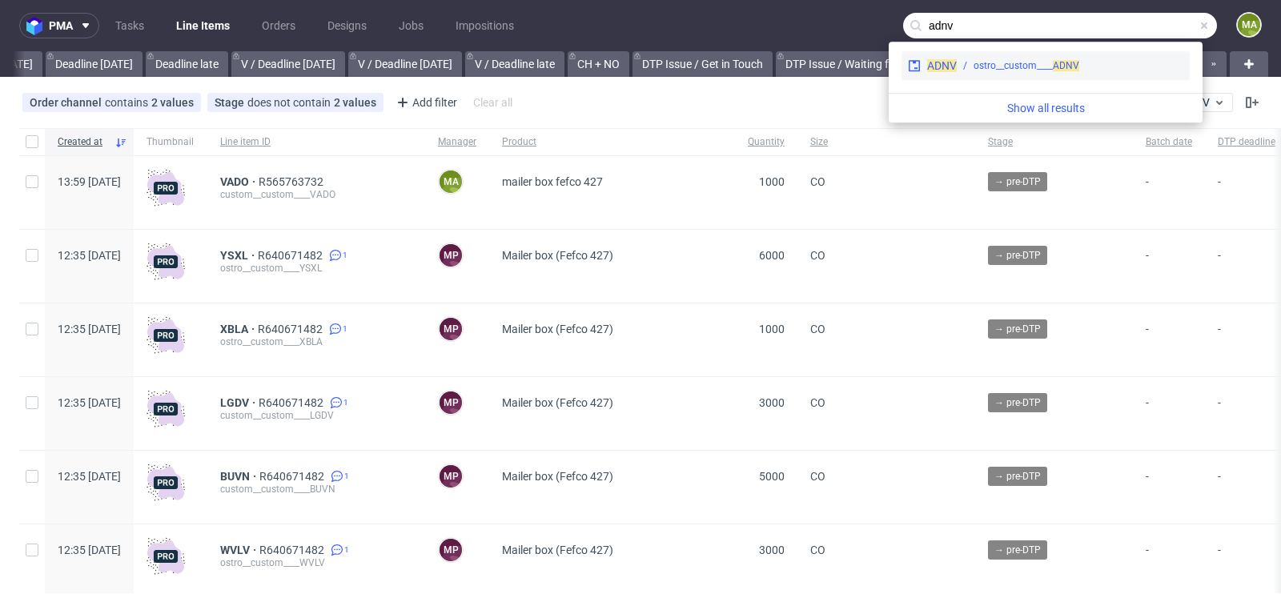
type input "adnv"
click at [994, 72] on div "ostro__custom____ ADNV" at bounding box center [1026, 65] width 106 height 14
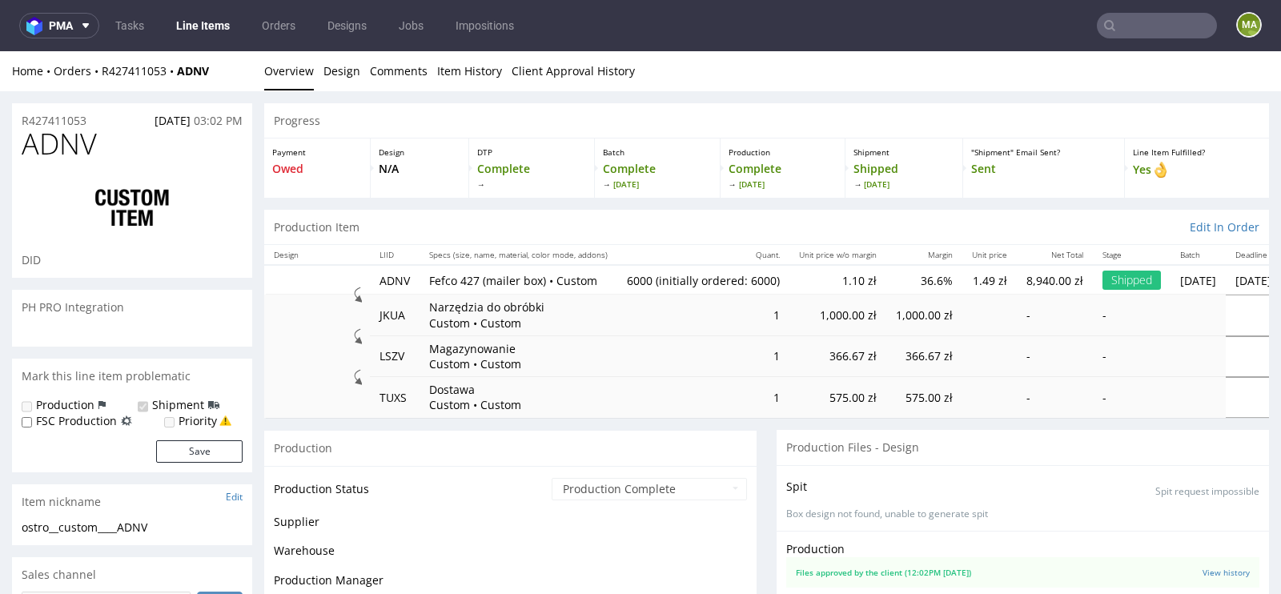
scroll to position [736, 0]
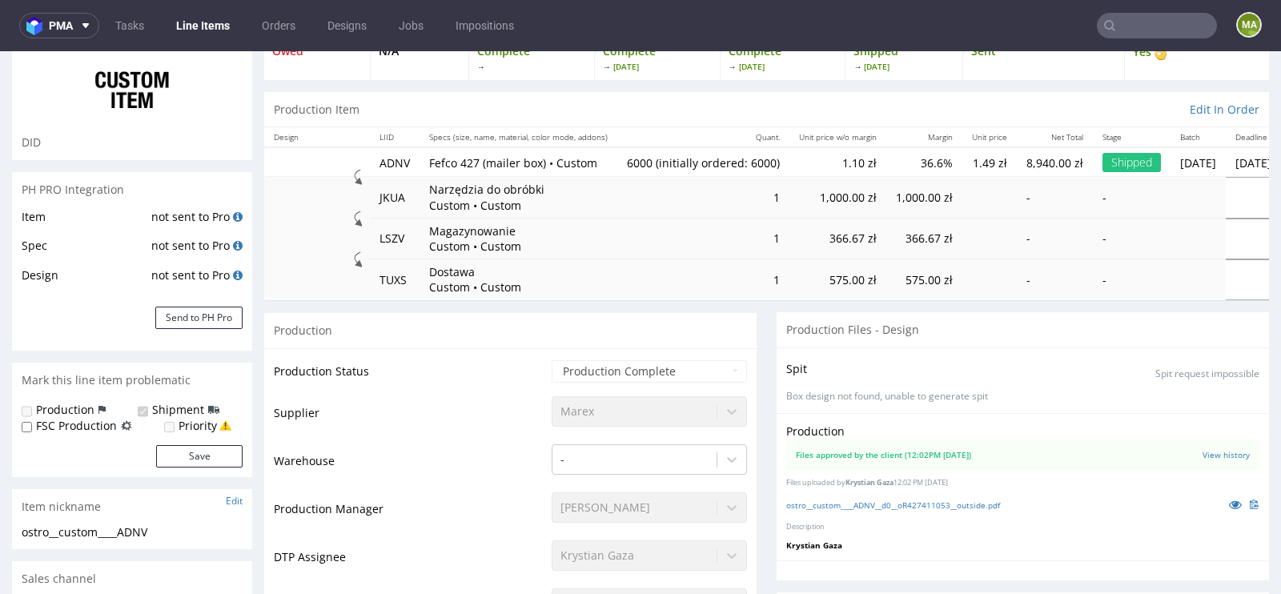
select select "in_progress"
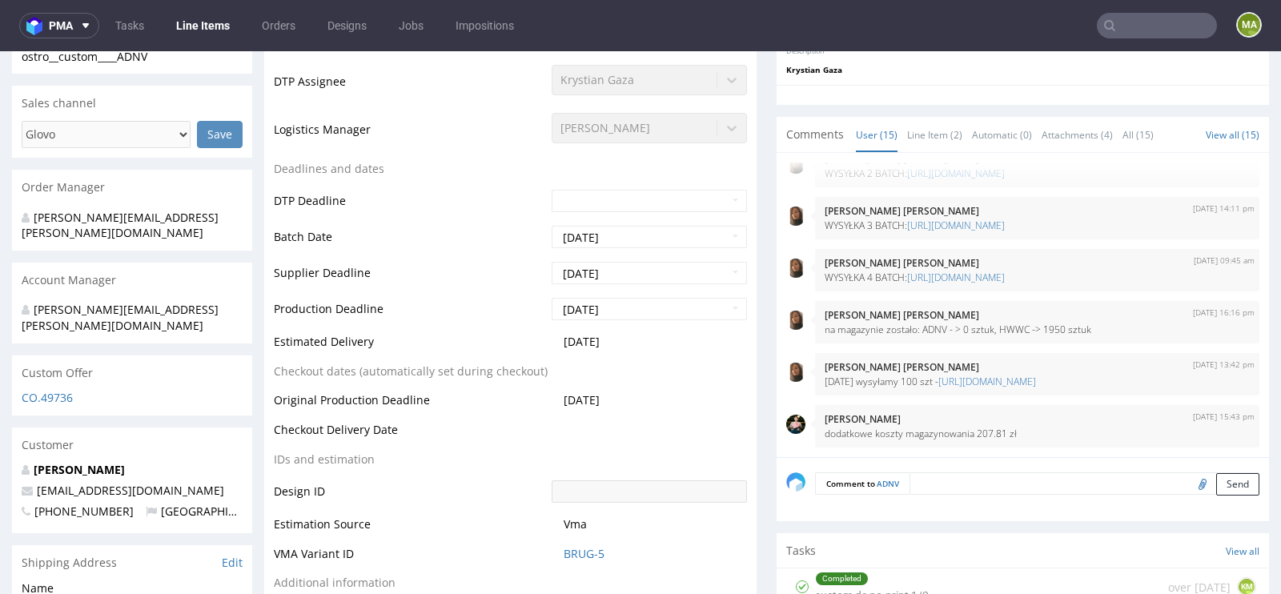
scroll to position [607, 0]
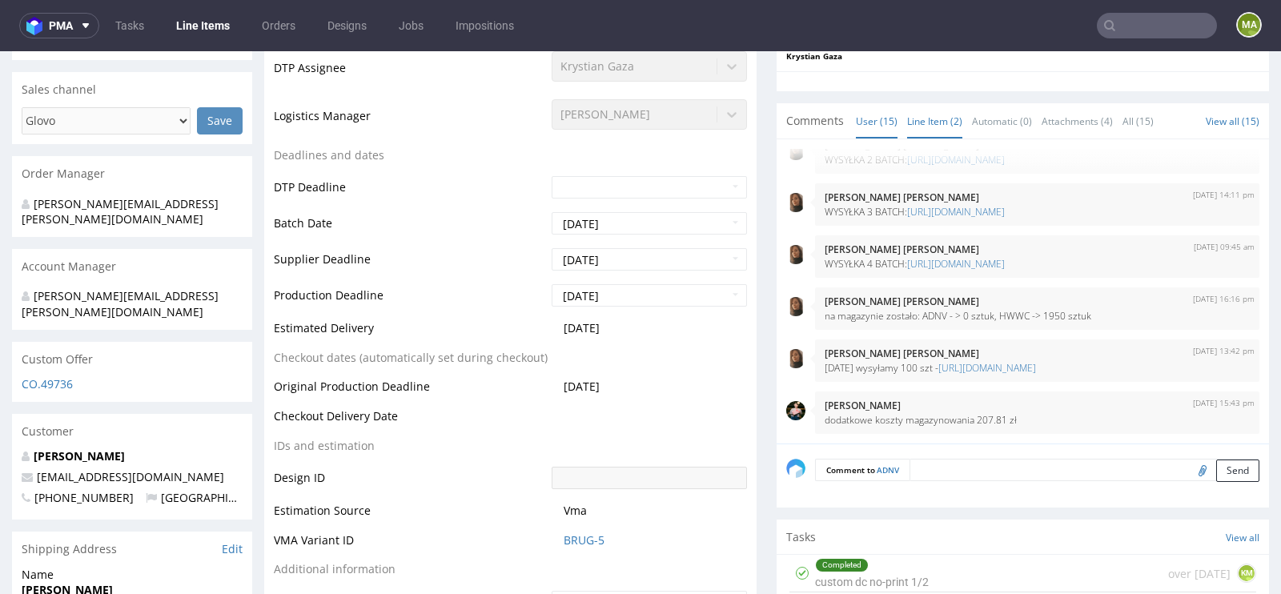
click at [945, 130] on link "Line Item (2)" at bounding box center [934, 121] width 55 height 34
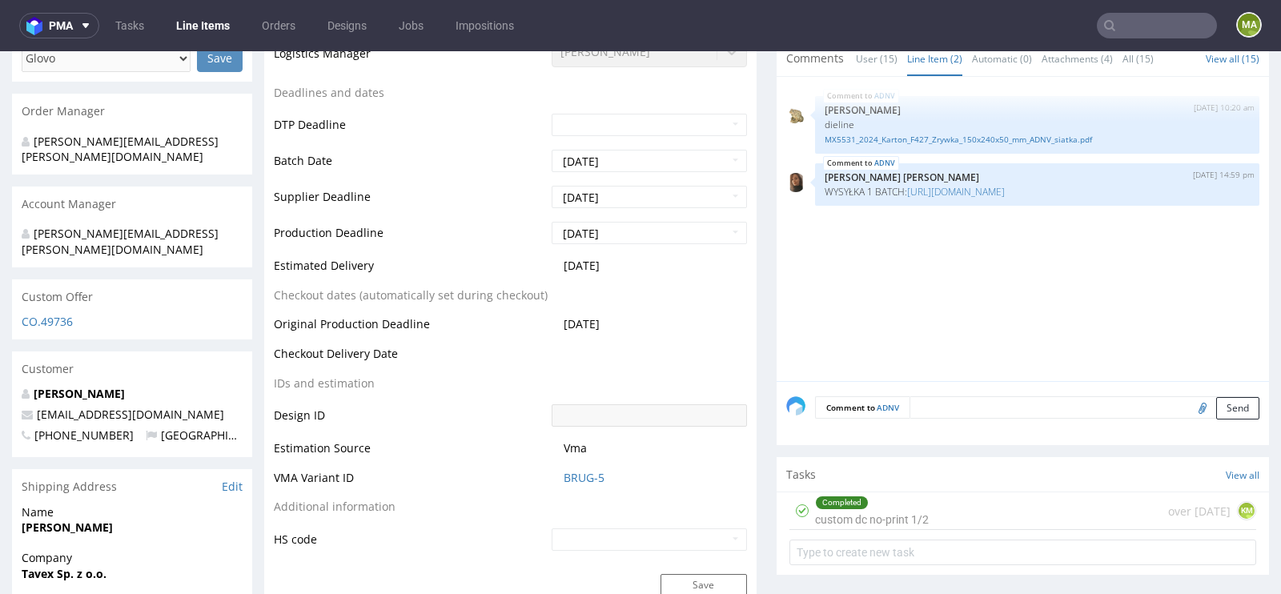
scroll to position [676, 0]
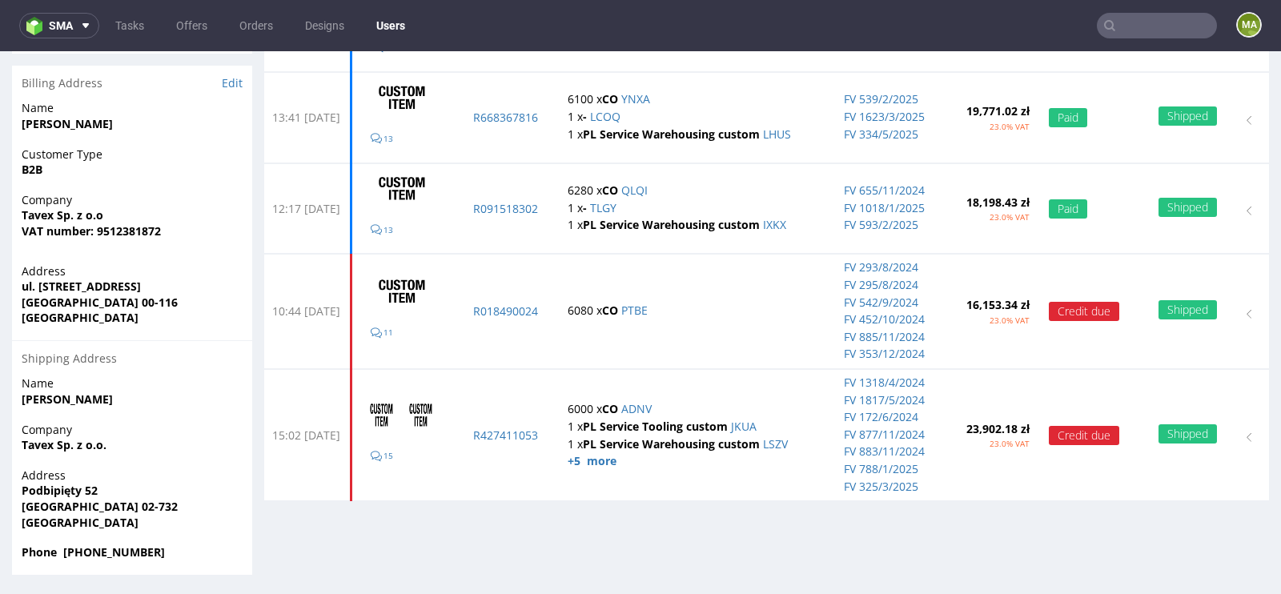
scroll to position [4, 0]
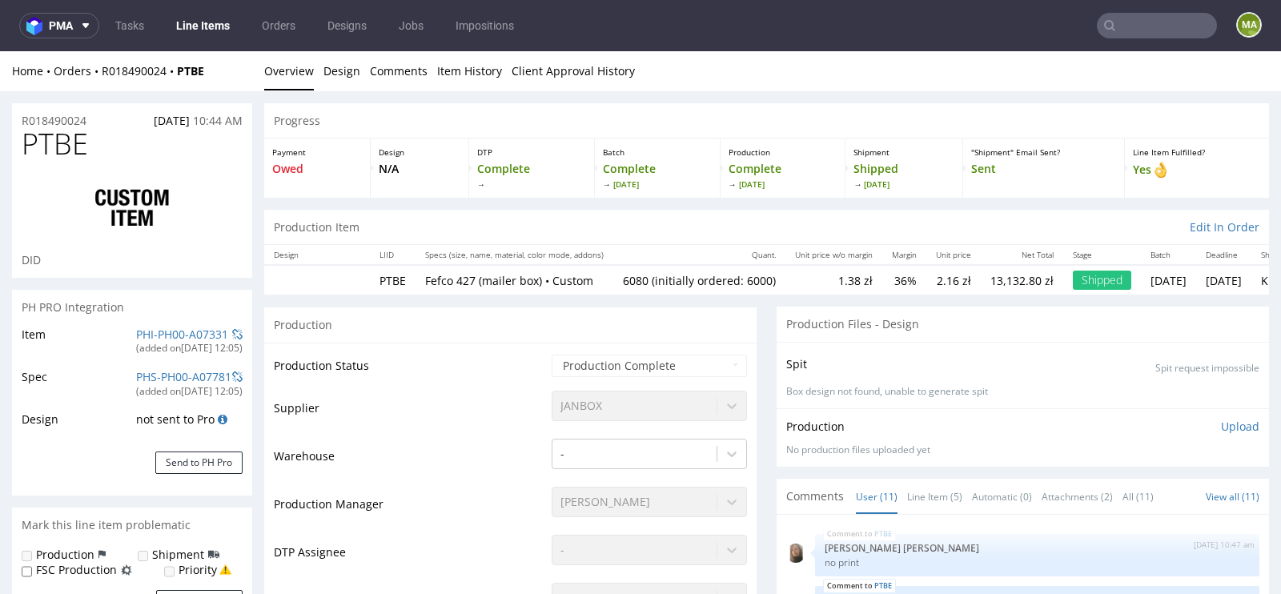
scroll to position [369, 0]
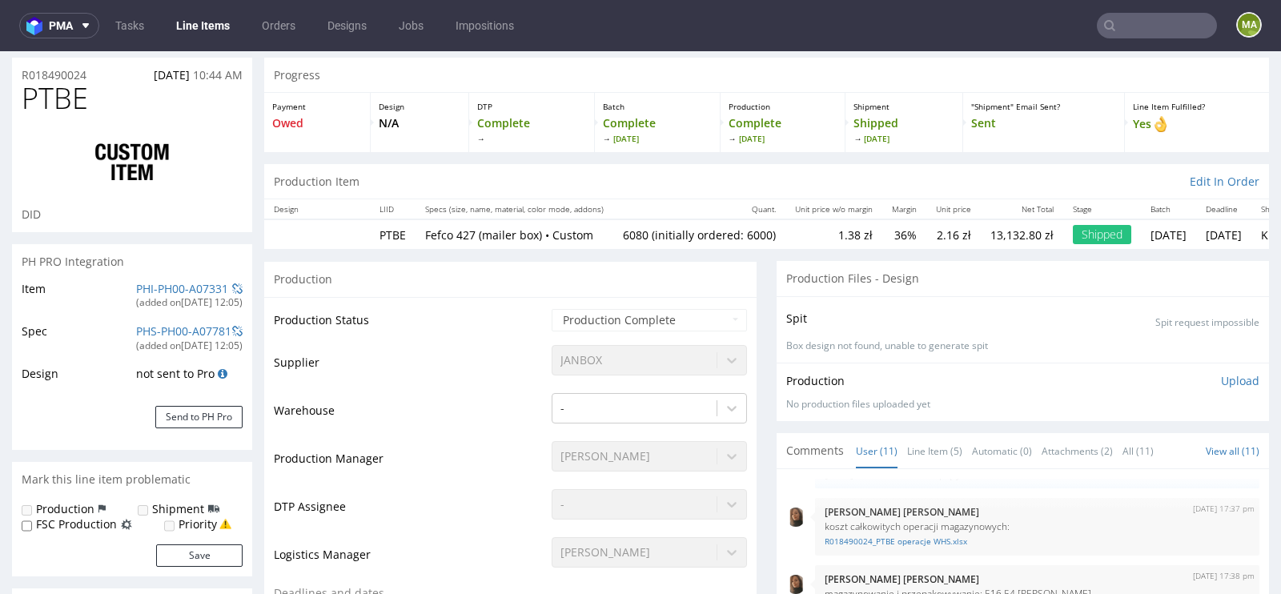
select select "in_progress"
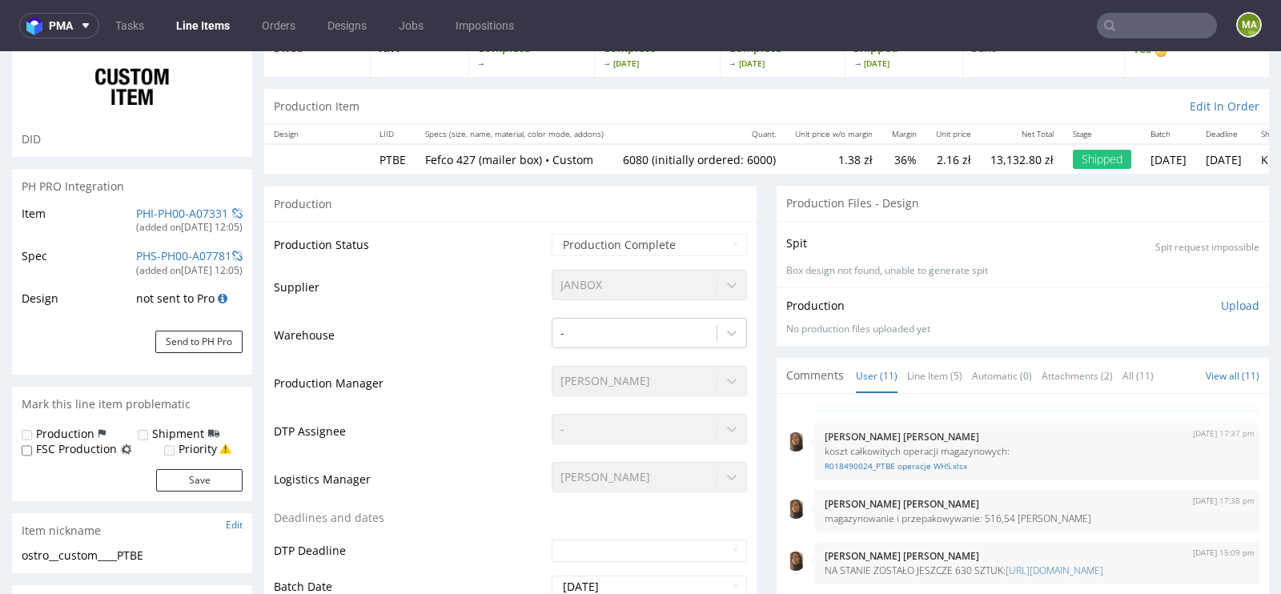
scroll to position [145, 0]
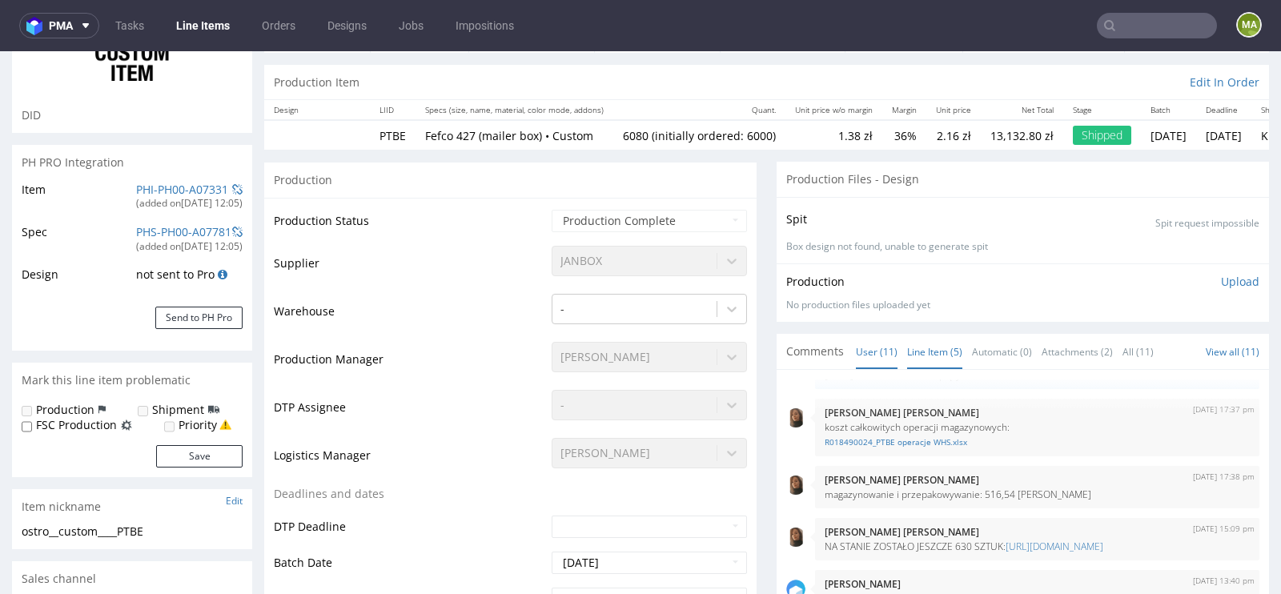
click at [907, 356] on link "Line Item (5)" at bounding box center [934, 352] width 55 height 34
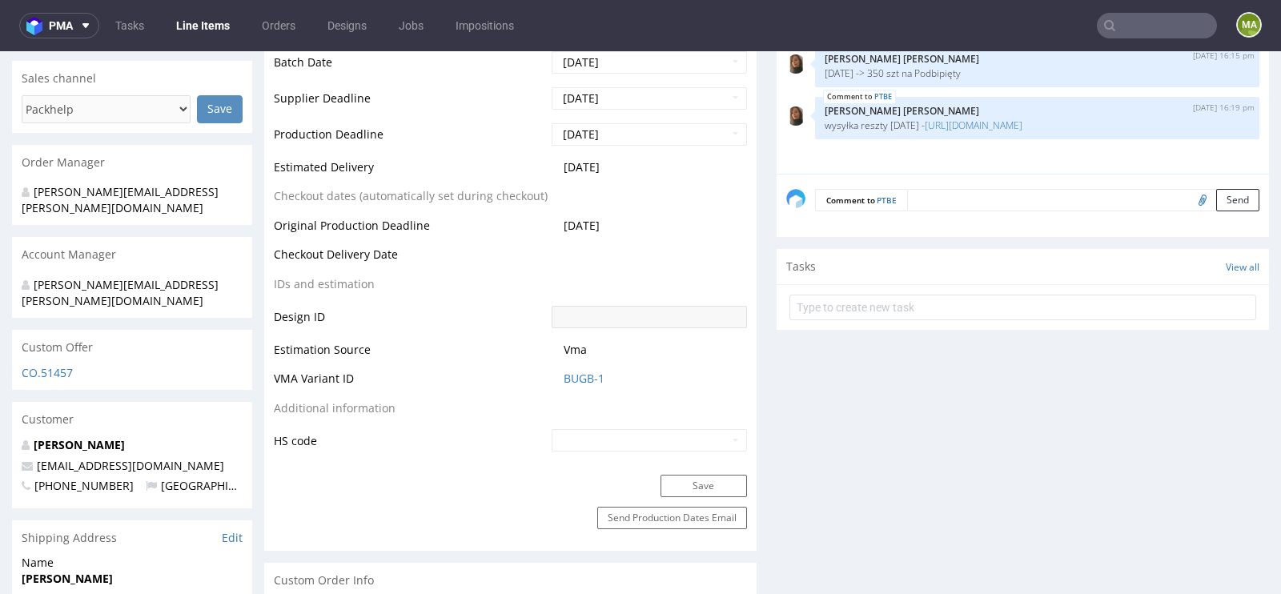
scroll to position [664, 0]
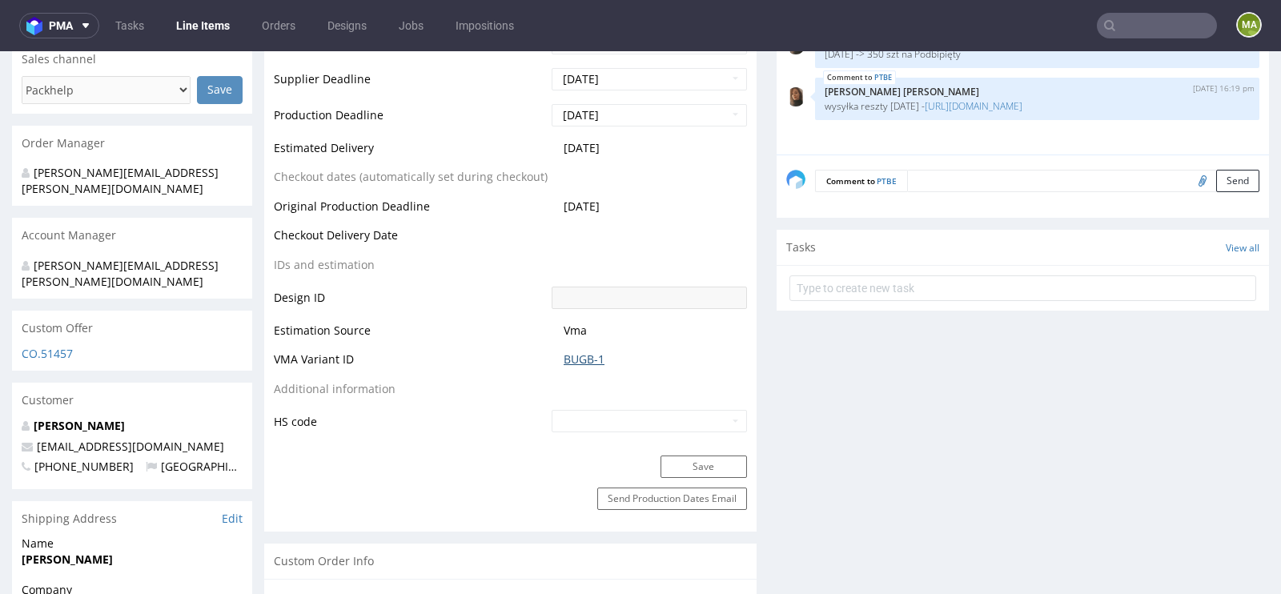
click at [574, 362] on link "BUGB-1" at bounding box center [584, 359] width 41 height 16
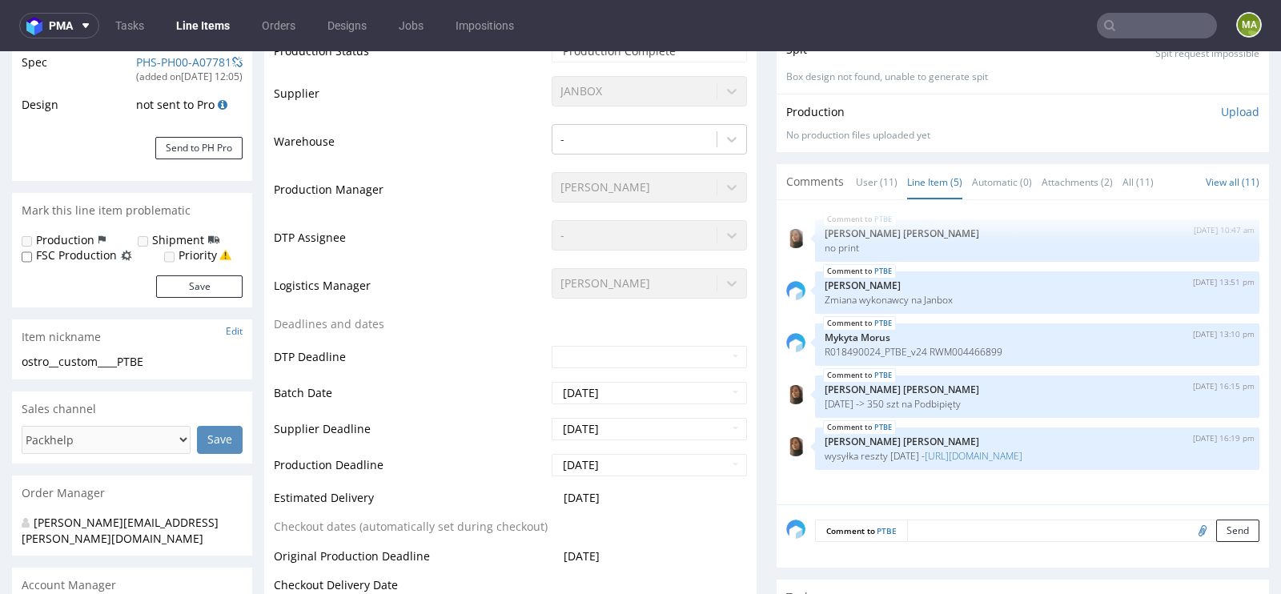
scroll to position [106, 0]
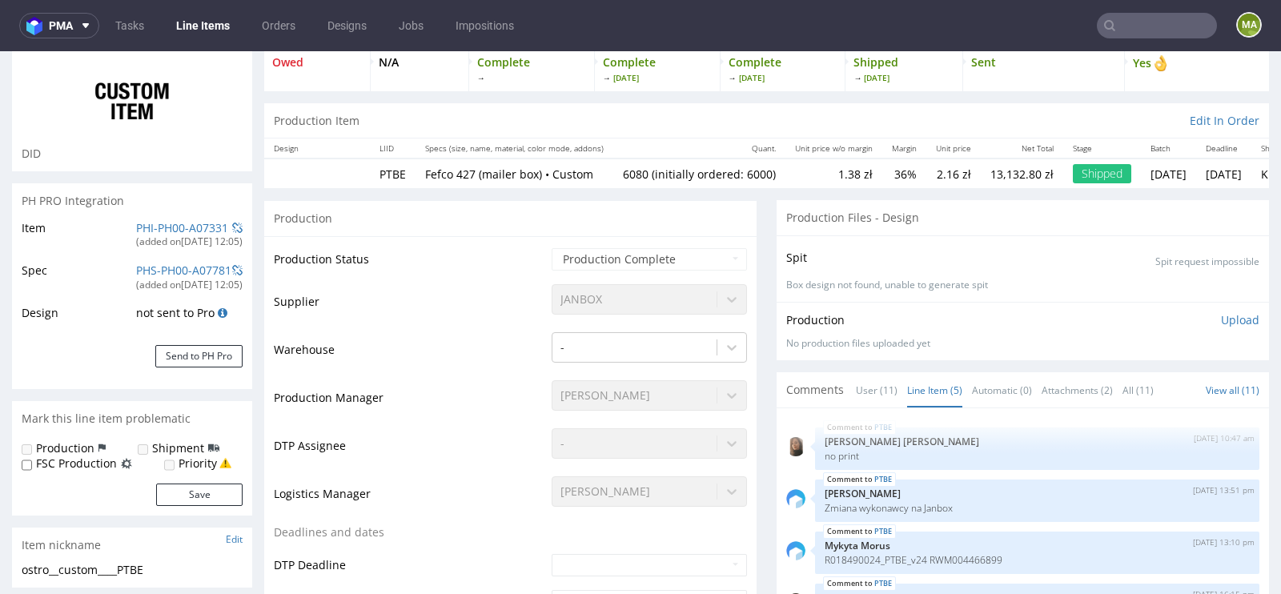
click at [147, 235] on div "(added on [DATE] 12:05 )" at bounding box center [189, 242] width 106 height 14
click at [151, 229] on link "PHI-PH00-A07331" at bounding box center [182, 227] width 92 height 15
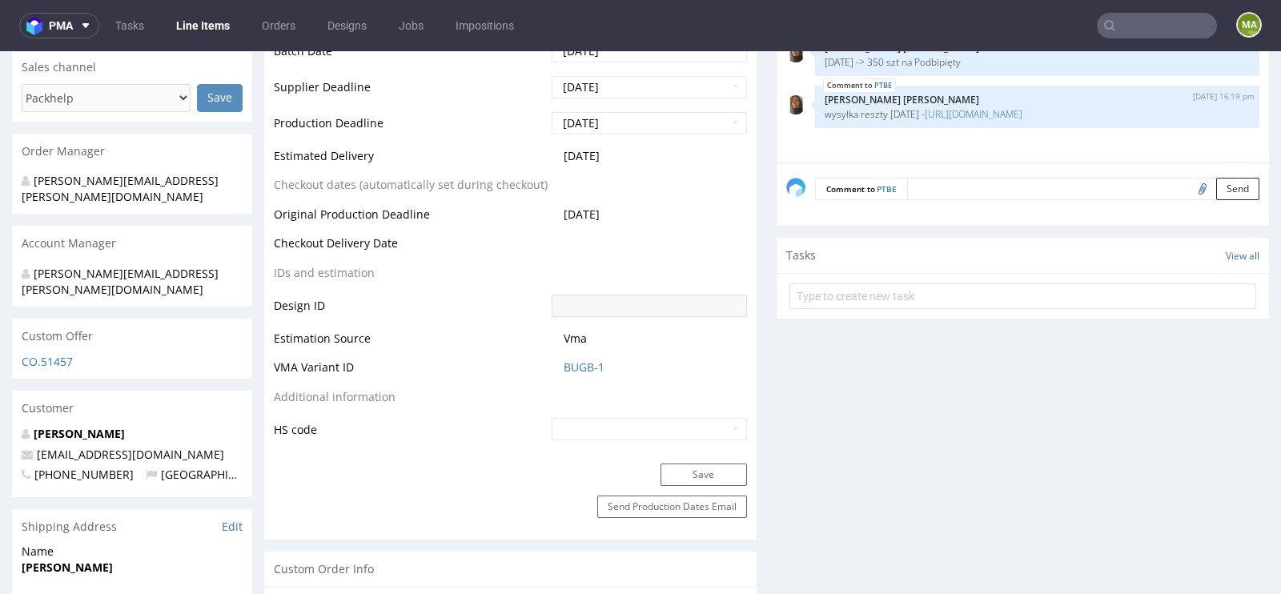
scroll to position [0, 0]
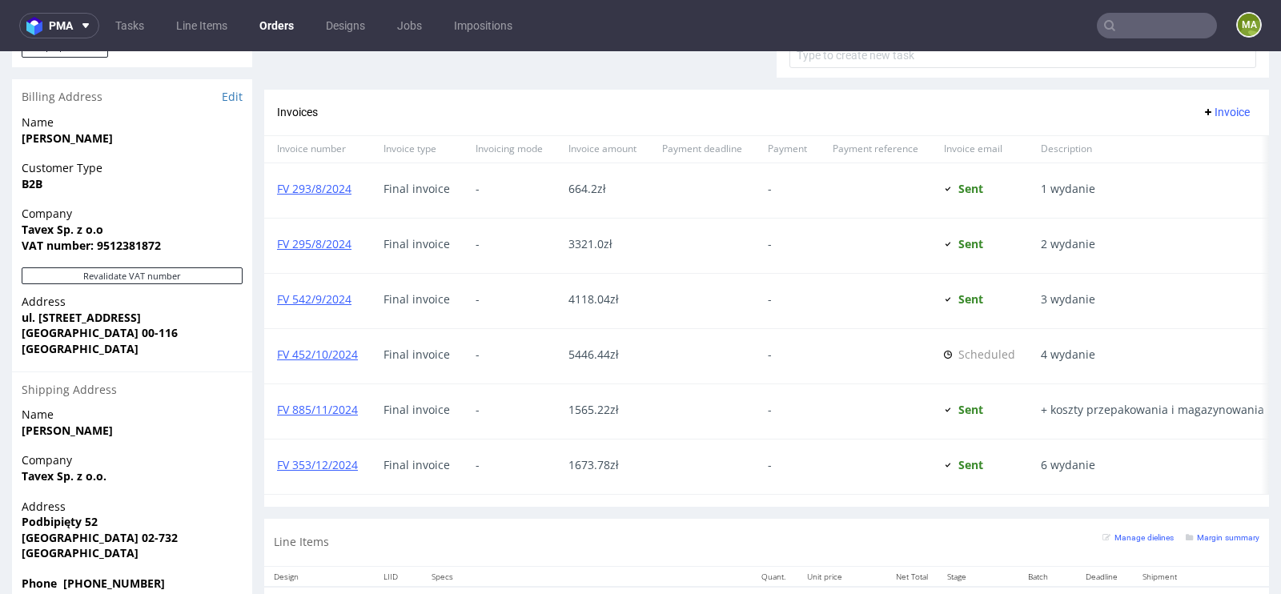
scroll to position [995, 0]
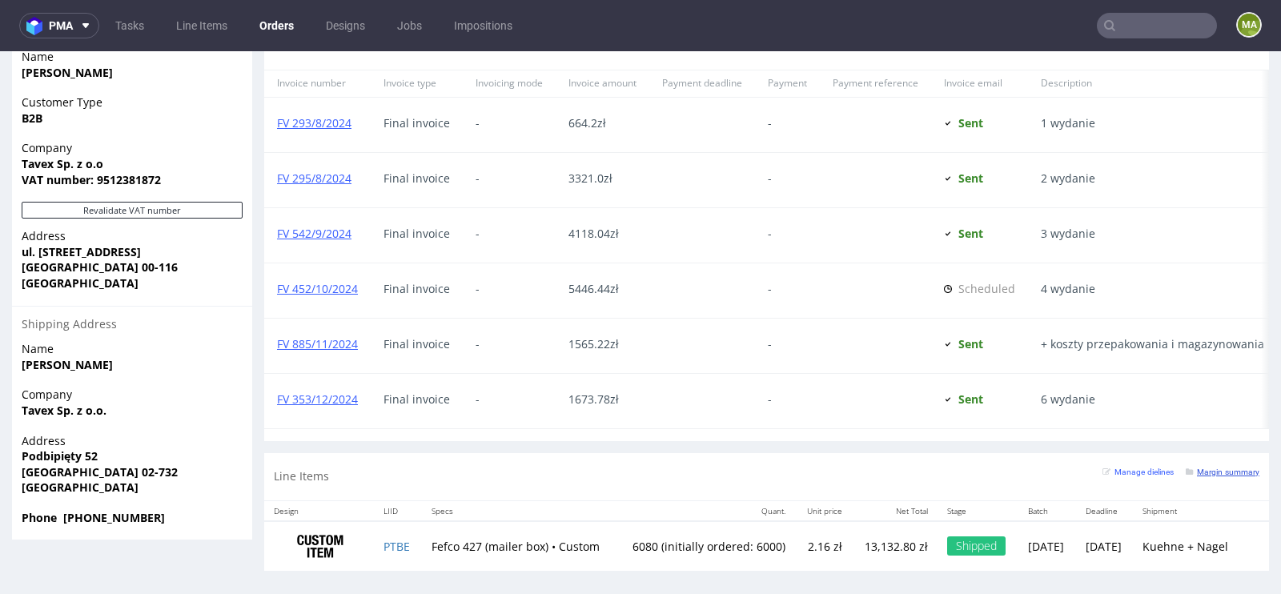
click at [1196, 468] on small "Margin summary" at bounding box center [1223, 472] width 74 height 9
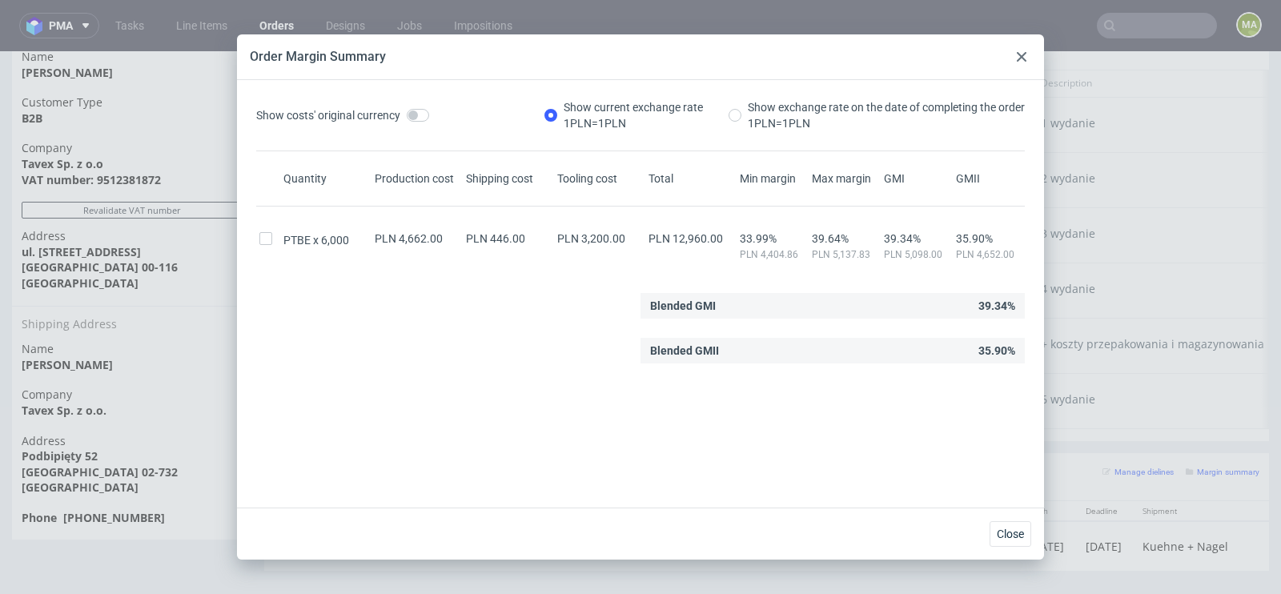
click at [1014, 60] on div at bounding box center [1021, 56] width 19 height 19
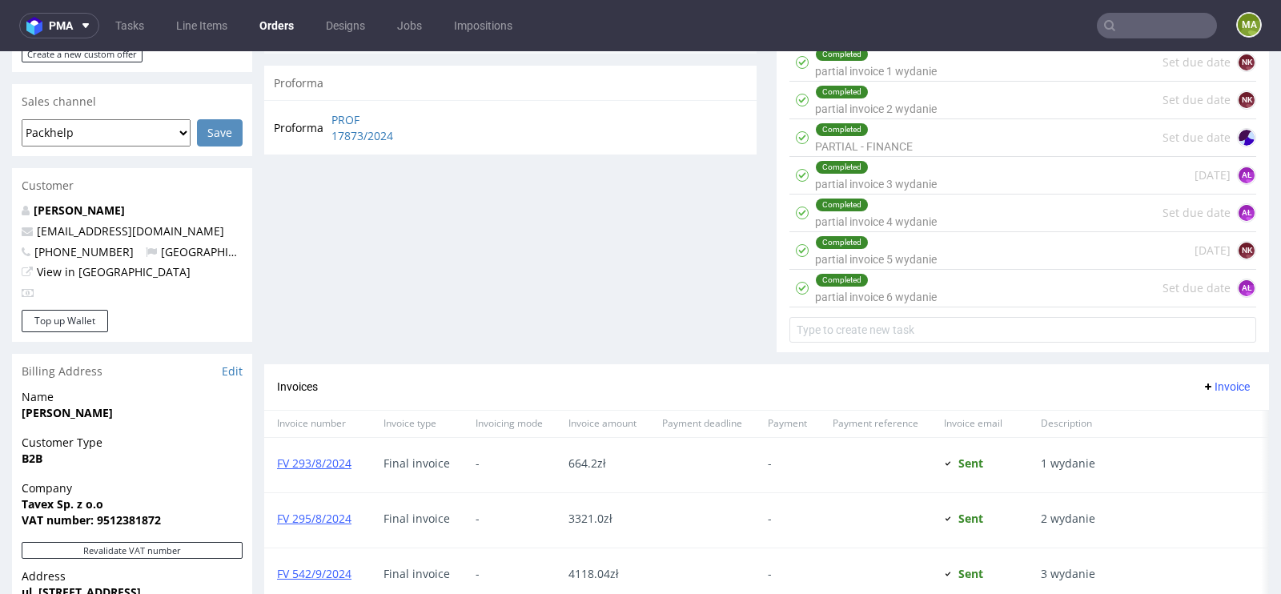
scroll to position [0, 0]
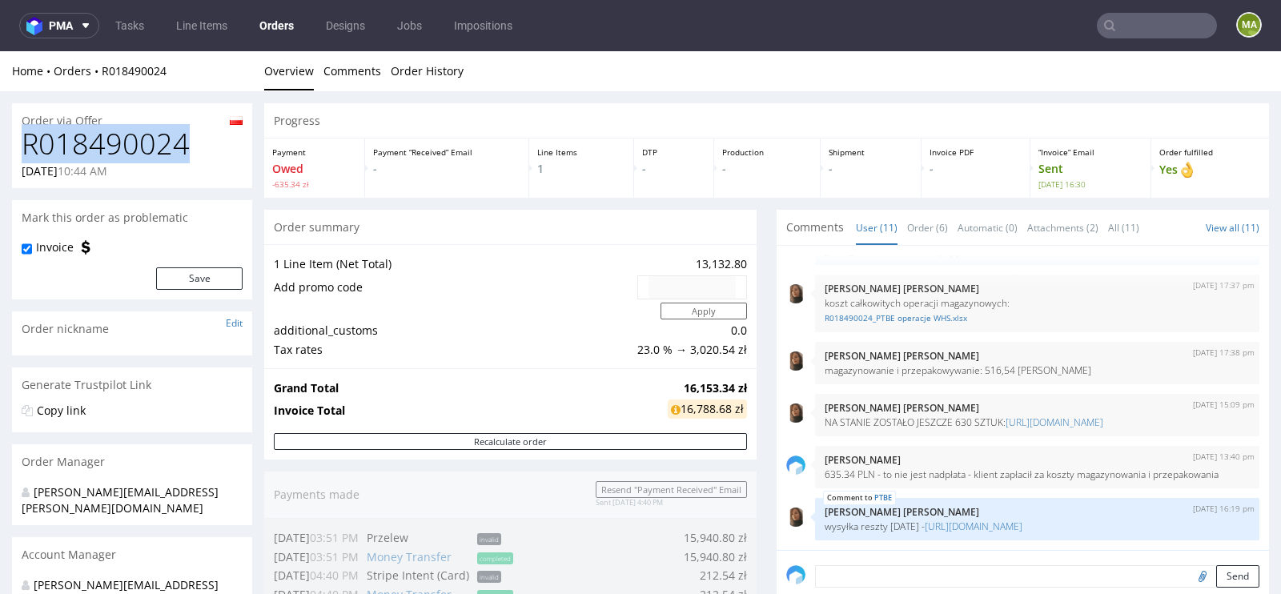
drag, startPoint x: 193, startPoint y: 153, endPoint x: 0, endPoint y: 150, distance: 193.0
copy h1 "R018490024"
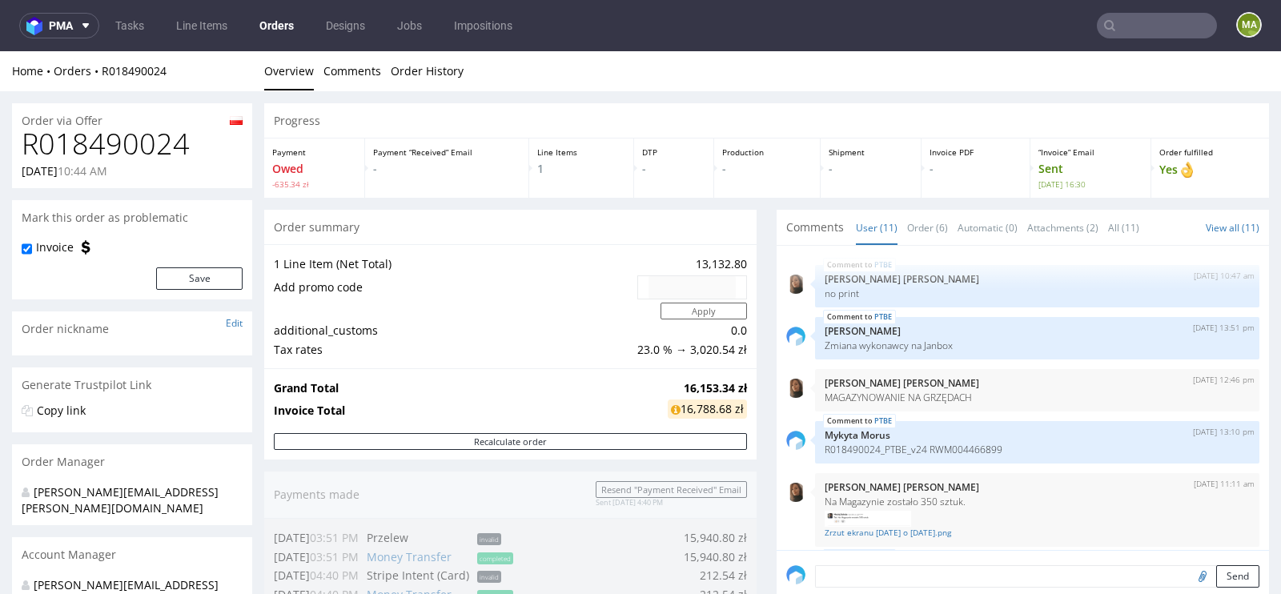
click at [430, 301] on td at bounding box center [453, 311] width 359 height 20
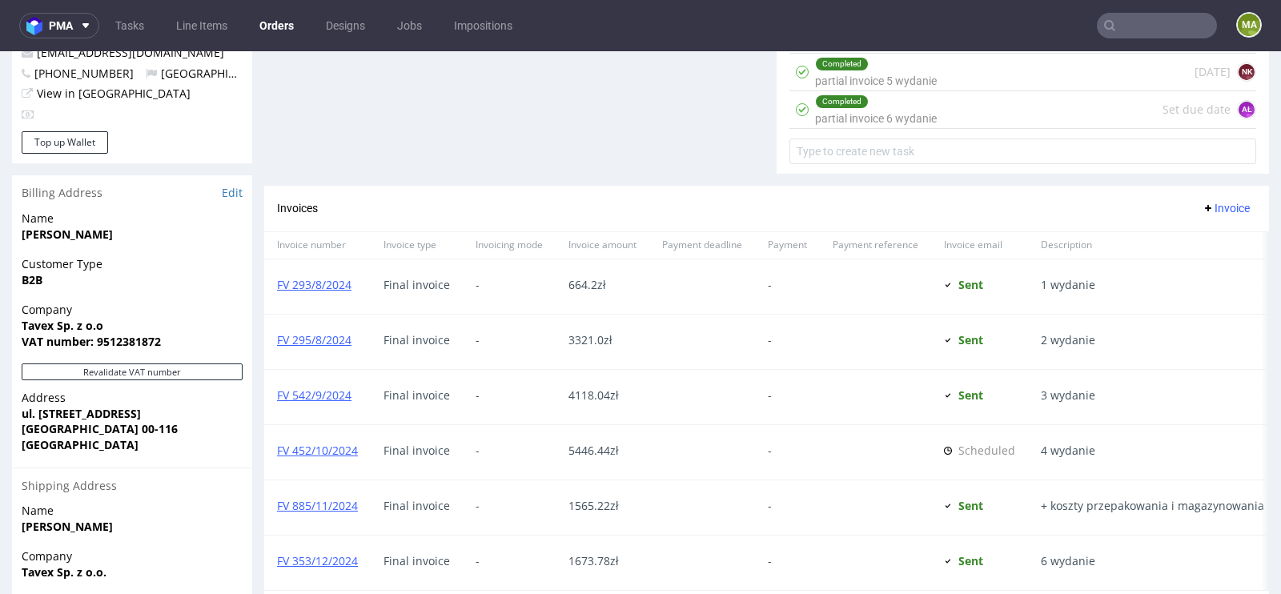
scroll to position [995, 0]
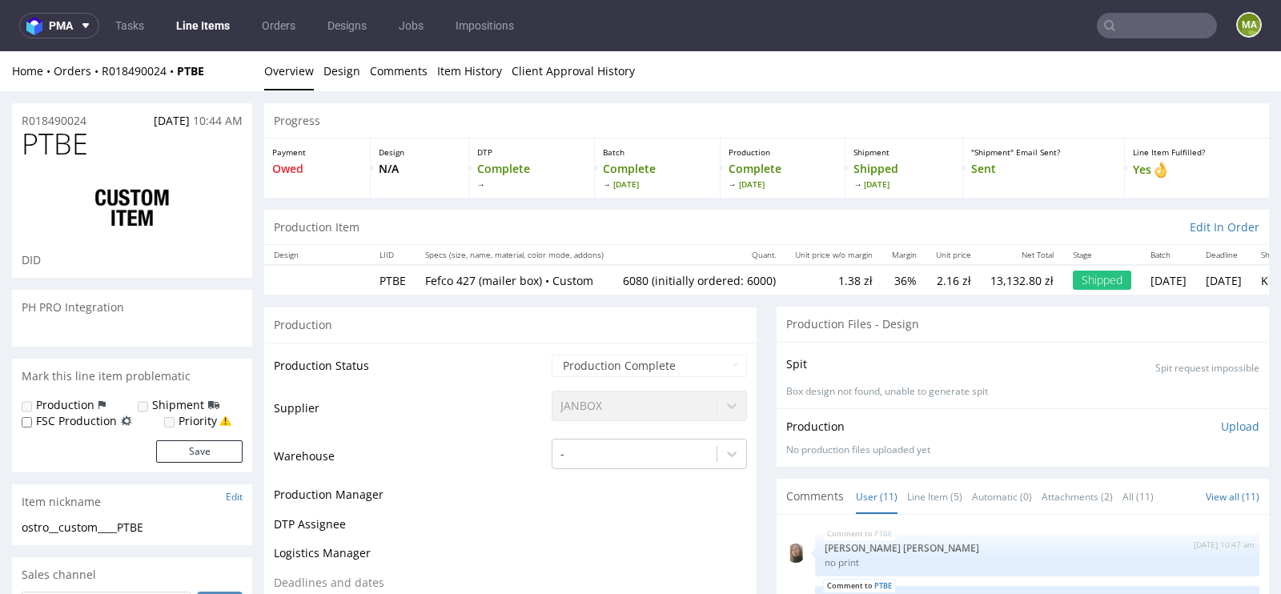
scroll to position [369, 0]
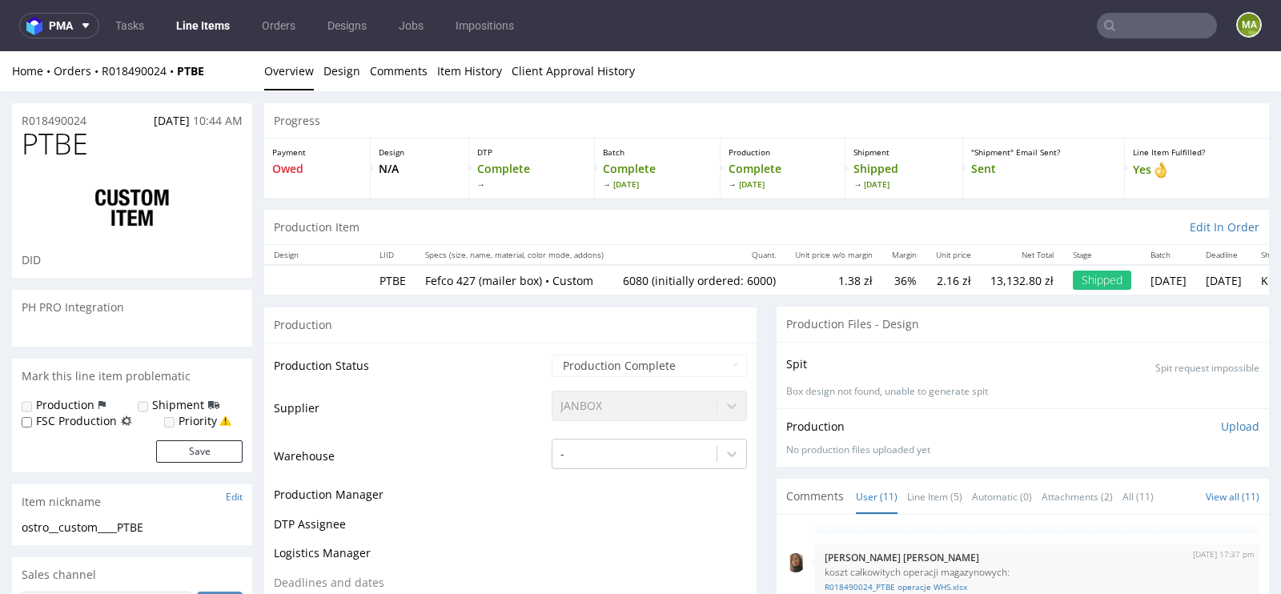
select select "in_progress"
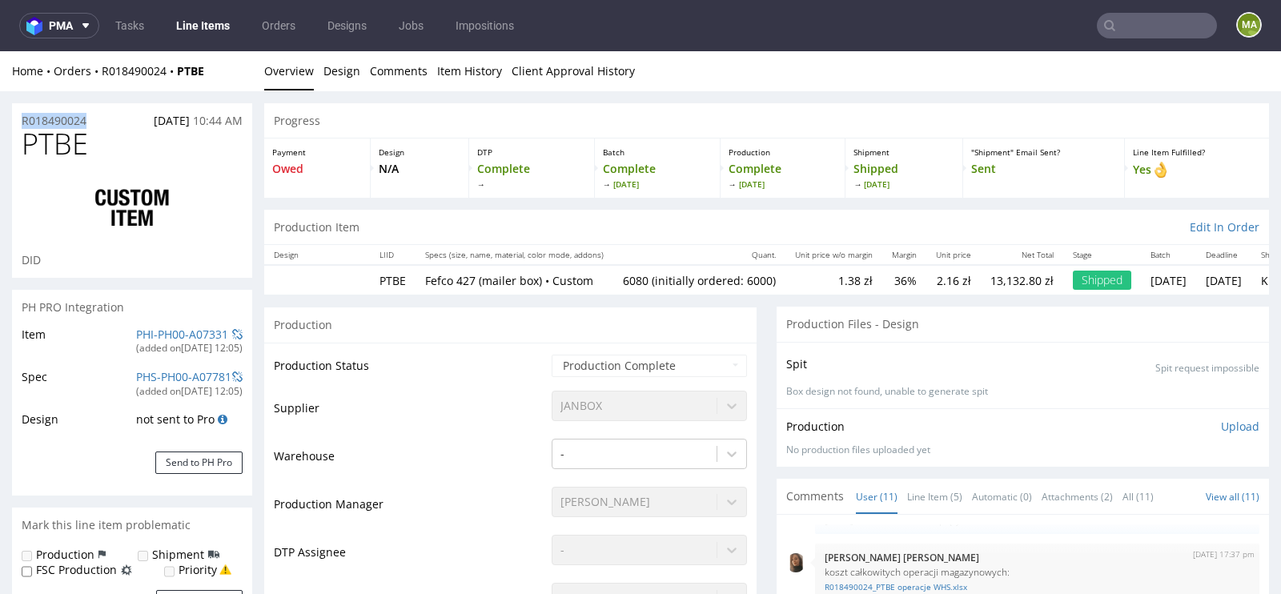
drag, startPoint x: 108, startPoint y: 120, endPoint x: 0, endPoint y: 118, distance: 108.1
copy p "R018490024"
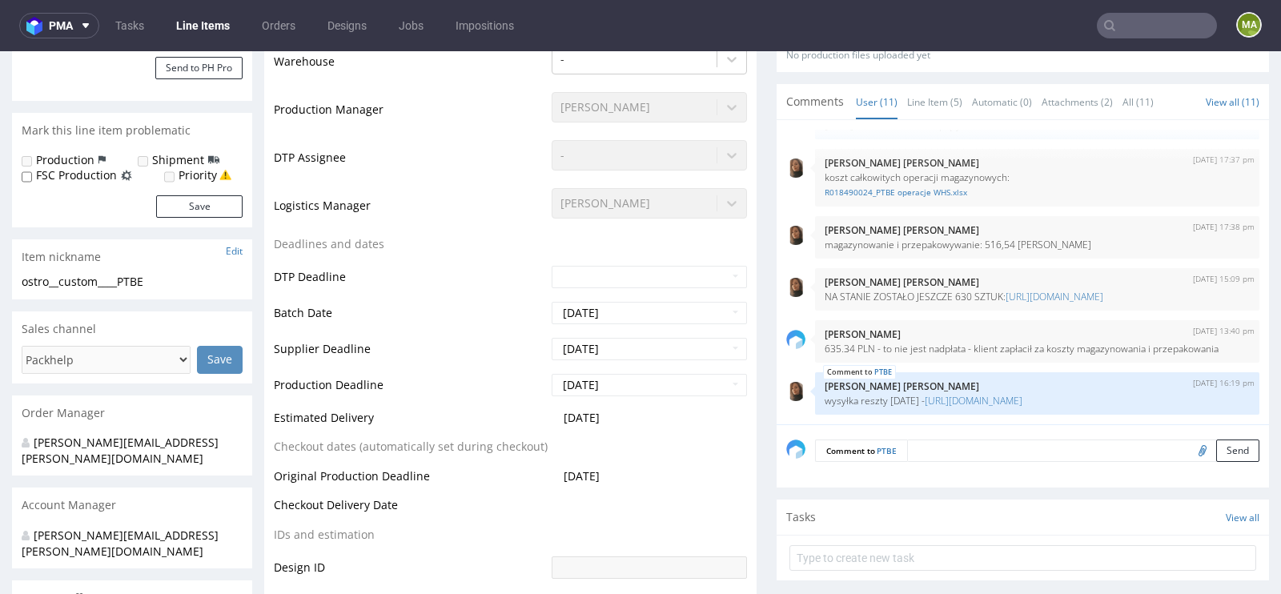
scroll to position [388, 0]
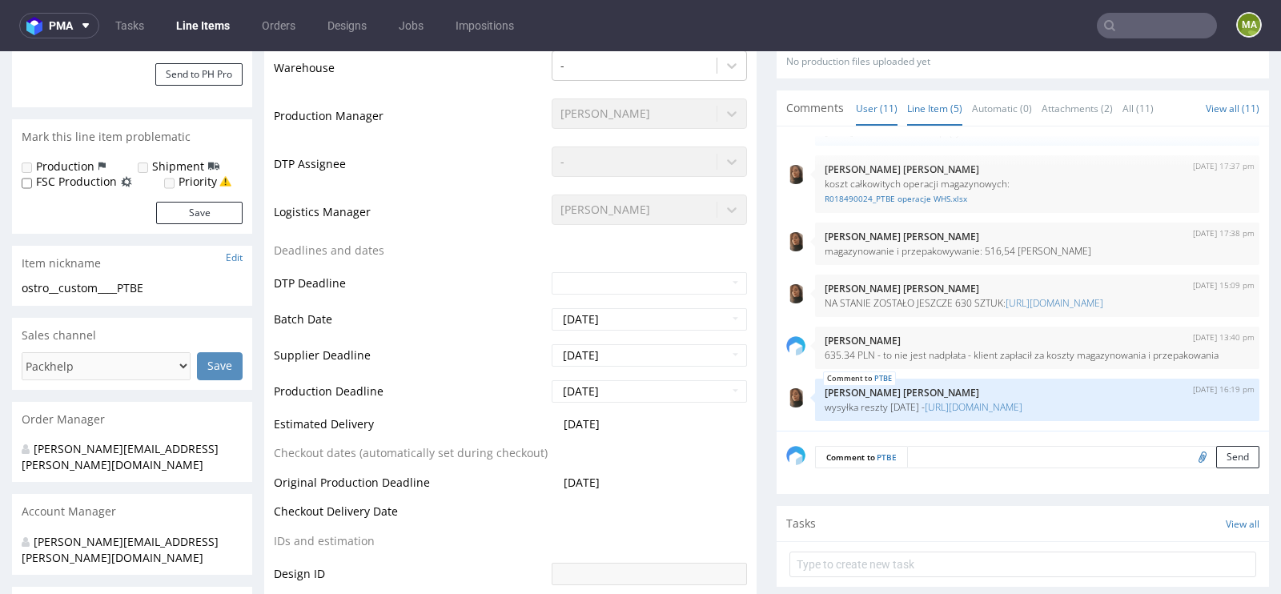
click at [909, 106] on link "Line Item (5)" at bounding box center [934, 108] width 55 height 34
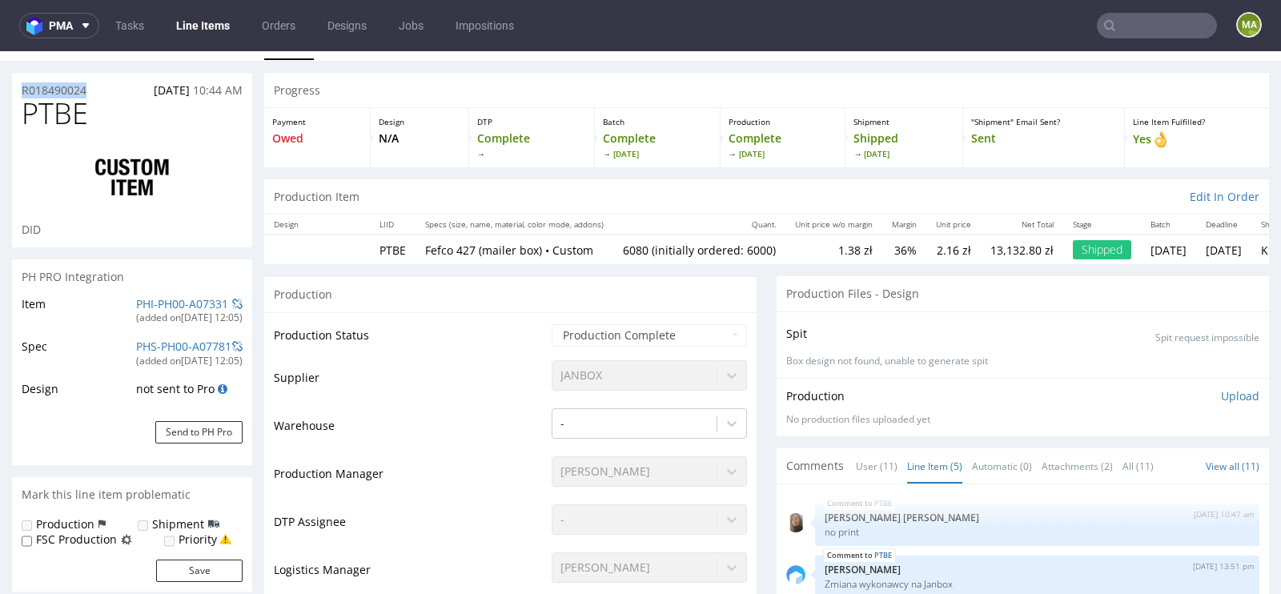
scroll to position [0, 0]
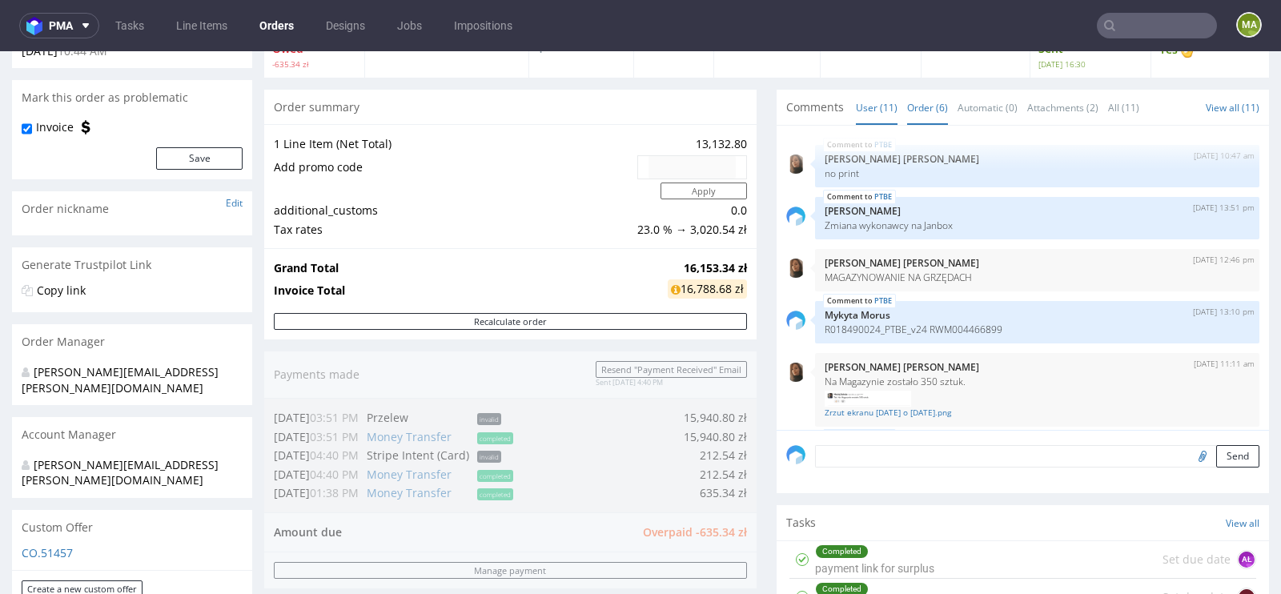
click at [925, 106] on link "Order (6)" at bounding box center [927, 107] width 41 height 34
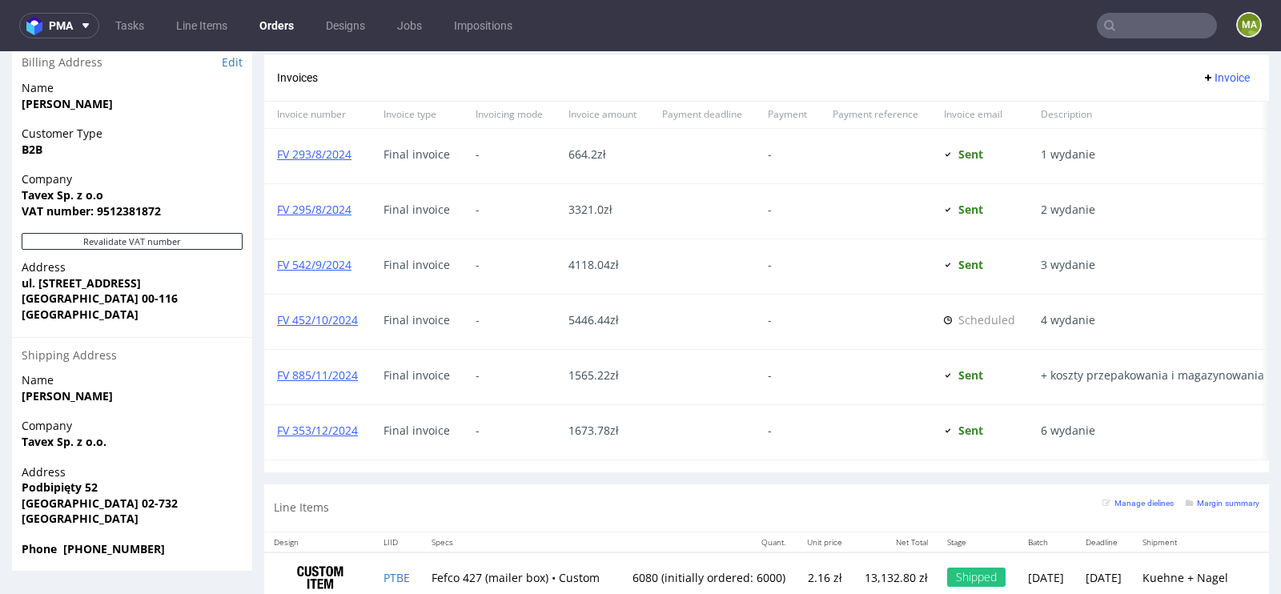
scroll to position [995, 0]
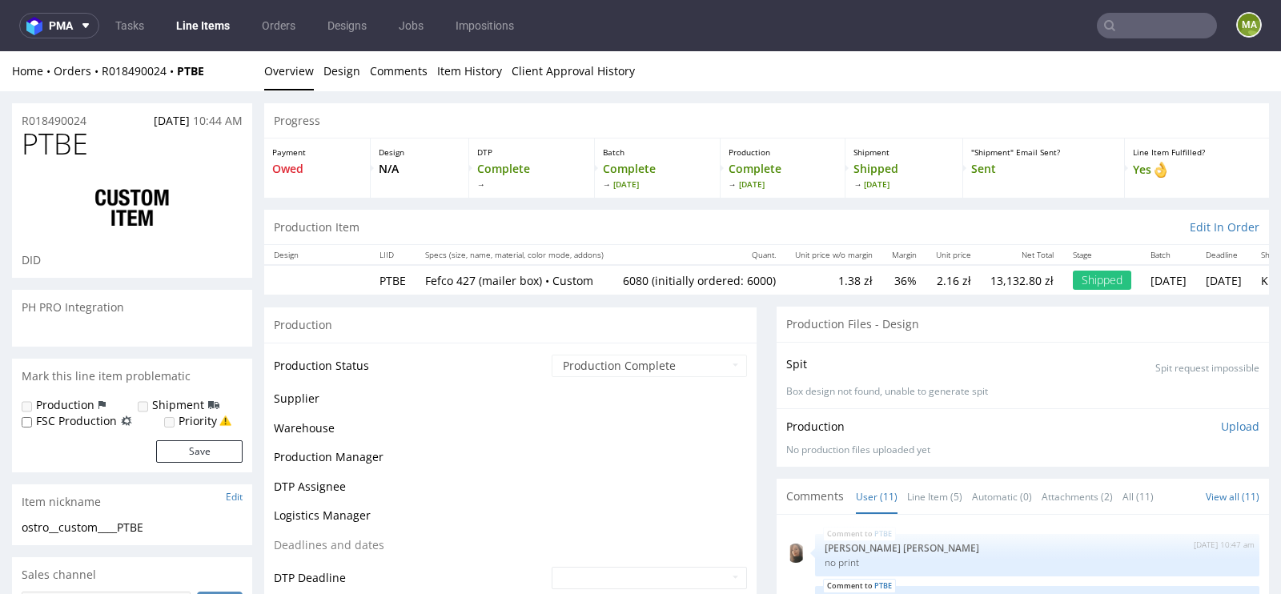
scroll to position [369, 0]
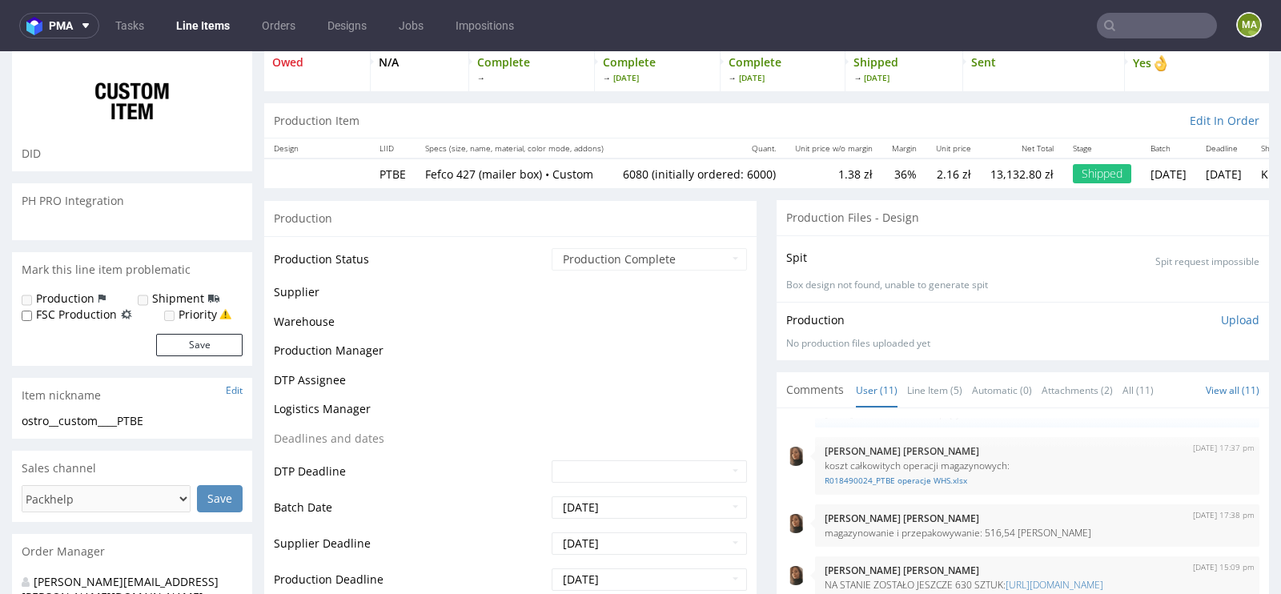
select select "in_progress"
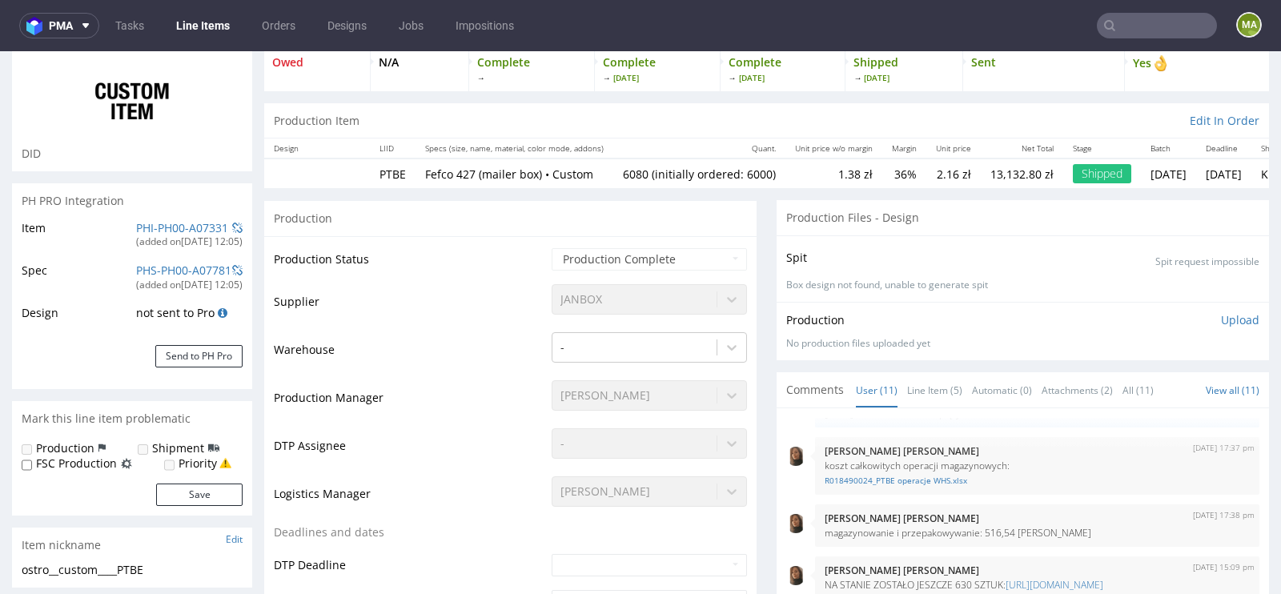
type input "6080"
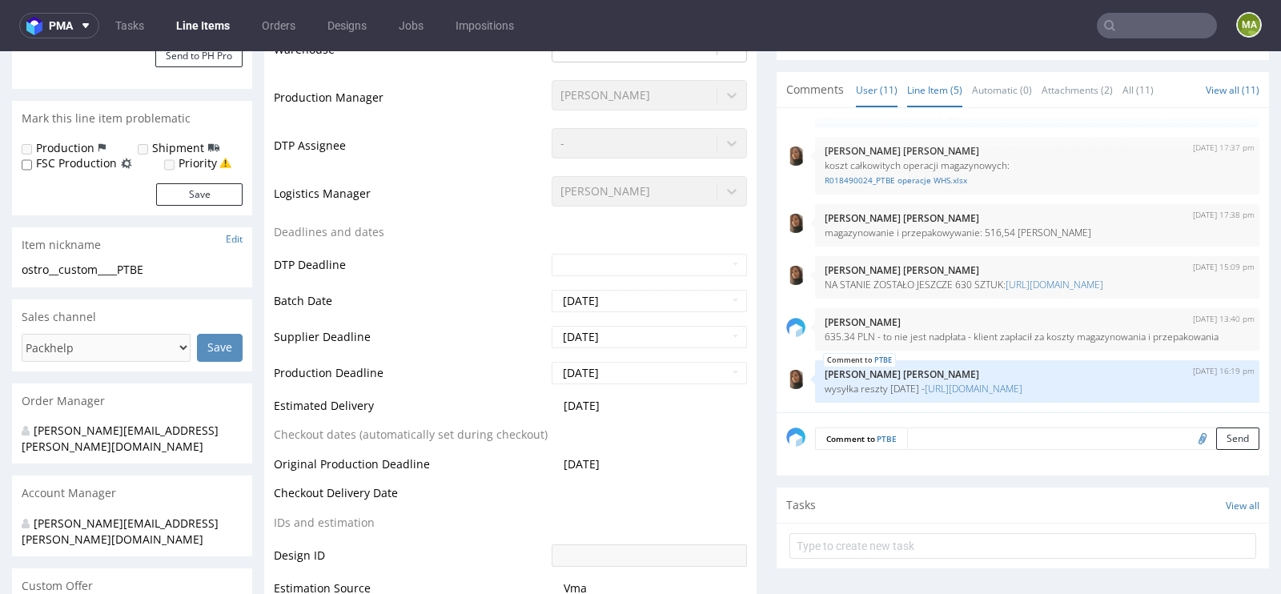
click at [937, 87] on link "Line Item (5)" at bounding box center [934, 90] width 55 height 34
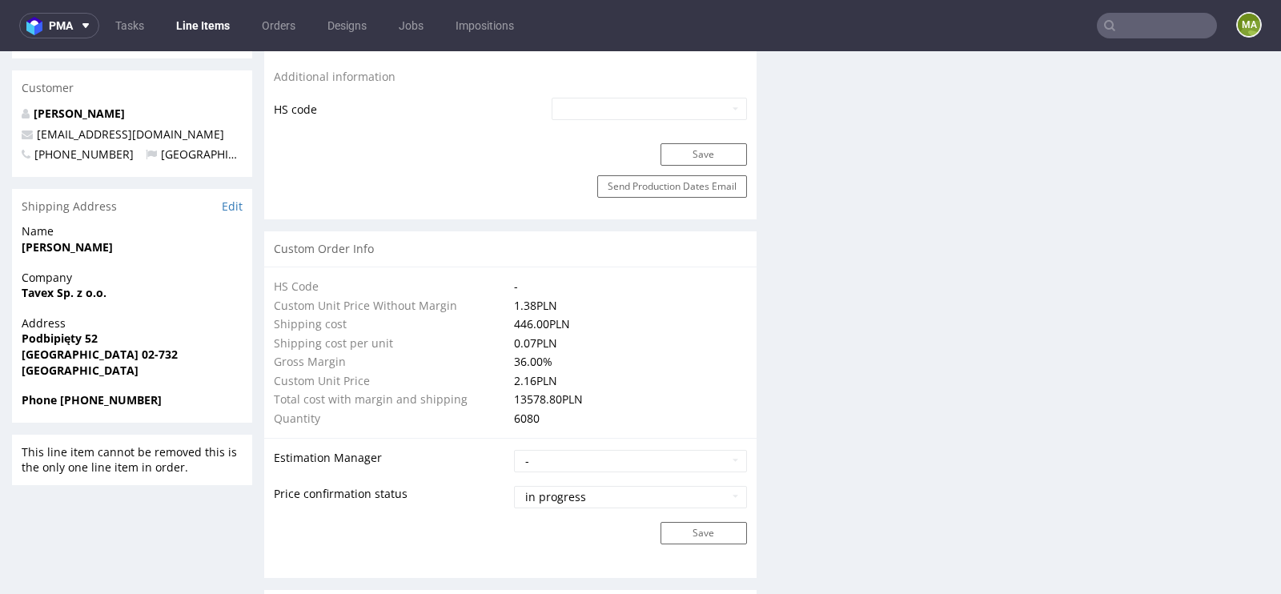
scroll to position [698, 0]
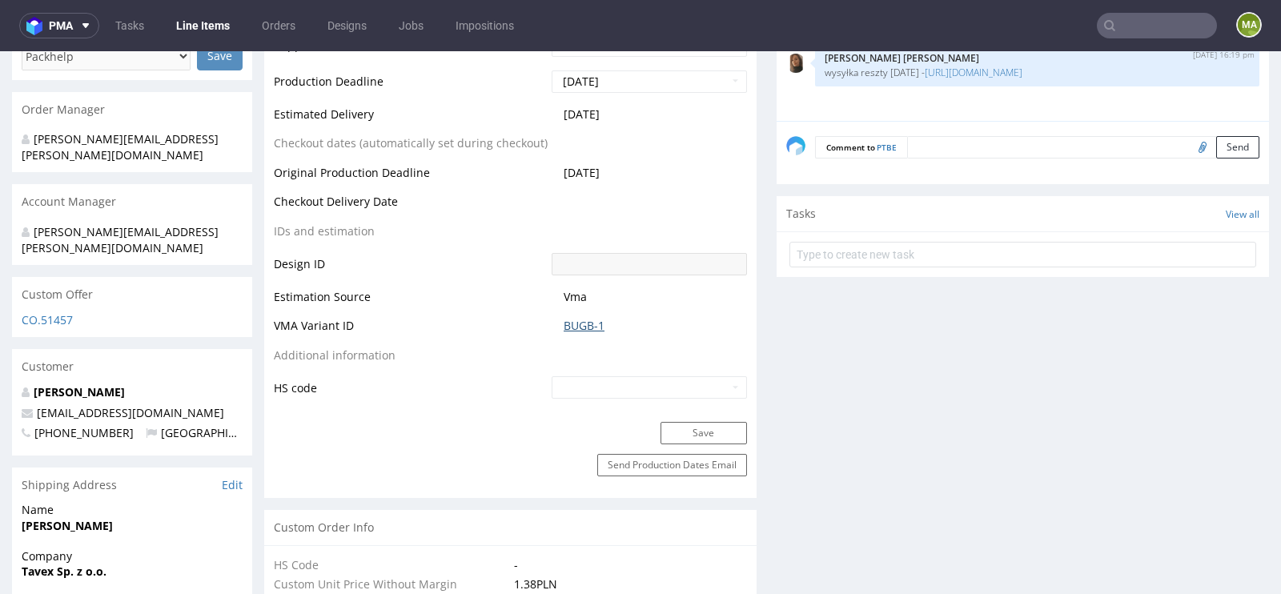
click at [576, 326] on link "BUGB-1" at bounding box center [584, 326] width 41 height 16
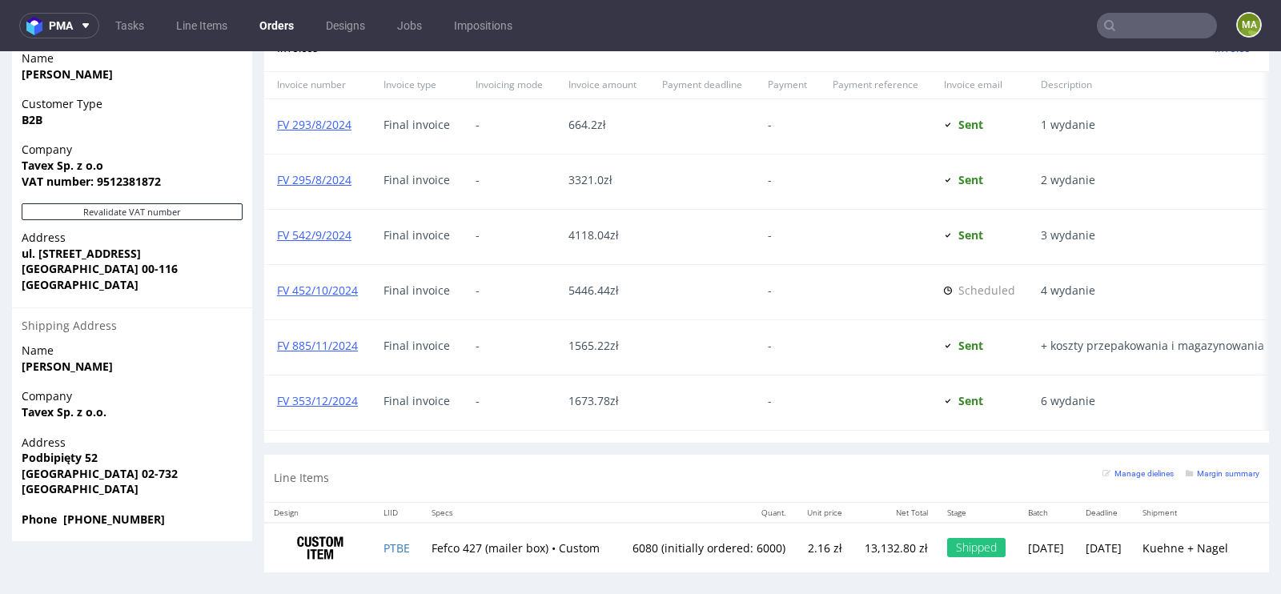
scroll to position [995, 0]
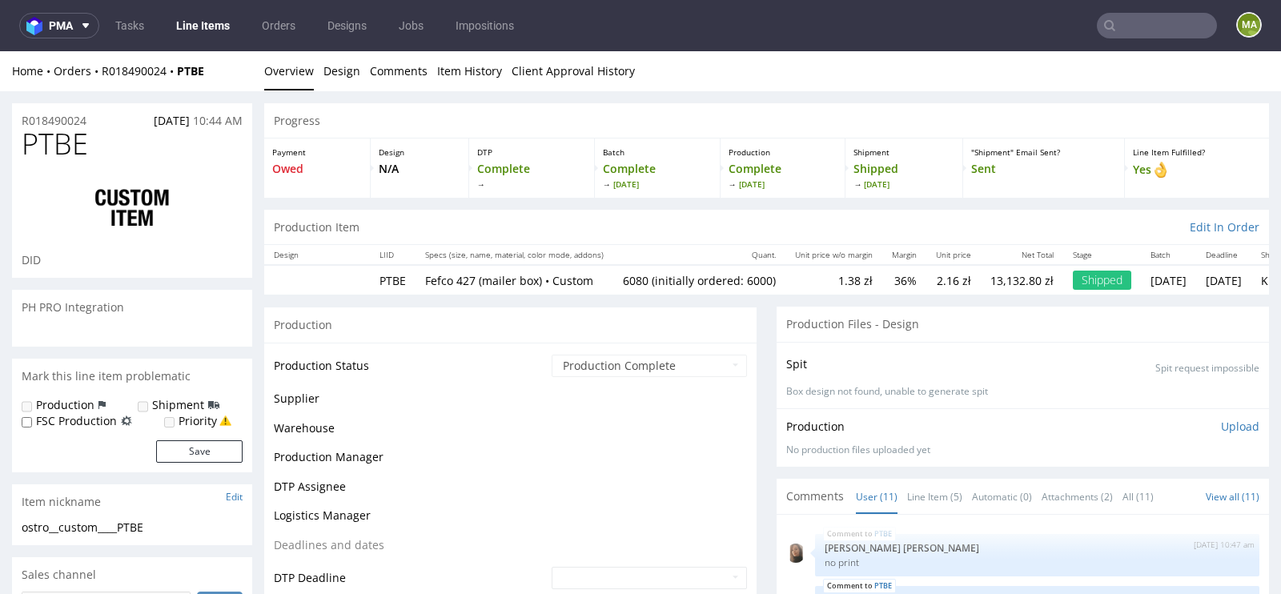
scroll to position [369, 0]
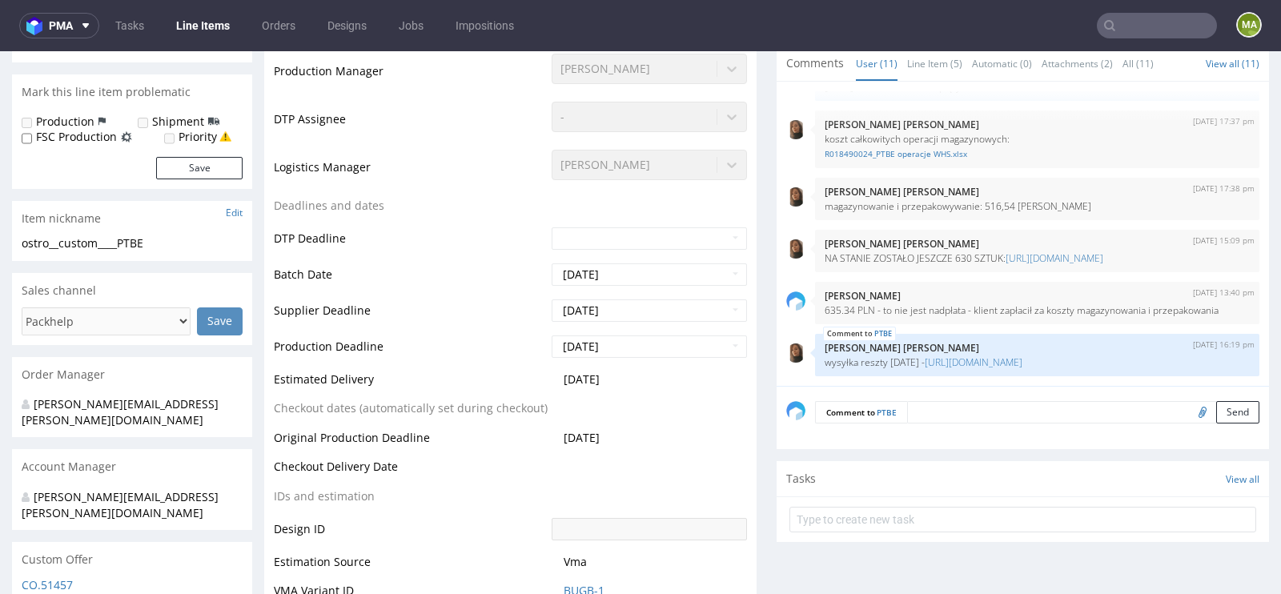
select select "in_progress"
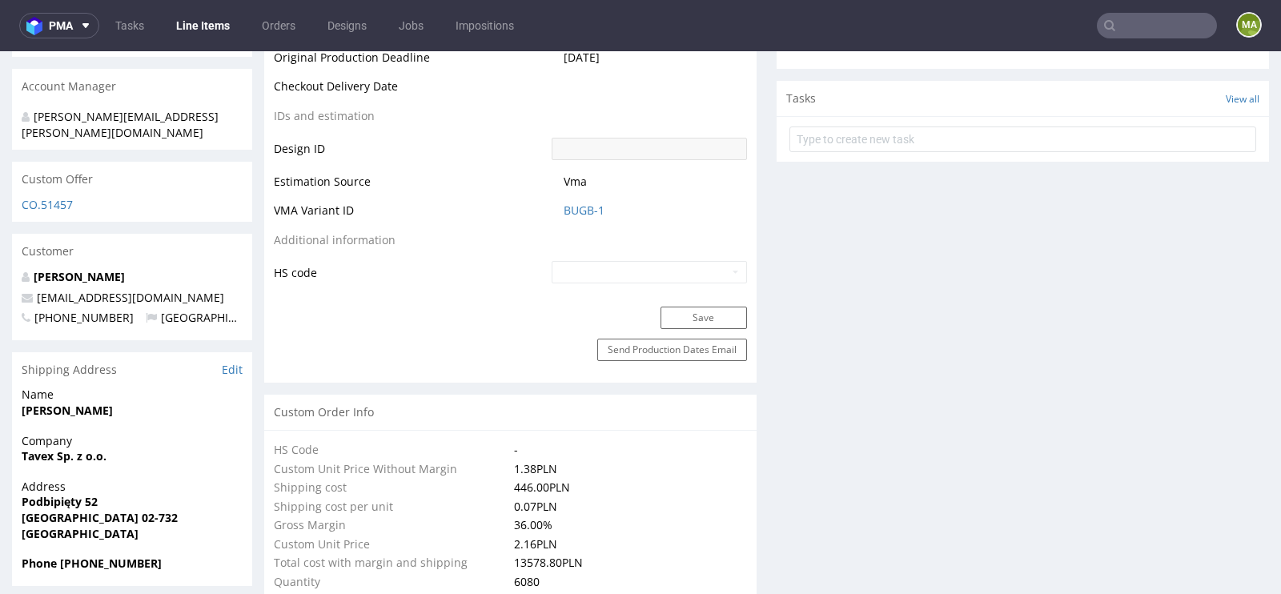
scroll to position [814, 0]
click at [586, 206] on link "BUGB-1" at bounding box center [584, 210] width 41 height 16
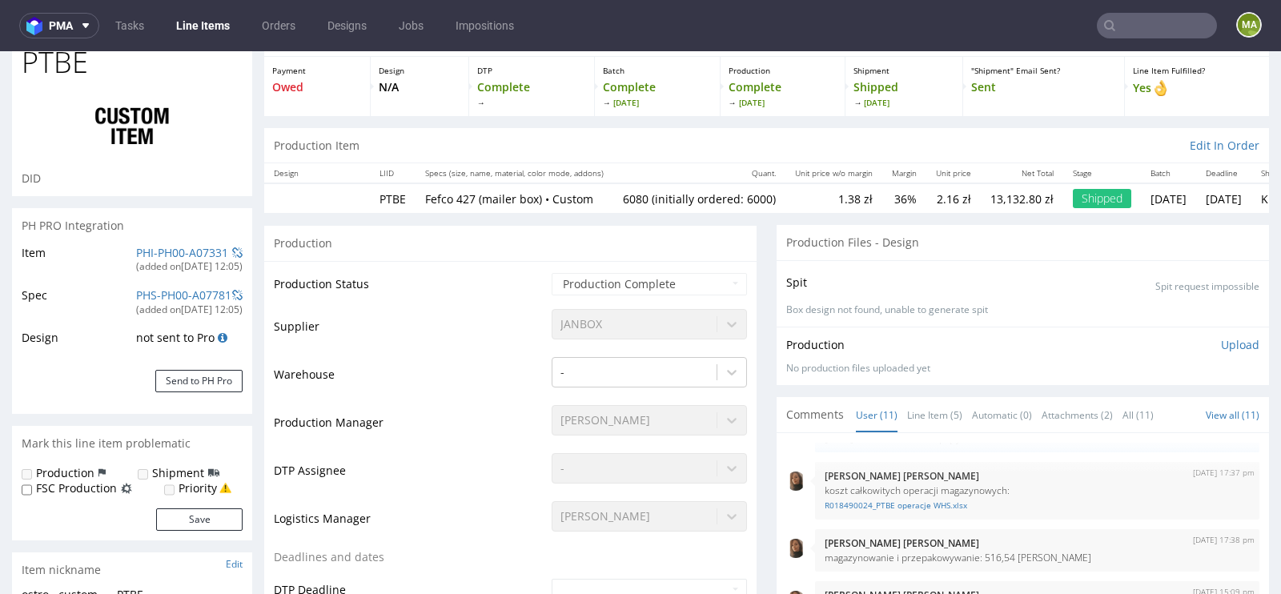
scroll to position [0, 0]
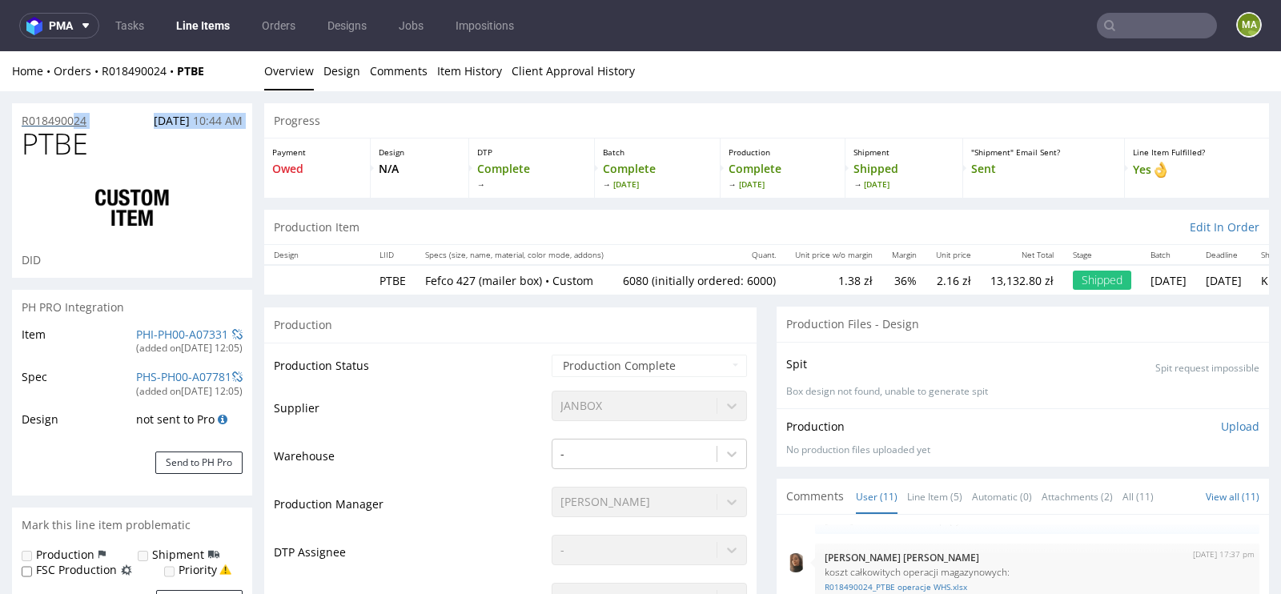
click at [74, 126] on section "R018490024 10.07.2024 10:44 AM PTBE DID" at bounding box center [132, 190] width 240 height 175
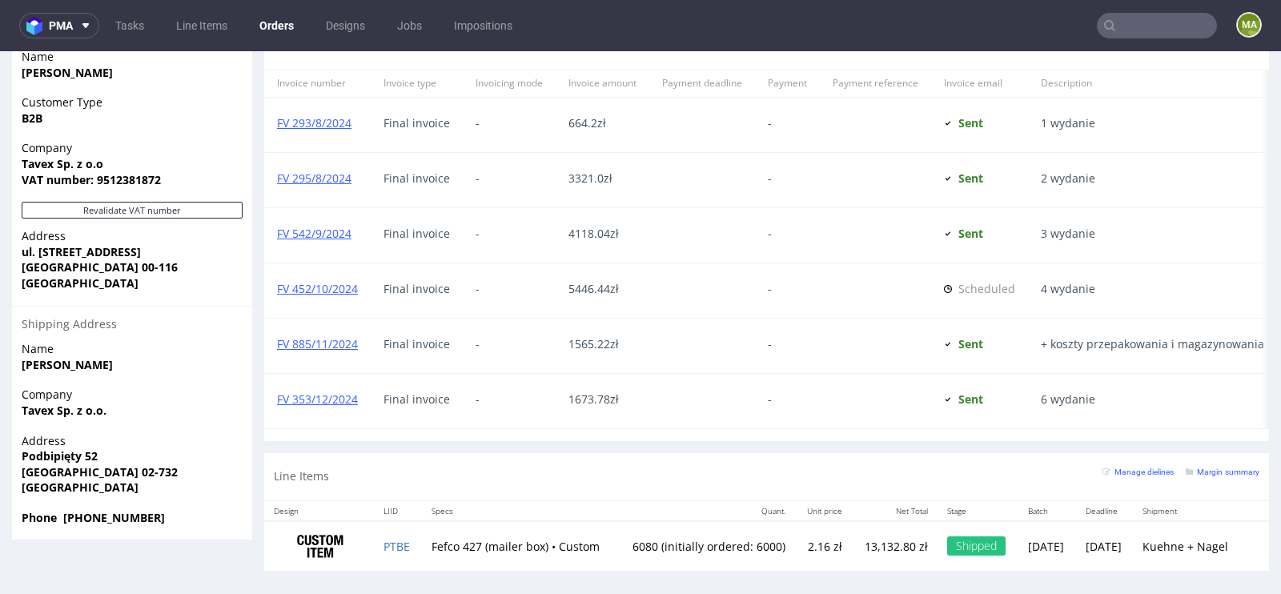
scroll to position [4, 0]
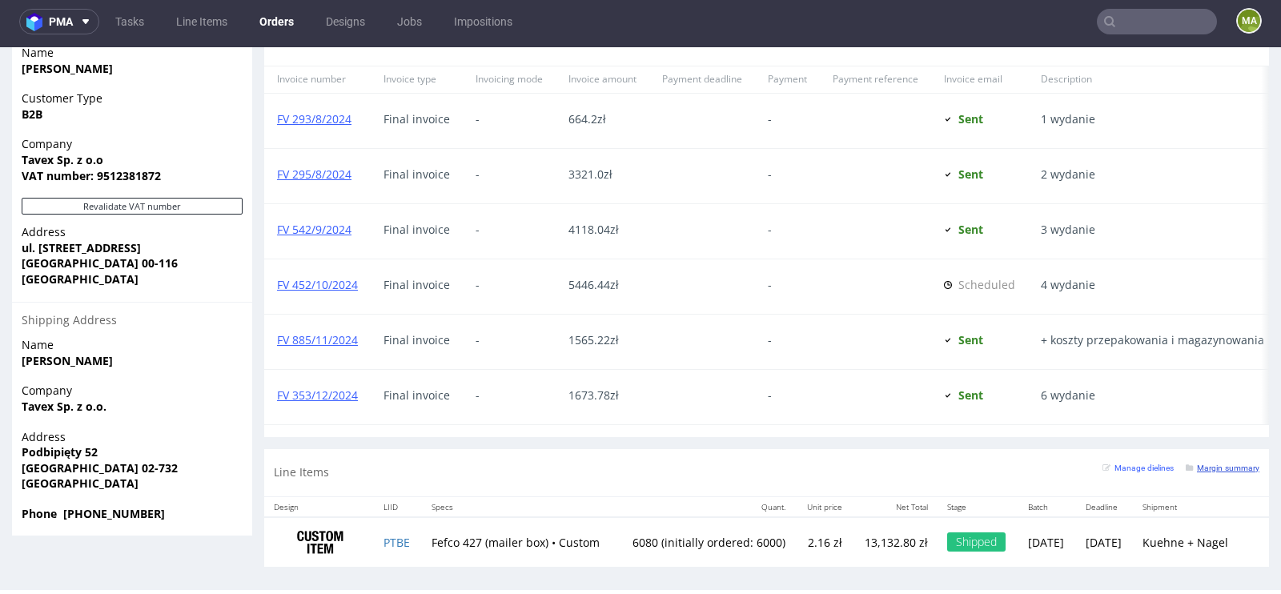
click at [1199, 464] on small "Margin summary" at bounding box center [1223, 468] width 74 height 9
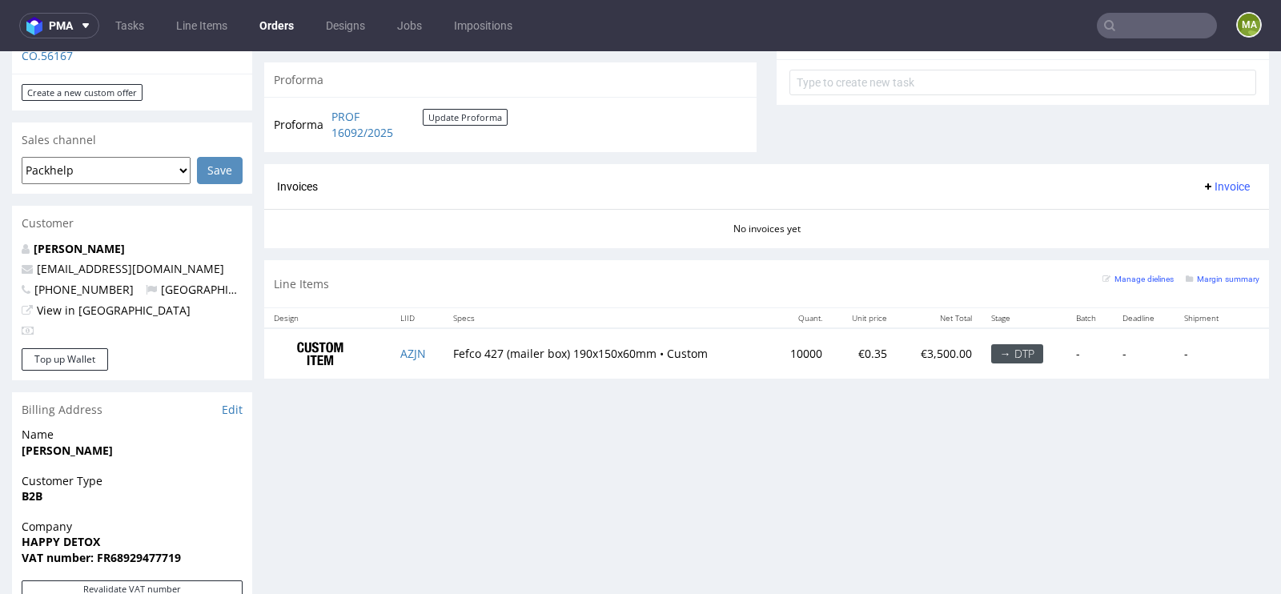
scroll to position [625, 0]
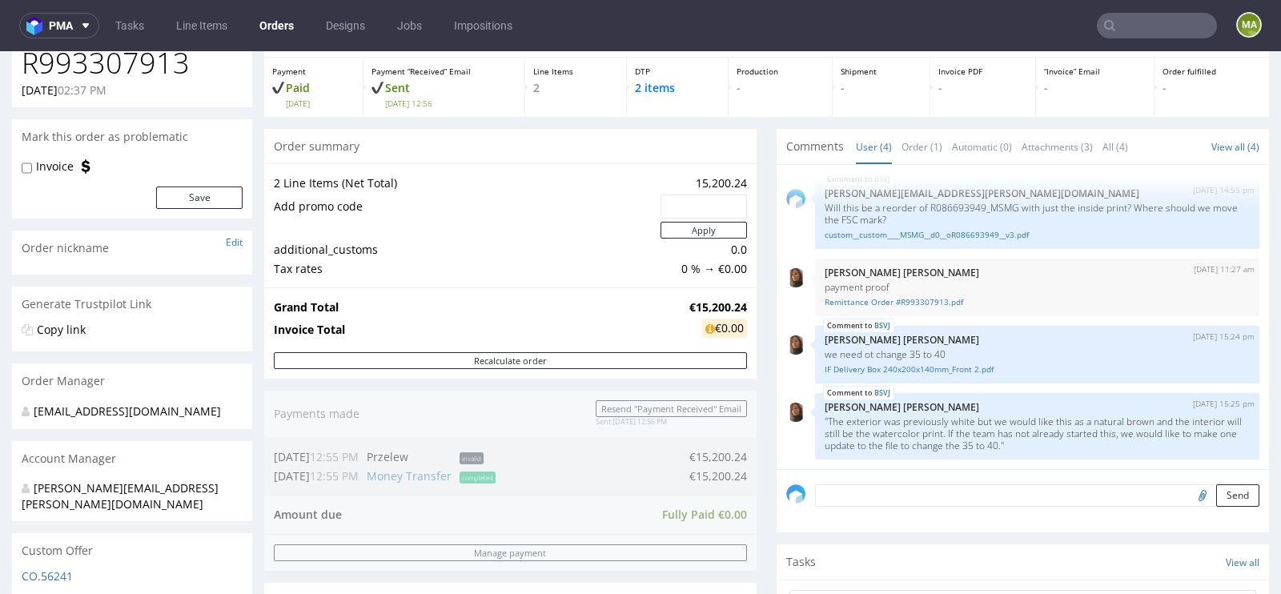
scroll to position [82, 0]
click at [905, 370] on link "IF Delivery Box 240x200x140mm_Front 2.pdf" at bounding box center [1037, 368] width 425 height 12
click at [897, 224] on div "custom__custom____MSMG__d0__oR086693949__v3.pdf" at bounding box center [1037, 231] width 425 height 15
click at [889, 231] on link "custom__custom____MSMG__d0__oR086693949__v3.pdf" at bounding box center [1037, 233] width 425 height 12
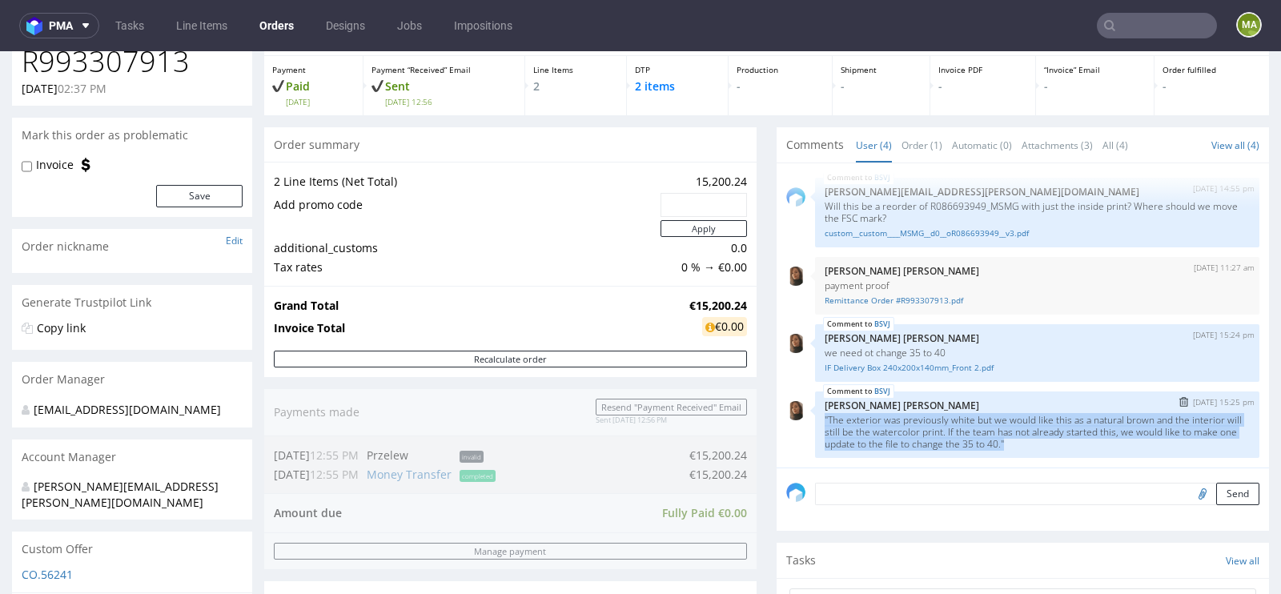
drag, startPoint x: 1037, startPoint y: 444, endPoint x: 812, endPoint y: 420, distance: 227.0
click at [815, 420] on div "BSVJ 13th Aug 25 | 15:25 pm Angelina Marć "The exterior was previously white bu…" at bounding box center [1037, 424] width 444 height 66
copy p ""The exterior was previously white but we would like this as a natural brown an…"
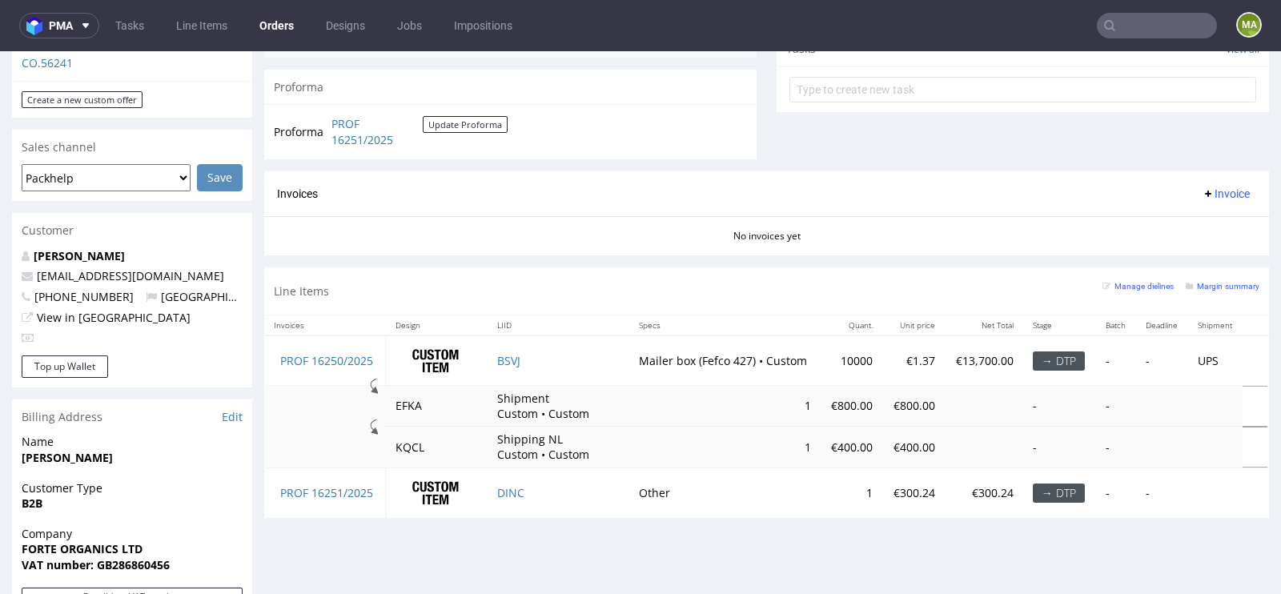
scroll to position [577, 0]
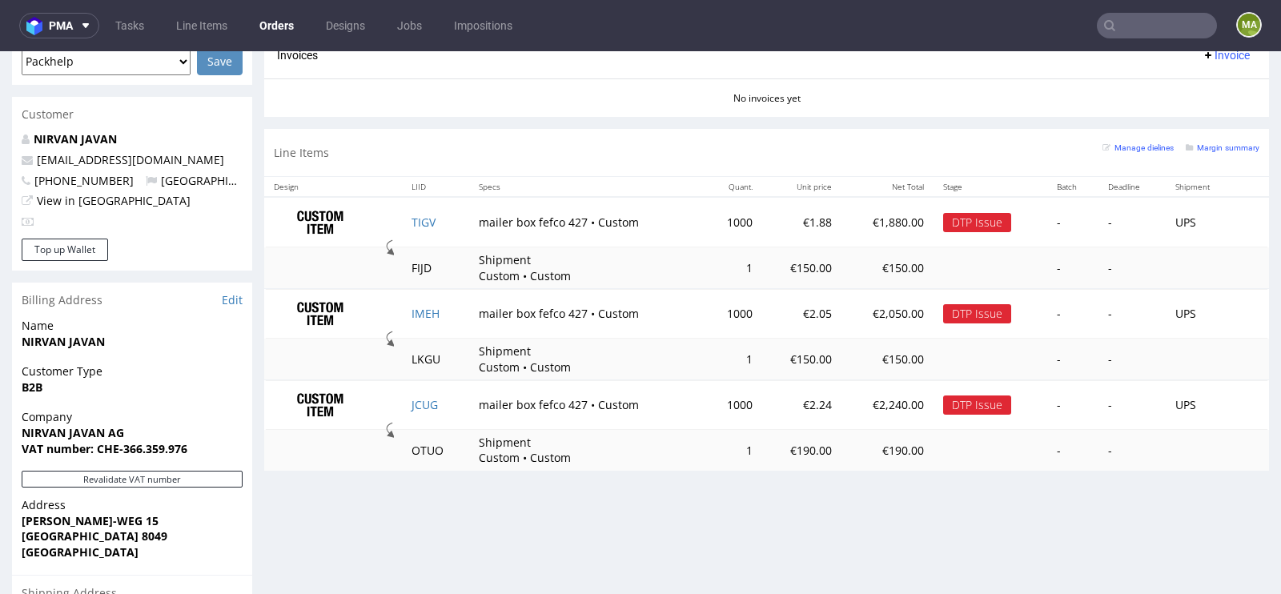
scroll to position [737, 0]
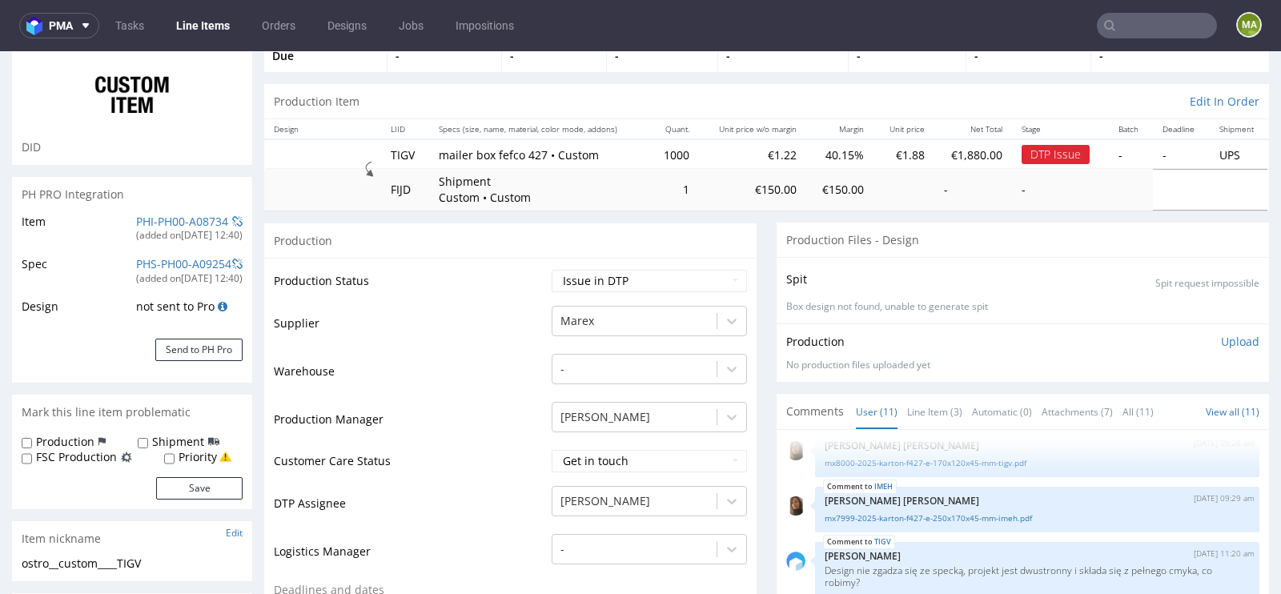
scroll to position [116, 0]
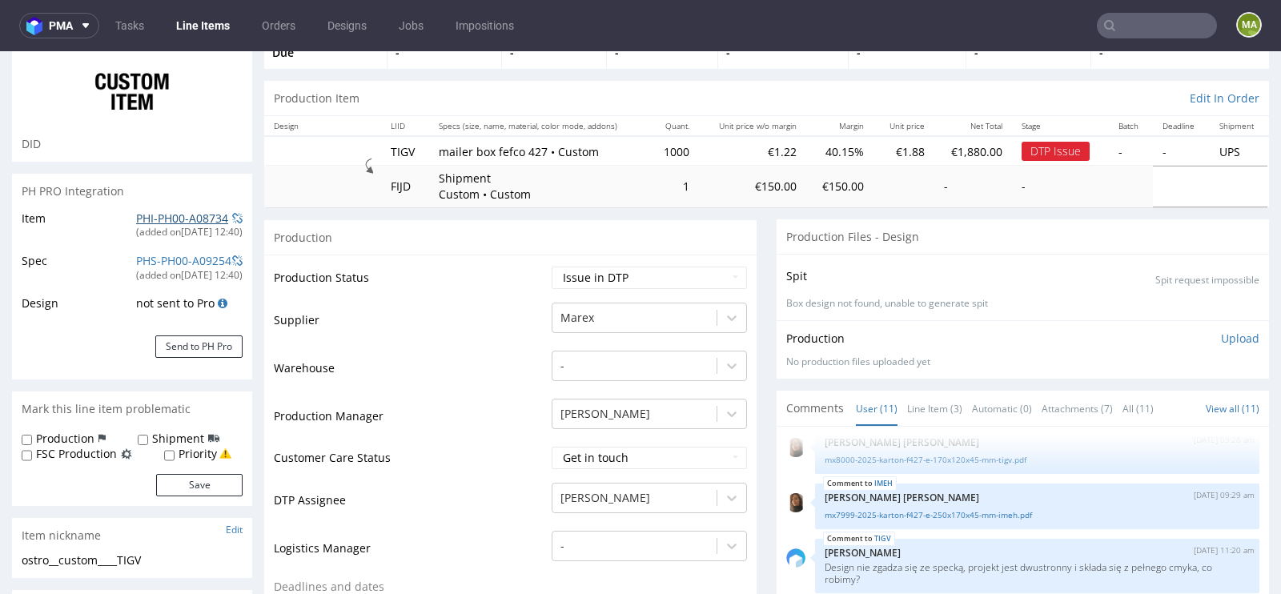
click at [173, 211] on link "PHI-PH00-A08734" at bounding box center [182, 218] width 92 height 15
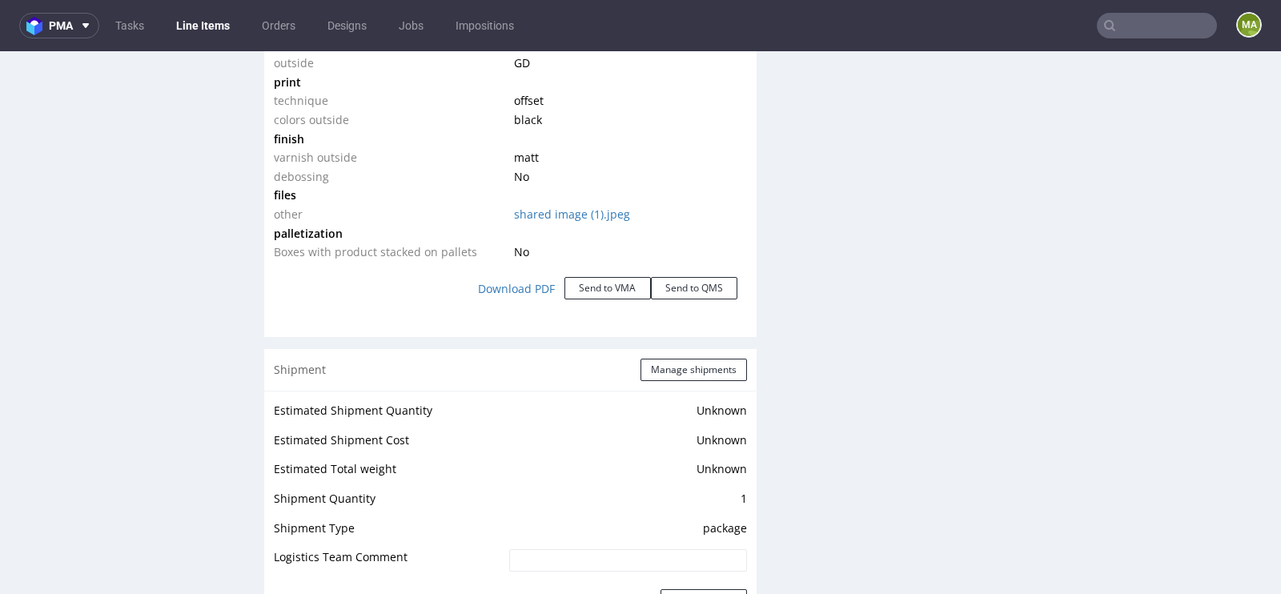
scroll to position [2633, 0]
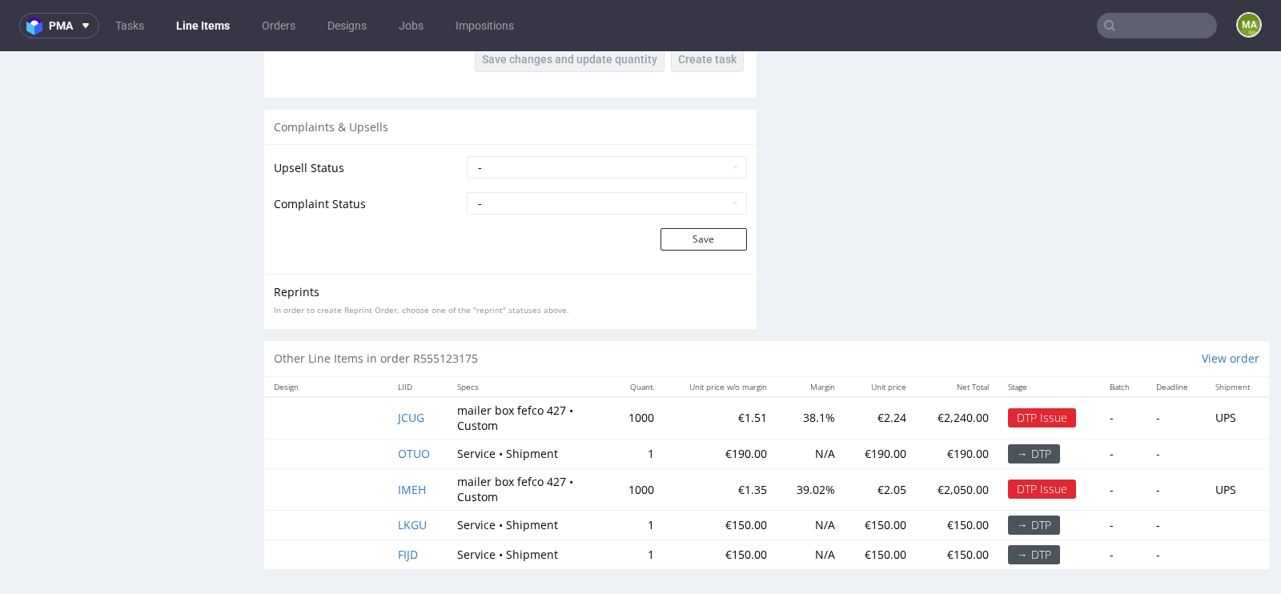
click at [424, 415] on td "JCUG" at bounding box center [418, 418] width 60 height 42
click at [408, 415] on span "JCUG" at bounding box center [411, 417] width 26 height 15
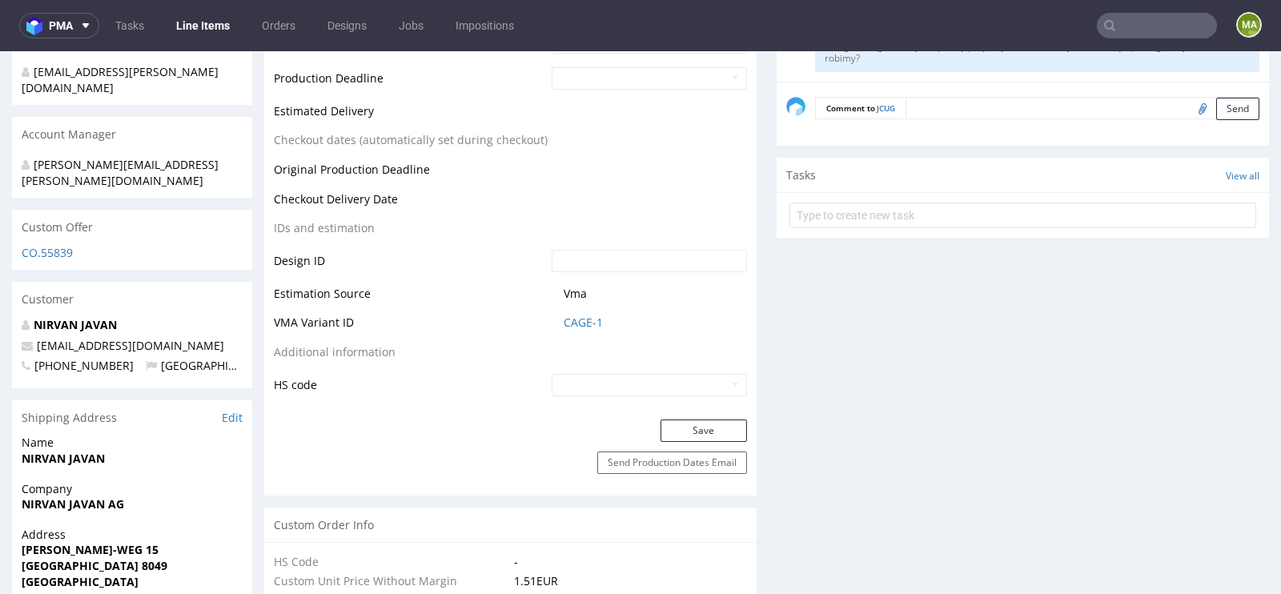
scroll to position [766, 0]
click at [576, 322] on link "CAGE-1" at bounding box center [583, 322] width 39 height 16
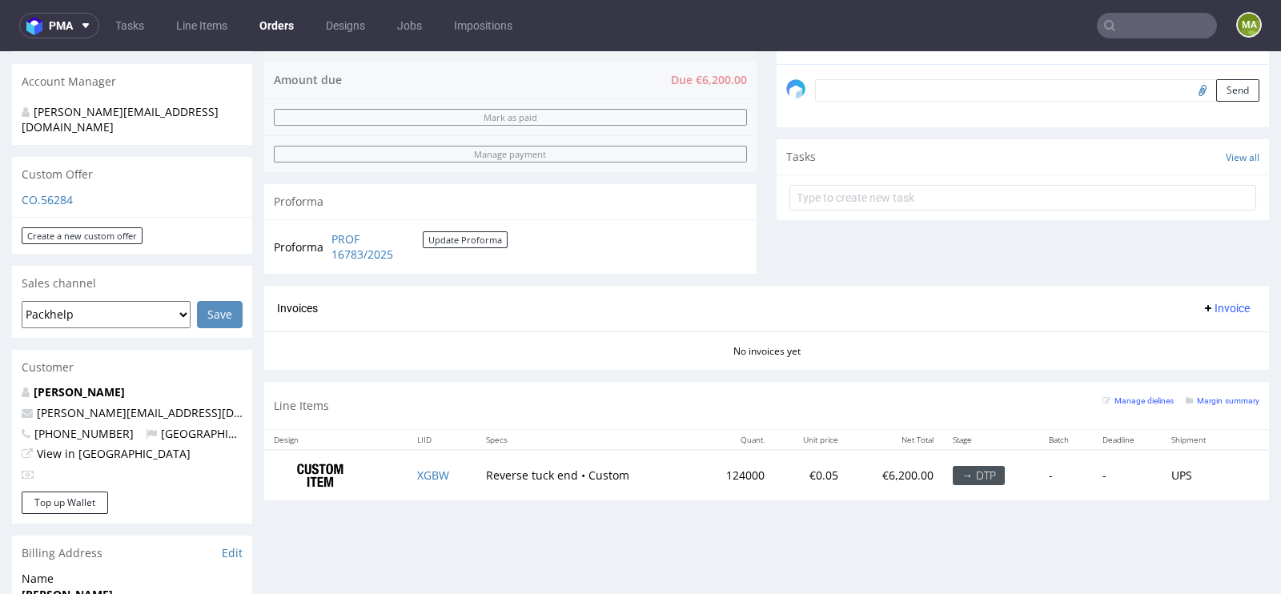
scroll to position [526, 0]
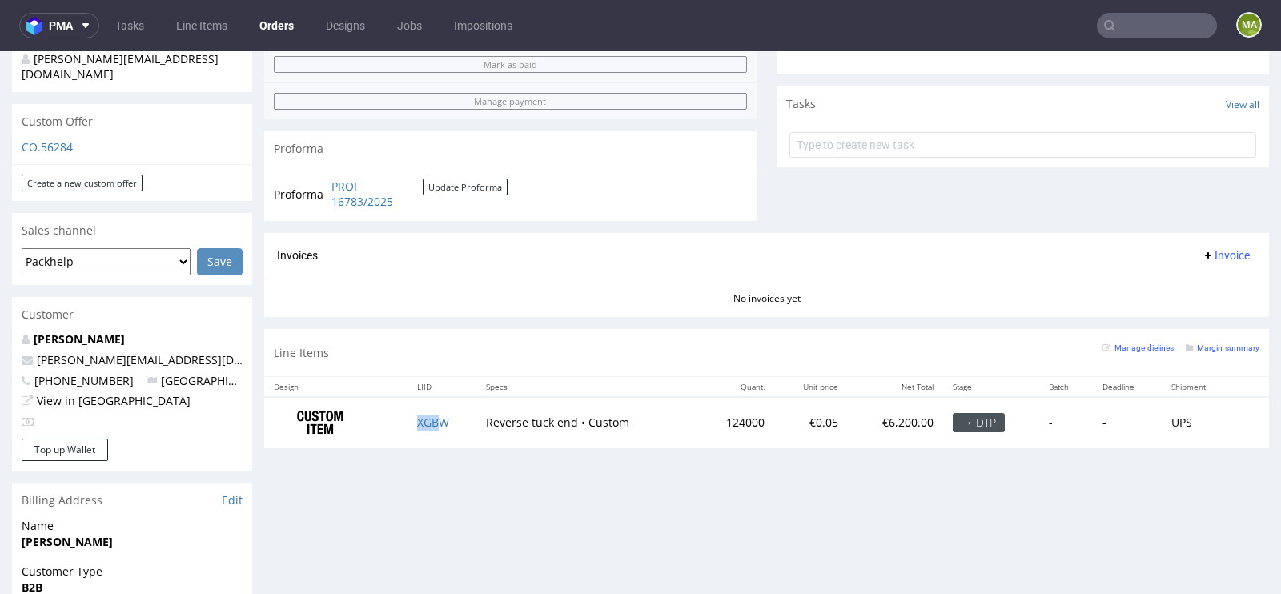
click at [434, 424] on td "XGBW" at bounding box center [442, 422] width 70 height 50
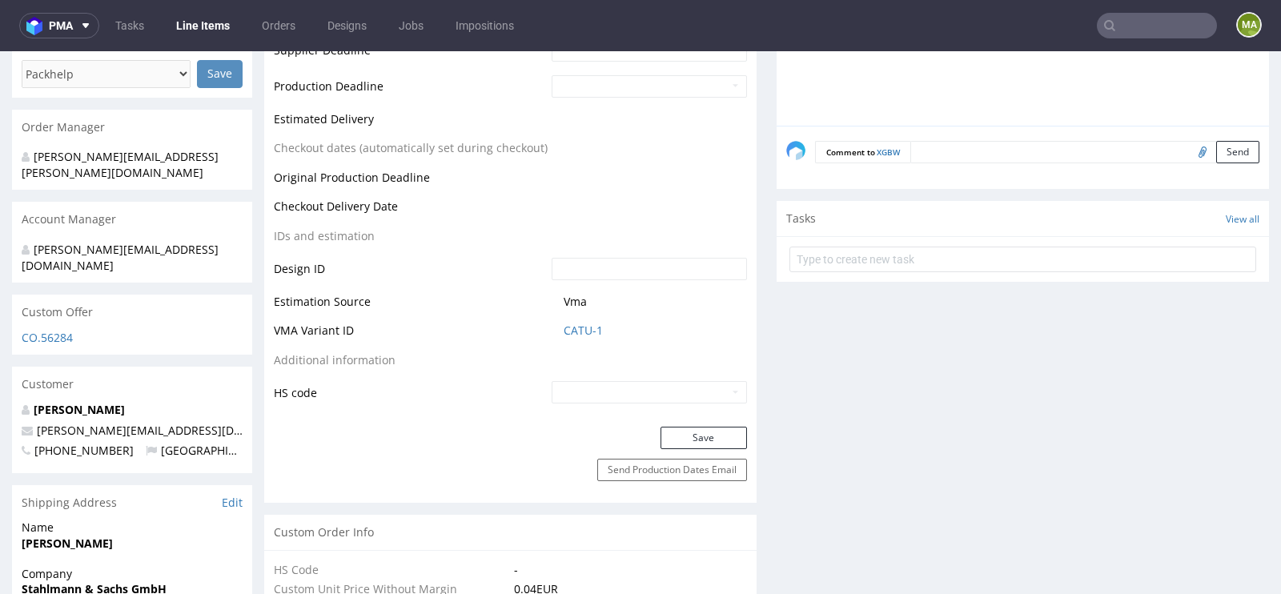
scroll to position [723, 0]
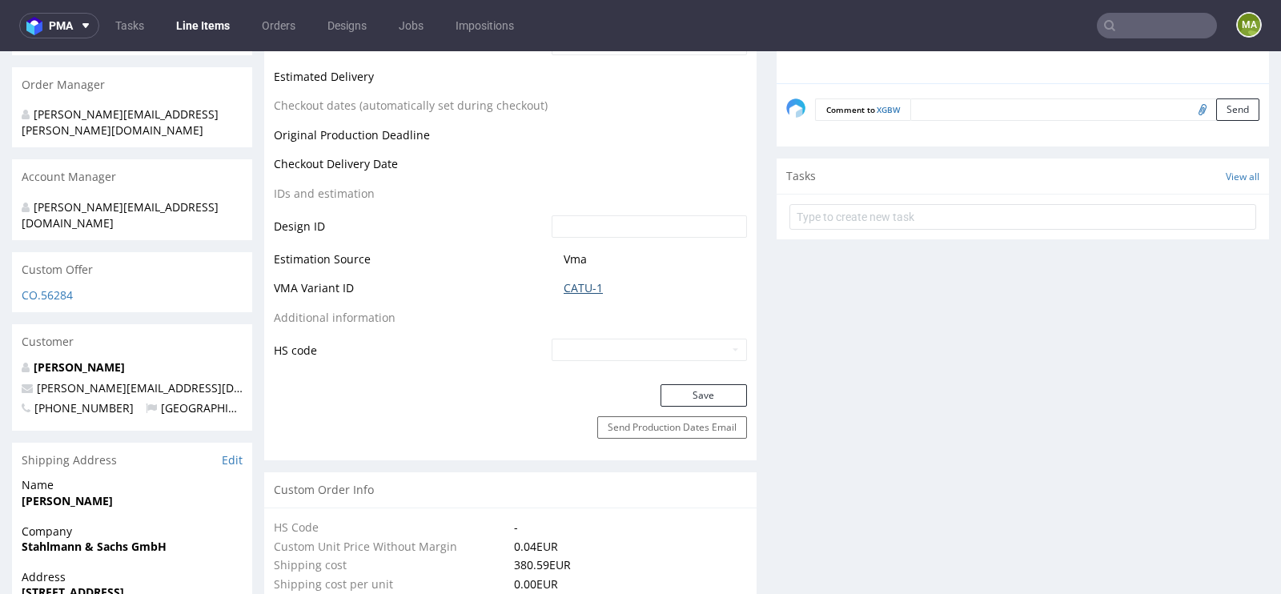
click at [568, 293] on link "CATU-1" at bounding box center [583, 288] width 39 height 16
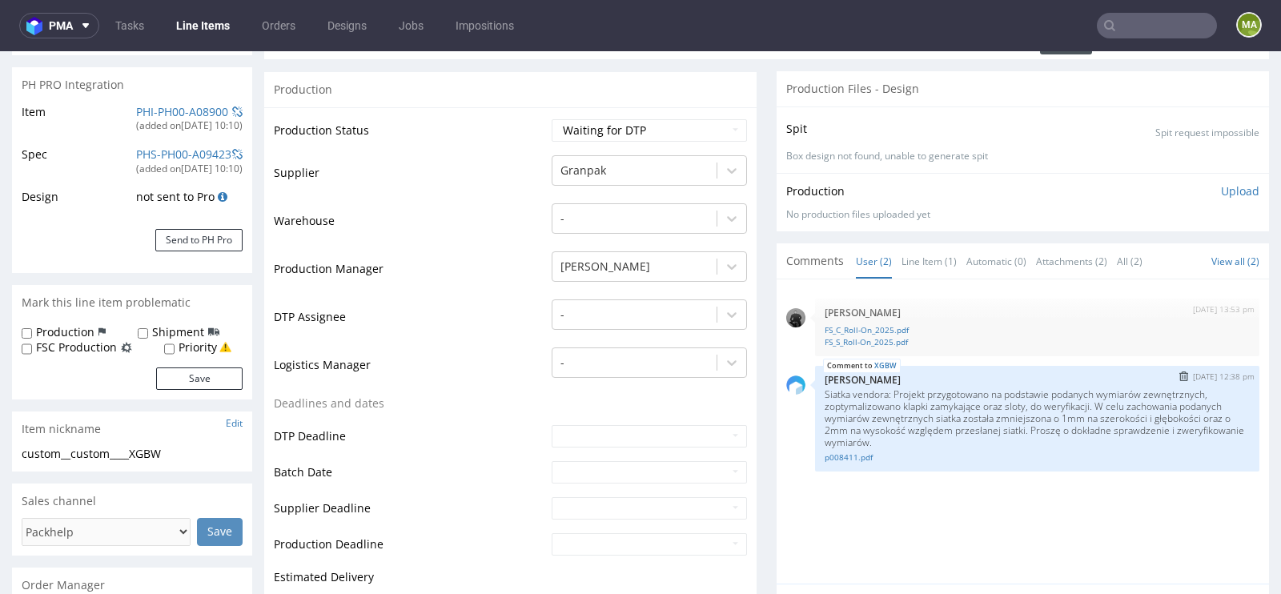
scroll to position [234, 0]
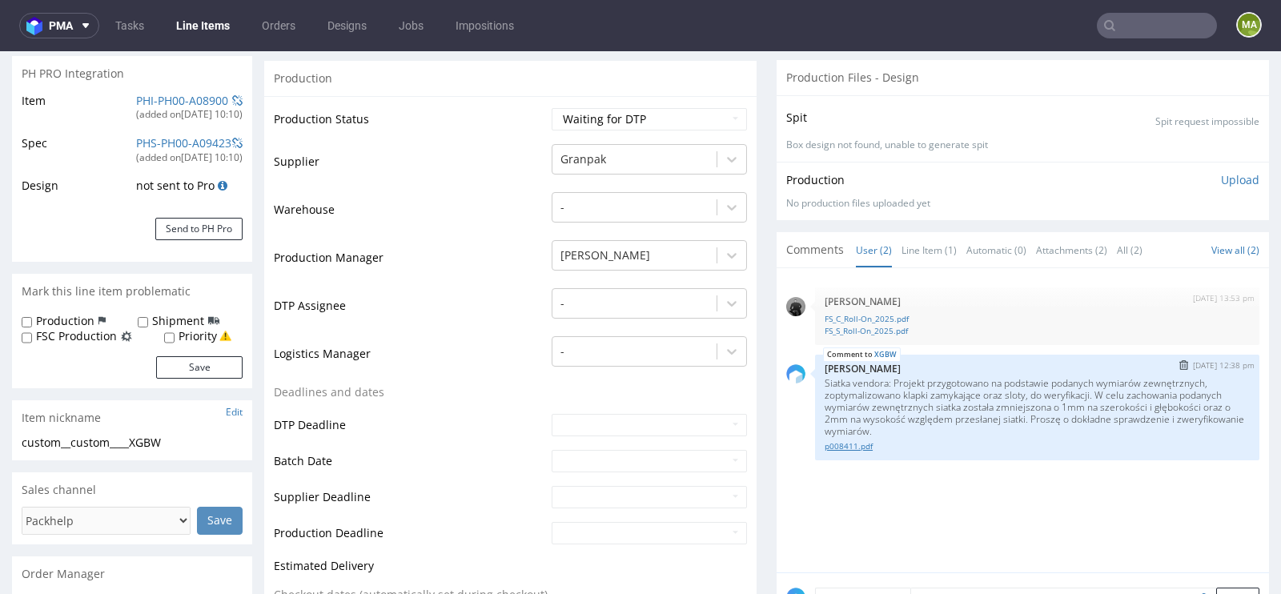
click at [853, 444] on link "p008411.pdf" at bounding box center [1037, 446] width 425 height 12
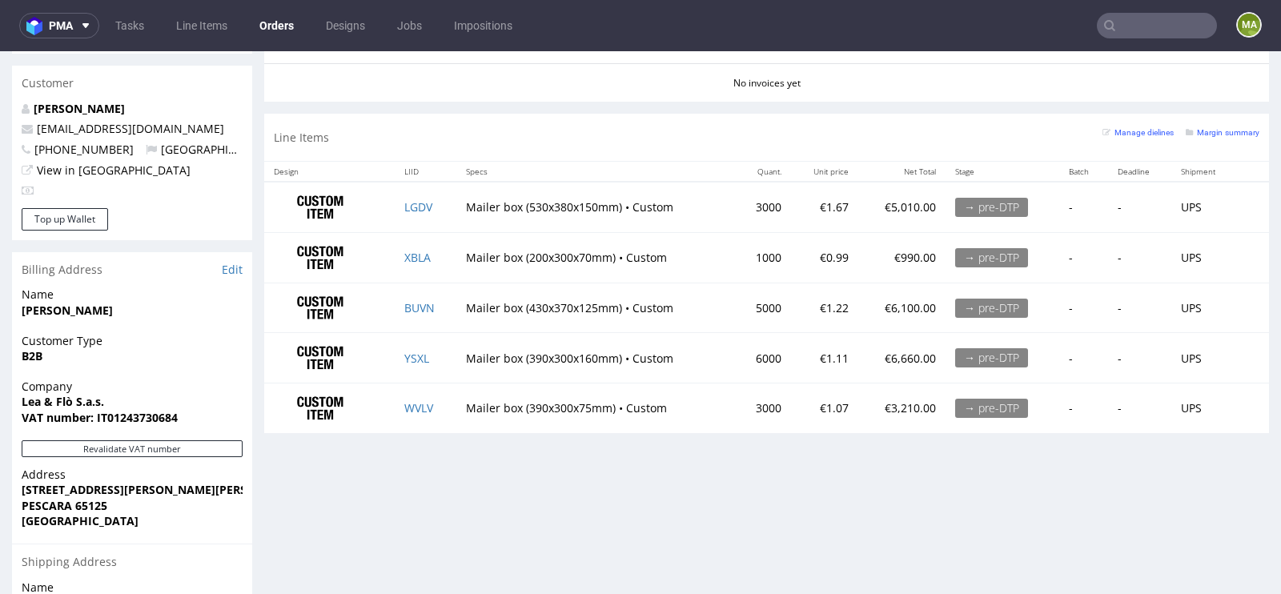
scroll to position [749, 0]
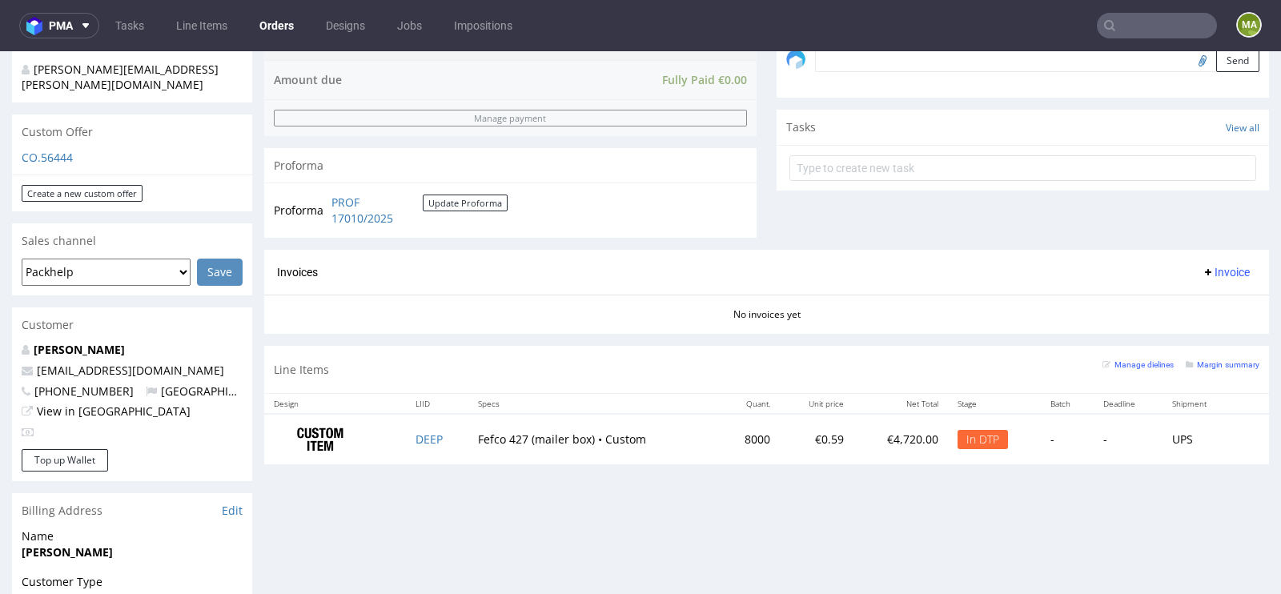
scroll to position [659, 0]
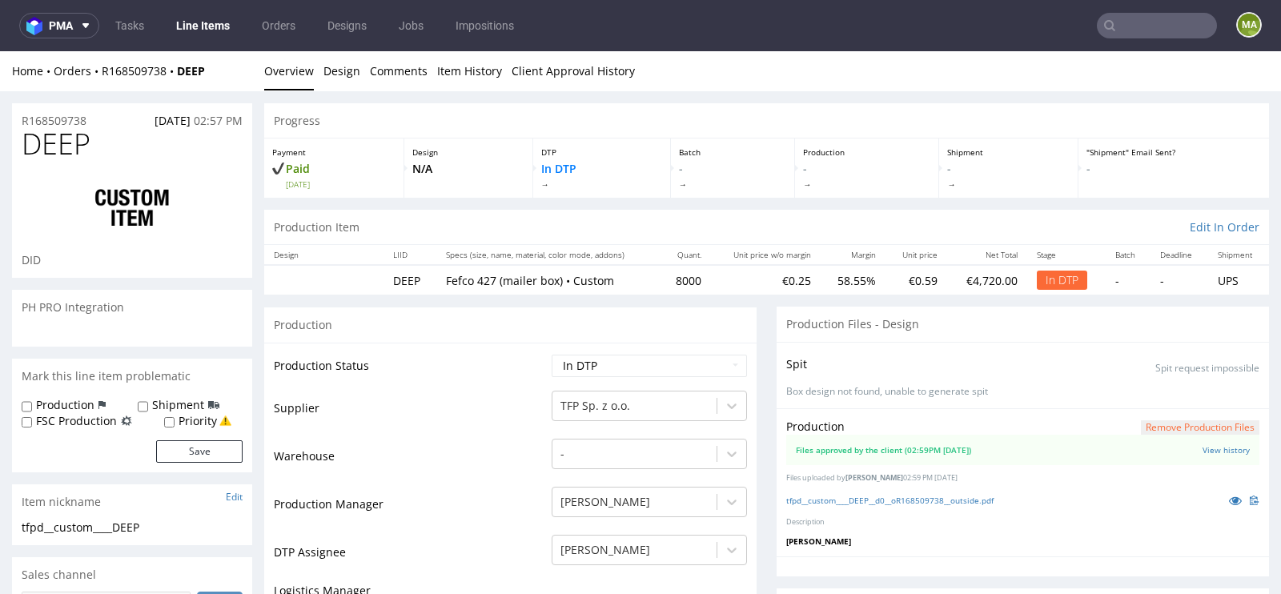
scroll to position [41, 0]
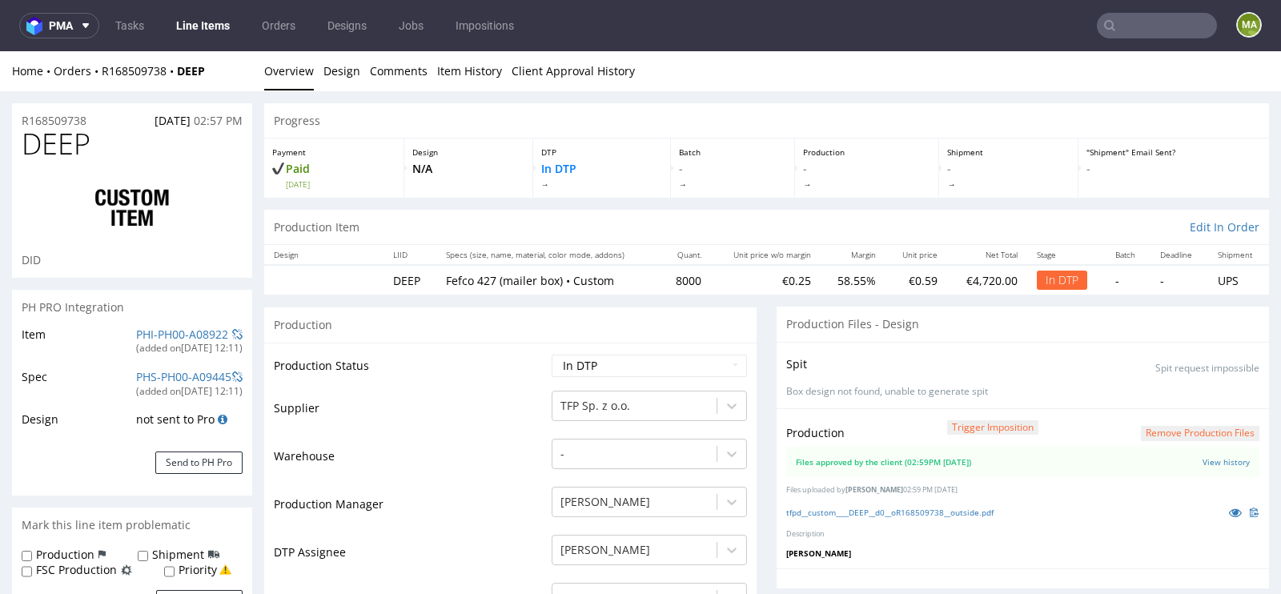
click at [191, 325] on td "PHI-PH00-A08922 (added on [DATE] 12:11 )" at bounding box center [187, 346] width 110 height 42
click at [183, 331] on link "PHI-PH00-A08922" at bounding box center [182, 334] width 92 height 15
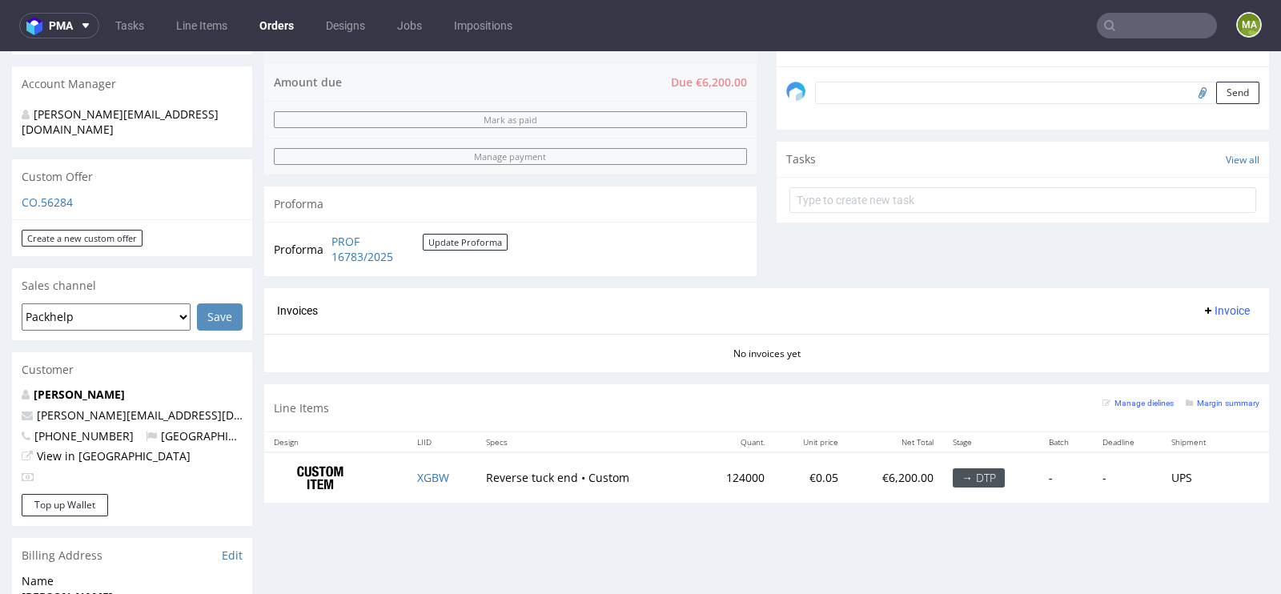
scroll to position [447, 0]
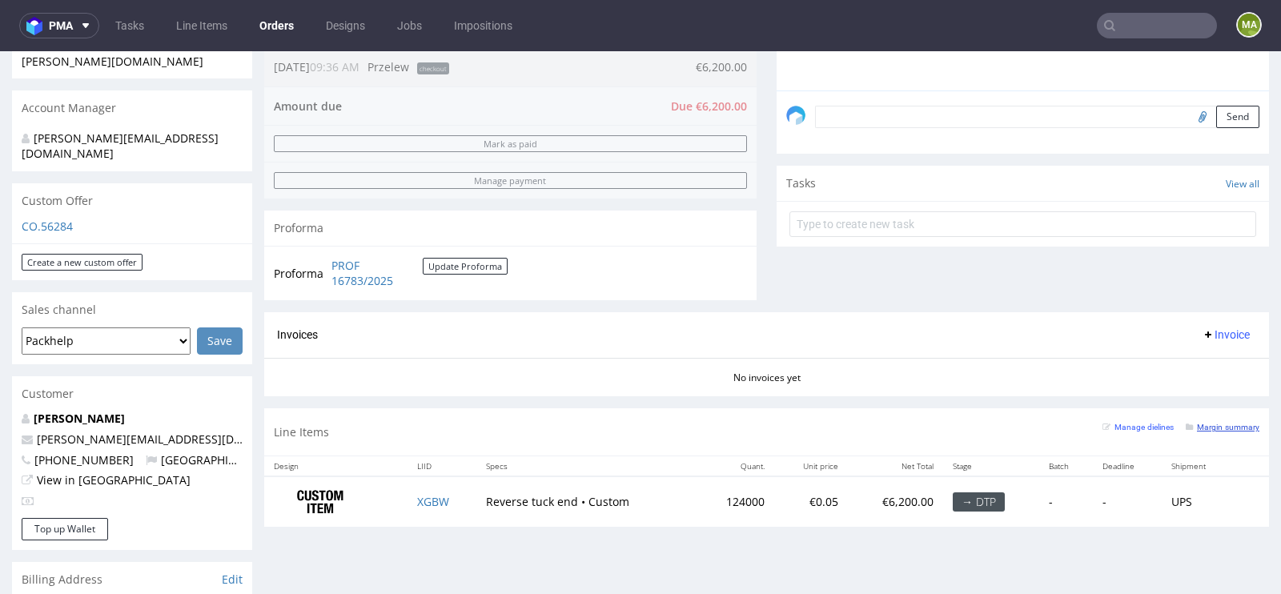
click at [1214, 425] on small "Margin summary" at bounding box center [1223, 427] width 74 height 9
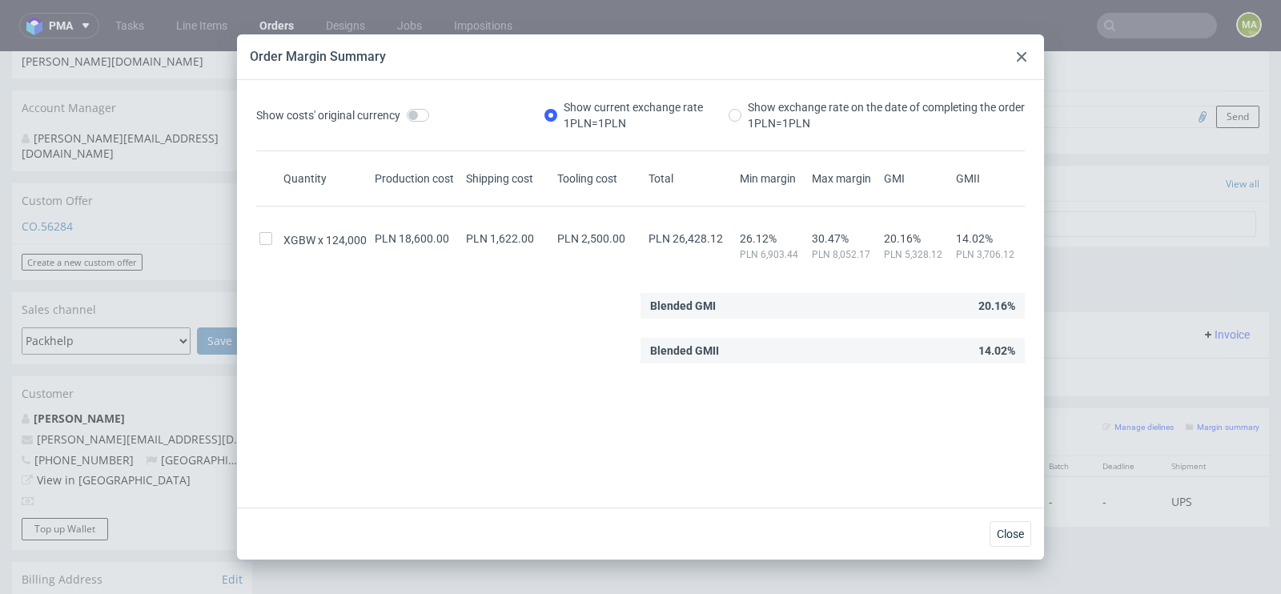
click at [1015, 56] on div at bounding box center [1021, 56] width 19 height 19
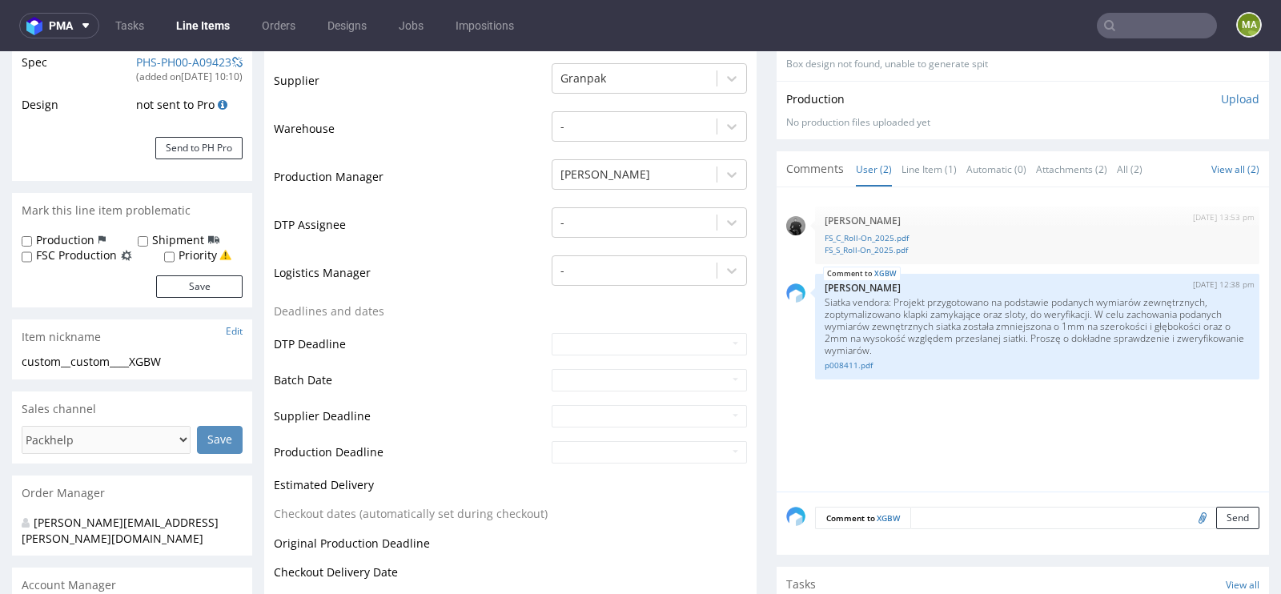
scroll to position [499, 0]
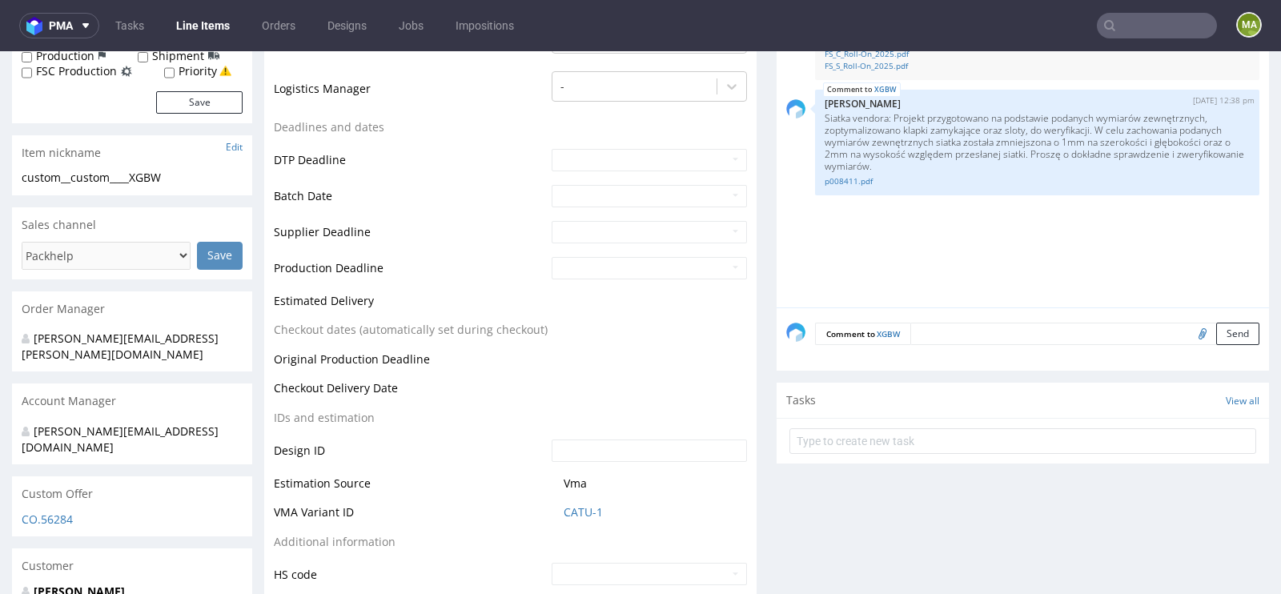
click at [578, 520] on td "CATU-1" at bounding box center [647, 518] width 199 height 30
click at [580, 510] on link "CATU-1" at bounding box center [583, 512] width 39 height 16
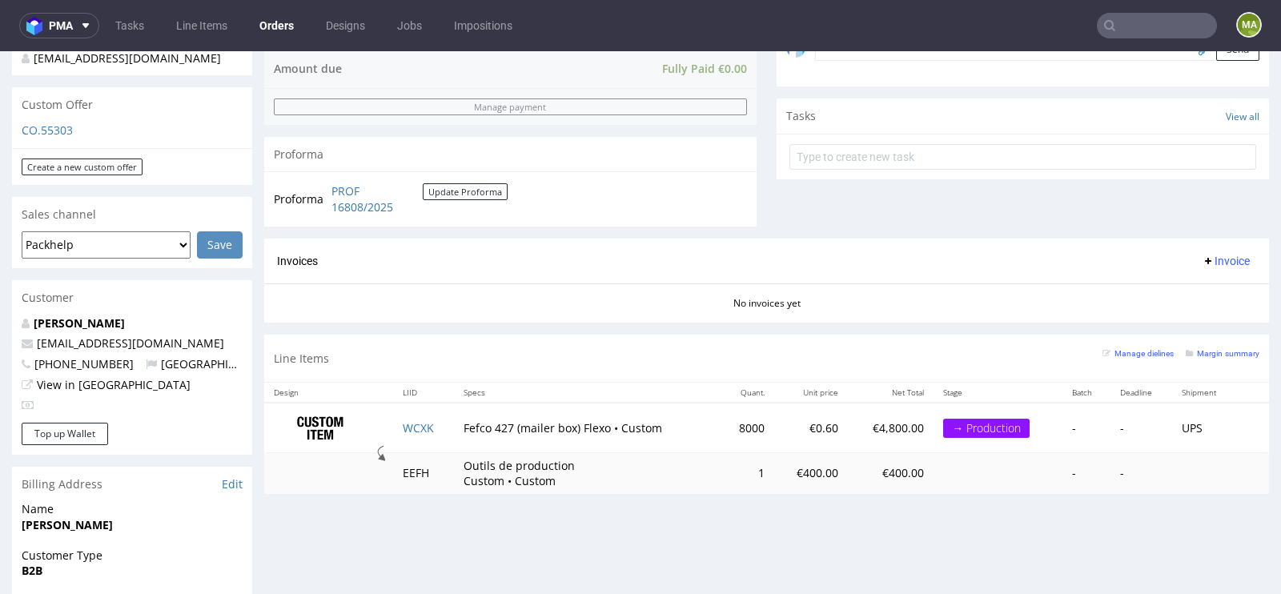
scroll to position [528, 0]
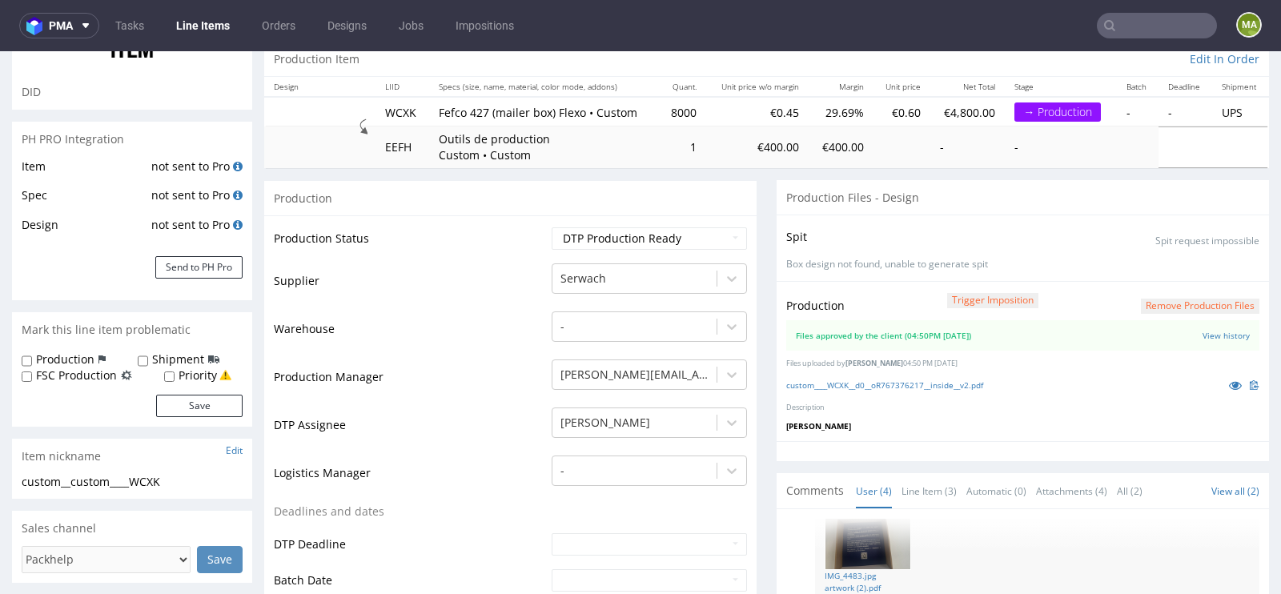
scroll to position [242, 0]
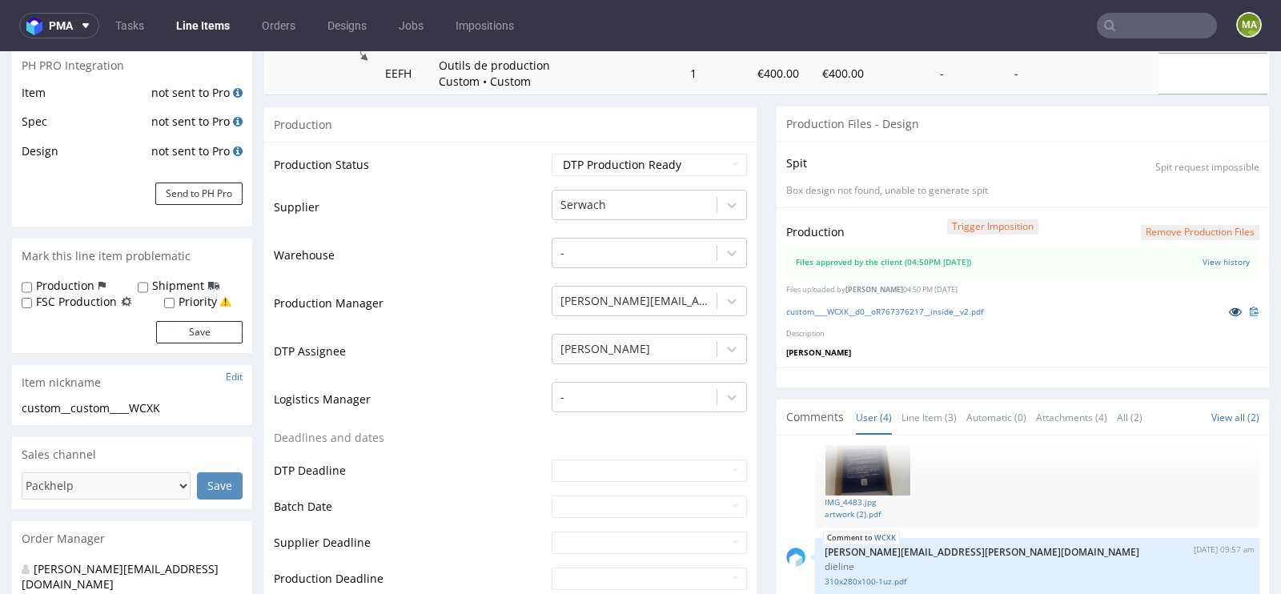
click at [1221, 307] on link at bounding box center [1235, 312] width 29 height 18
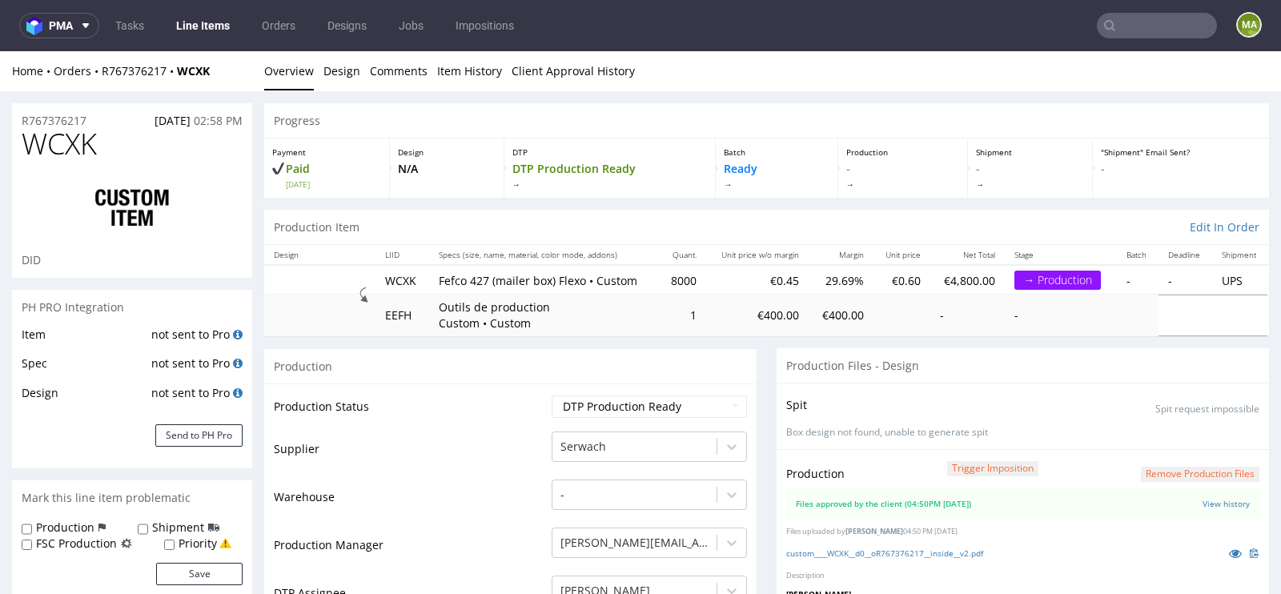
click at [837, 544] on div "custom____WCXK__d0__oR767376217__inside__v2.pdf" at bounding box center [1022, 553] width 473 height 18
click at [831, 548] on link "custom____WCXK__d0__oR767376217__inside__v2.pdf" at bounding box center [884, 553] width 197 height 11
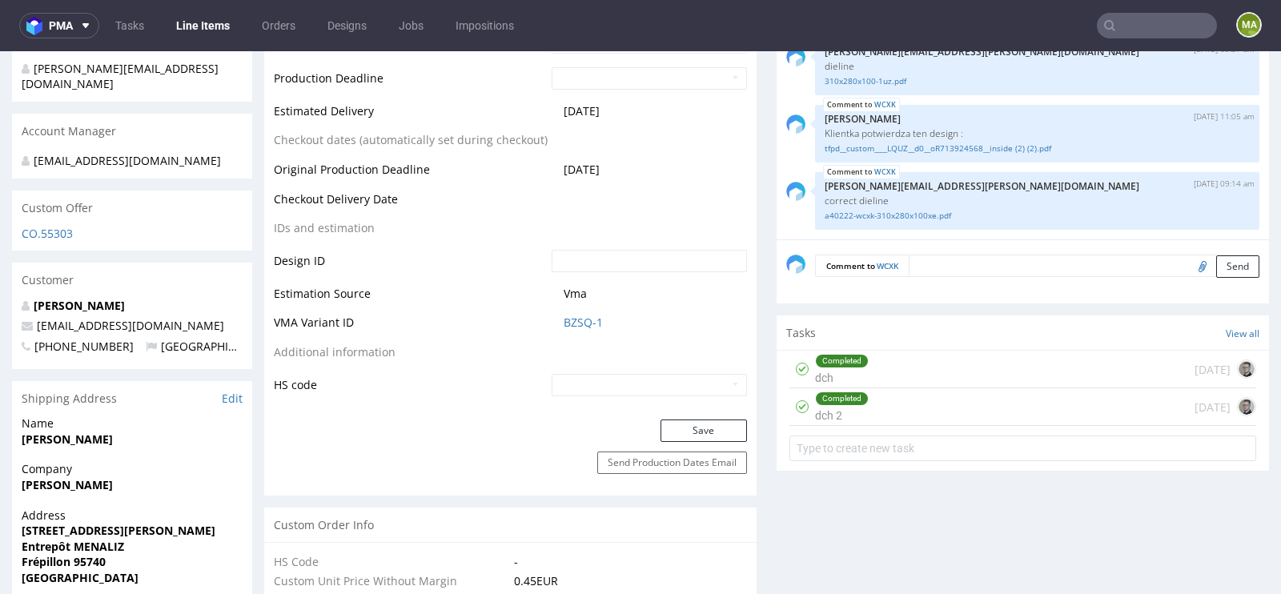
scroll to position [743, 0]
click at [575, 320] on link "BZSQ-1" at bounding box center [583, 322] width 39 height 16
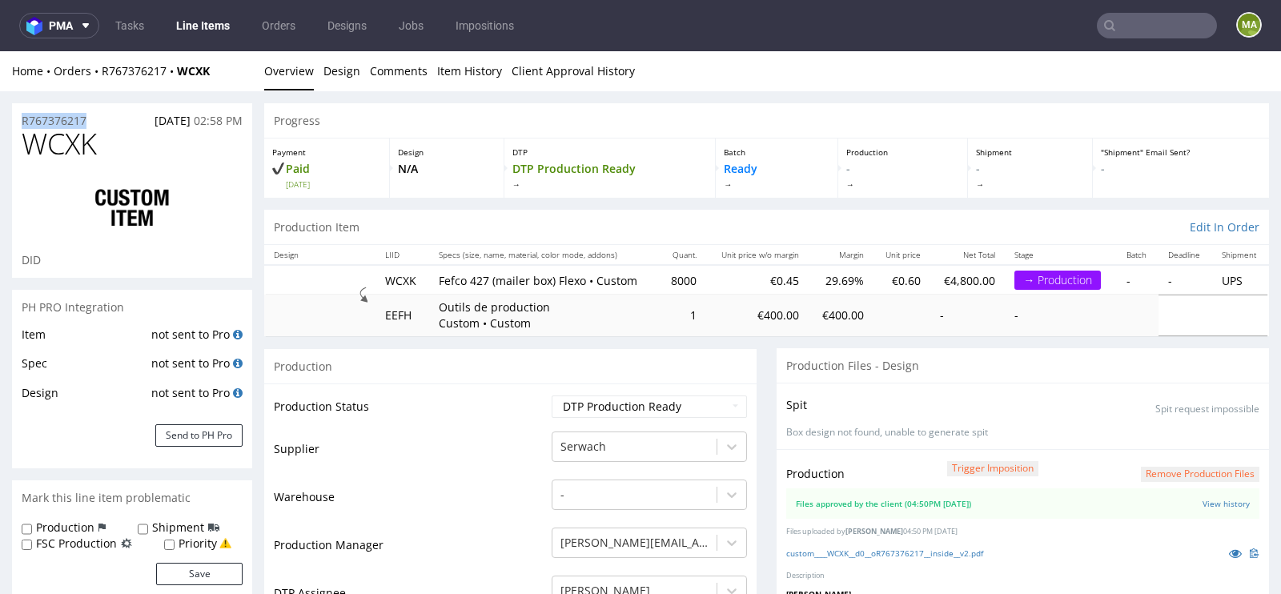
drag, startPoint x: 99, startPoint y: 122, endPoint x: 0, endPoint y: 121, distance: 99.3
copy p "R767376217"
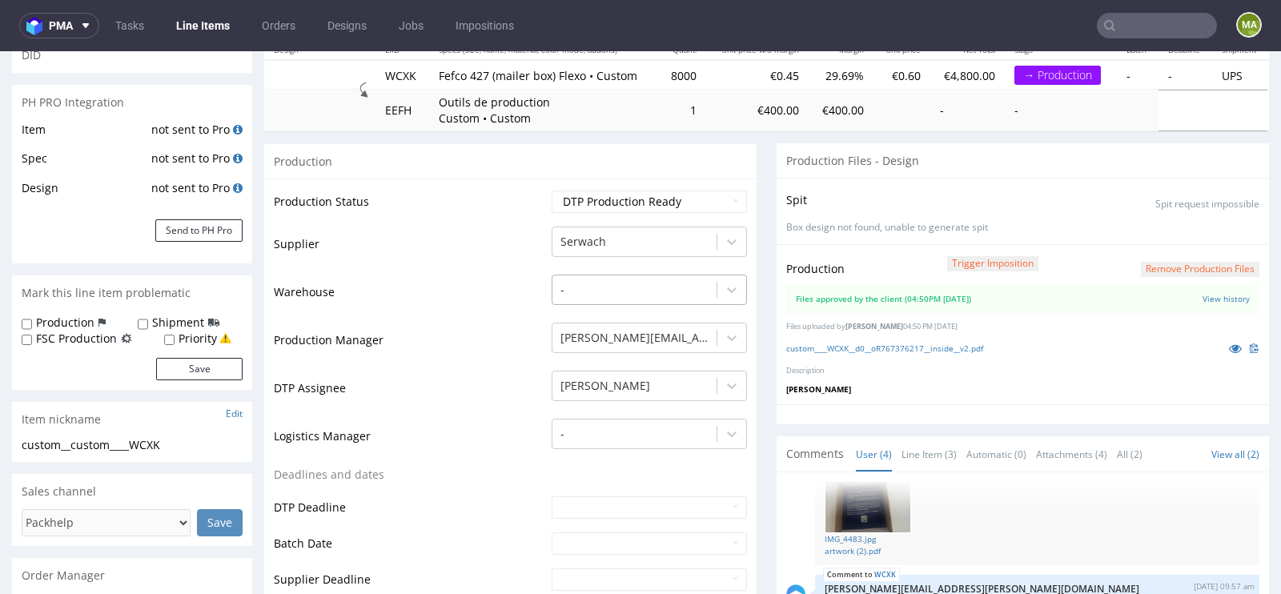
scroll to position [225, 0]
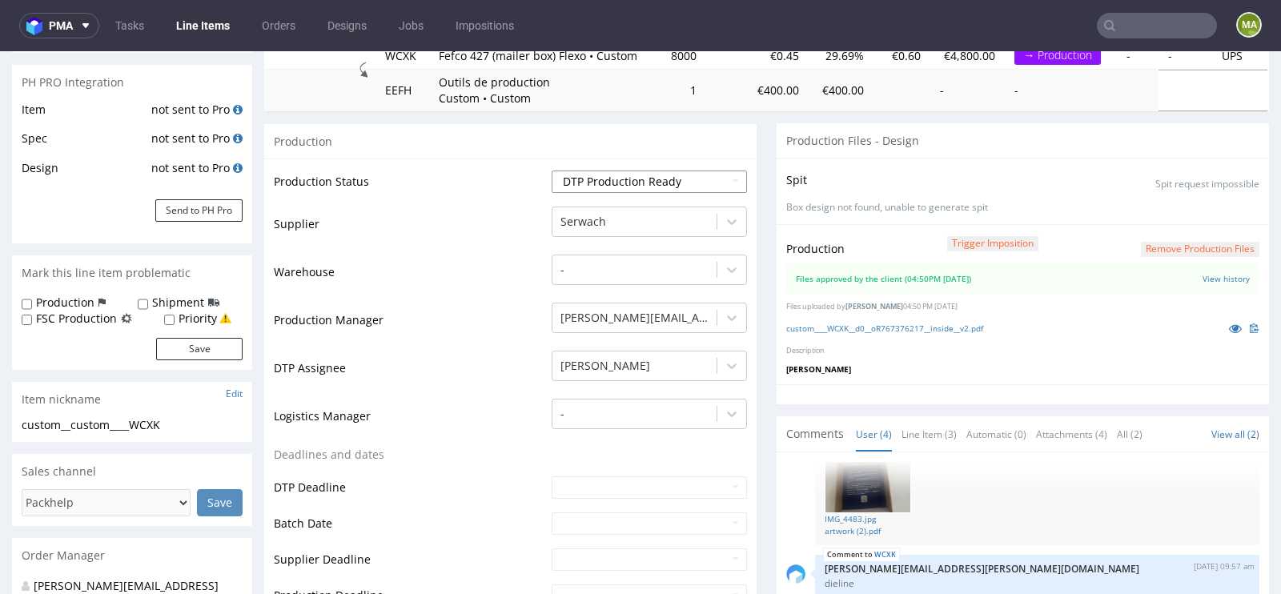
click at [683, 176] on select "Waiting for Artwork Waiting for Diecut Waiting for Mockup Waiting for DTP Waiti…" at bounding box center [649, 182] width 195 height 22
select select "production_in_process"
click at [442, 331] on td "Production Manager" at bounding box center [411, 325] width 274 height 48
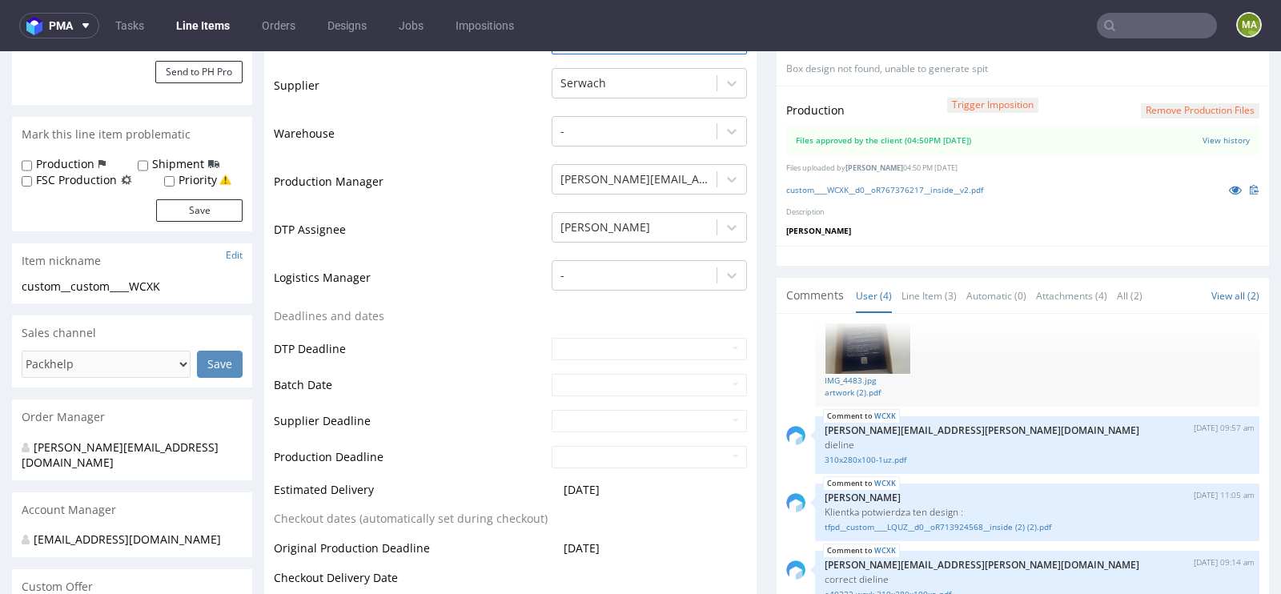
scroll to position [484, 0]
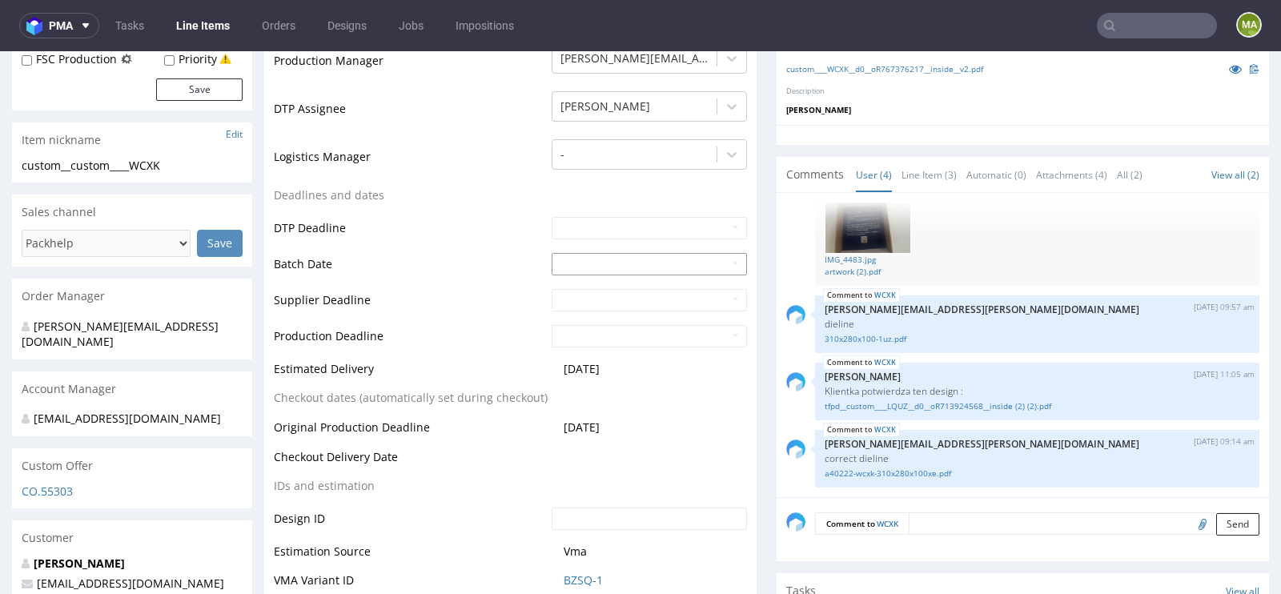
click at [584, 264] on input "text" at bounding box center [649, 264] width 195 height 22
click at [599, 391] on td "12" at bounding box center [611, 395] width 24 height 24
click at [648, 259] on input "2025-08-12" at bounding box center [649, 264] width 195 height 22
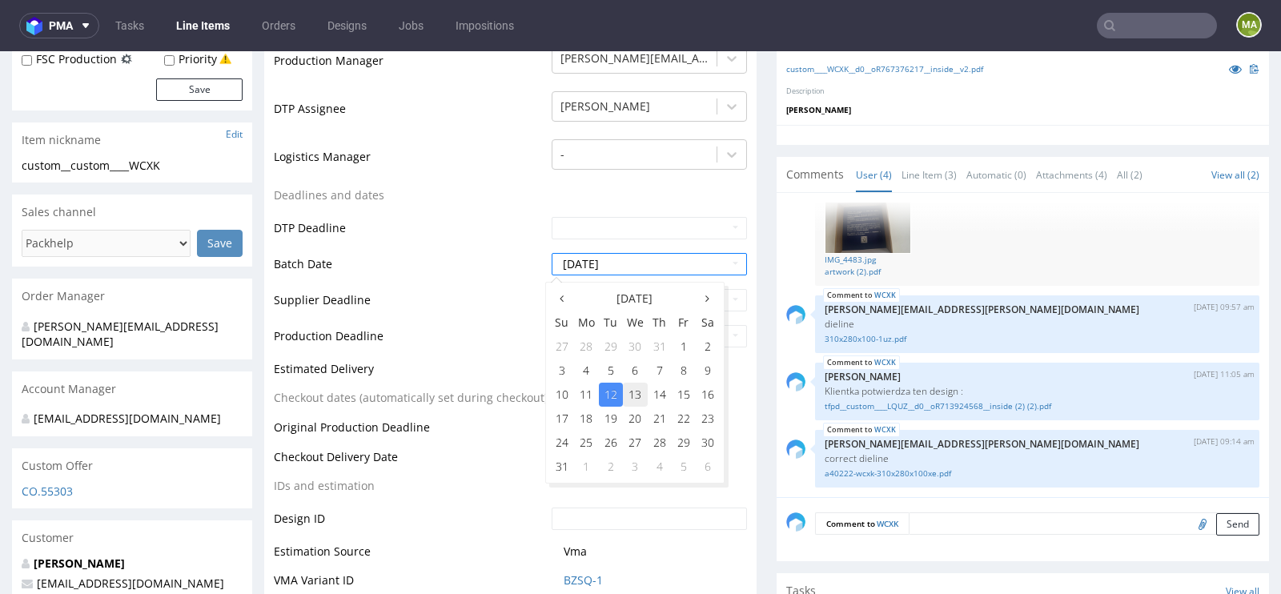
click at [638, 399] on td "13" at bounding box center [635, 395] width 25 height 24
type input "2025-08-13"
click at [475, 403] on td "Checkout dates (automatically set during checkout)" at bounding box center [411, 403] width 274 height 30
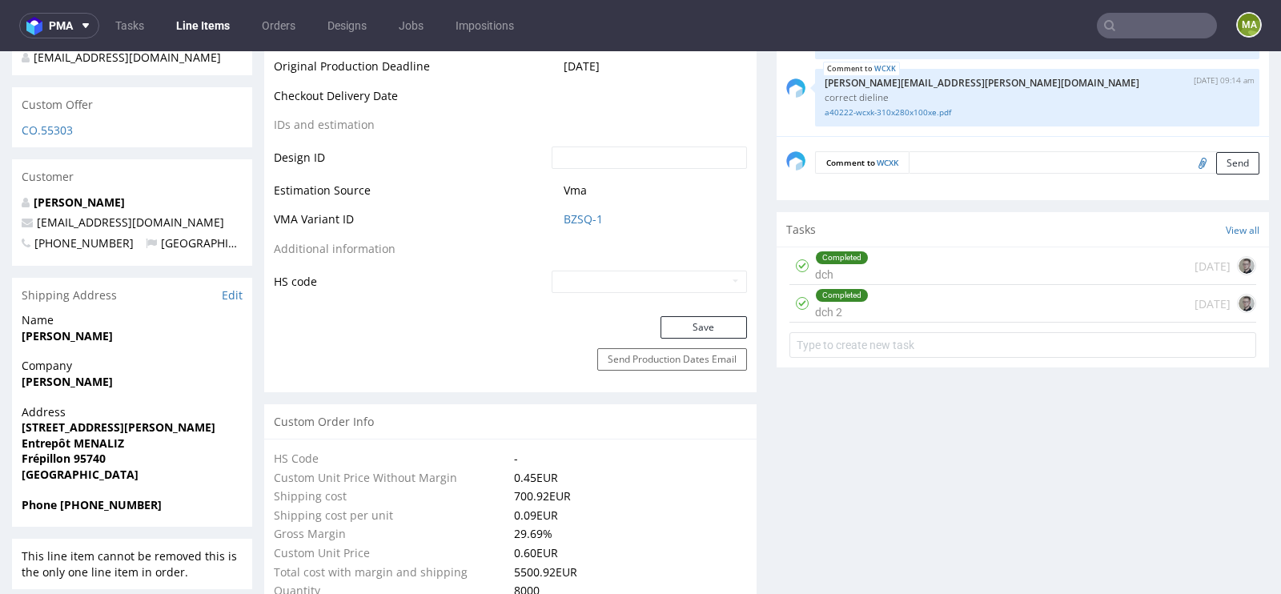
scroll to position [881, 0]
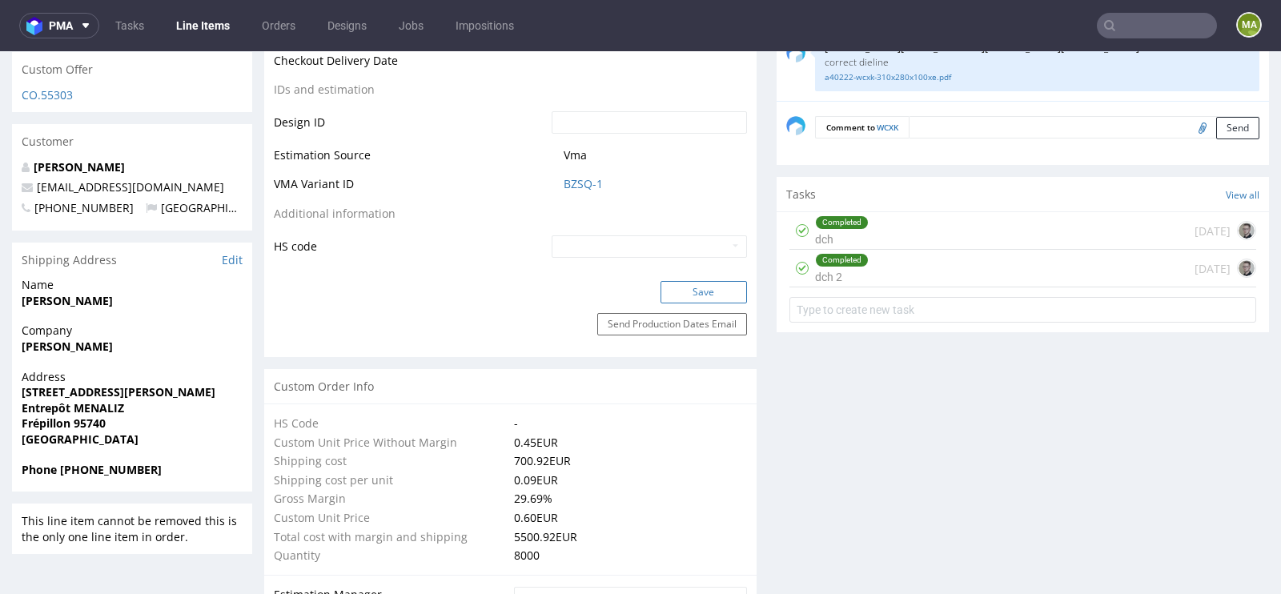
click at [719, 290] on button "Save" at bounding box center [703, 292] width 86 height 22
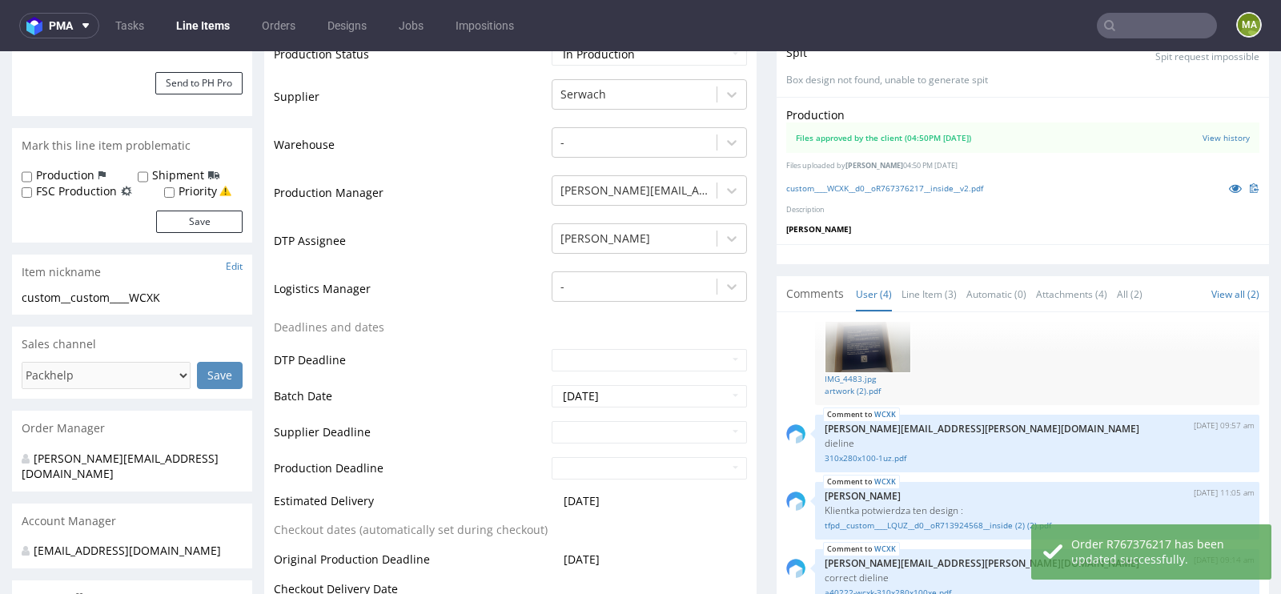
scroll to position [0, 0]
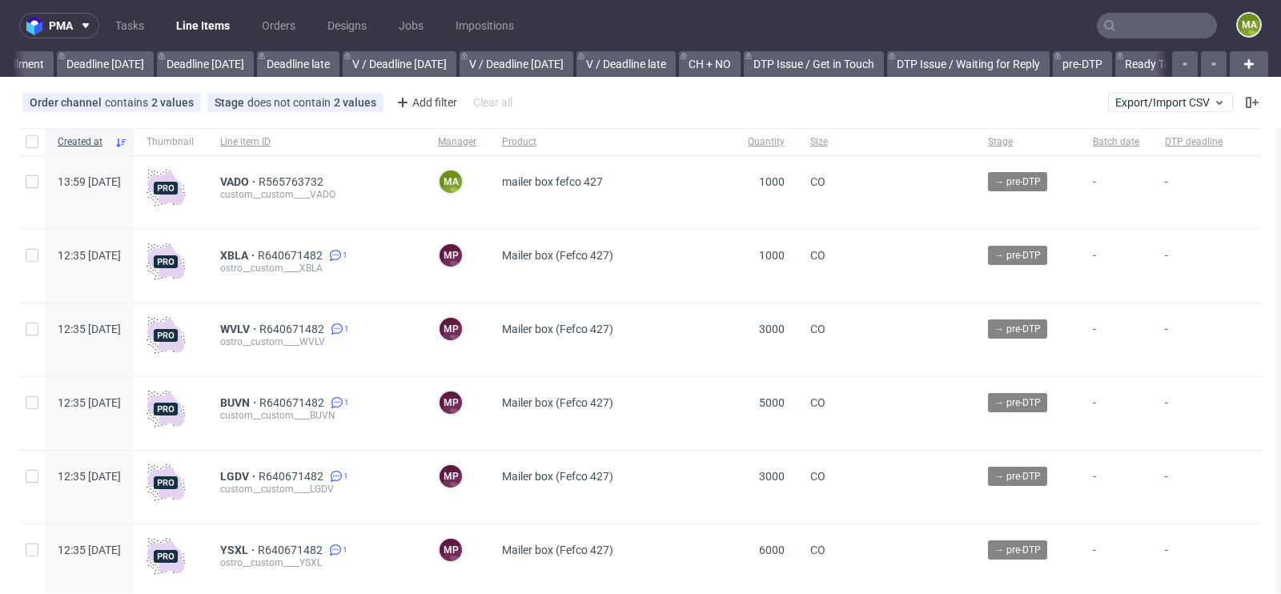
scroll to position [0, 1810]
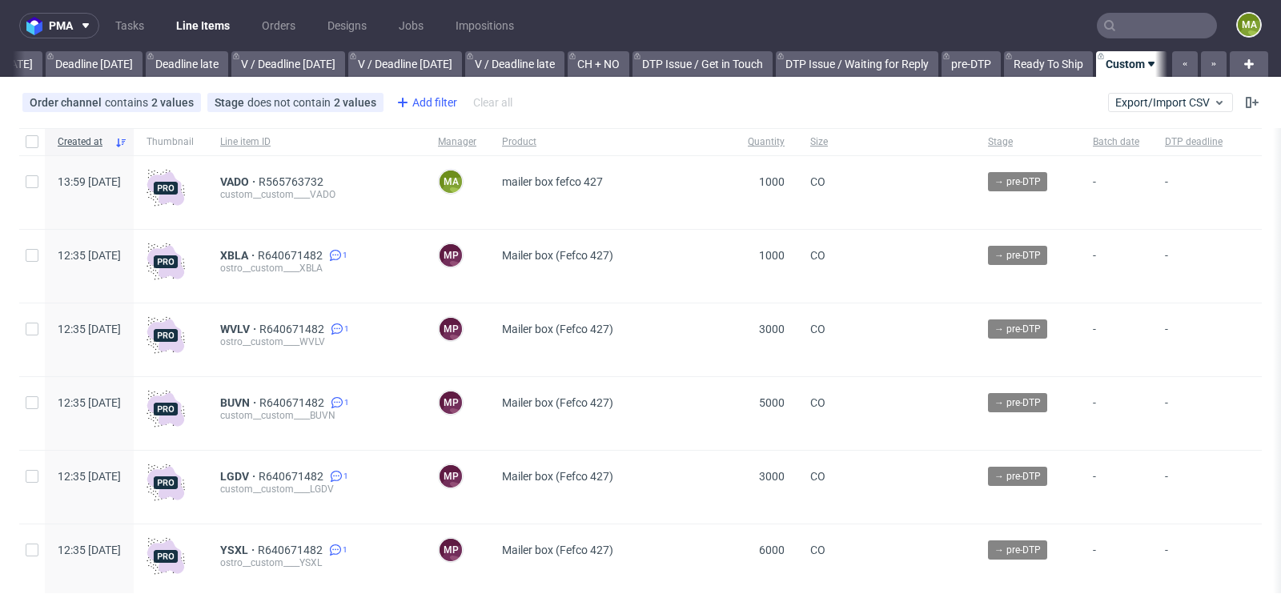
click at [417, 106] on div "Add filter" at bounding box center [425, 103] width 70 height 26
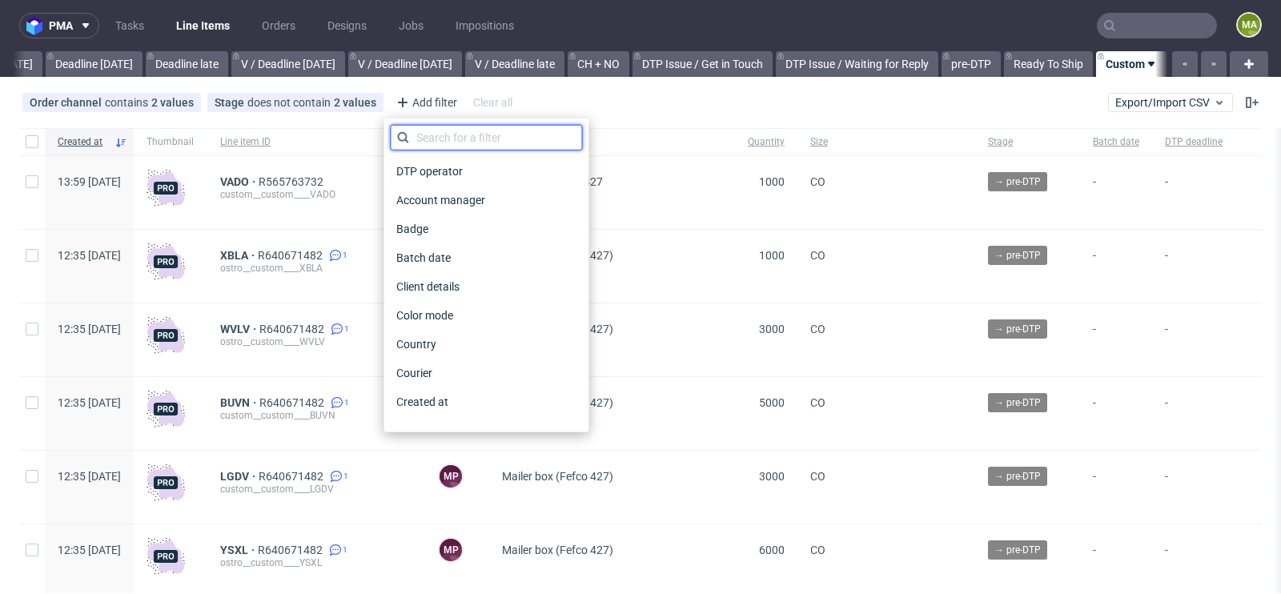
click at [435, 138] on input "text" at bounding box center [486, 138] width 192 height 26
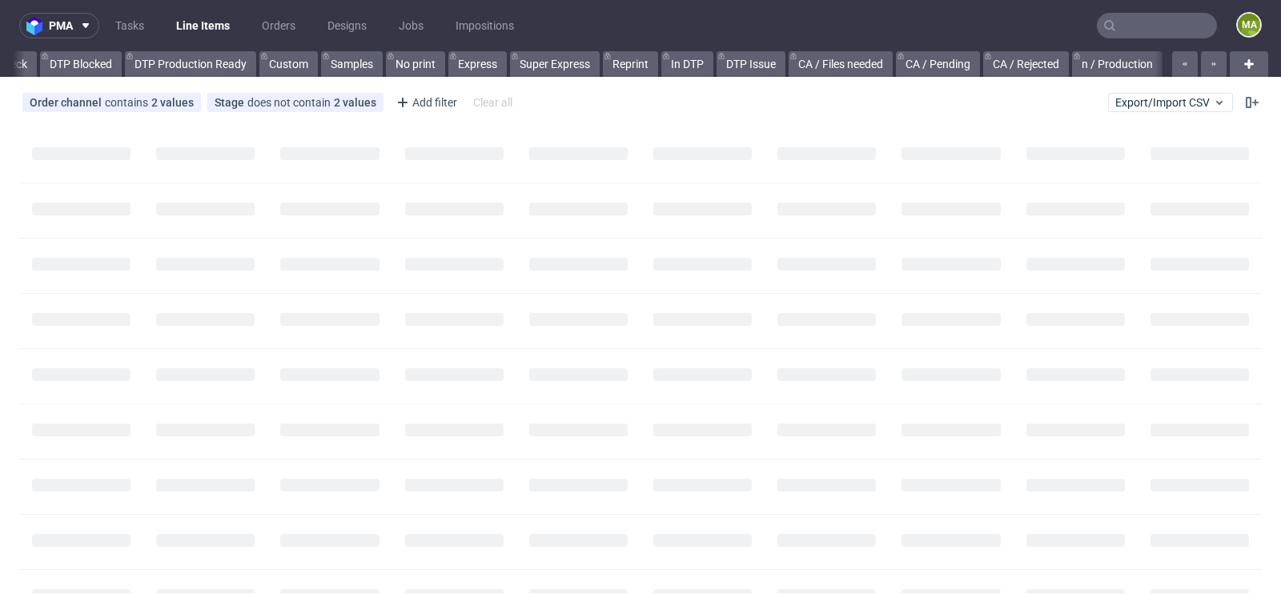
click at [1119, 15] on input "text" at bounding box center [1157, 26] width 120 height 26
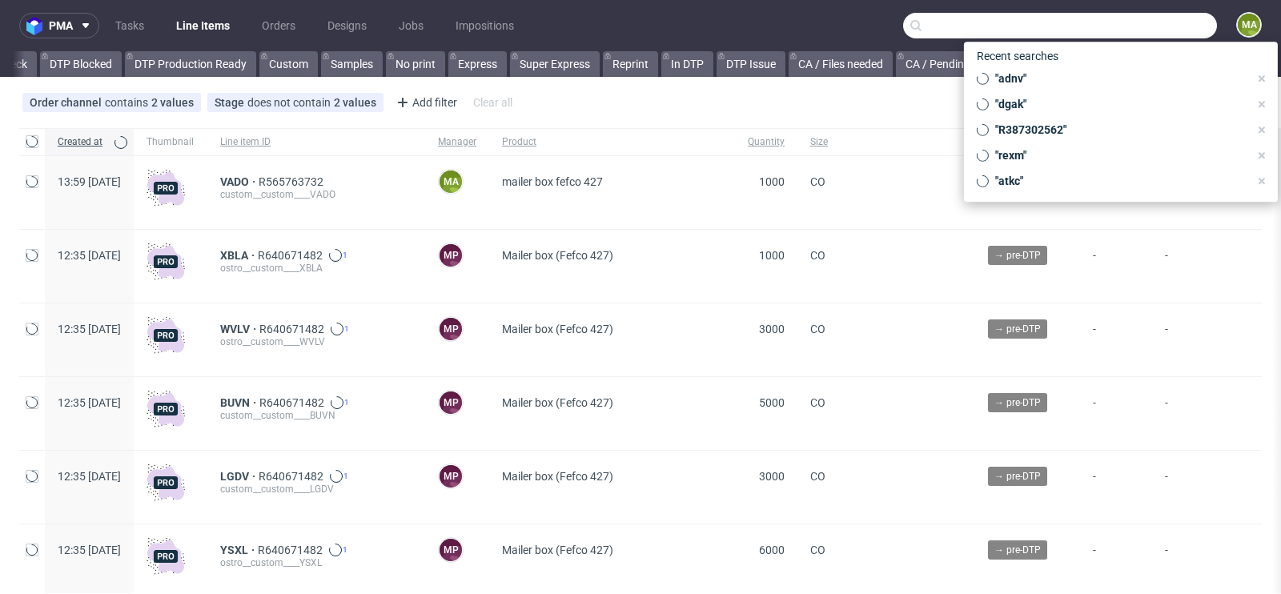
scroll to position [0, 1810]
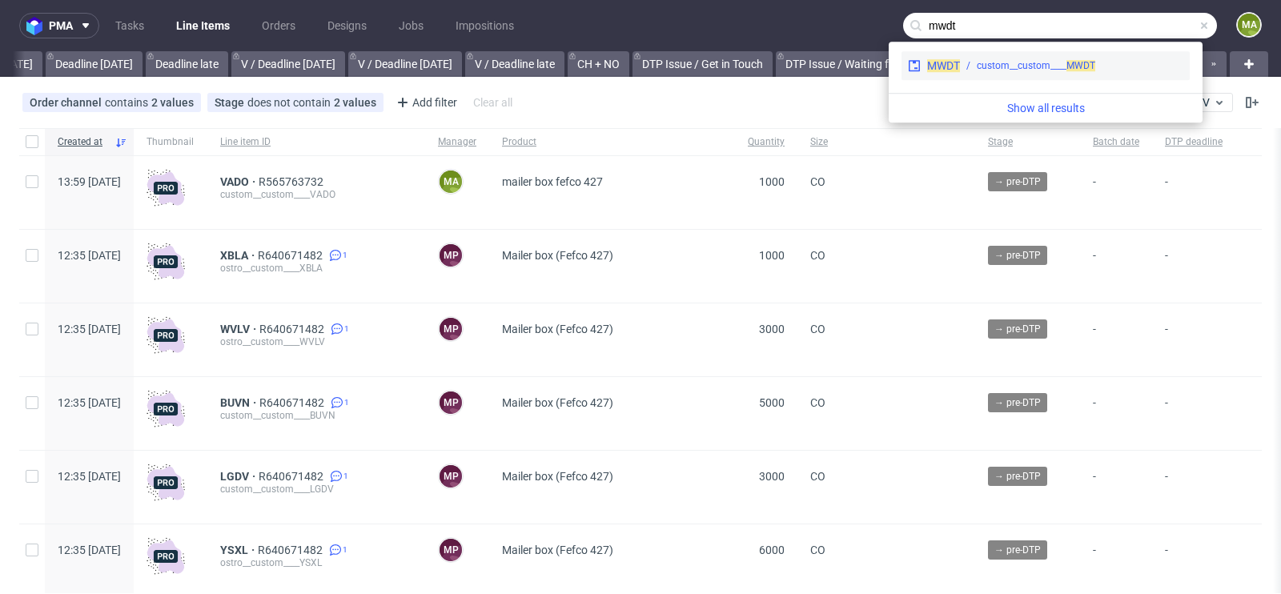
type input "mwdt"
click at [1019, 63] on div "custom__custom____ MWDT" at bounding box center [1036, 65] width 118 height 14
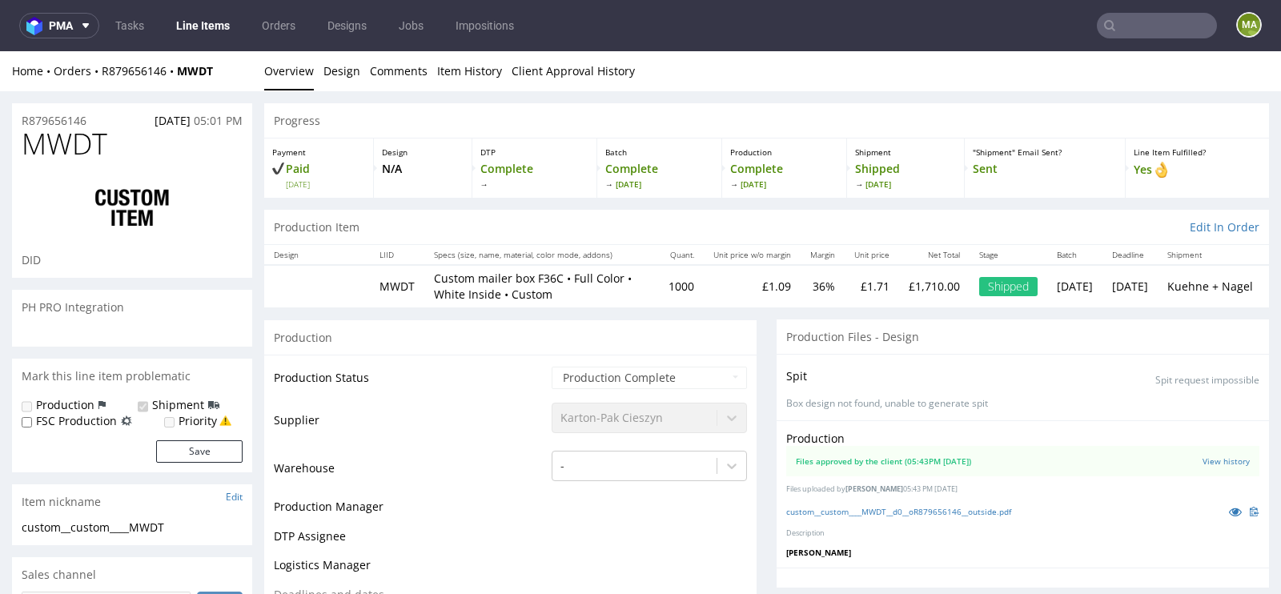
scroll to position [228, 0]
select select "in_progress"
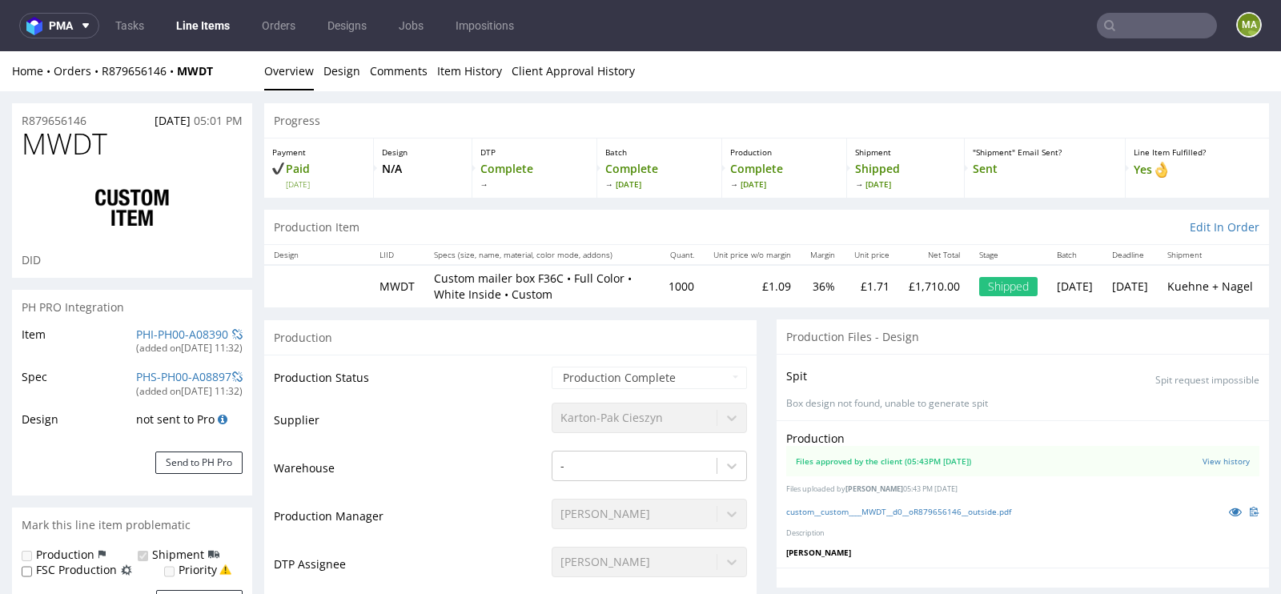
scroll to position [34, 0]
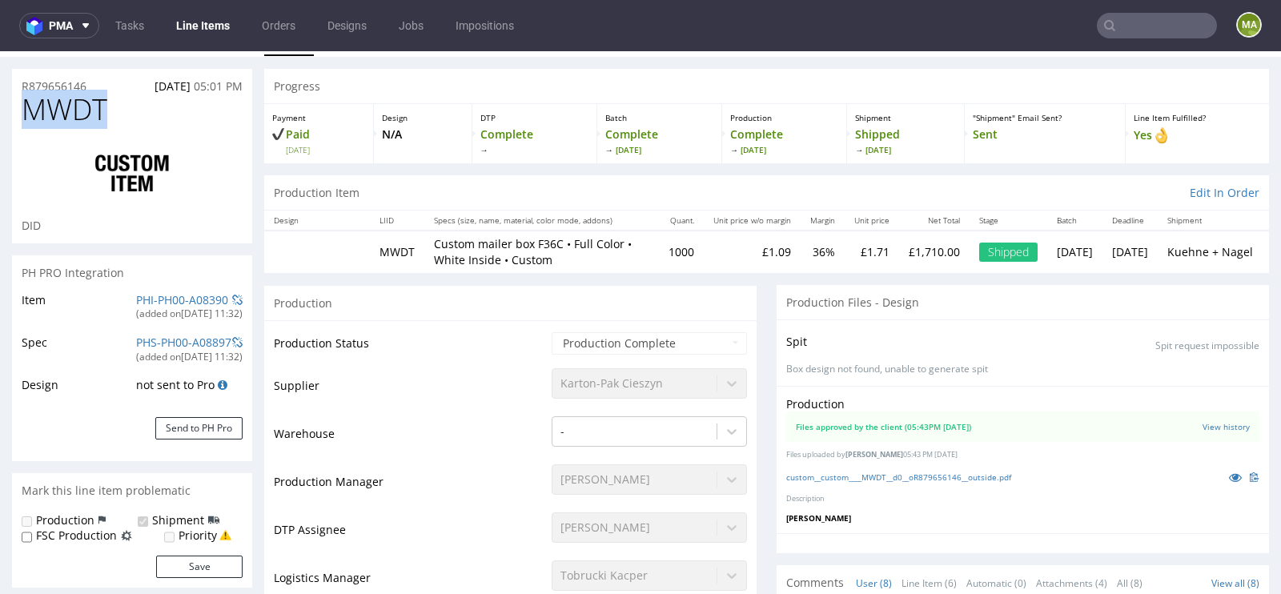
drag, startPoint x: 119, startPoint y: 108, endPoint x: 0, endPoint y: 110, distance: 119.3
copy span "MWDT"
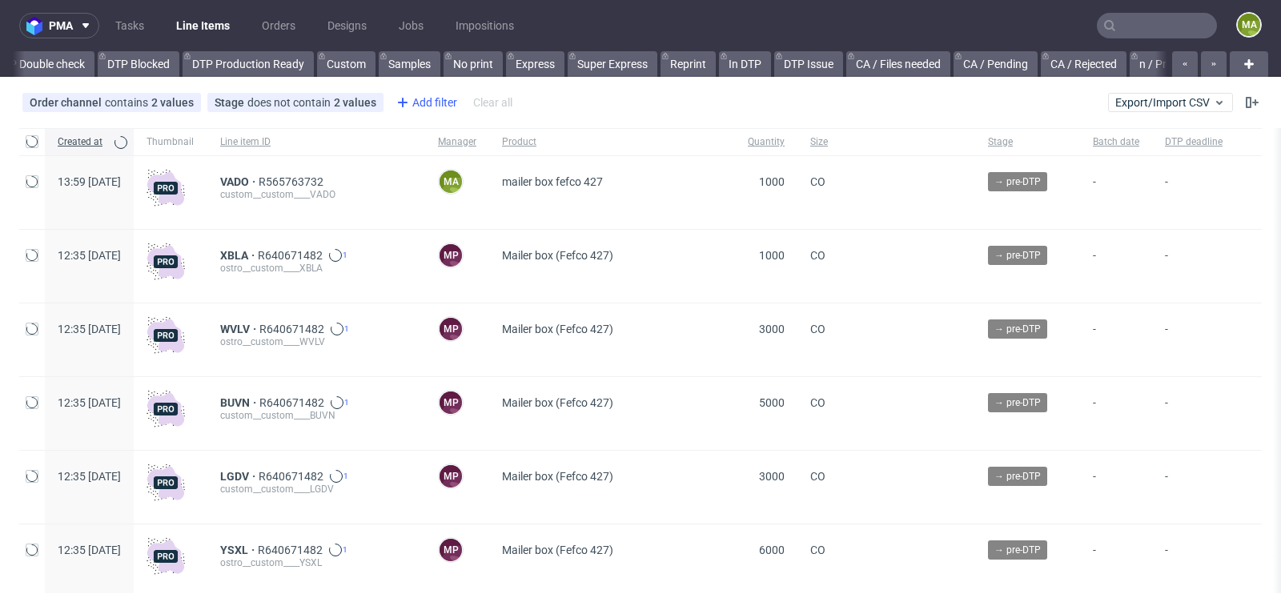
click at [445, 101] on div "Add filter" at bounding box center [425, 103] width 70 height 26
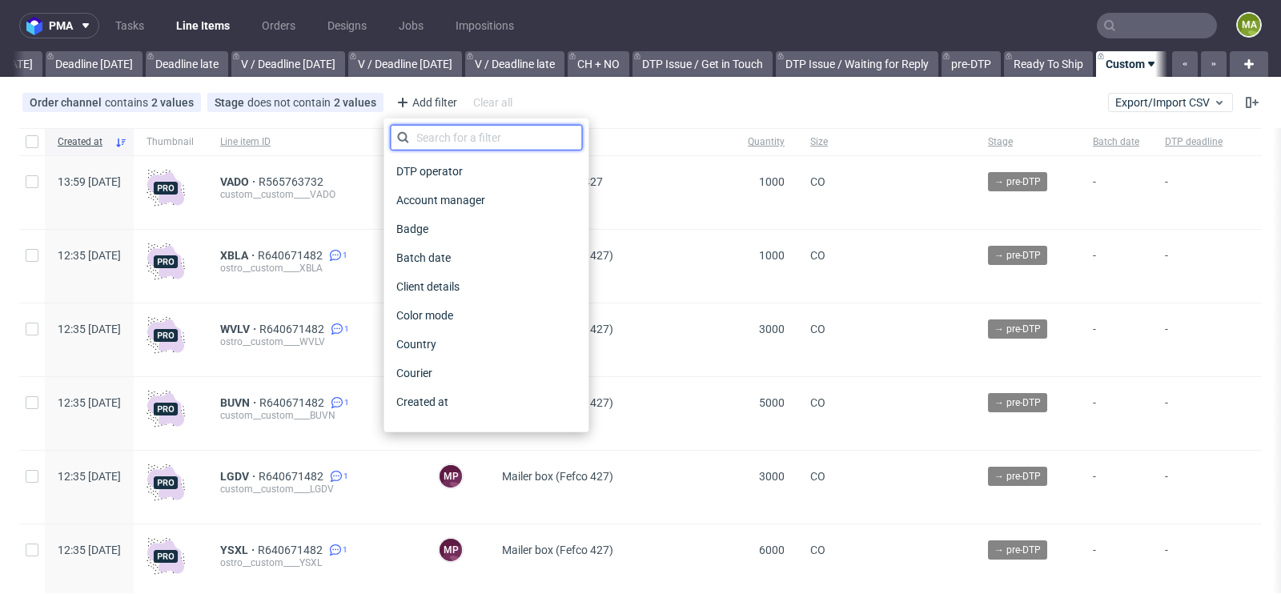
click at [492, 129] on input "text" at bounding box center [486, 138] width 192 height 26
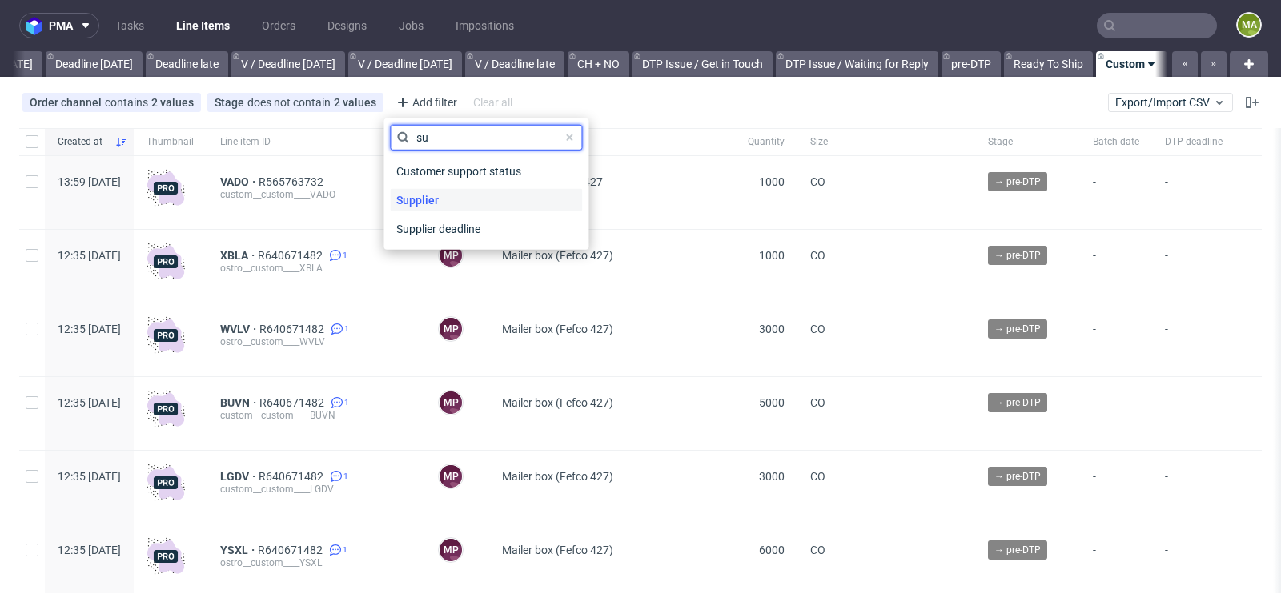
type input "su"
click at [457, 204] on div "Supplier" at bounding box center [486, 200] width 192 height 22
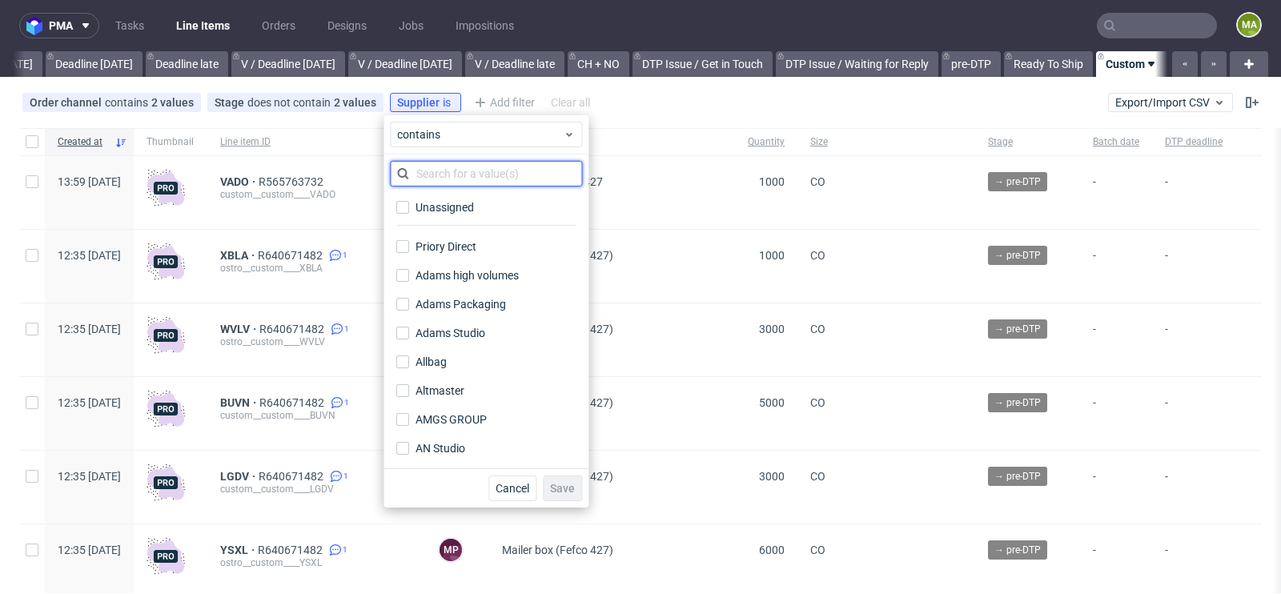
click at [486, 179] on input "text" at bounding box center [486, 174] width 192 height 26
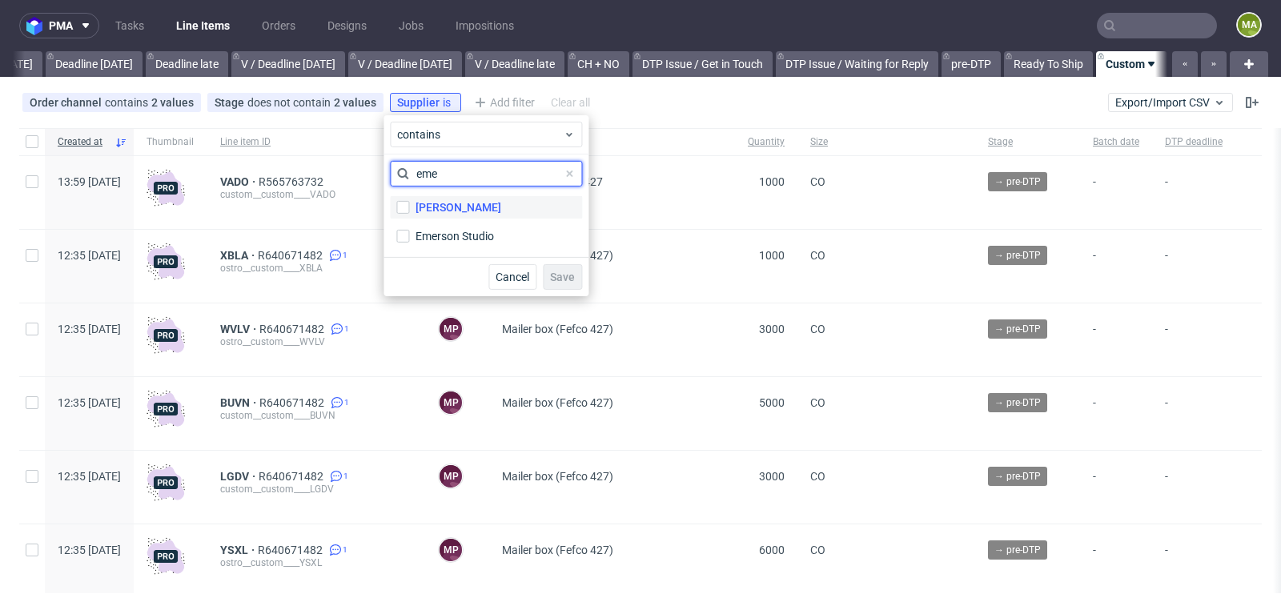
type input "eme"
click at [462, 213] on label "Emerson" at bounding box center [486, 207] width 192 height 22
click at [409, 213] on input "Emerson" at bounding box center [402, 207] width 13 height 13
checkbox input "true"
click at [574, 291] on div "Cancel Save" at bounding box center [485, 276] width 205 height 39
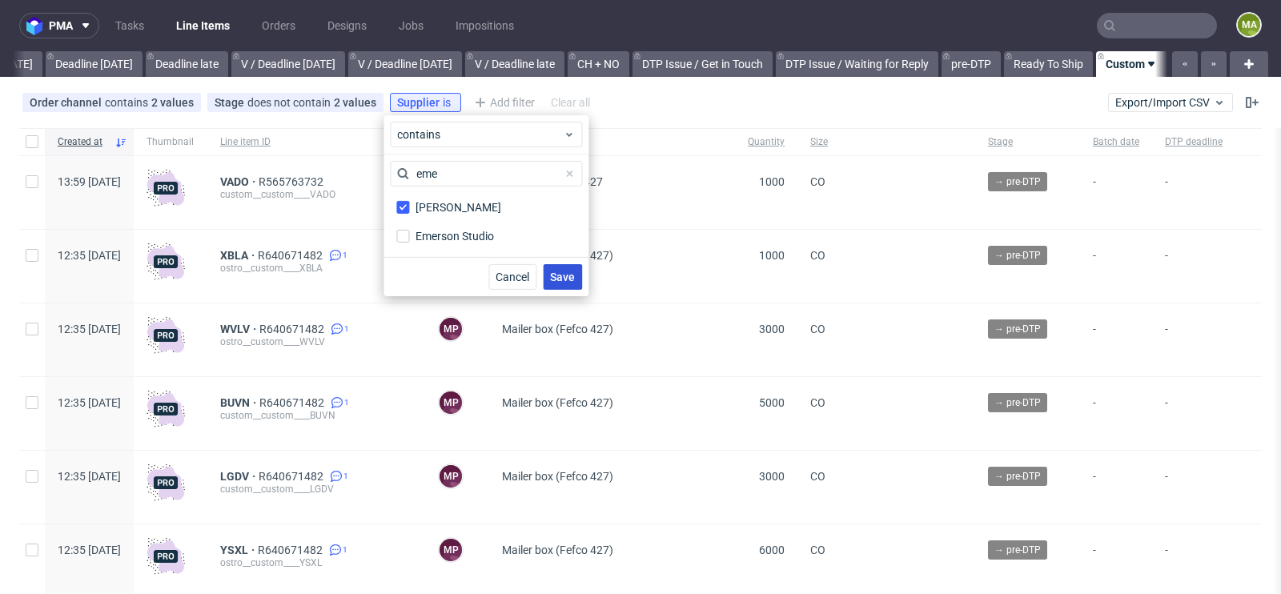
click at [574, 279] on span "Save" at bounding box center [562, 276] width 25 height 11
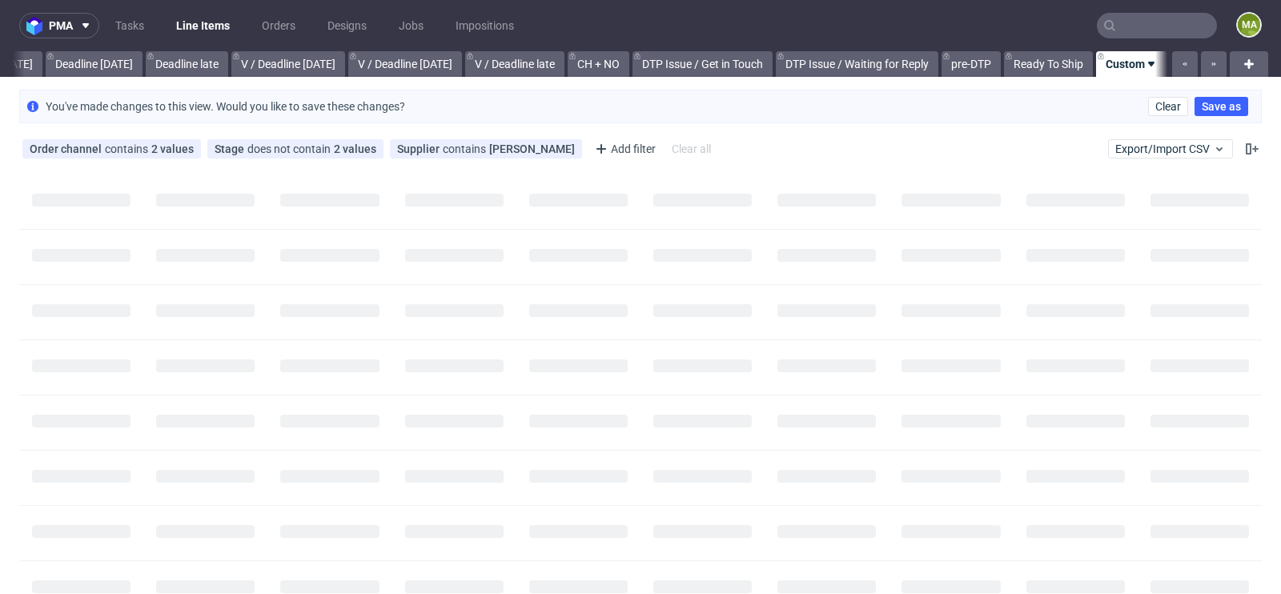
scroll to position [0, 1796]
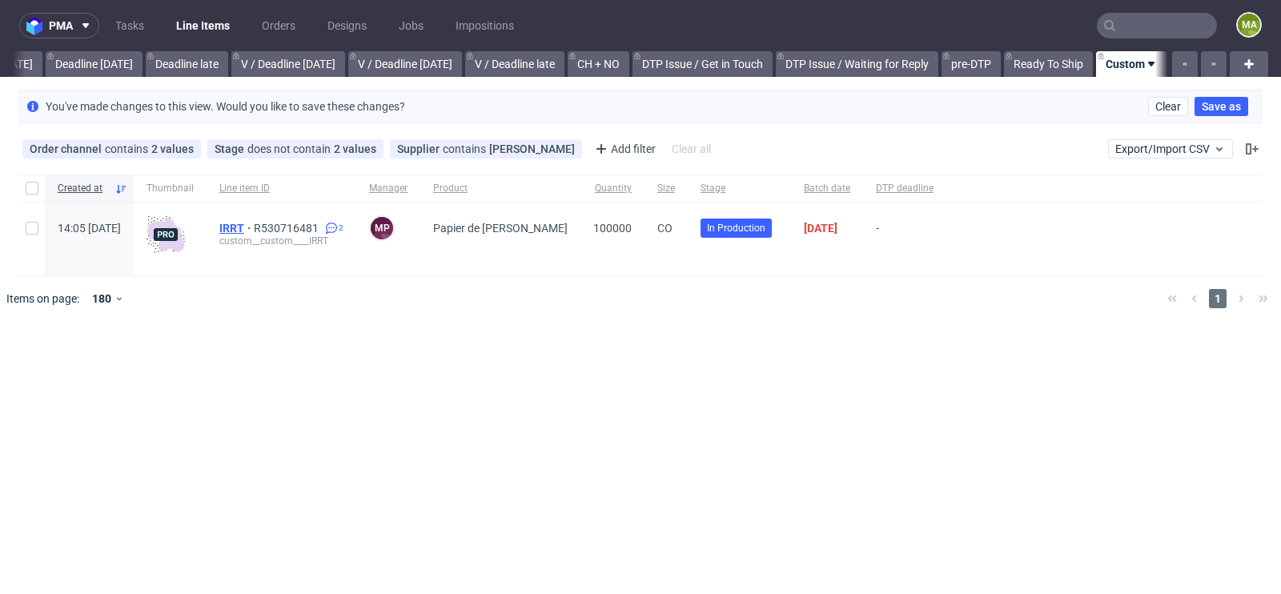
click at [254, 222] on span "IRRT" at bounding box center [236, 228] width 34 height 13
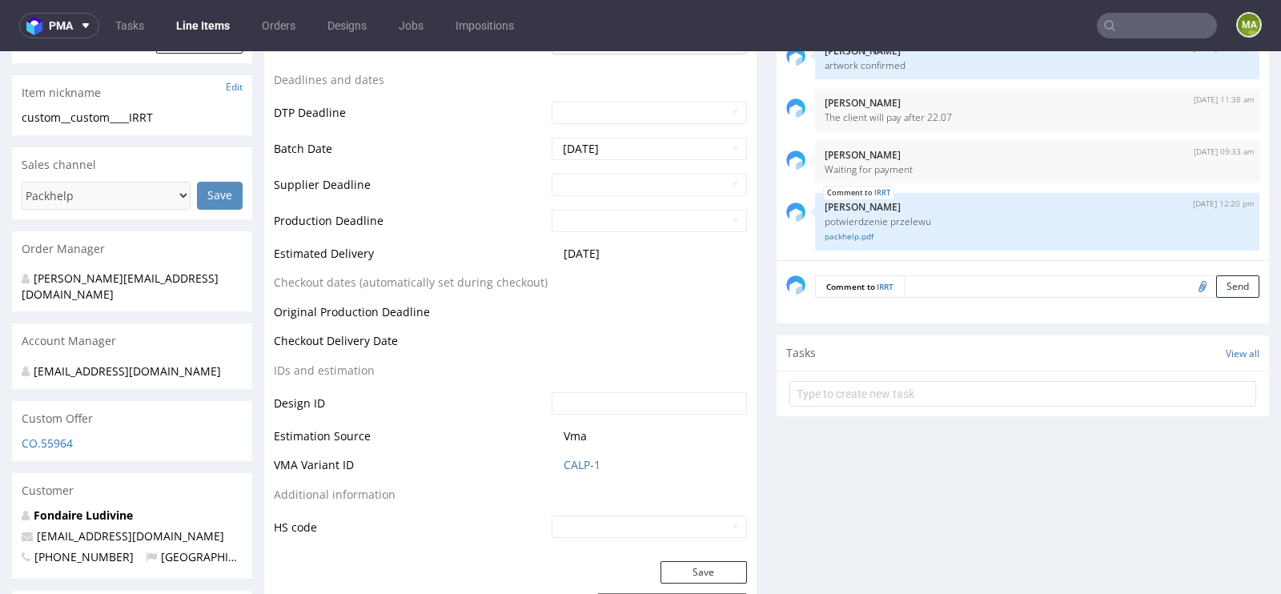
scroll to position [506, 0]
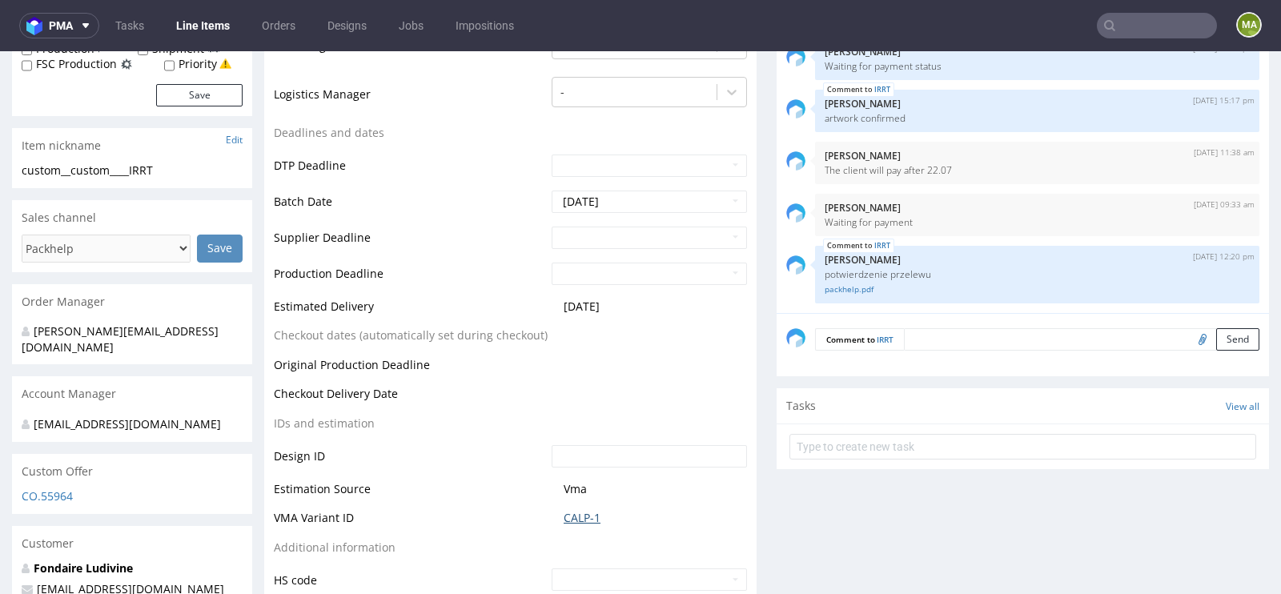
click at [582, 519] on link "CALP-1" at bounding box center [582, 518] width 37 height 16
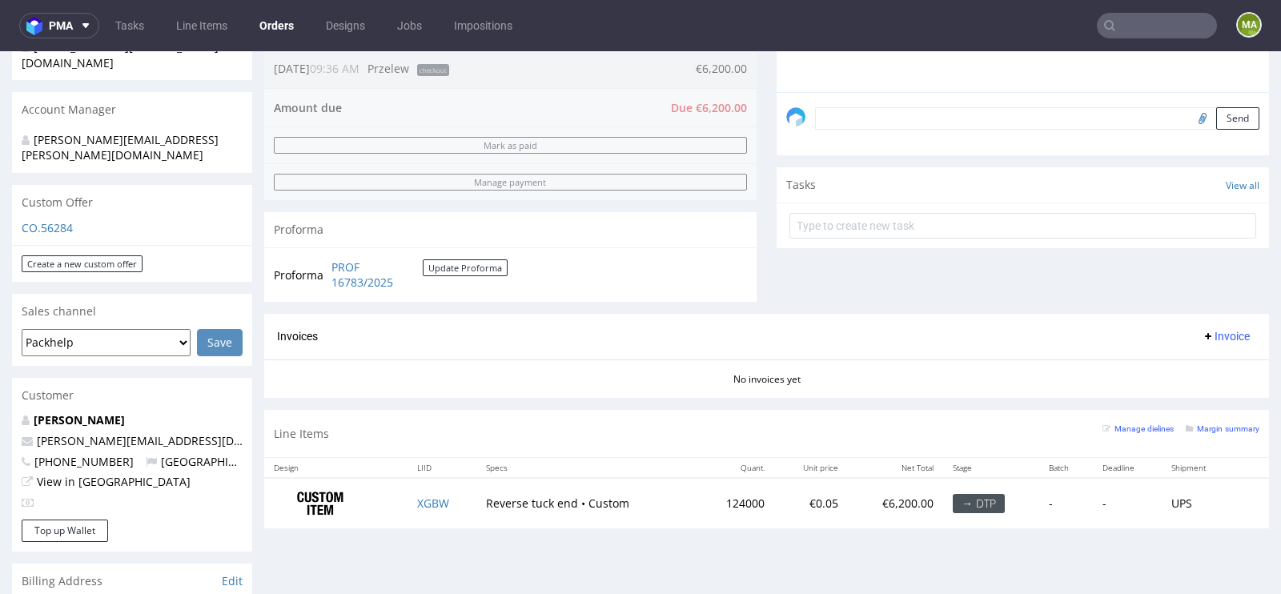
scroll to position [554, 0]
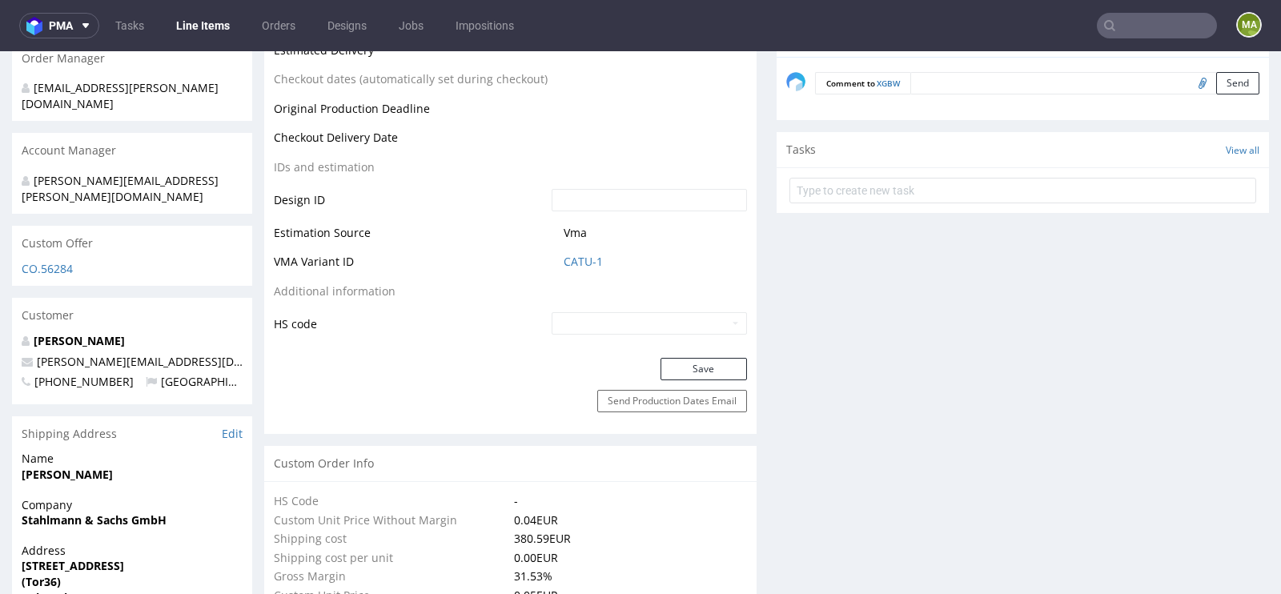
scroll to position [691, 0]
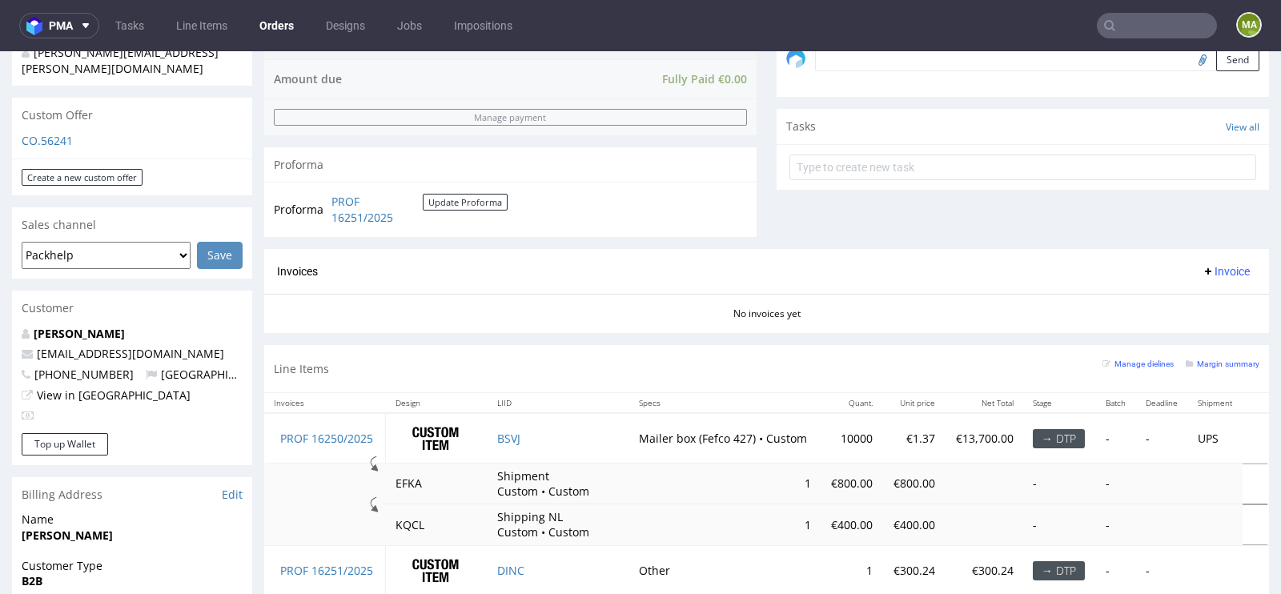
scroll to position [557, 0]
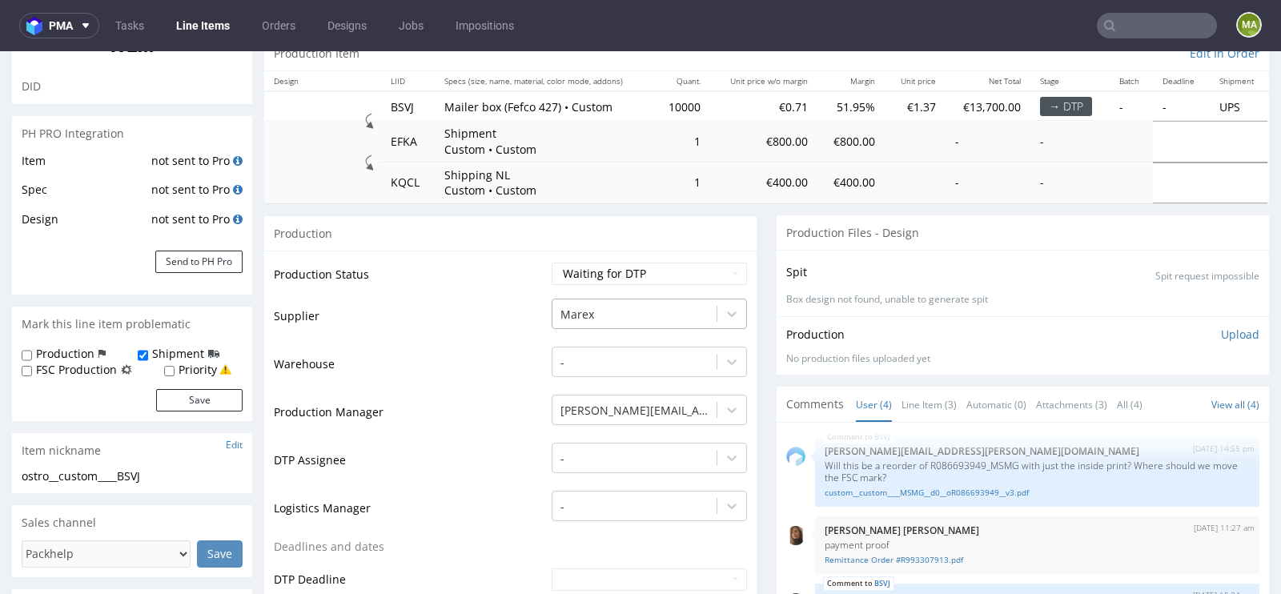
scroll to position [189, 0]
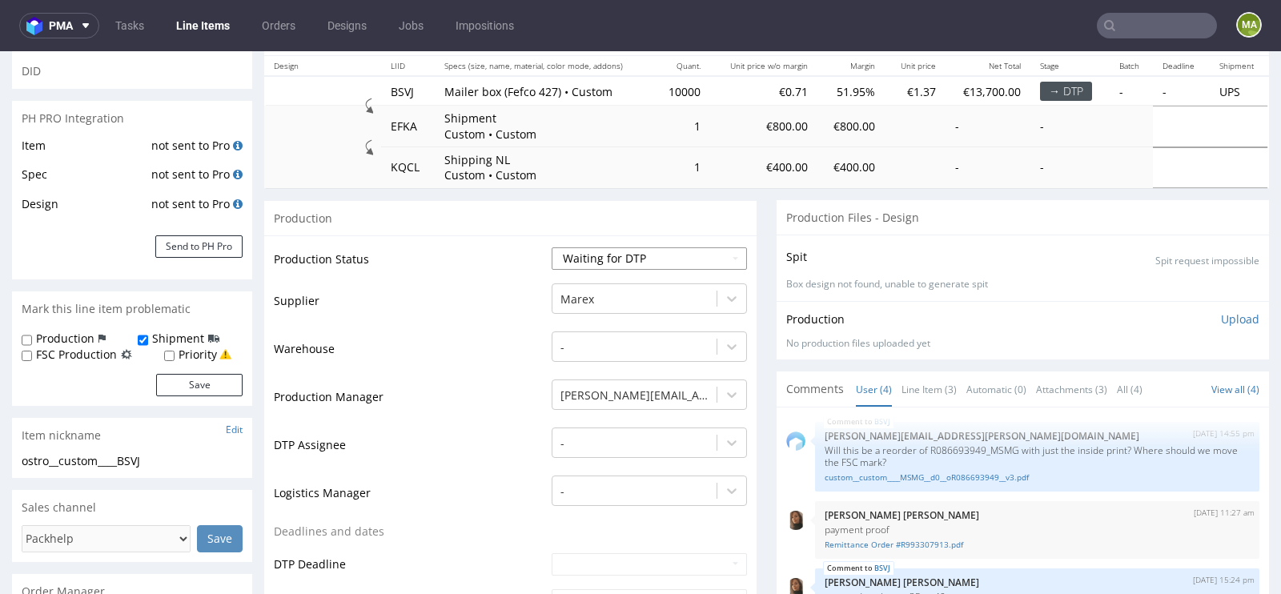
click at [621, 255] on select "Waiting for Artwork Waiting for Diecut Waiting for Mockup Waiting for DTP Waiti…" at bounding box center [649, 258] width 195 height 22
select select "pre_dtp_waiting_for_artwork"
click at [431, 402] on td "Production Manager" at bounding box center [411, 402] width 274 height 48
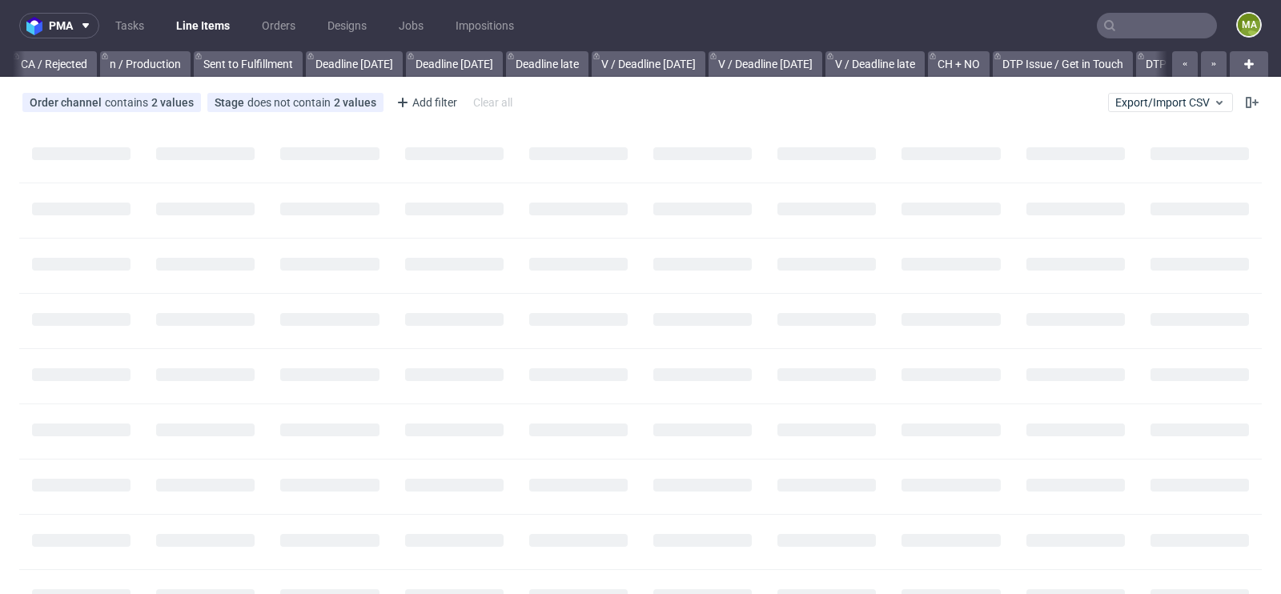
scroll to position [0, 1810]
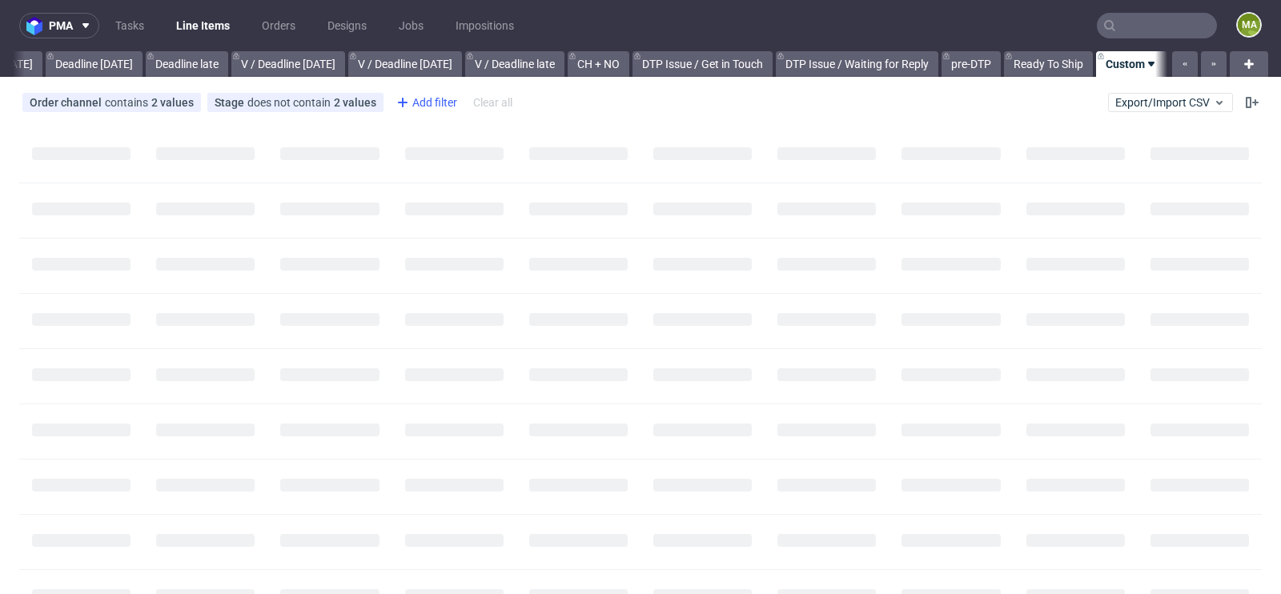
click at [437, 102] on div "Add filter" at bounding box center [425, 103] width 70 height 26
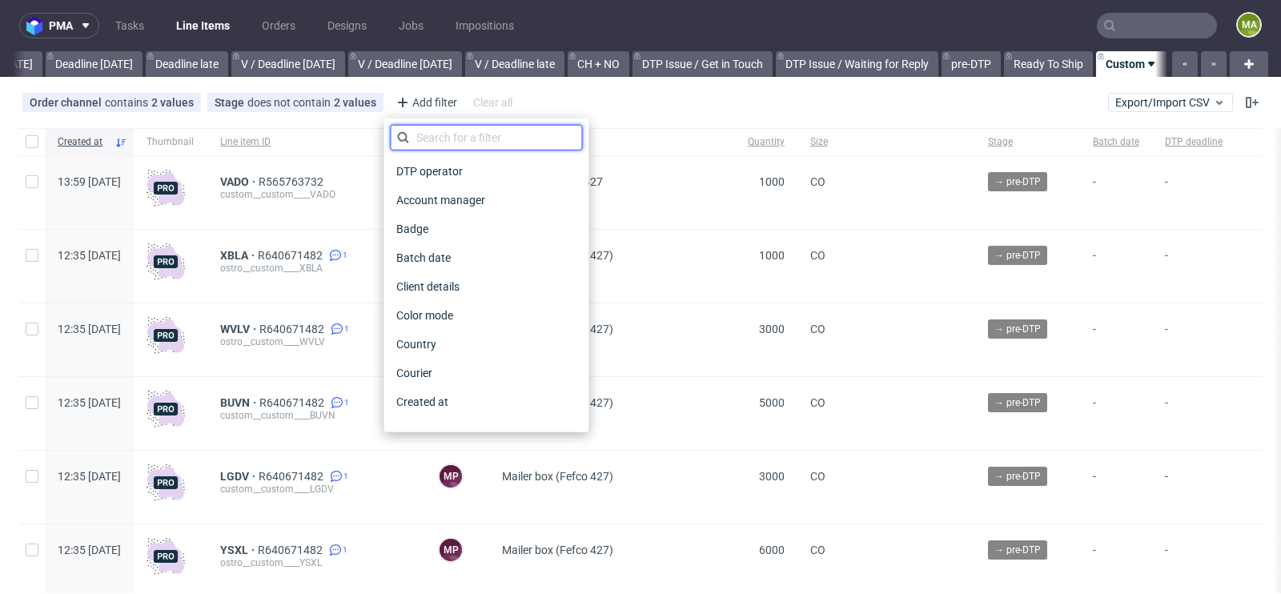
click at [462, 146] on input "text" at bounding box center [486, 138] width 192 height 26
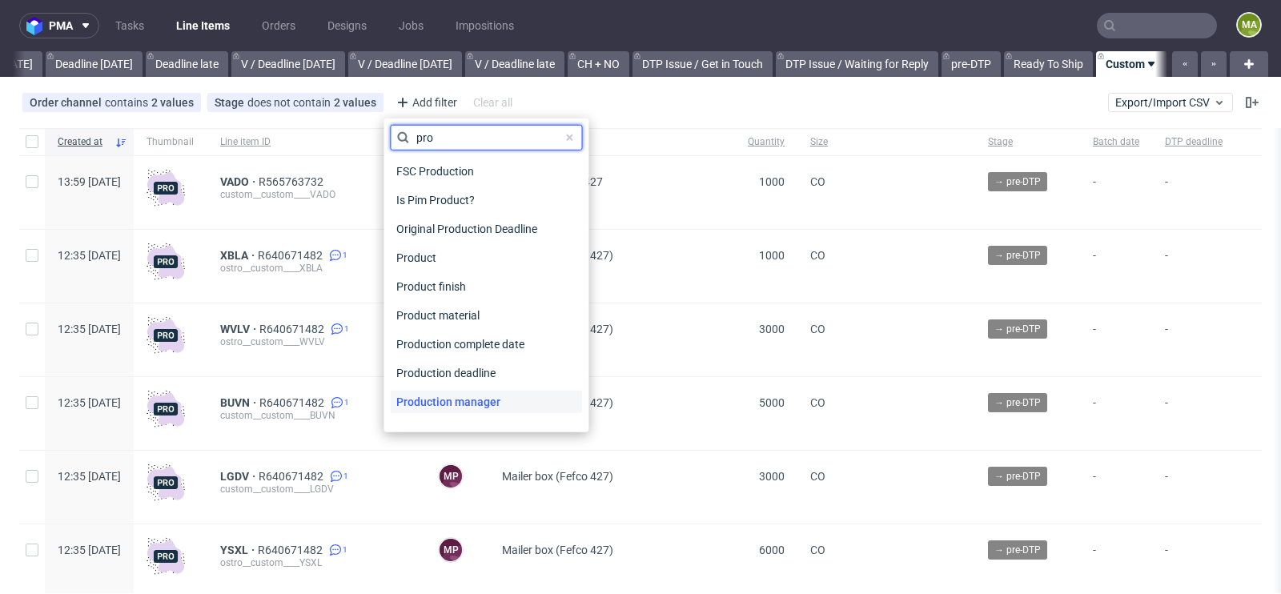
type input "pro"
click at [443, 402] on span "Production manager" at bounding box center [448, 402] width 117 height 22
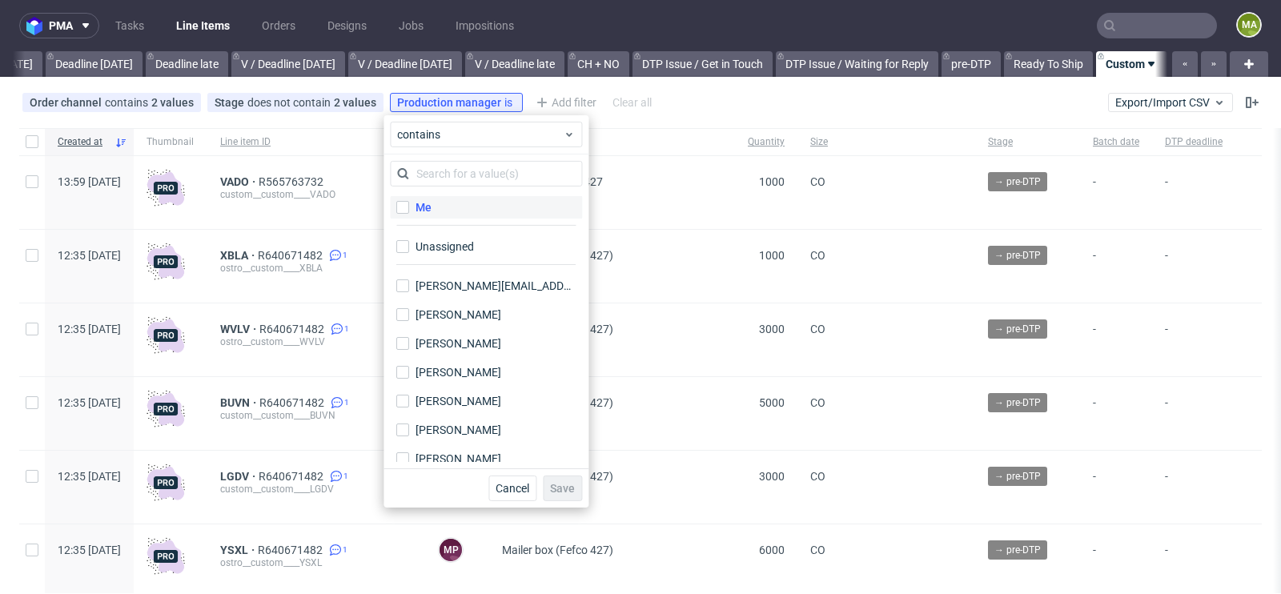
click at [441, 207] on label "Me" at bounding box center [486, 207] width 192 height 22
click at [409, 207] on input "Me" at bounding box center [402, 207] width 13 height 13
checkbox input "true"
click at [567, 487] on span "Save" at bounding box center [562, 488] width 25 height 11
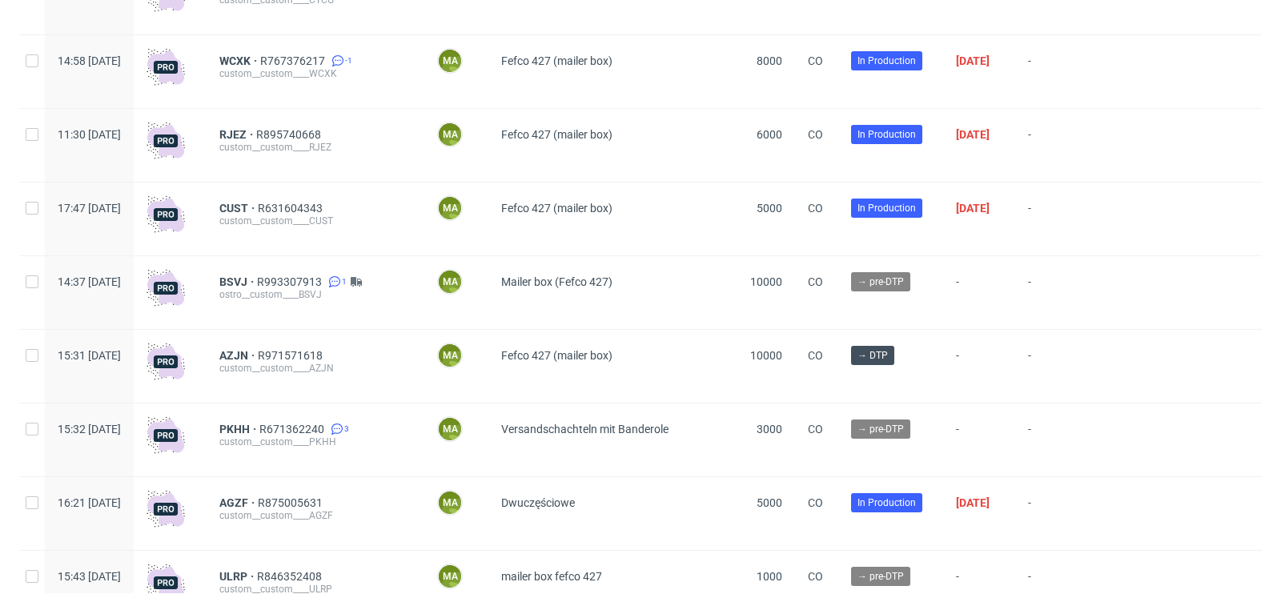
scroll to position [1588, 0]
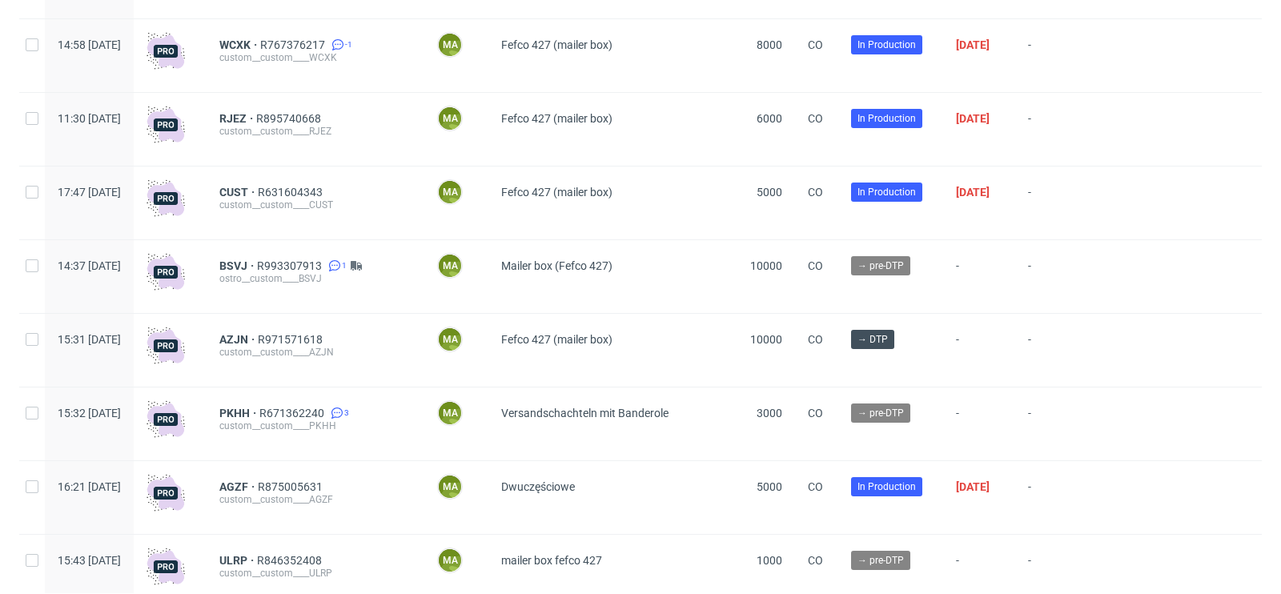
click at [278, 426] on div "custom__custom____PKHH" at bounding box center [315, 425] width 192 height 13
click at [259, 419] on span "PKHH" at bounding box center [239, 413] width 40 height 13
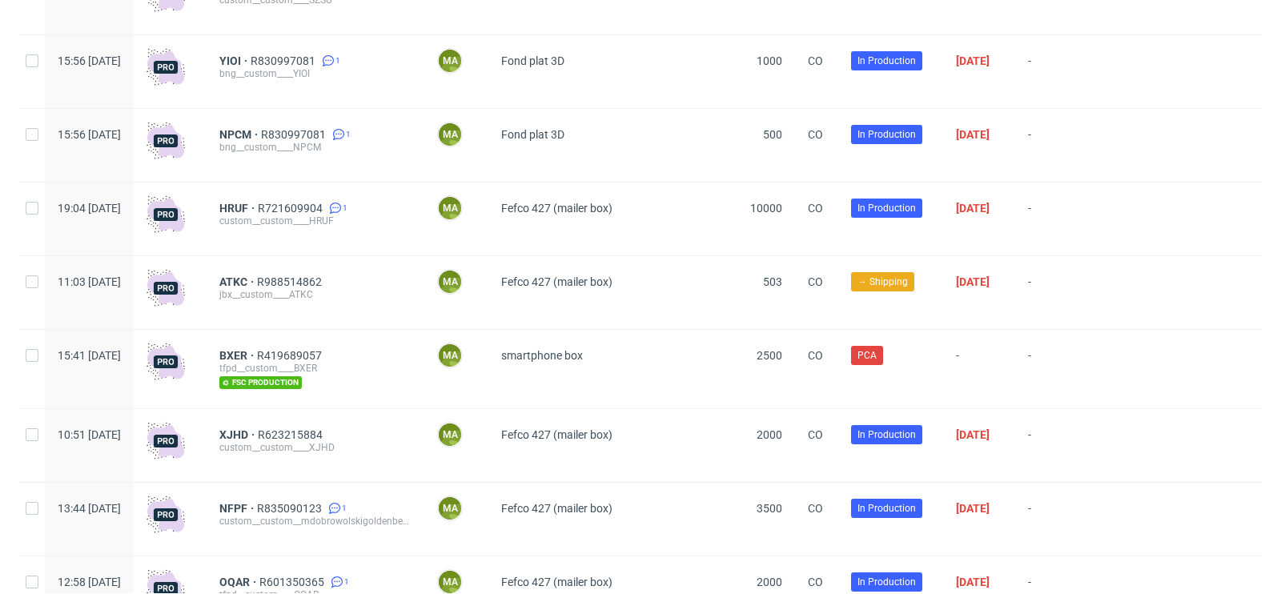
scroll to position [0, 0]
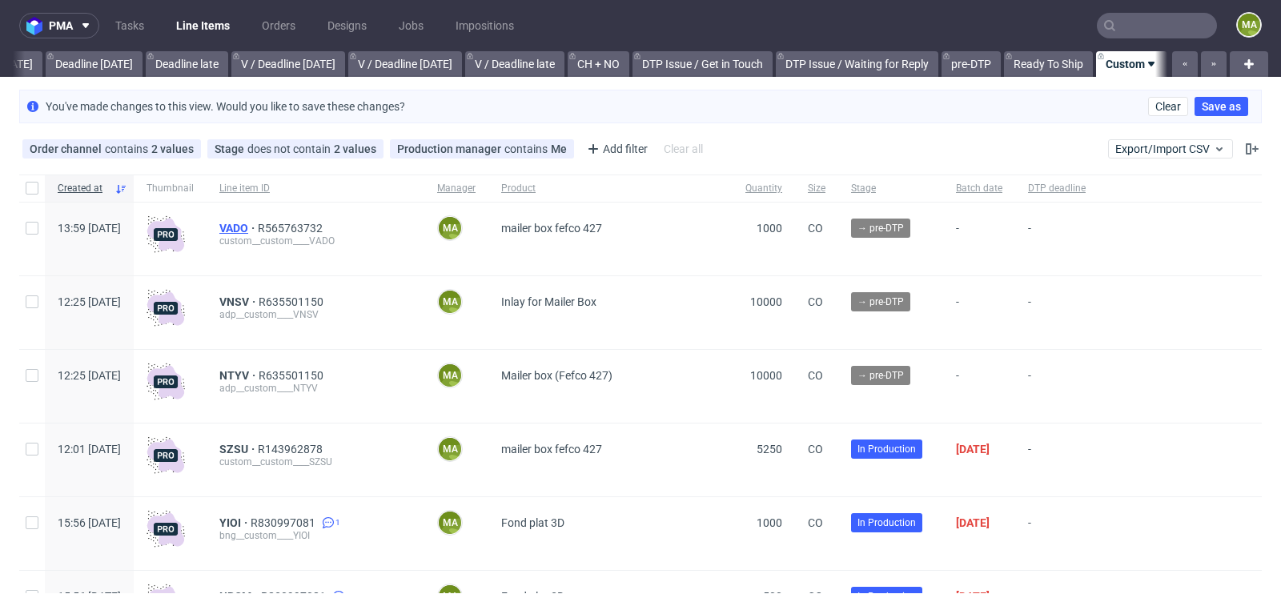
click at [258, 223] on span "VADO" at bounding box center [238, 228] width 38 height 13
click at [327, 298] on span "R635501150" at bounding box center [293, 301] width 68 height 13
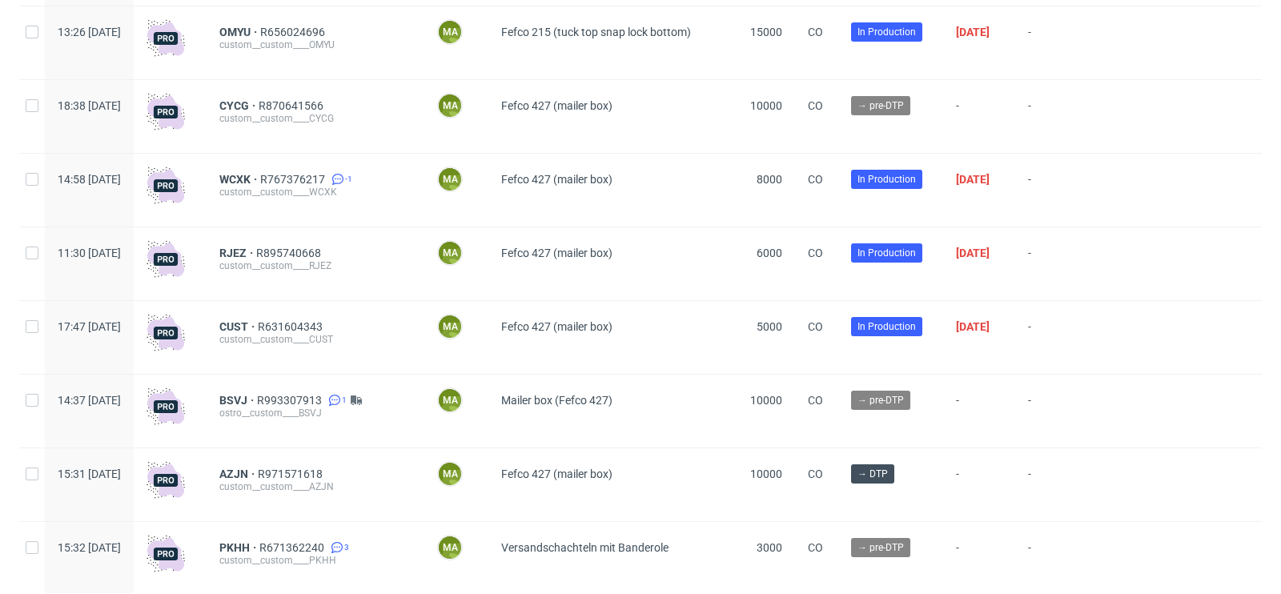
scroll to position [1458, 0]
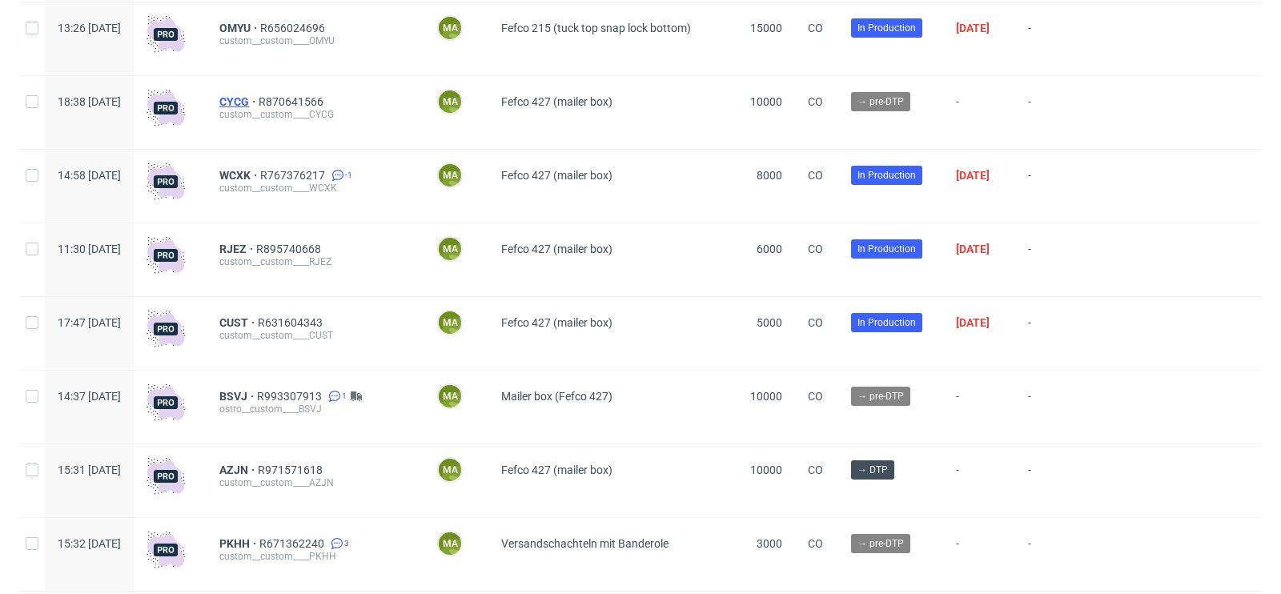
click at [259, 101] on span "CYCG" at bounding box center [238, 101] width 39 height 13
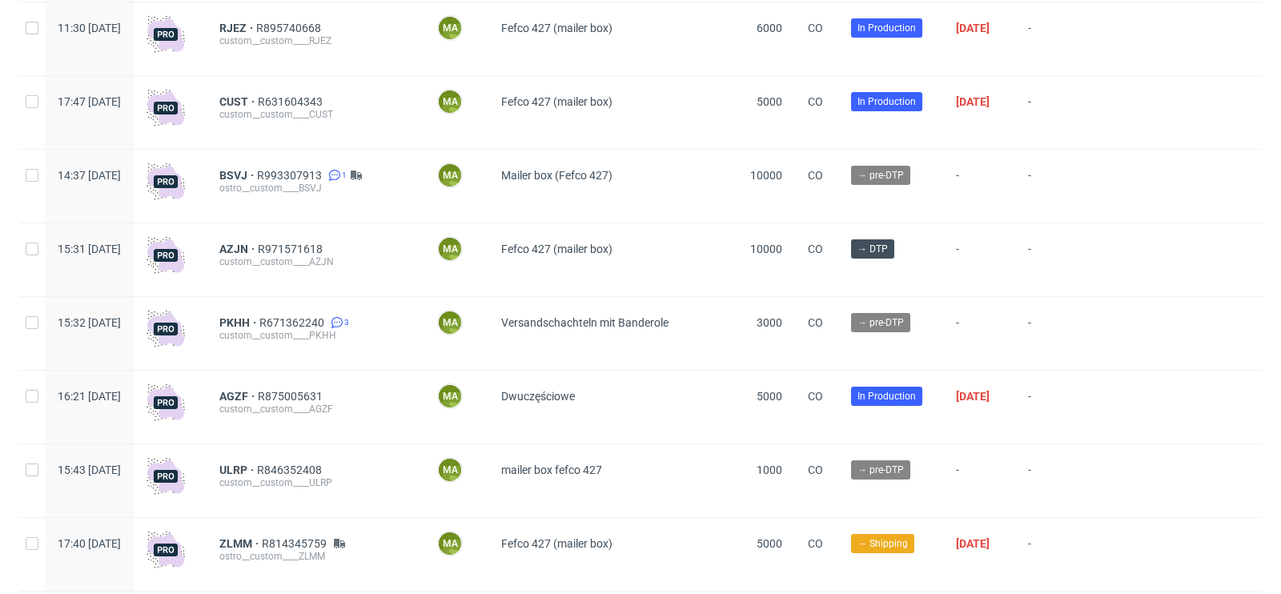
scroll to position [1683, 0]
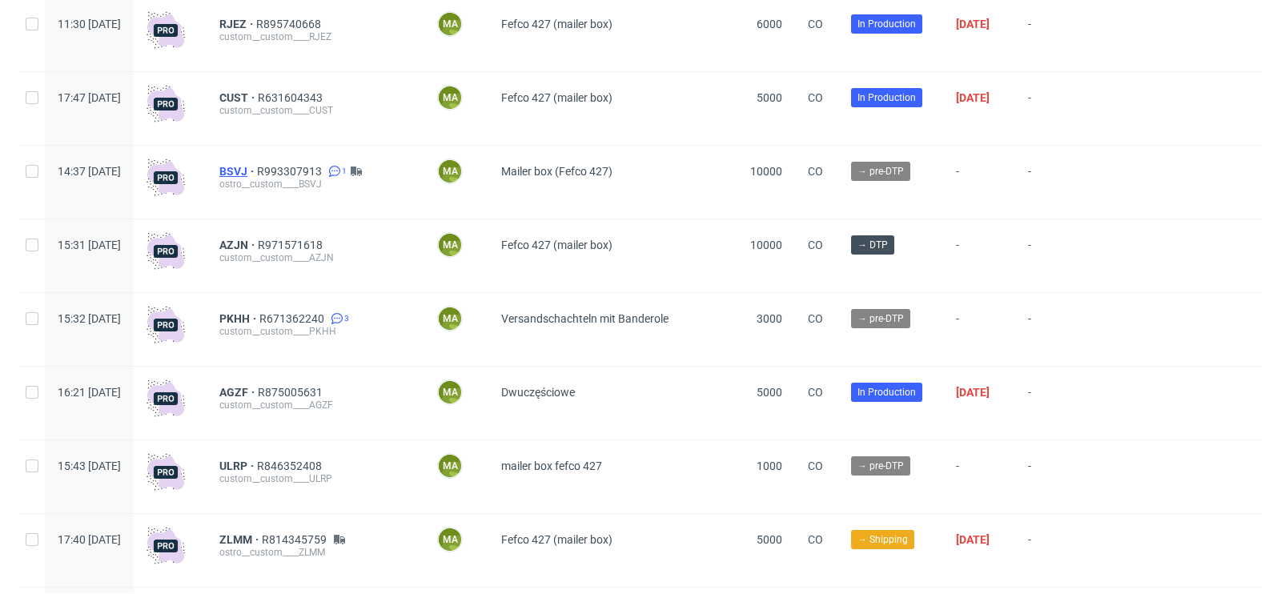
click at [257, 177] on span "BSVJ" at bounding box center [238, 171] width 38 height 13
click at [259, 319] on span "PKHH" at bounding box center [239, 318] width 40 height 13
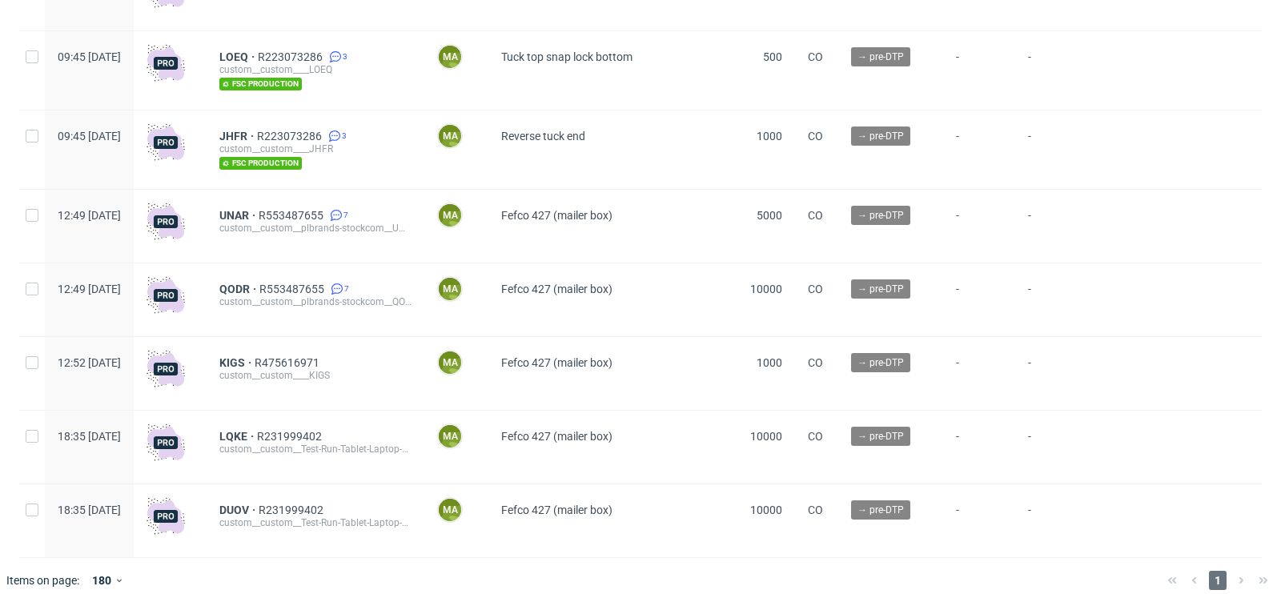
scroll to position [4415, 0]
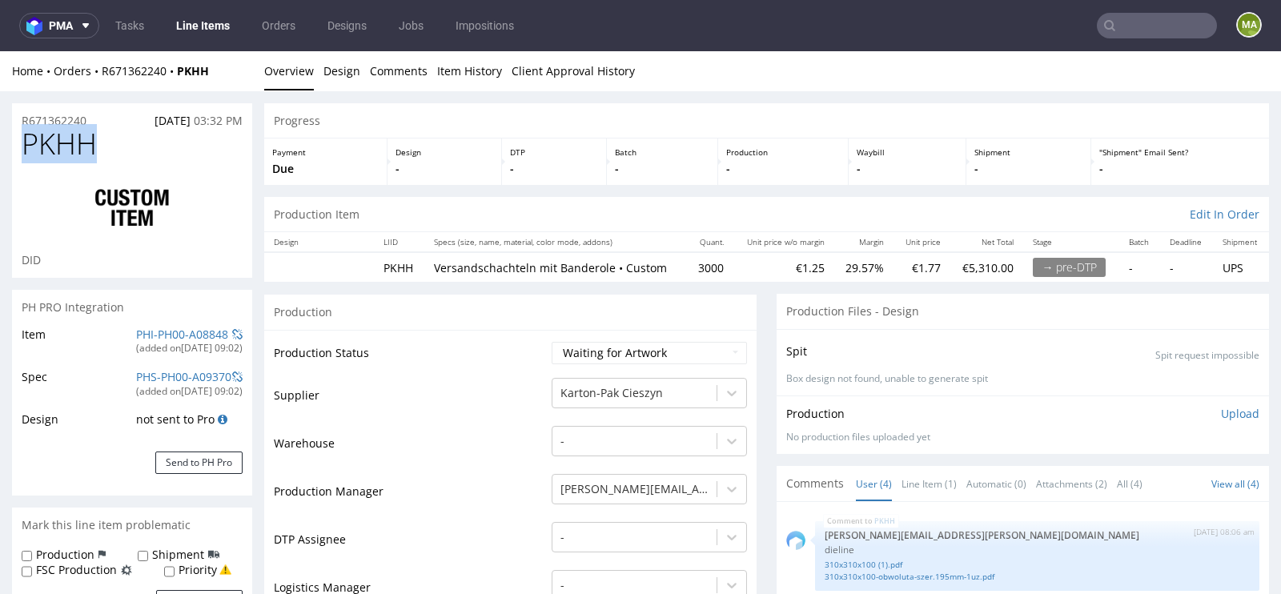
drag, startPoint x: 98, startPoint y: 151, endPoint x: 0, endPoint y: 151, distance: 97.7
copy span "PKHH"
click at [468, 82] on link "Item History" at bounding box center [469, 70] width 65 height 39
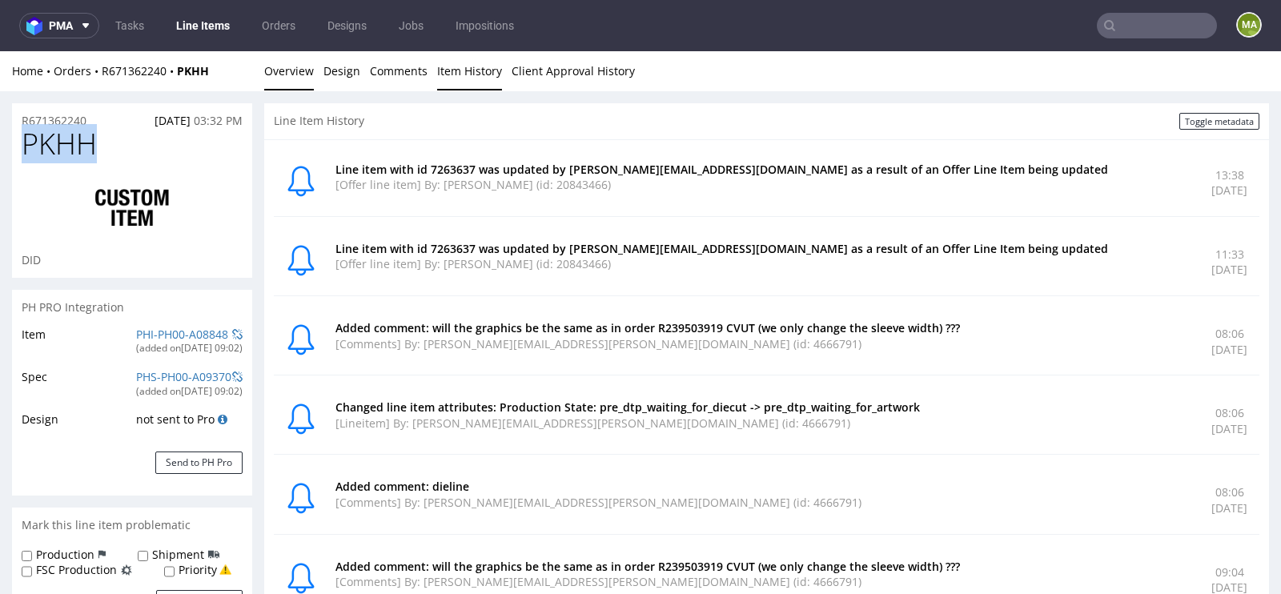
click at [283, 66] on link "Overview" at bounding box center [289, 70] width 50 height 39
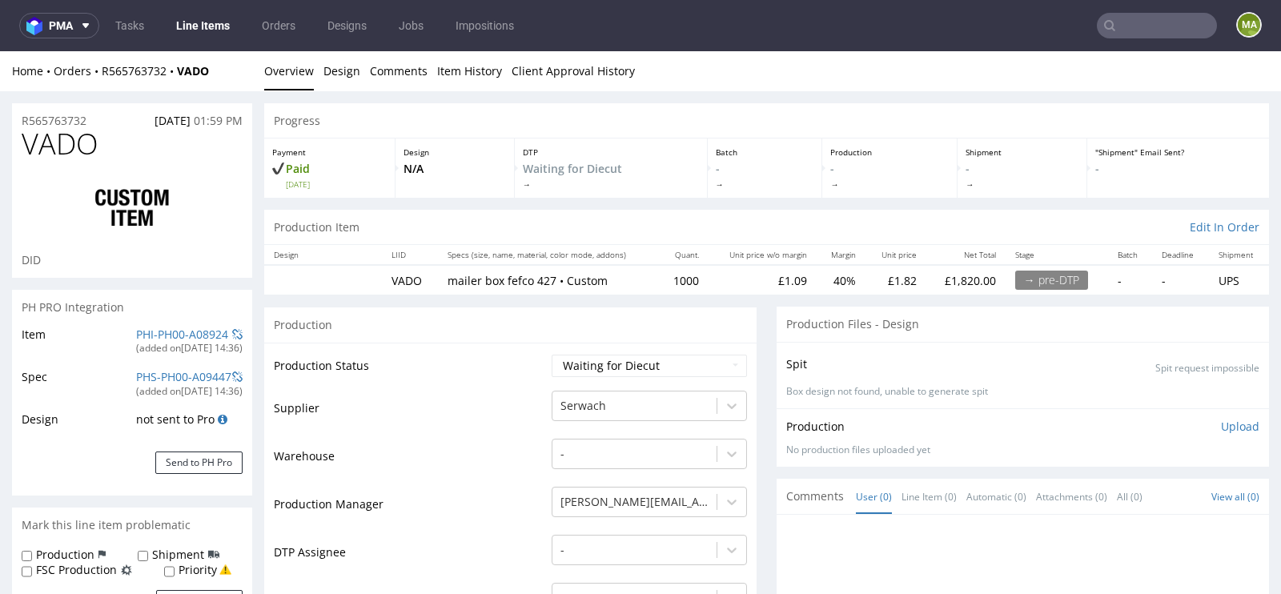
select select "in_progress"
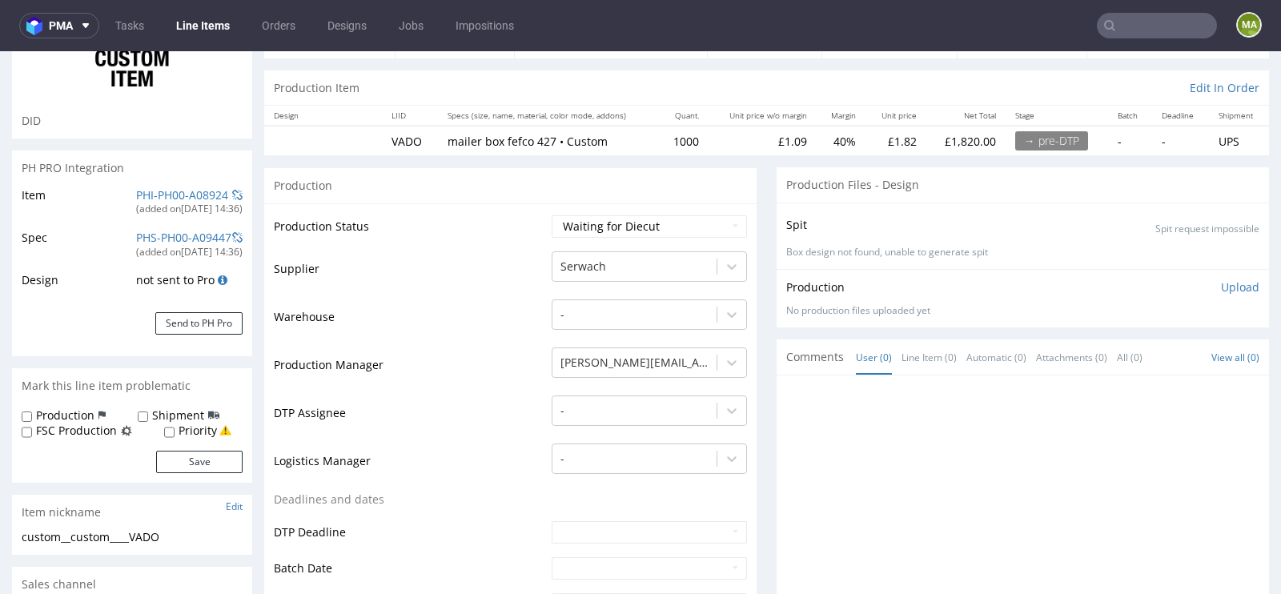
scroll to position [145, 0]
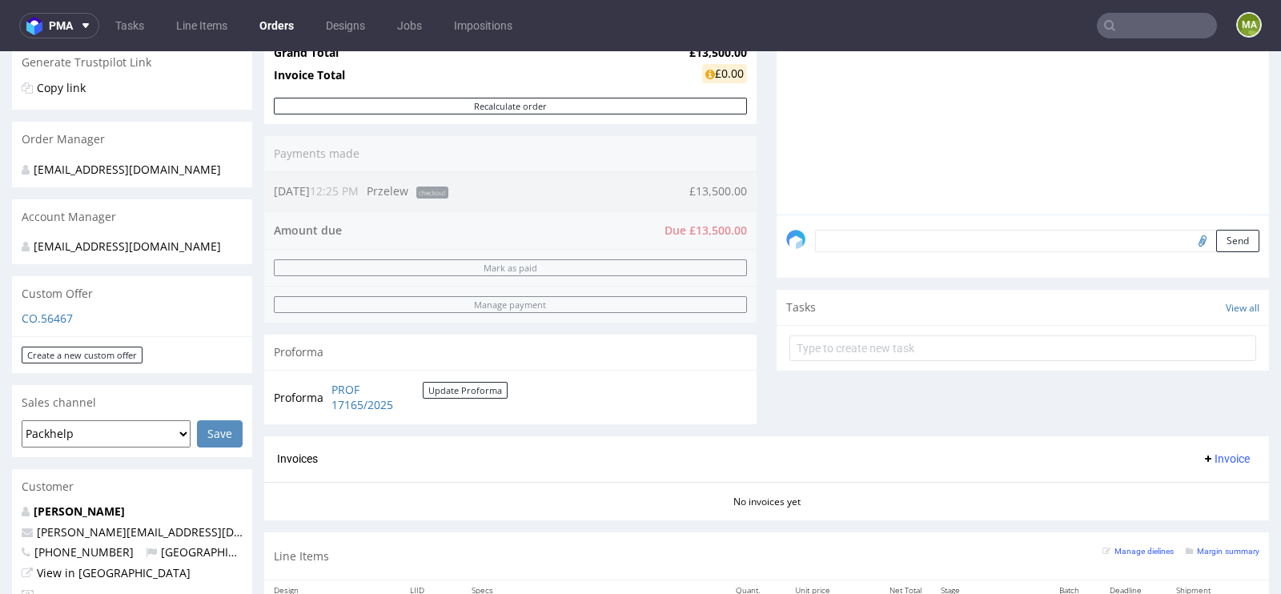
scroll to position [335, 0]
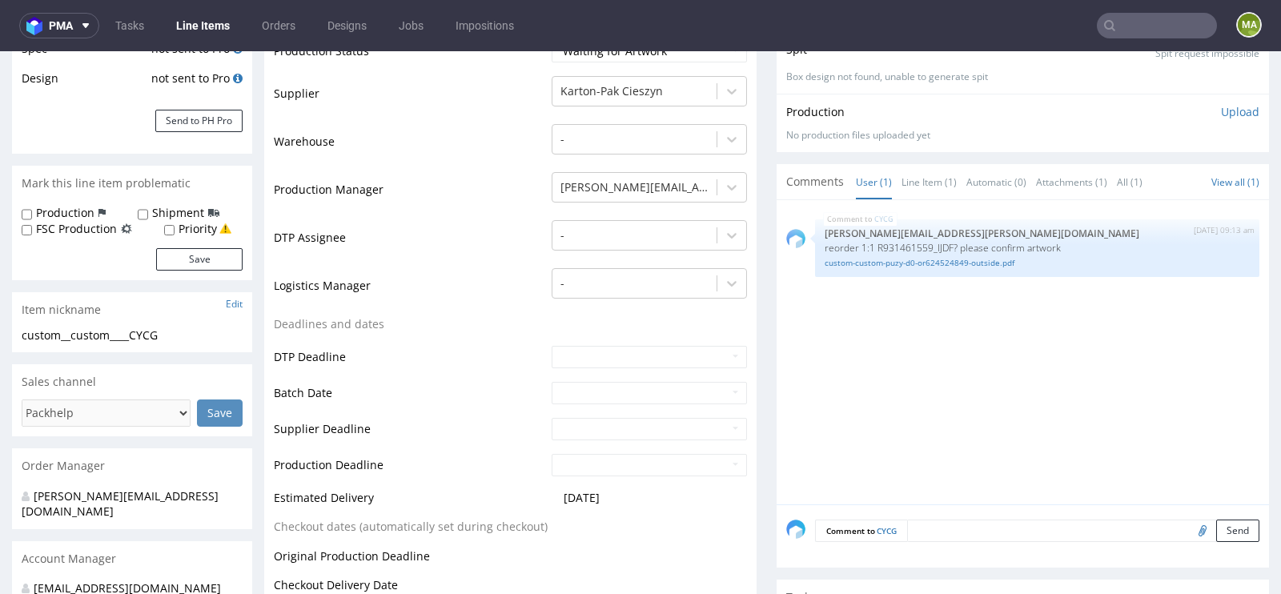
scroll to position [316, 0]
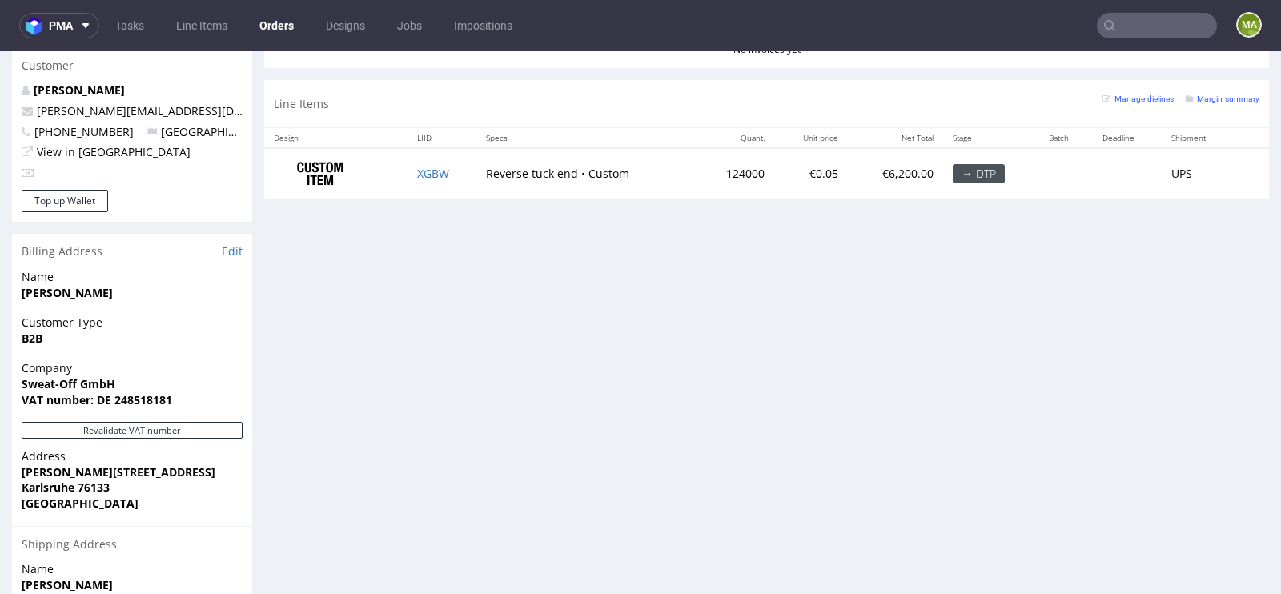
scroll to position [787, 0]
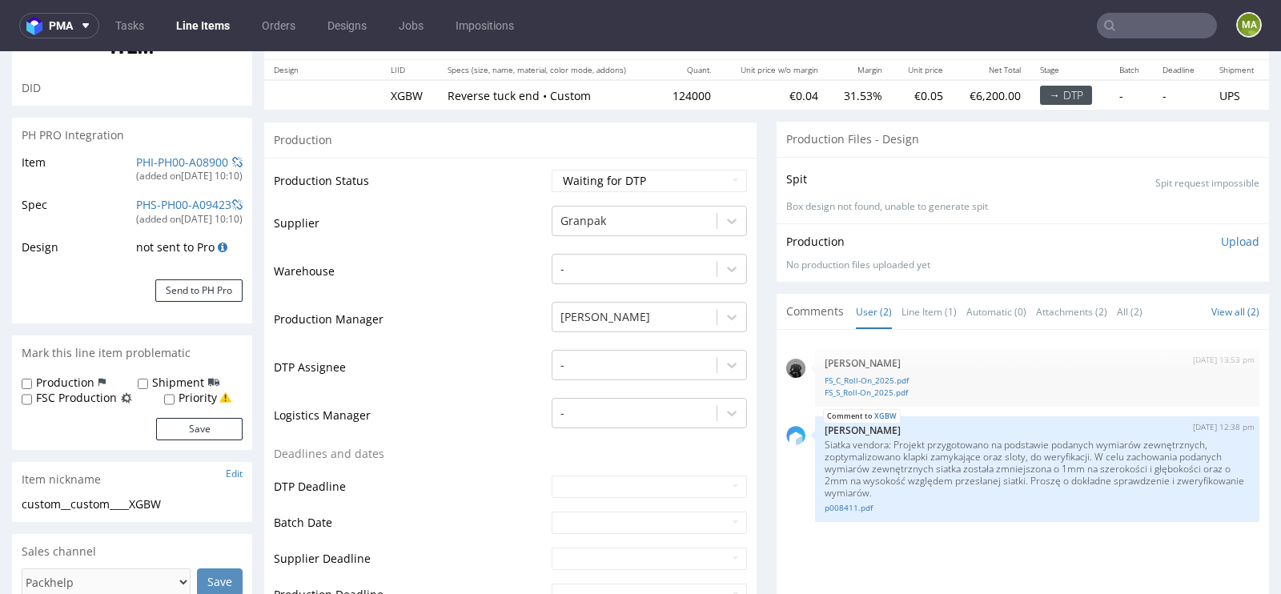
scroll to position [66, 0]
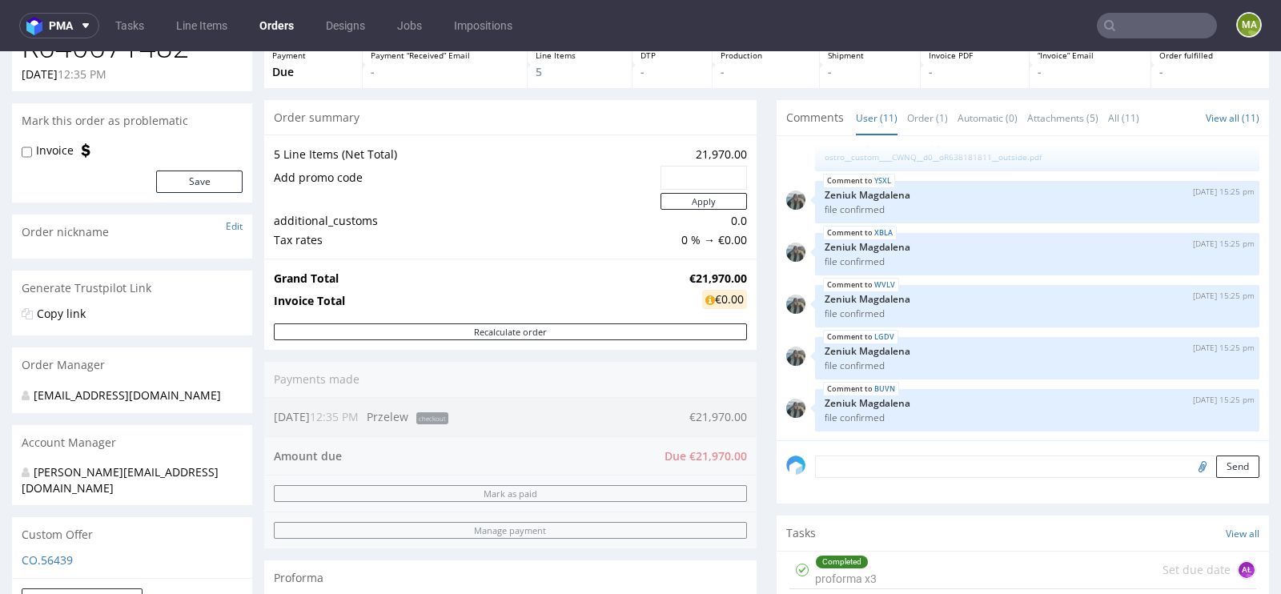
scroll to position [80, 0]
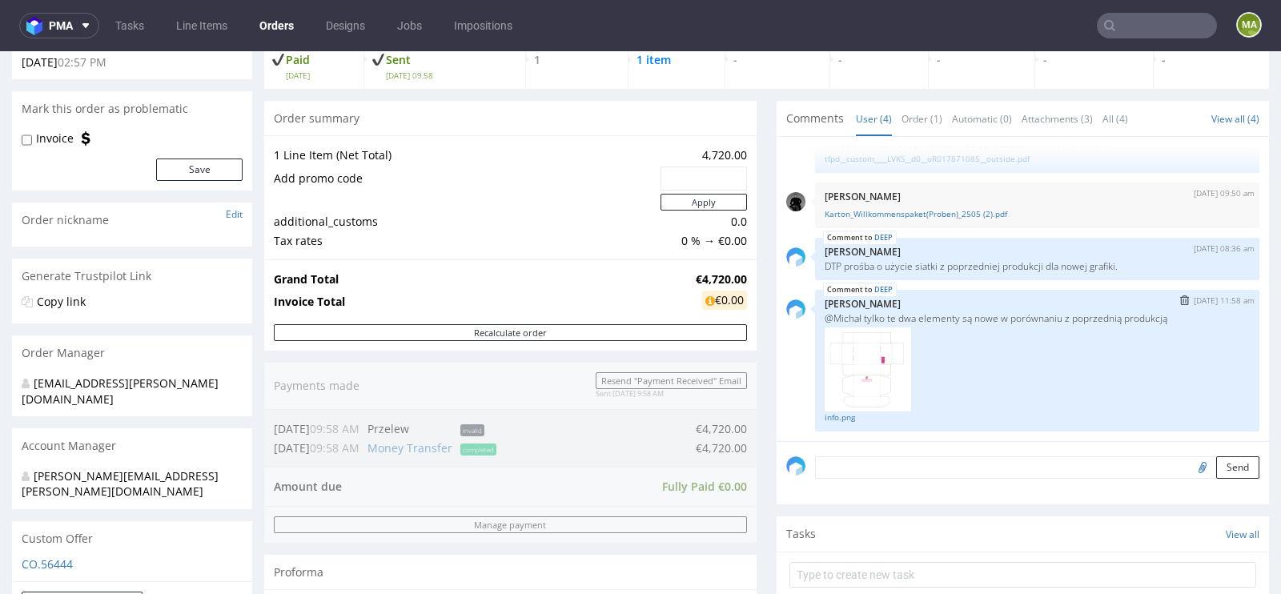
scroll to position [114, 0]
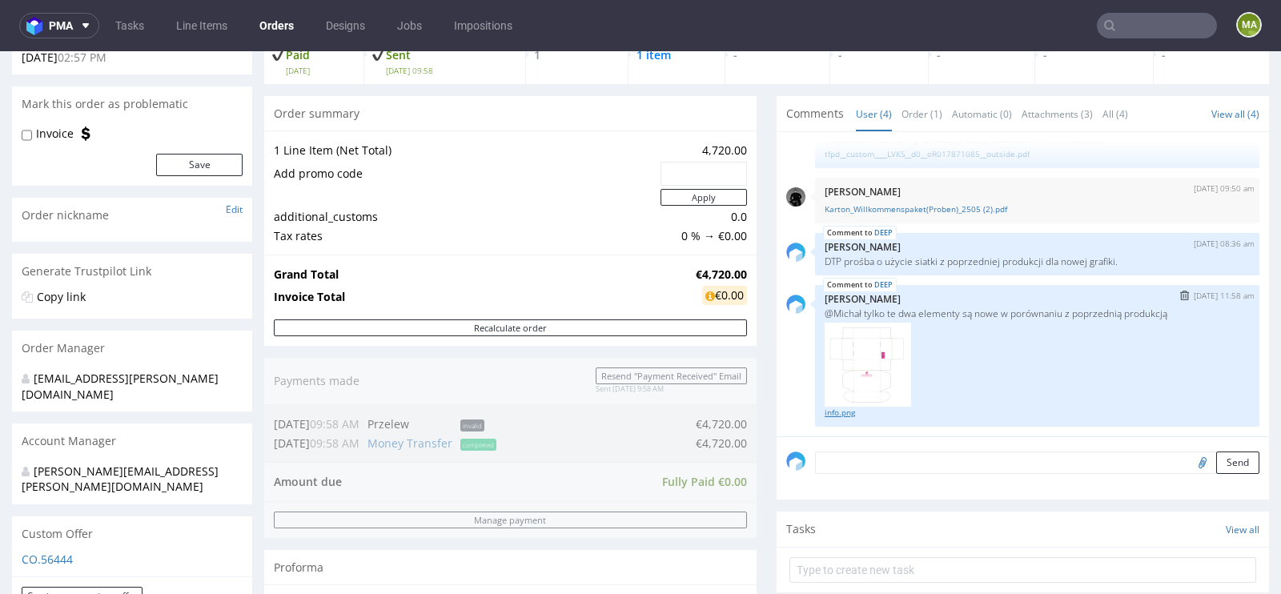
click at [854, 407] on link "info.png" at bounding box center [1037, 413] width 425 height 12
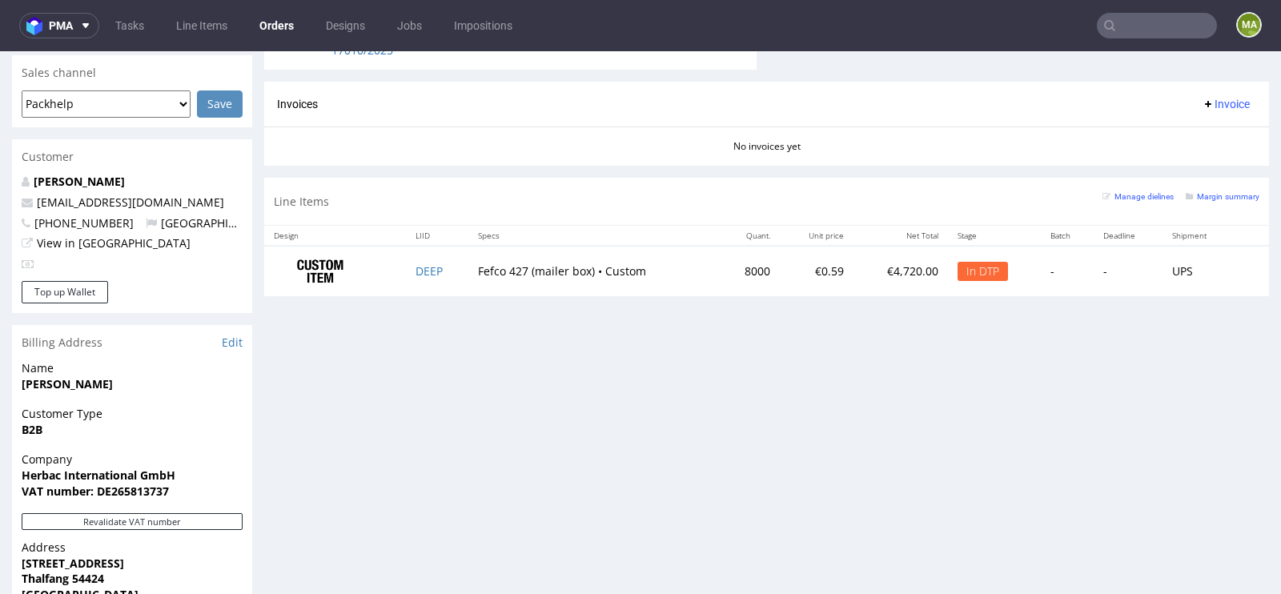
scroll to position [708, 0]
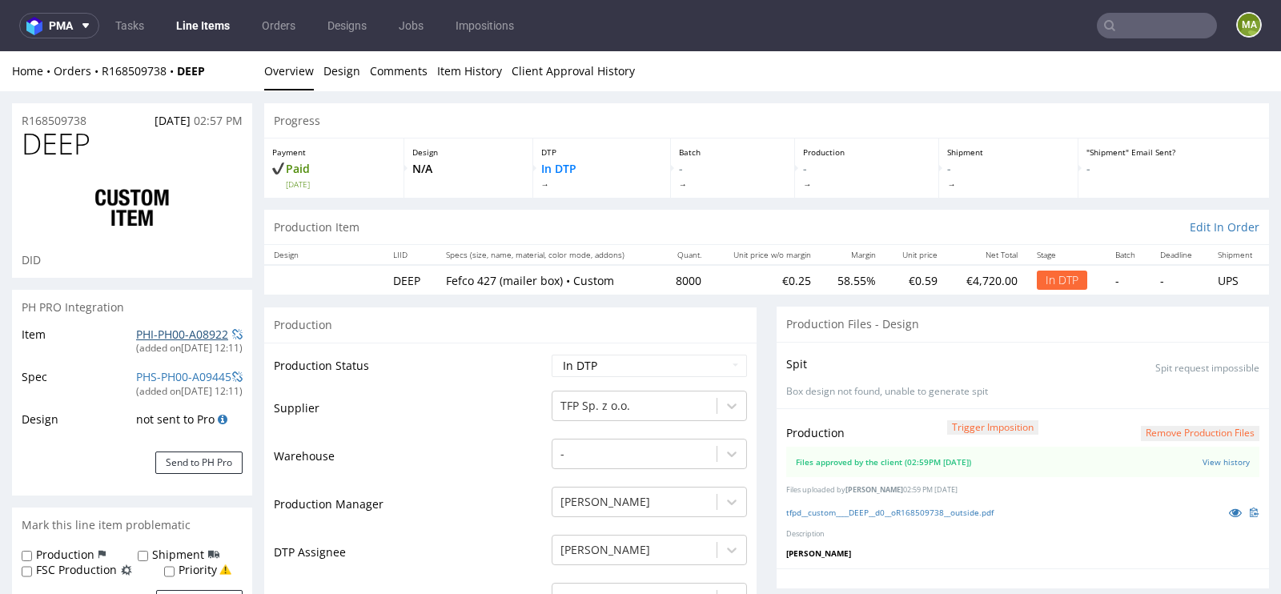
click at [163, 335] on link "PHI-PH00-A08922" at bounding box center [182, 334] width 92 height 15
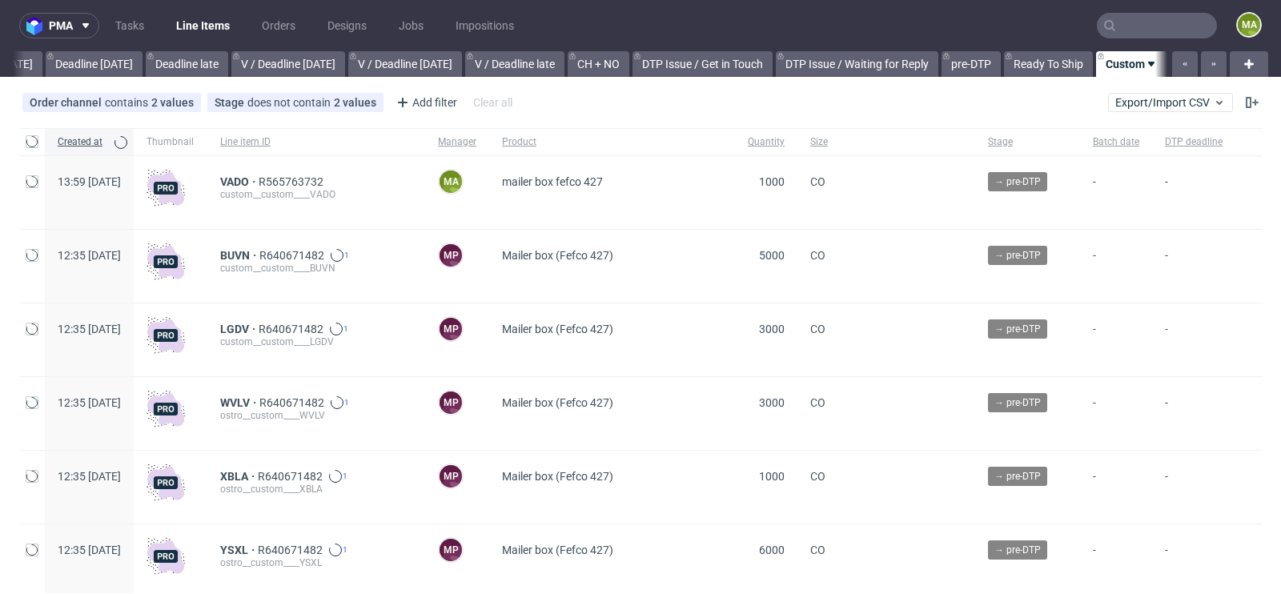
scroll to position [0, 1810]
click at [443, 102] on div "Add filter" at bounding box center [425, 103] width 70 height 26
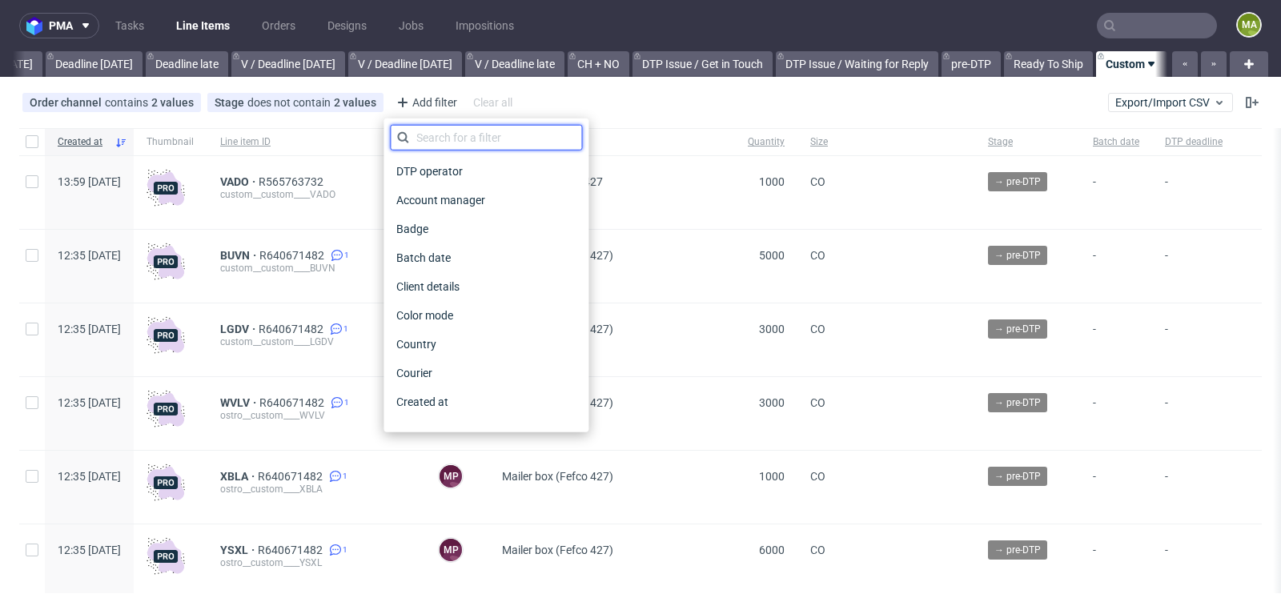
click at [441, 133] on input "text" at bounding box center [486, 138] width 192 height 26
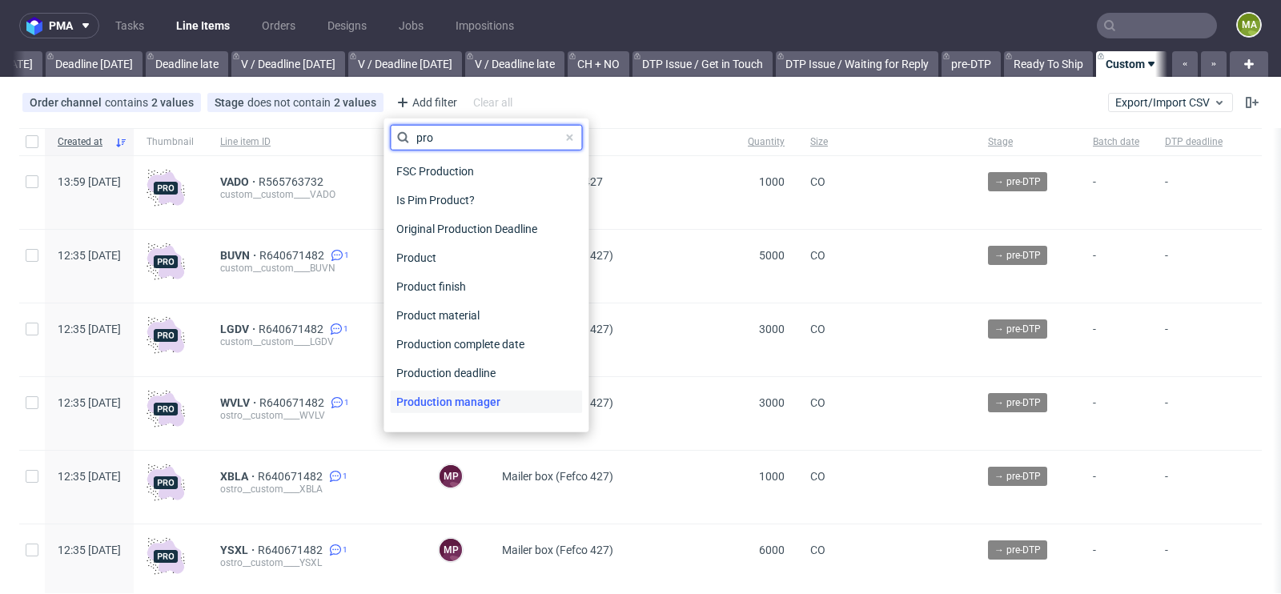
type input "pro"
click at [435, 400] on span "Production manager" at bounding box center [448, 402] width 117 height 22
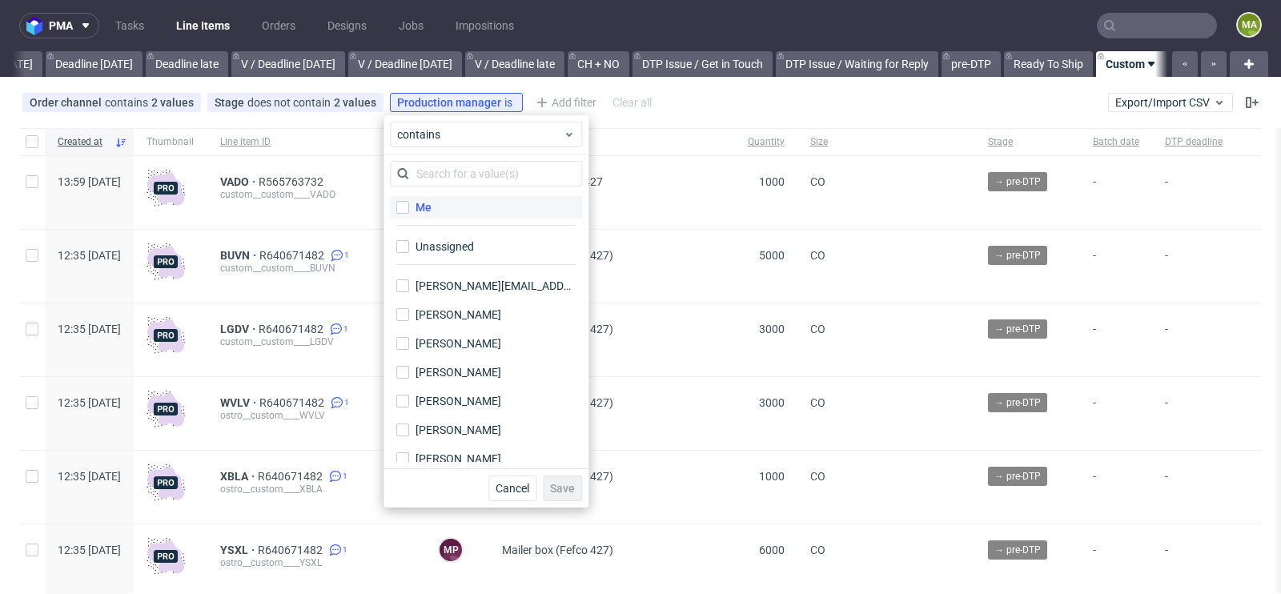
click at [448, 212] on label "Me" at bounding box center [486, 207] width 192 height 22
click at [409, 212] on input "Me" at bounding box center [402, 207] width 13 height 13
checkbox input "true"
click at [553, 476] on button "Save" at bounding box center [562, 489] width 39 height 26
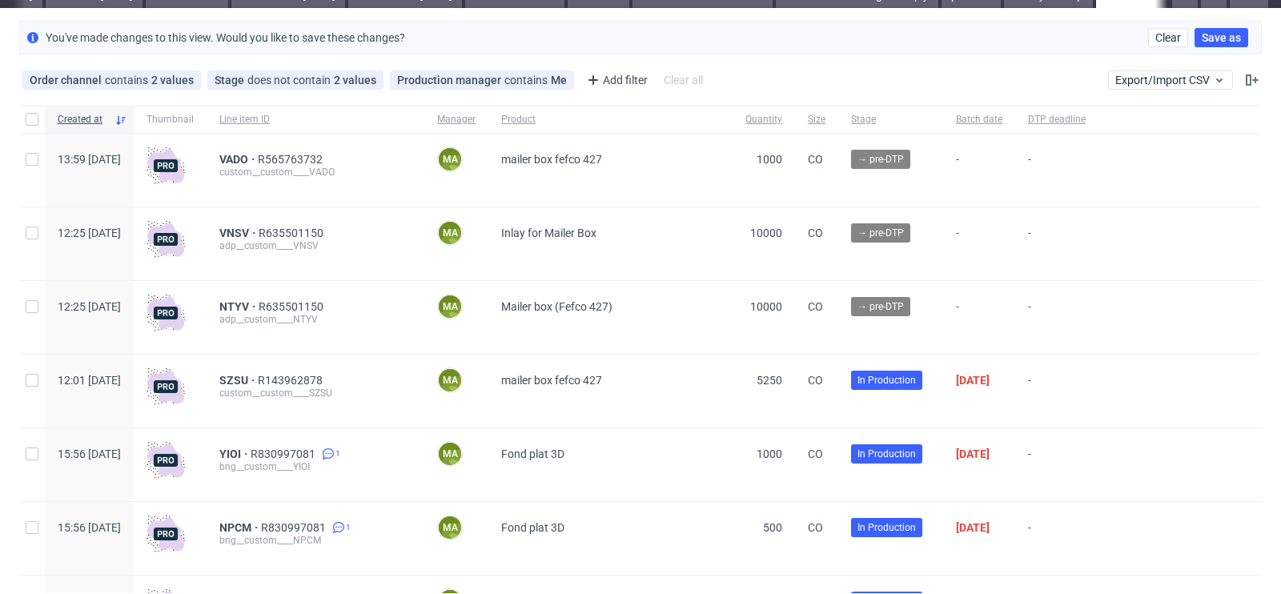
scroll to position [93, 0]
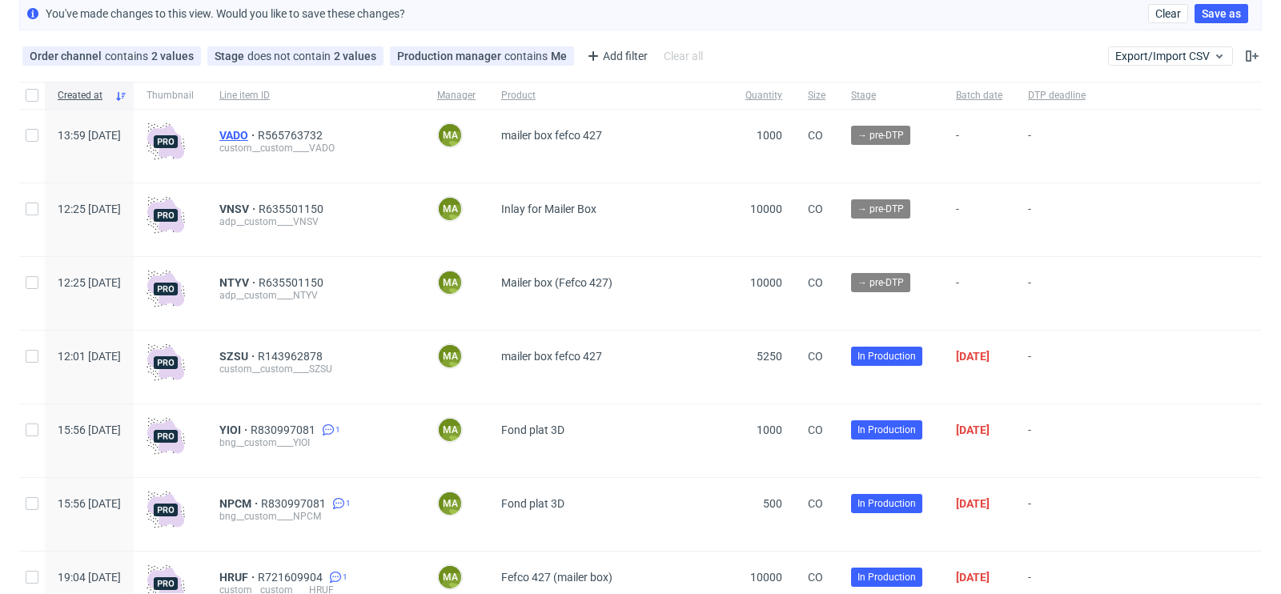
click at [258, 129] on span "VADO" at bounding box center [238, 135] width 38 height 13
click at [327, 204] on span "R635501150" at bounding box center [293, 209] width 68 height 13
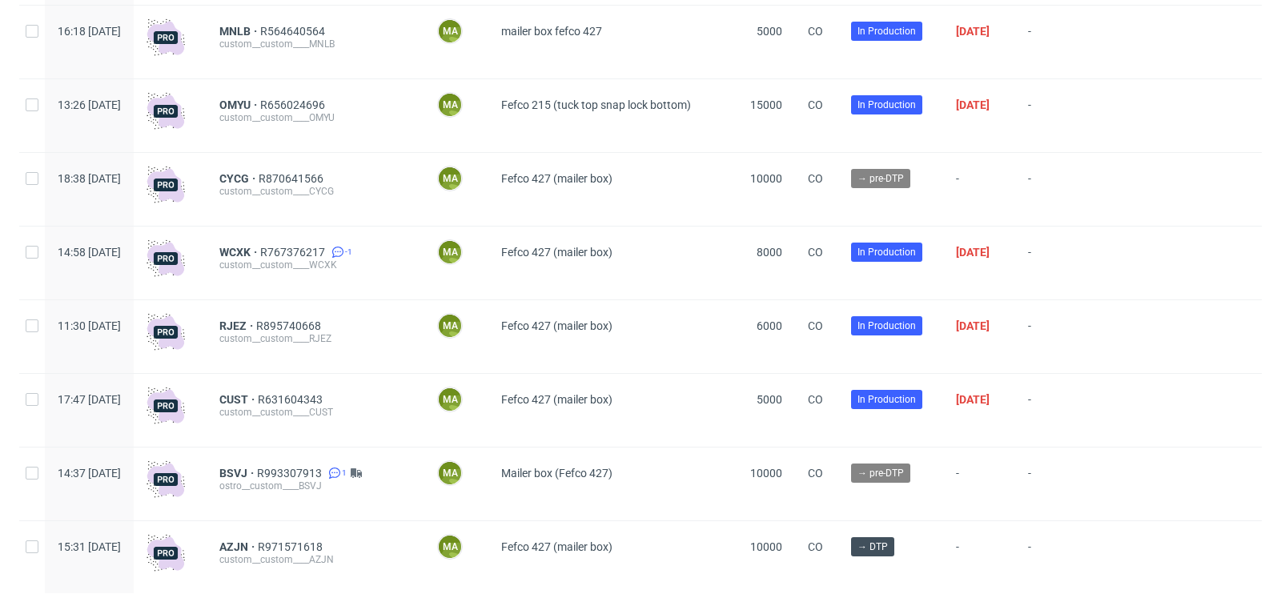
scroll to position [1383, 0]
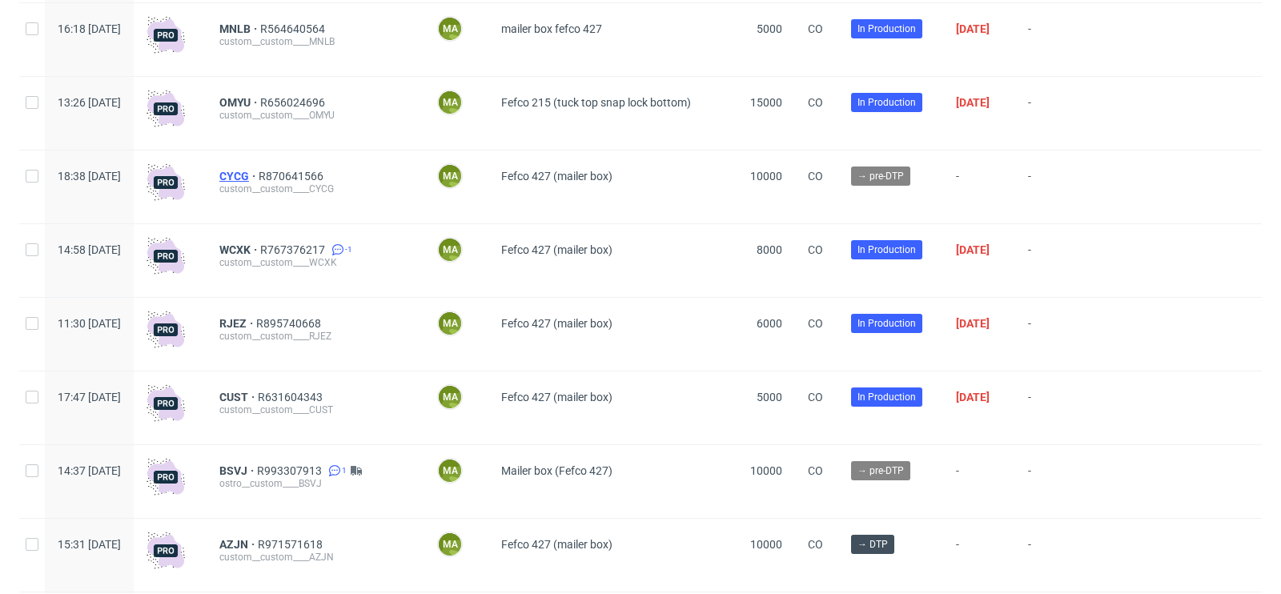
click at [259, 177] on span "CYCG" at bounding box center [238, 176] width 39 height 13
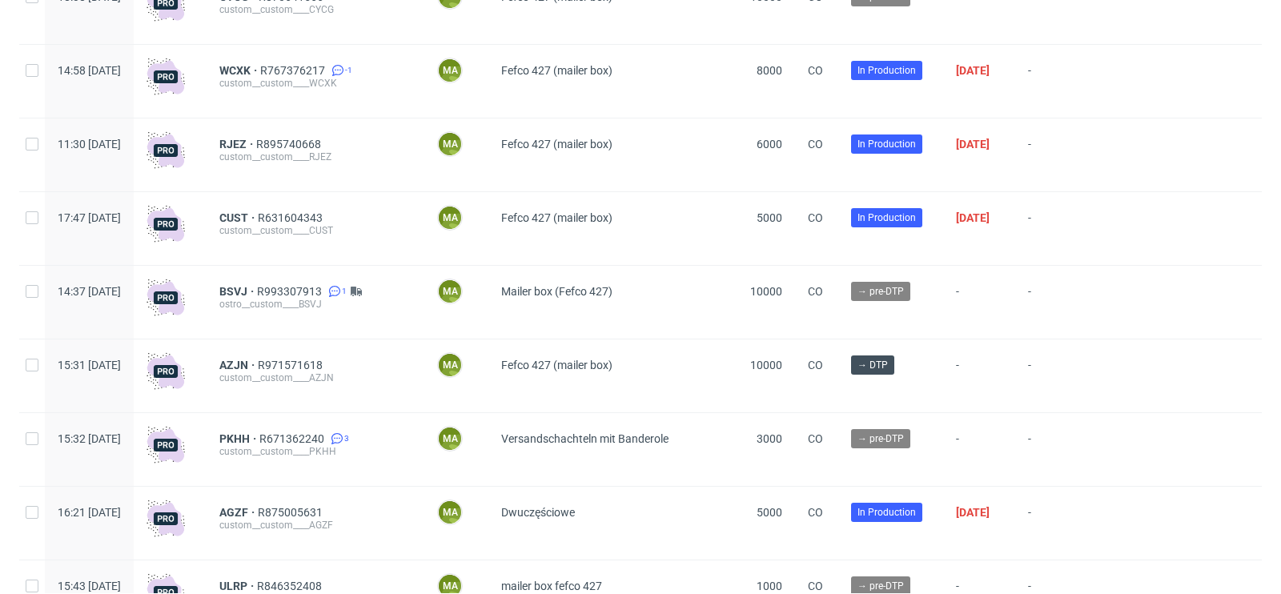
scroll to position [1706, 0]
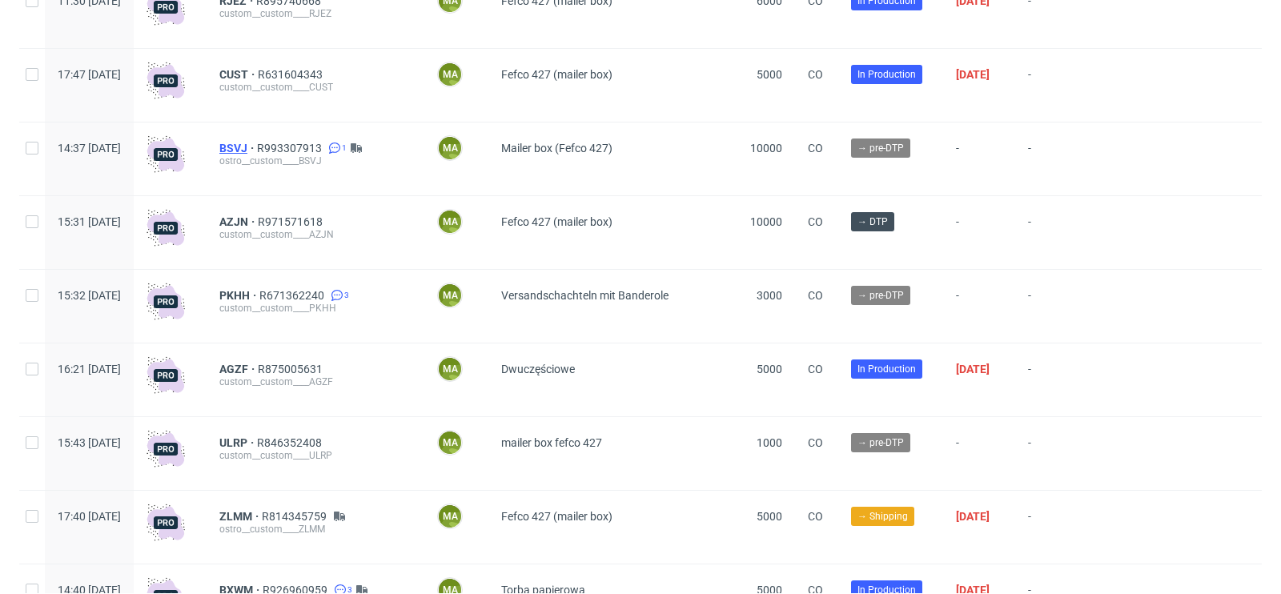
click at [257, 150] on span "BSVJ" at bounding box center [238, 148] width 38 height 13
click at [259, 295] on span "PKHH" at bounding box center [239, 295] width 40 height 13
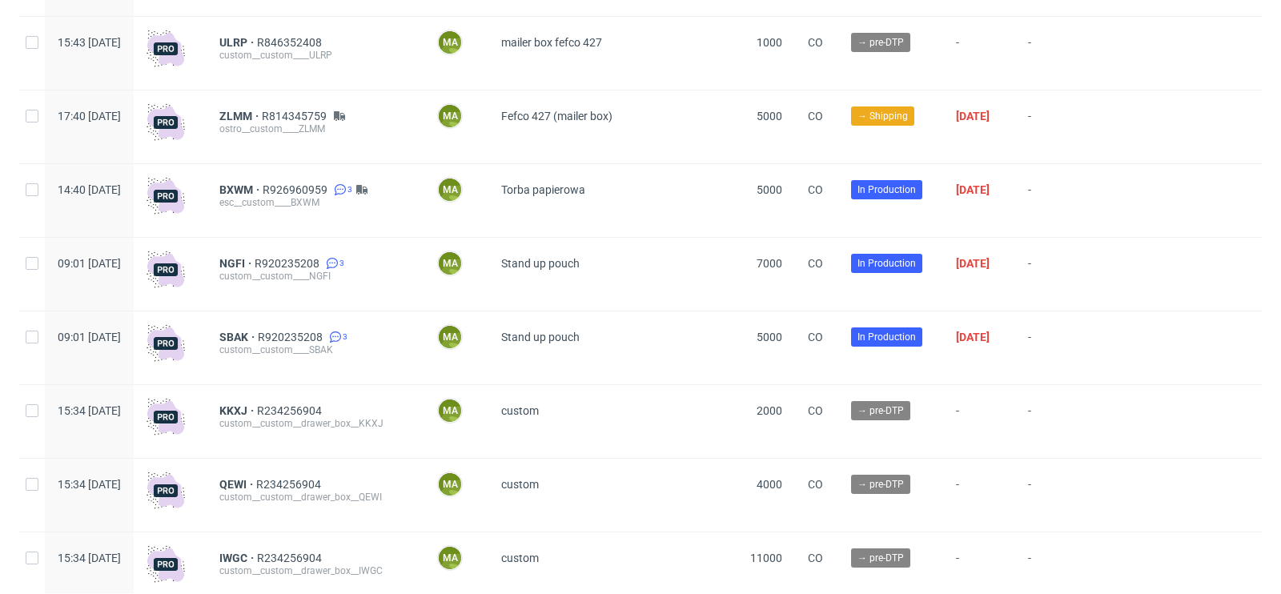
scroll to position [2118, 0]
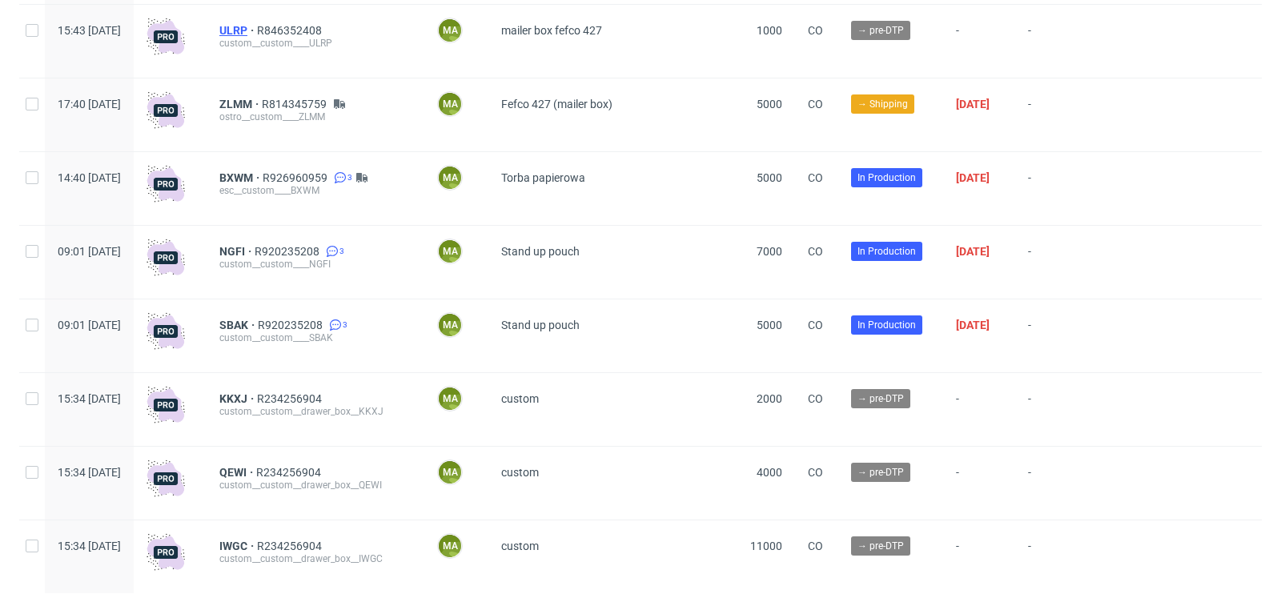
click at [257, 27] on span "ULRP" at bounding box center [238, 30] width 38 height 13
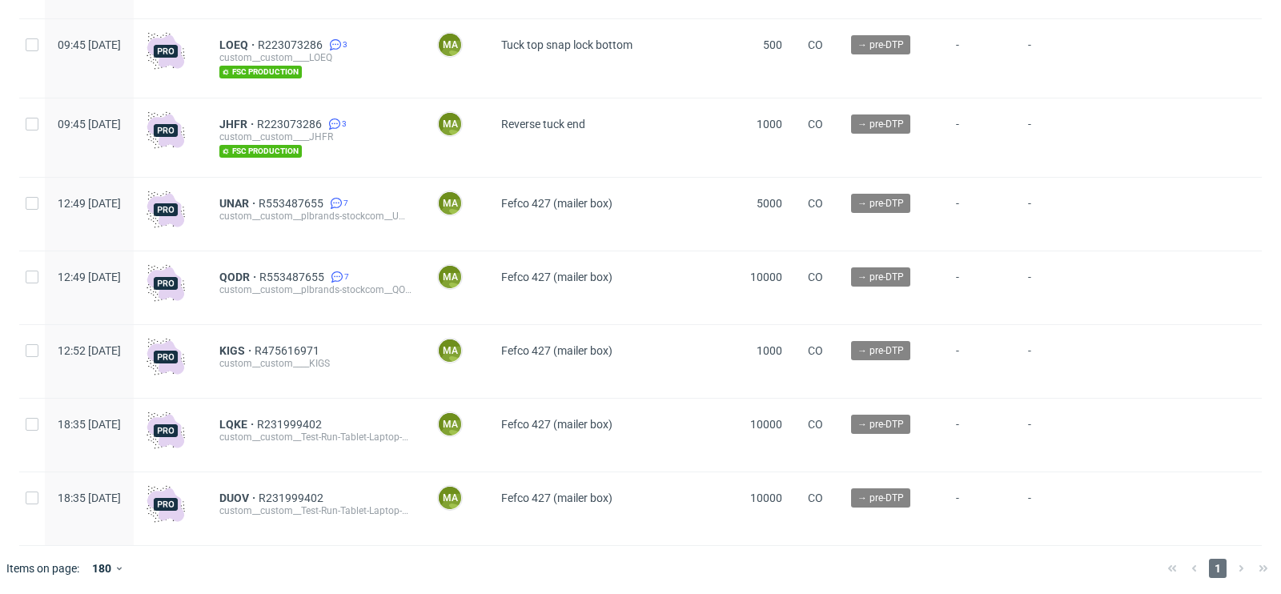
scroll to position [4415, 0]
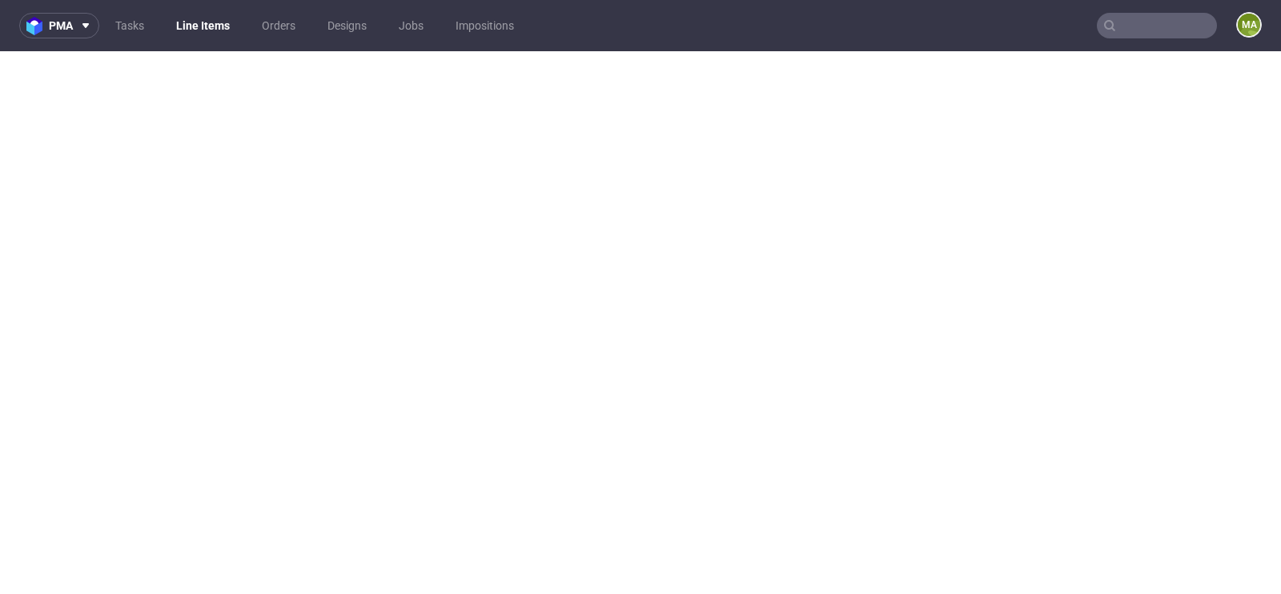
select select "in_progress"
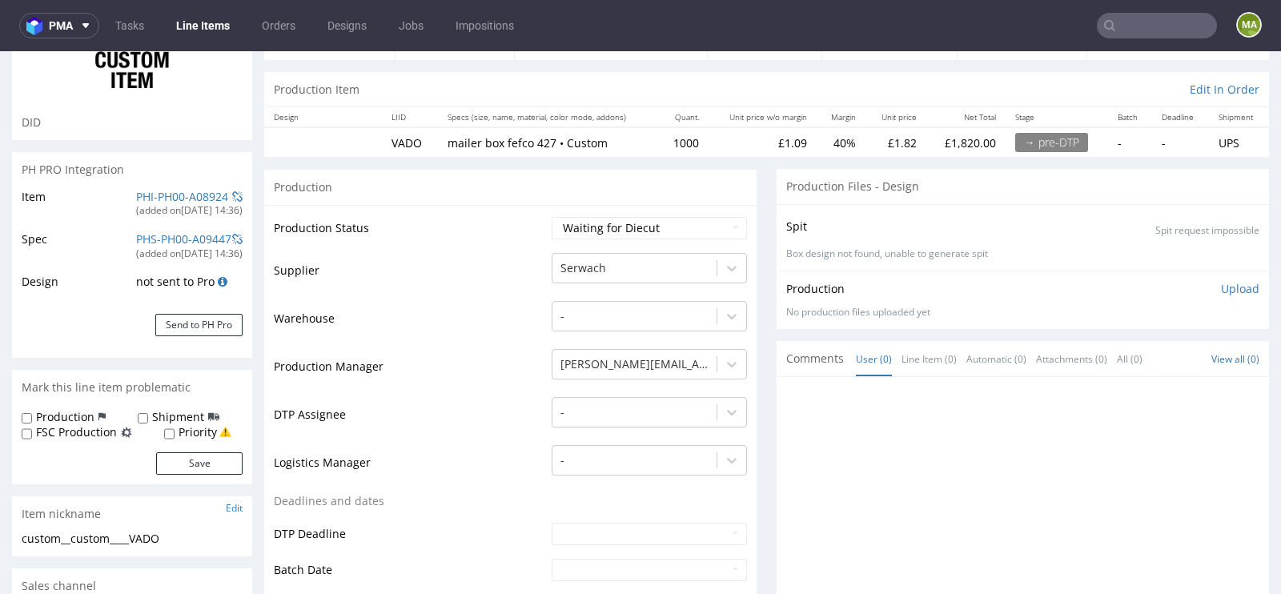
scroll to position [259, 0]
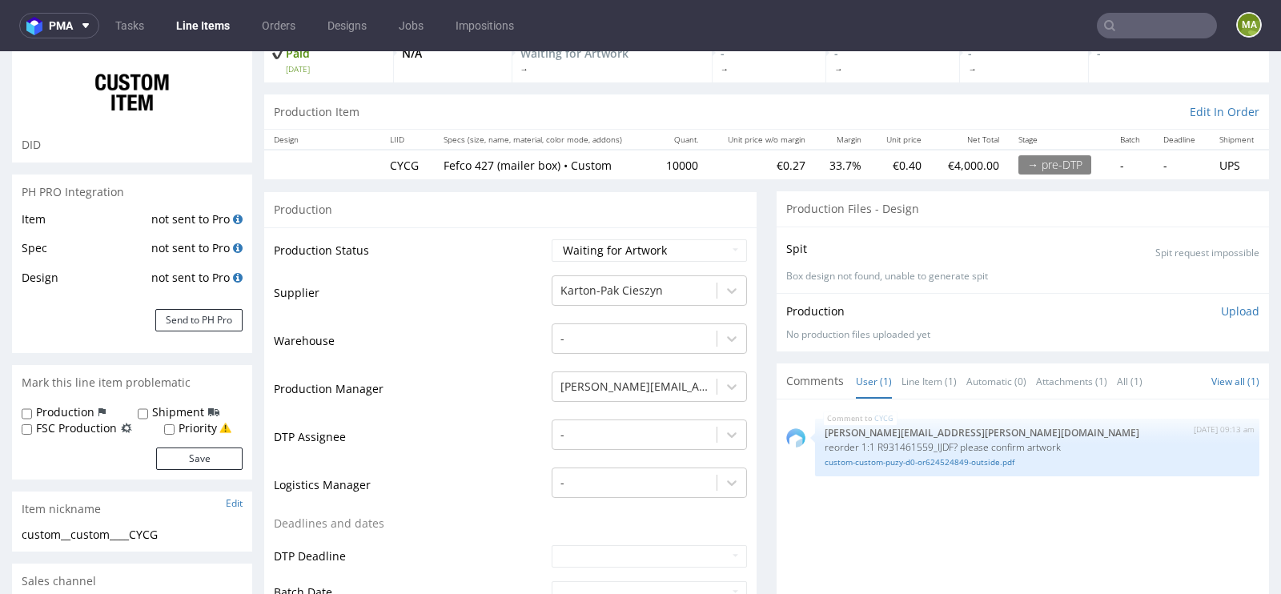
scroll to position [139, 0]
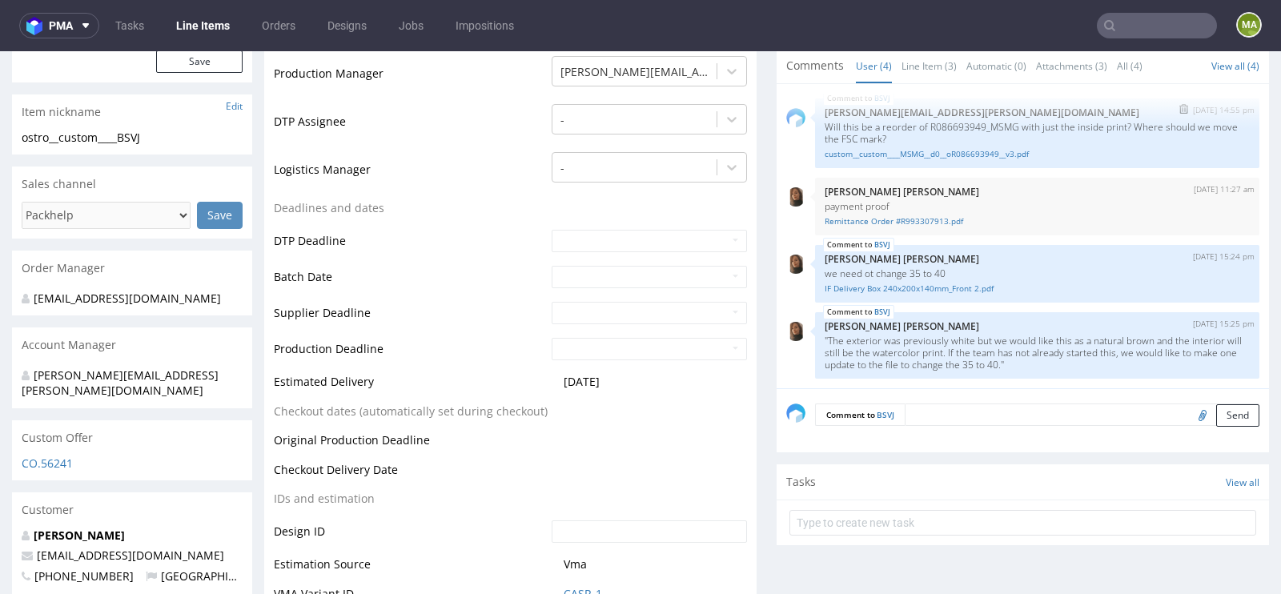
scroll to position [540, 0]
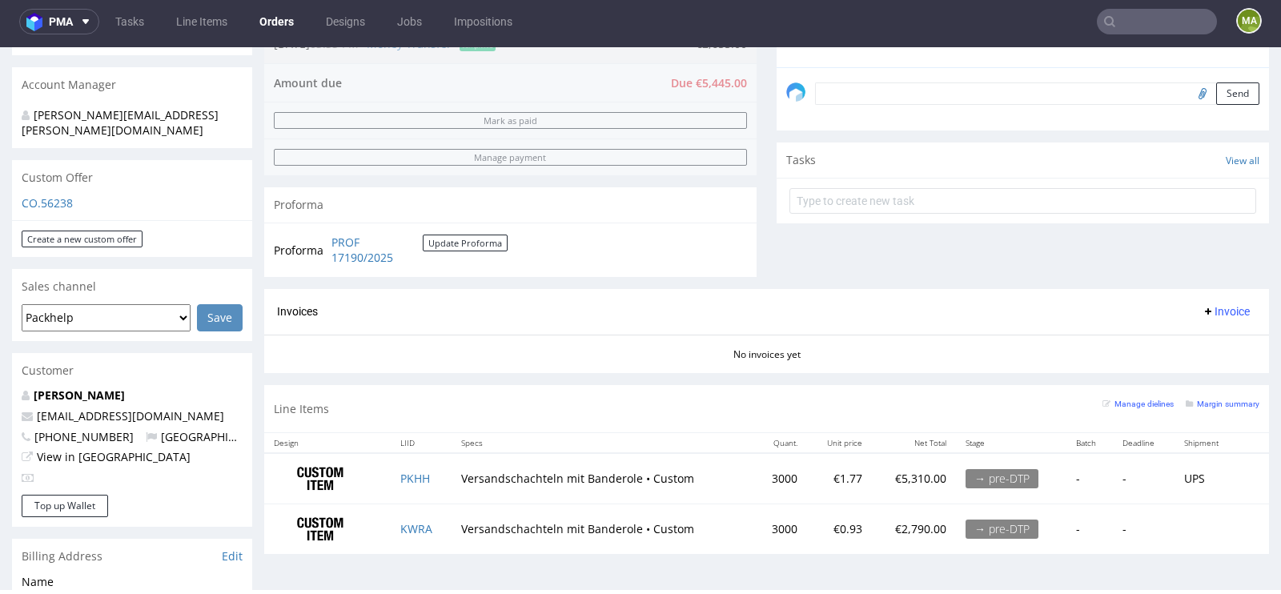
scroll to position [465, 0]
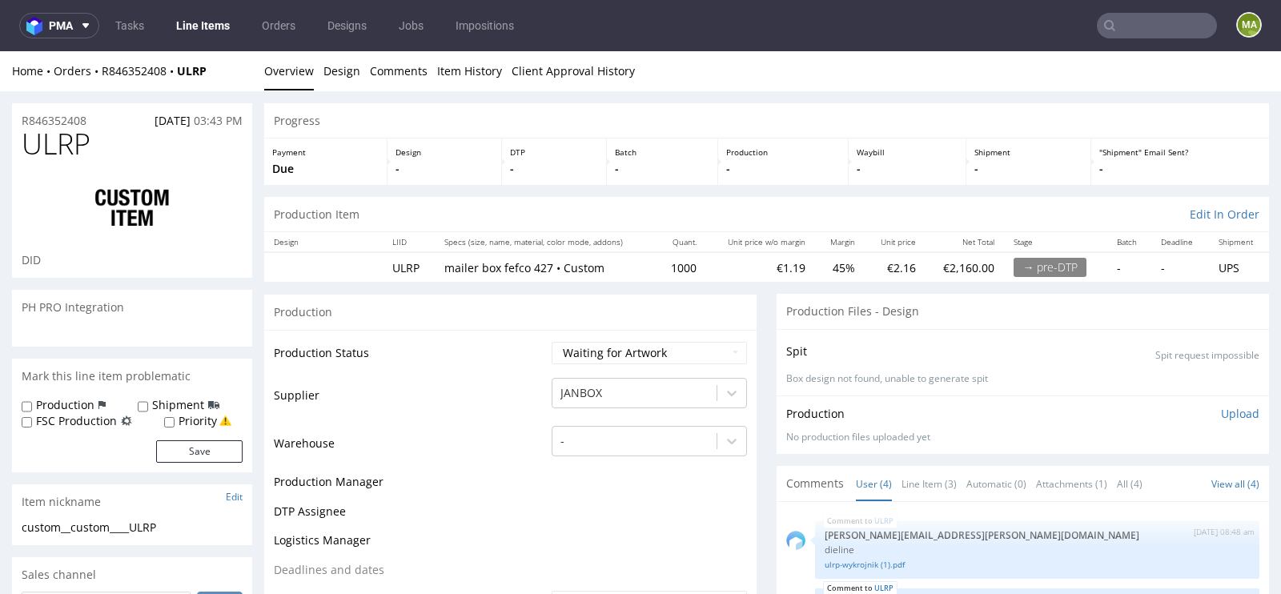
select select "in_progress"
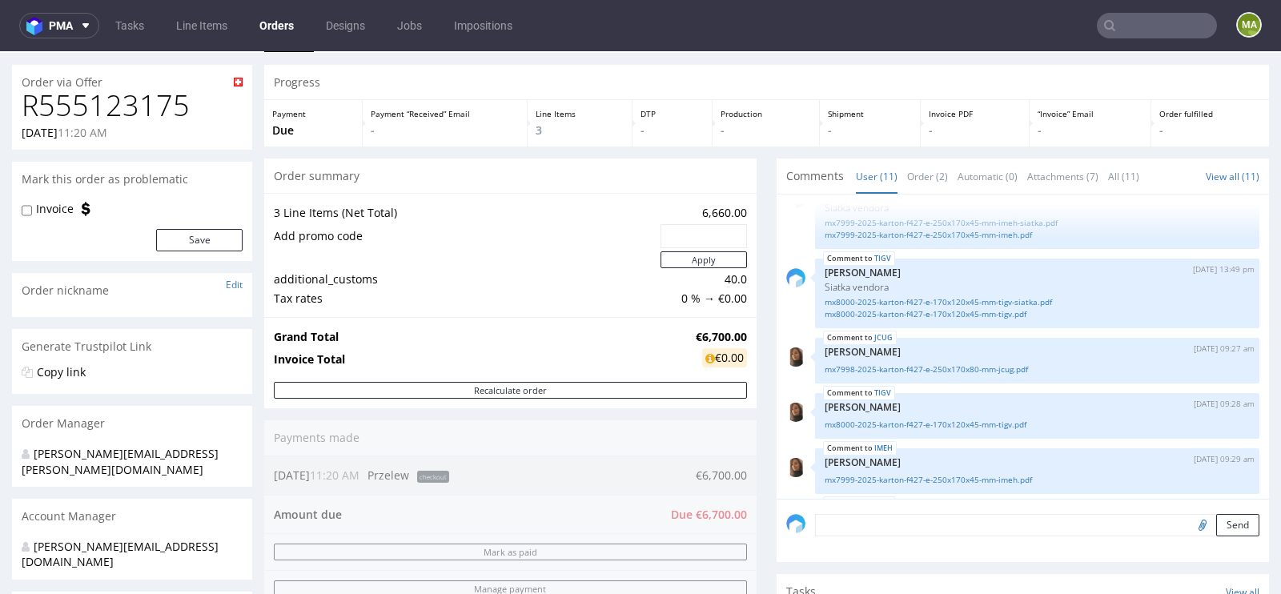
scroll to position [283, 0]
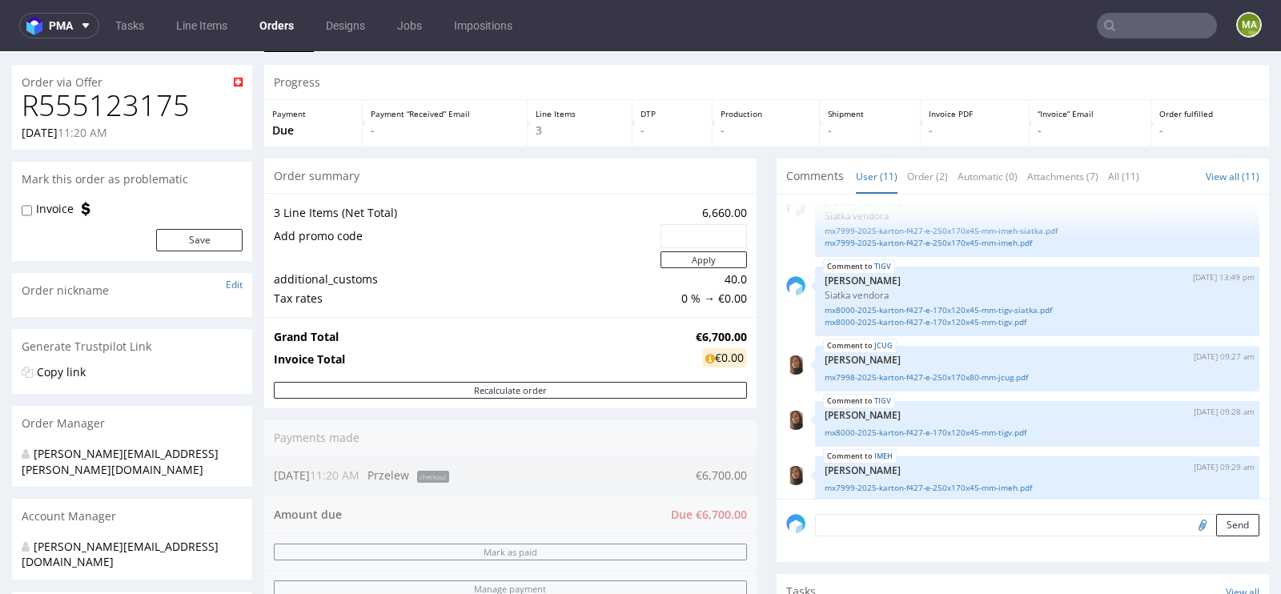
click at [916, 368] on div "mx7998-2025-karton-f427-e-250x170x80-mm-jcug.pdf" at bounding box center [1037, 375] width 425 height 15
click at [909, 371] on link "mx7998-2025-karton-f427-e-250x170x80-mm-jcug.pdf" at bounding box center [1037, 377] width 425 height 12
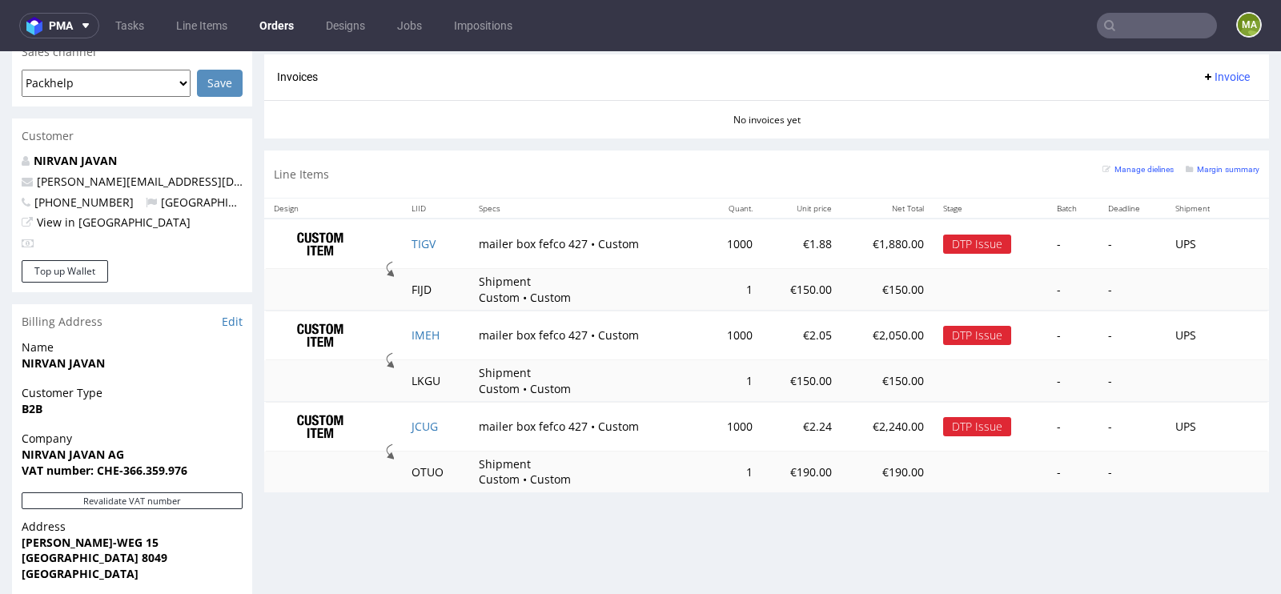
scroll to position [701, 0]
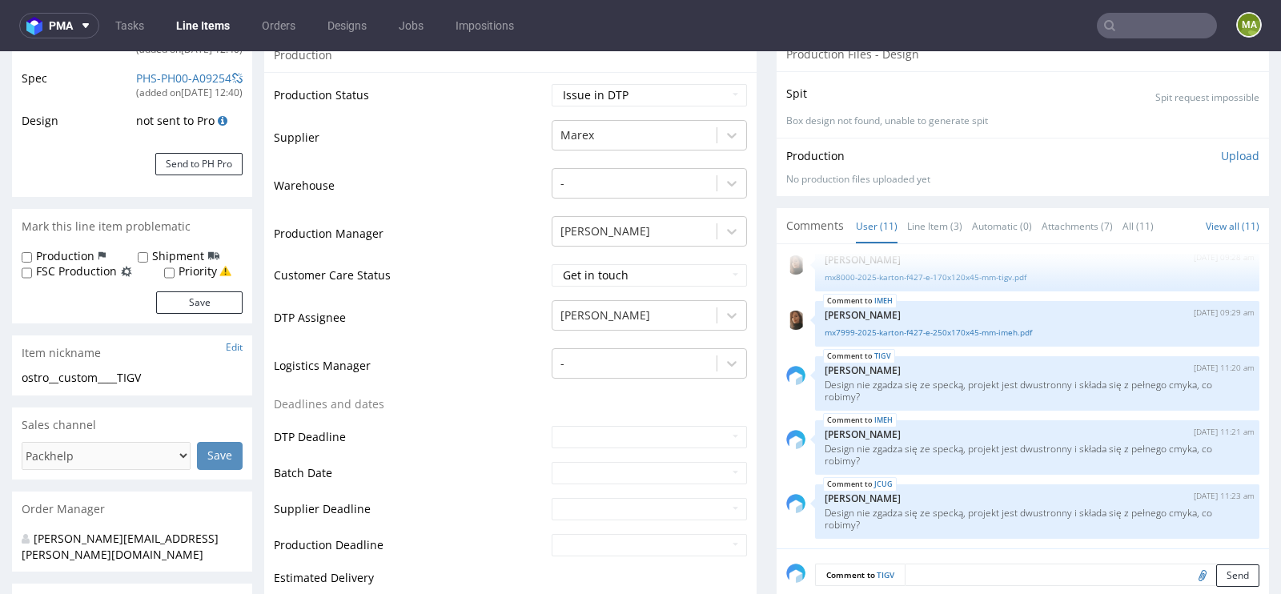
scroll to position [294, 0]
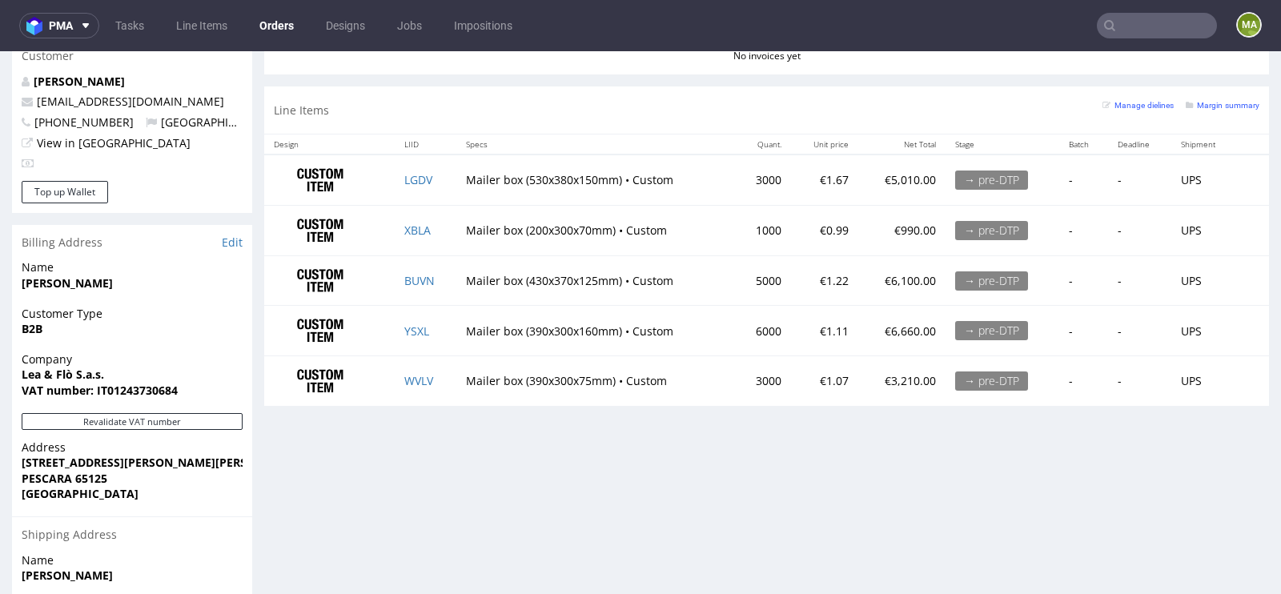
scroll to position [929, 0]
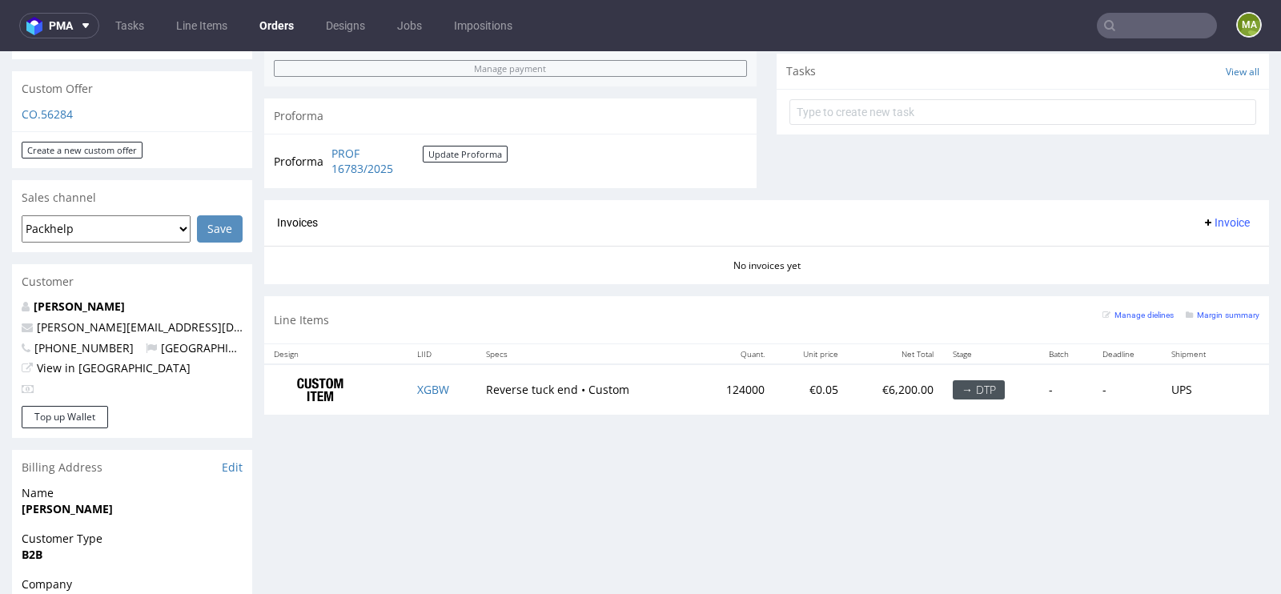
scroll to position [573, 0]
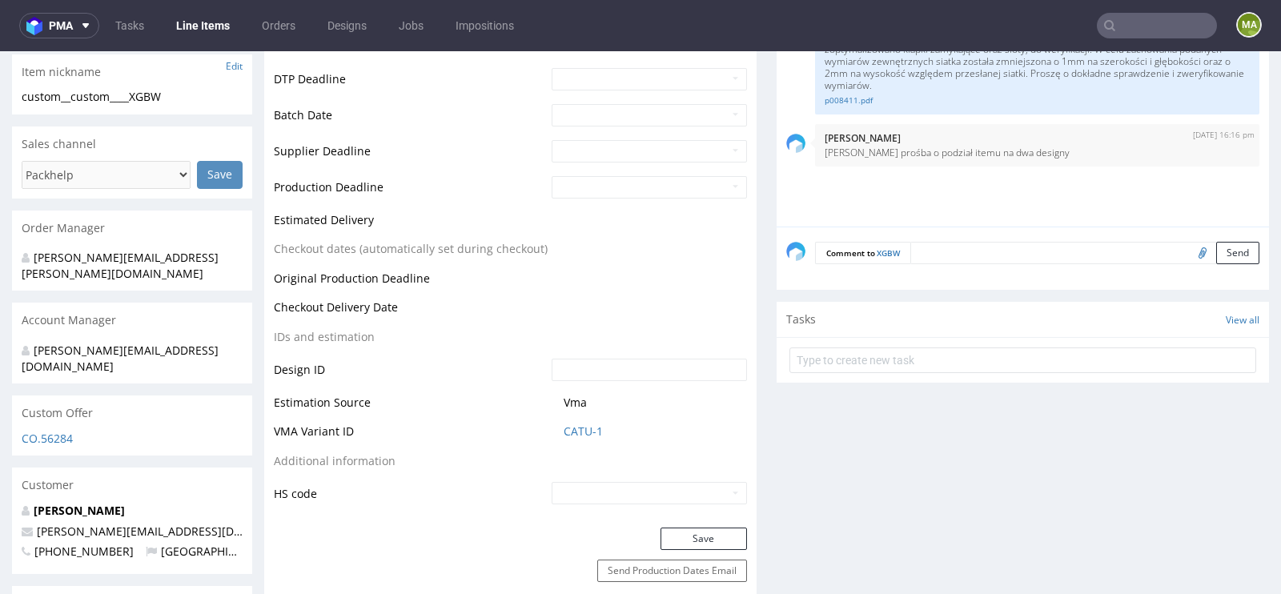
scroll to position [606, 0]
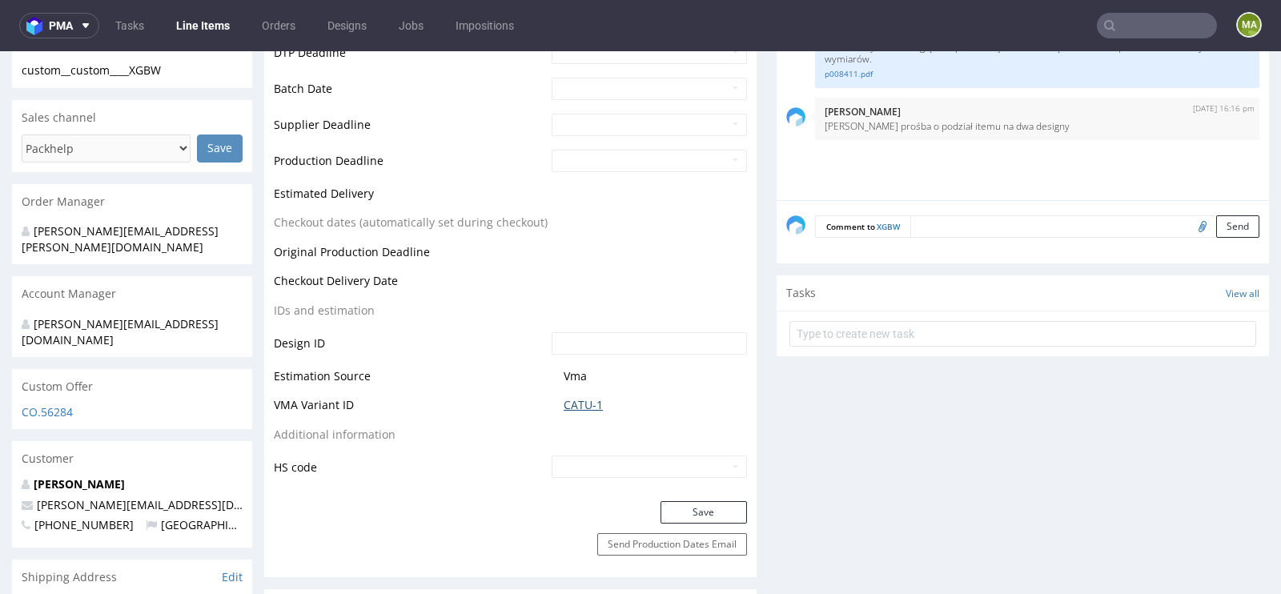
click at [564, 398] on link "CATU-1" at bounding box center [583, 405] width 39 height 16
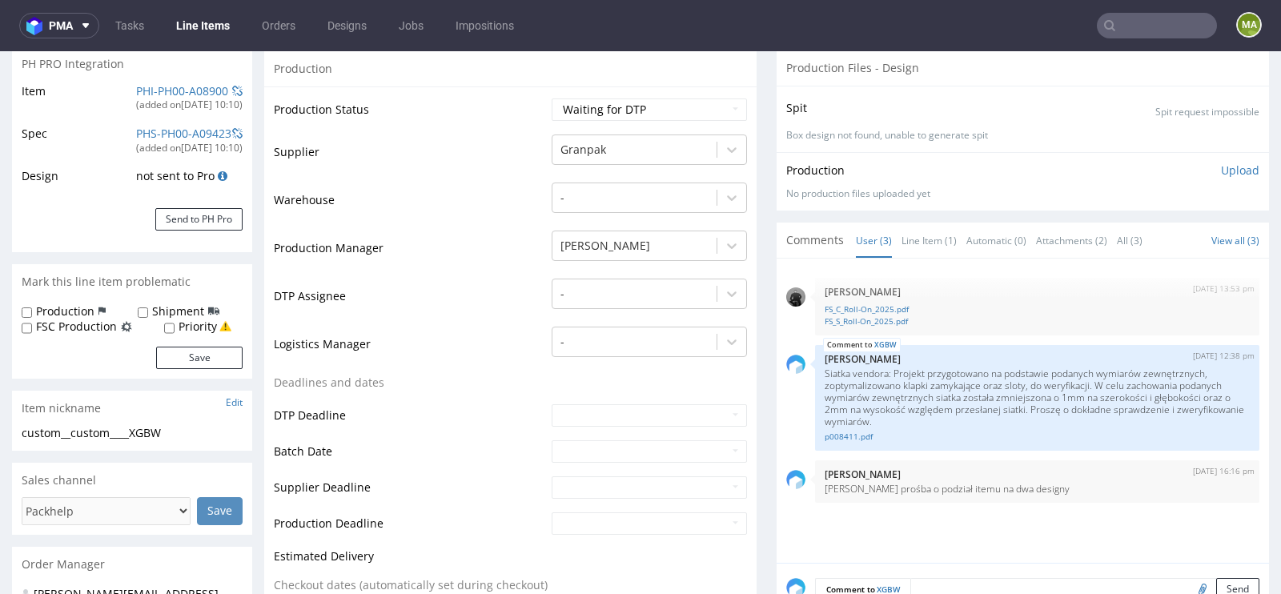
scroll to position [0, 0]
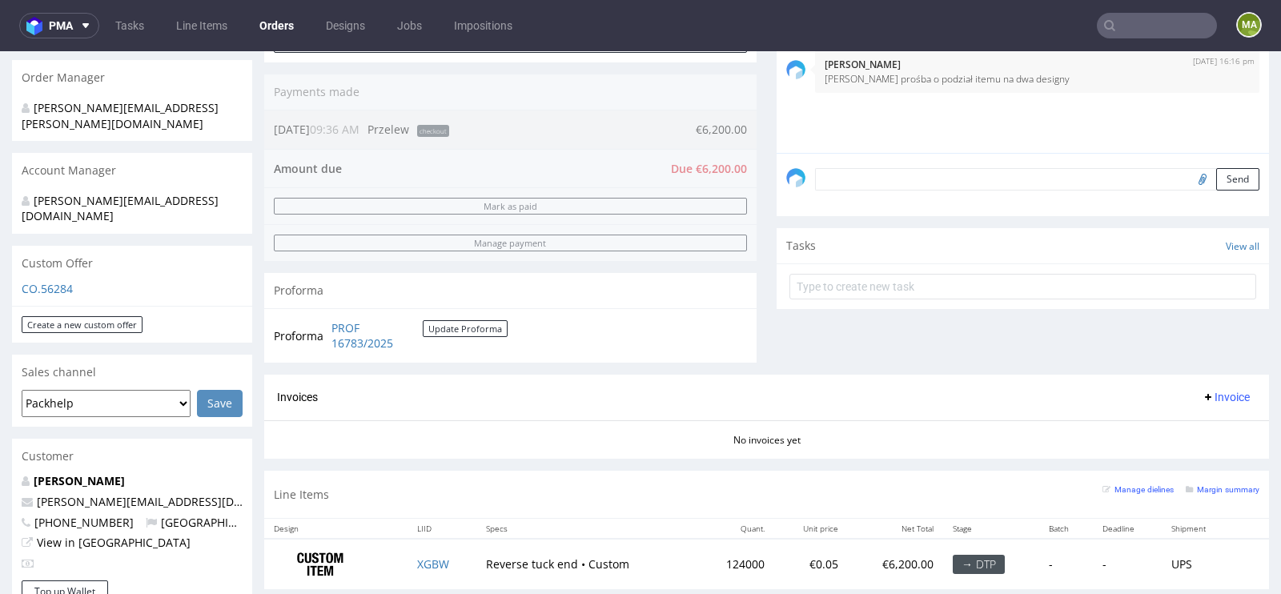
scroll to position [713, 0]
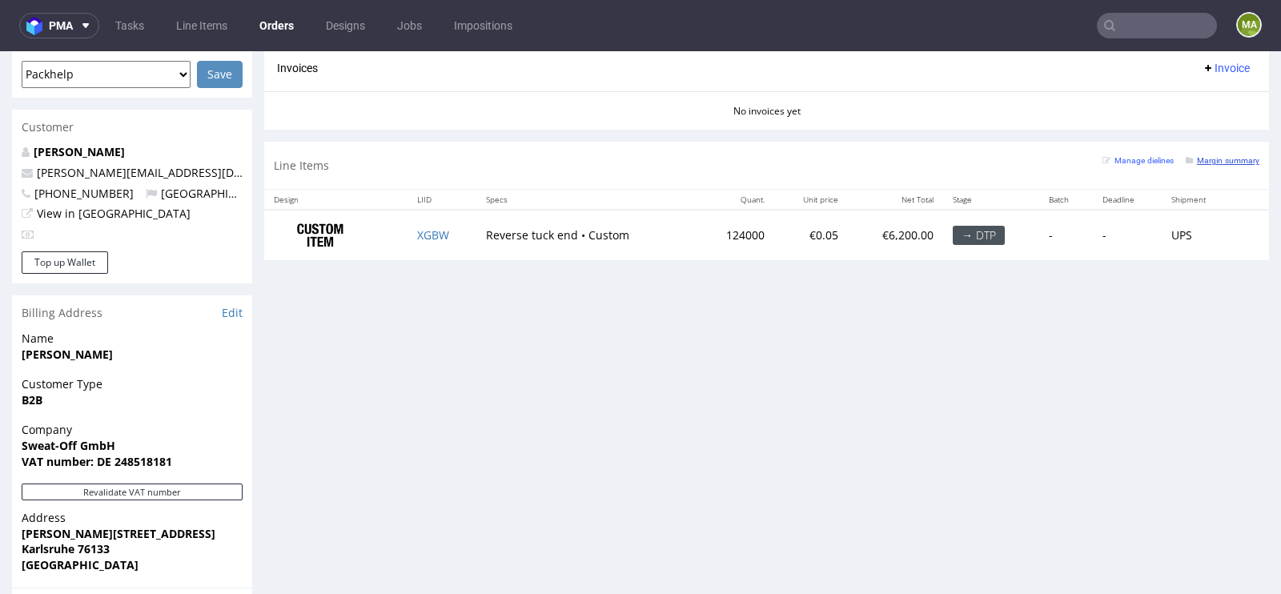
click at [1218, 155] on link "Margin summary" at bounding box center [1223, 160] width 74 height 11
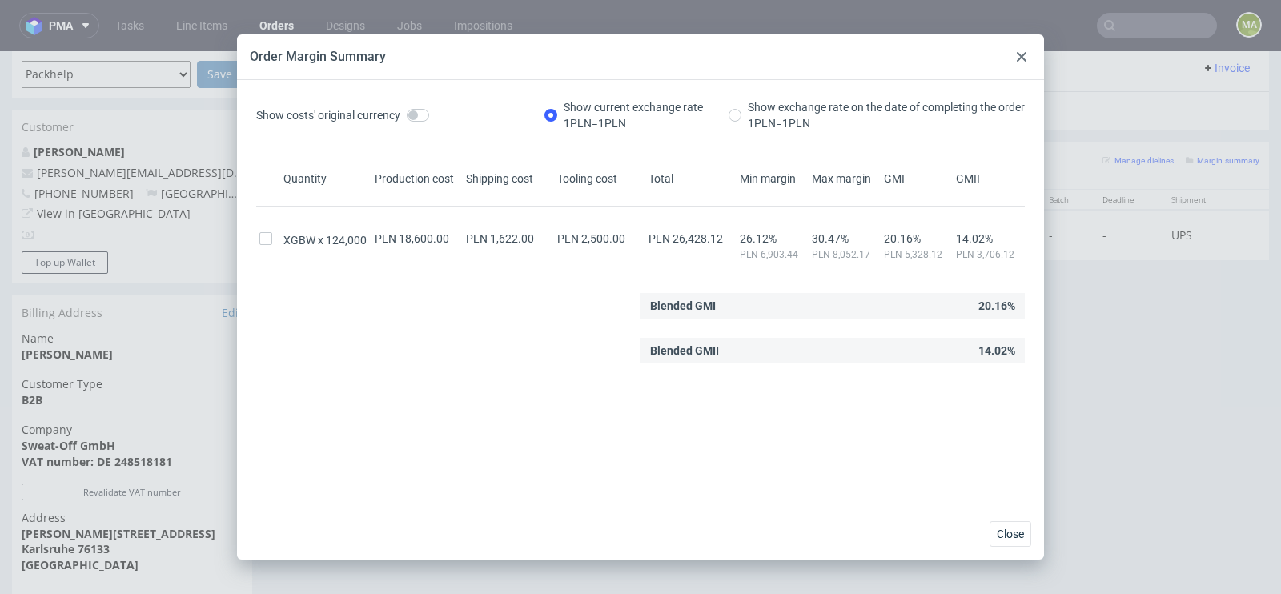
click at [1017, 54] on icon at bounding box center [1022, 57] width 10 height 10
